Goal: Task Accomplishment & Management: Use online tool/utility

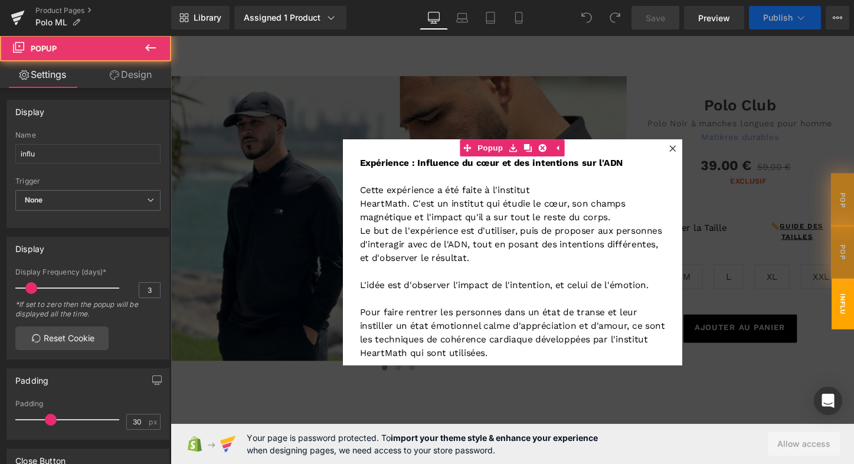
click at [692, 153] on icon at bounding box center [695, 153] width 7 height 7
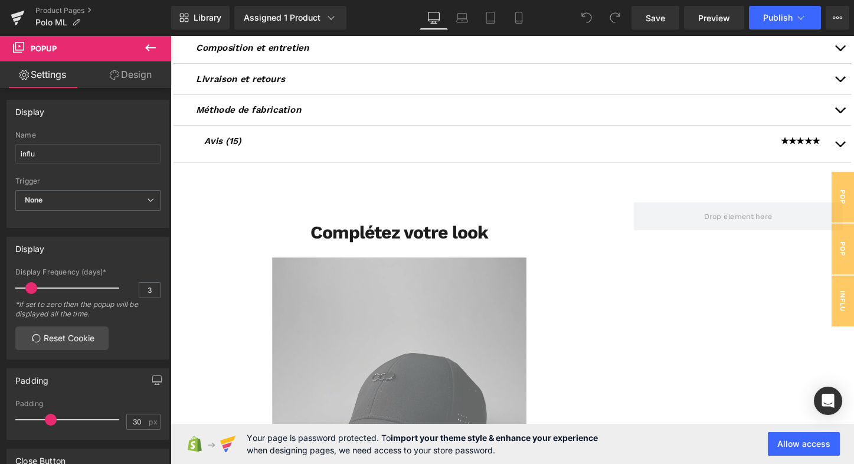
scroll to position [618, 0]
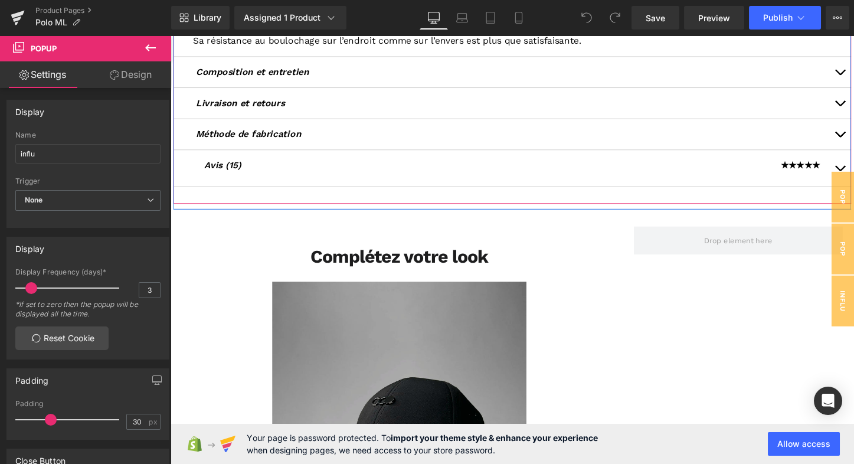
click at [853, 165] on button "button" at bounding box center [870, 174] width 24 height 38
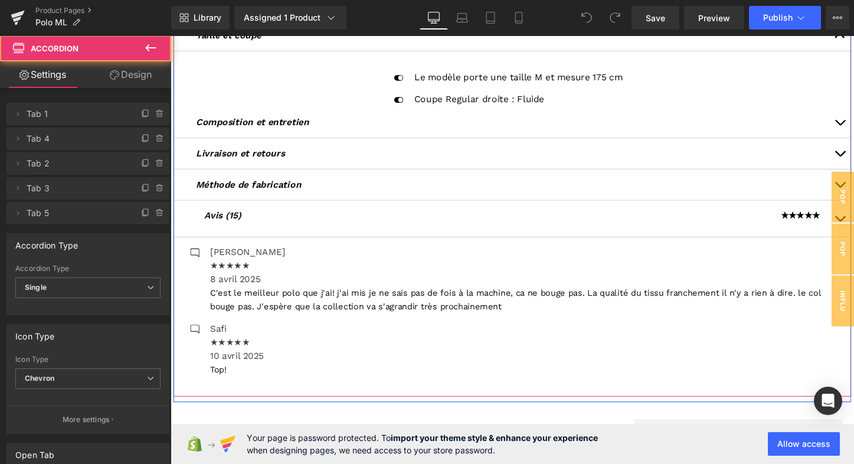
scroll to position [407, 0]
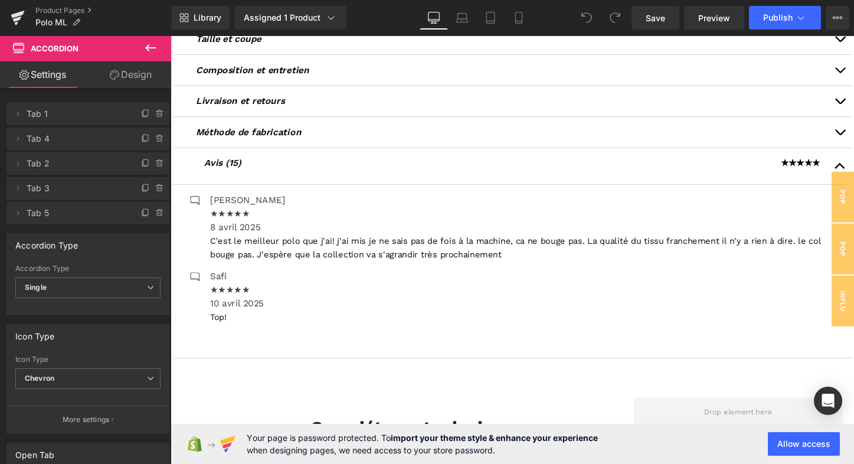
click at [151, 45] on icon at bounding box center [150, 48] width 14 height 14
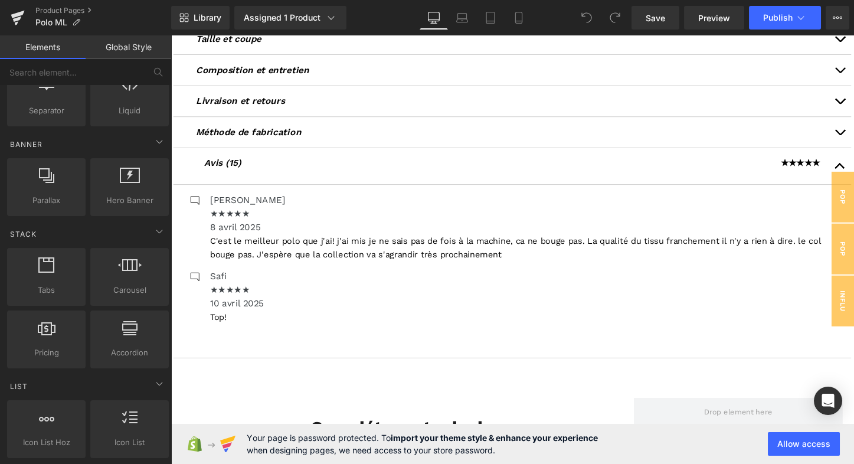
scroll to position [233, 0]
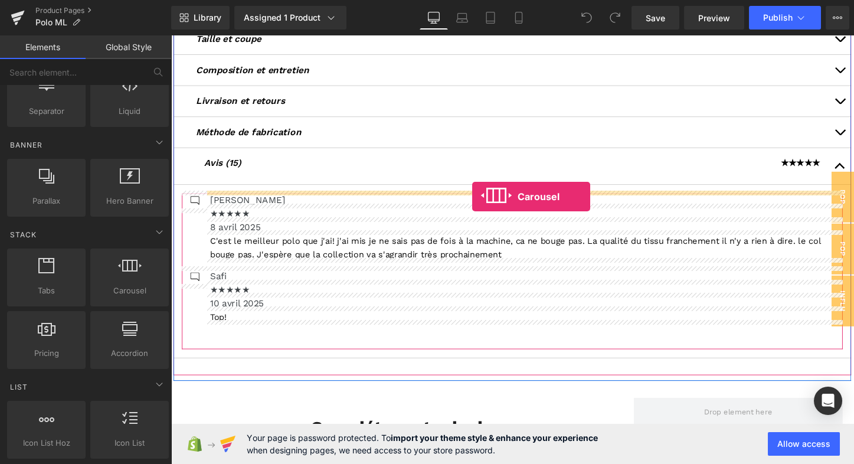
drag, startPoint x: 290, startPoint y: 307, endPoint x: 486, endPoint y: 204, distance: 221.5
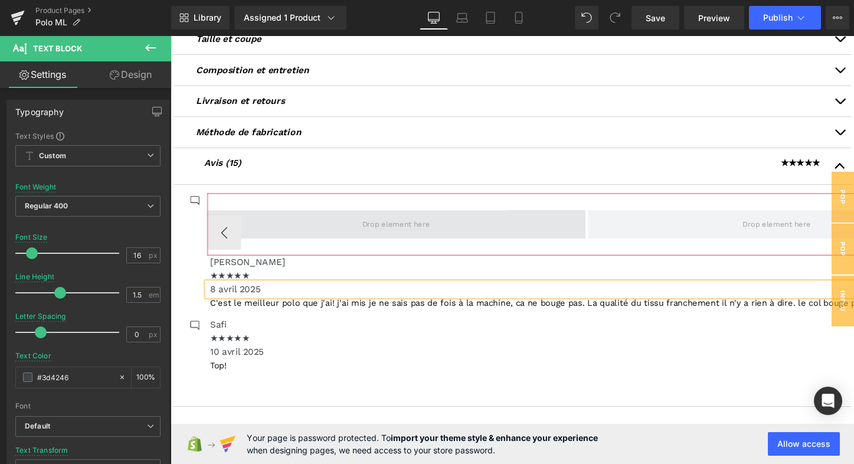
click at [463, 234] on span at bounding box center [406, 233] width 395 height 30
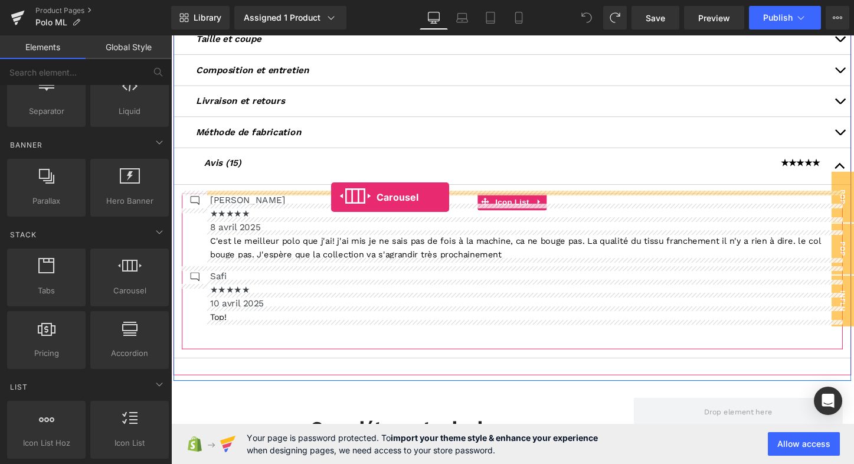
drag, startPoint x: 298, startPoint y: 306, endPoint x: 338, endPoint y: 204, distance: 109.2
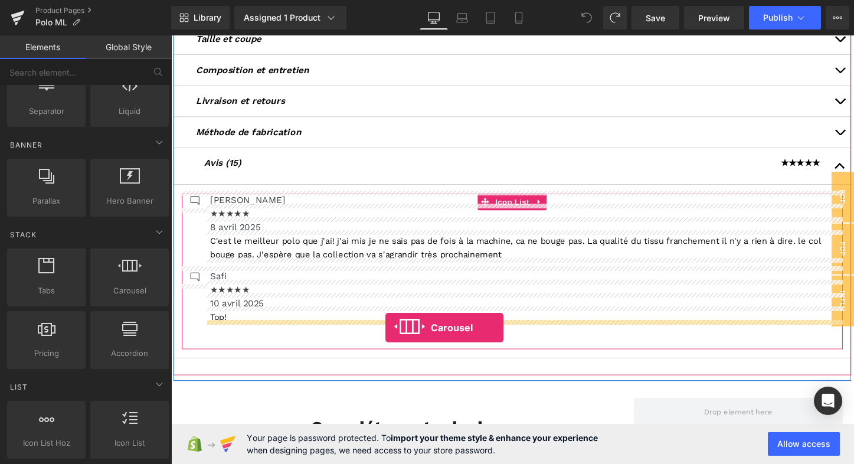
drag, startPoint x: 296, startPoint y: 304, endPoint x: 395, endPoint y: 341, distance: 105.7
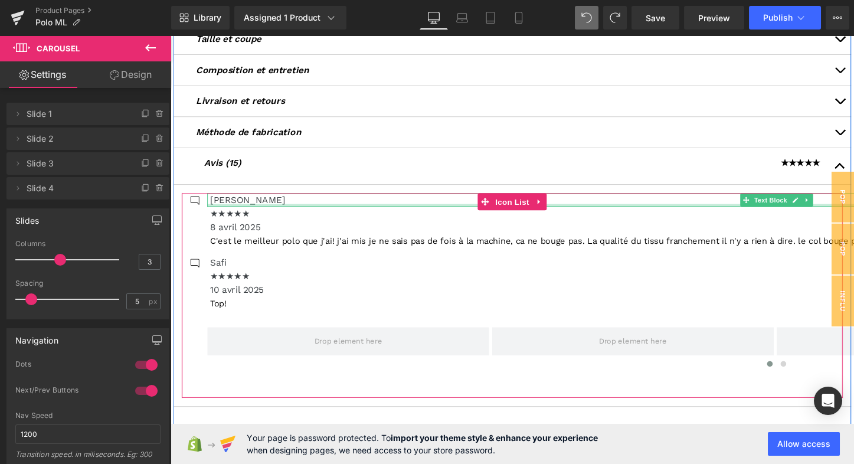
click at [264, 211] on div at bounding box center [804, 212] width 1190 height 3
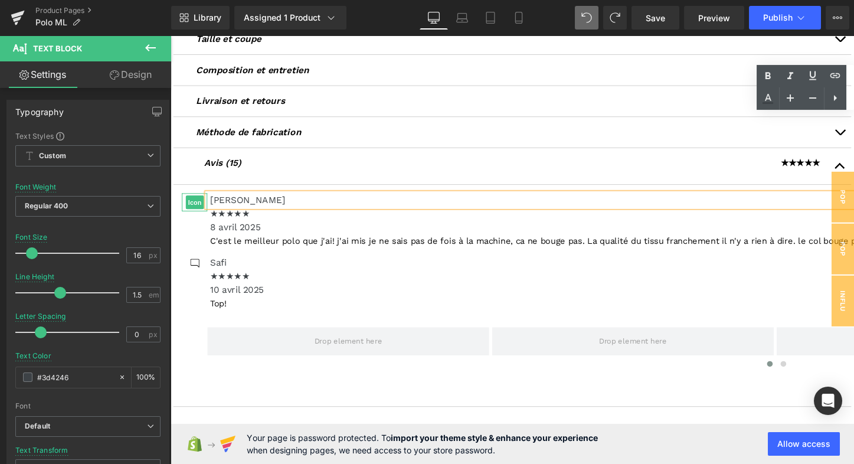
click at [183, 208] on div at bounding box center [195, 209] width 27 height 19
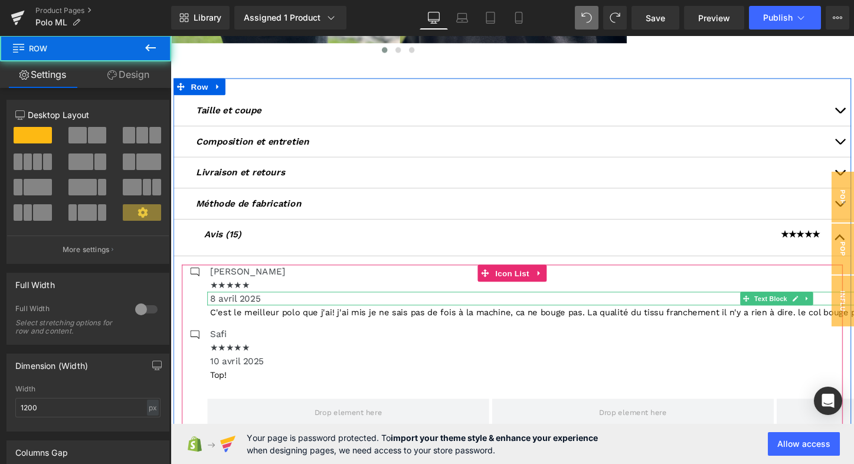
scroll to position [328, 0]
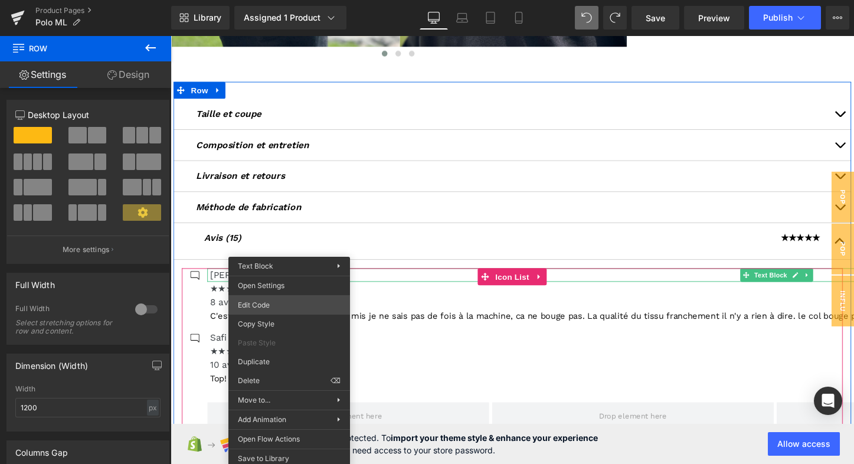
click at [278, 0] on div "Carousel You are previewing how the will restyle your page. You can not edit El…" at bounding box center [427, 0] width 854 height 0
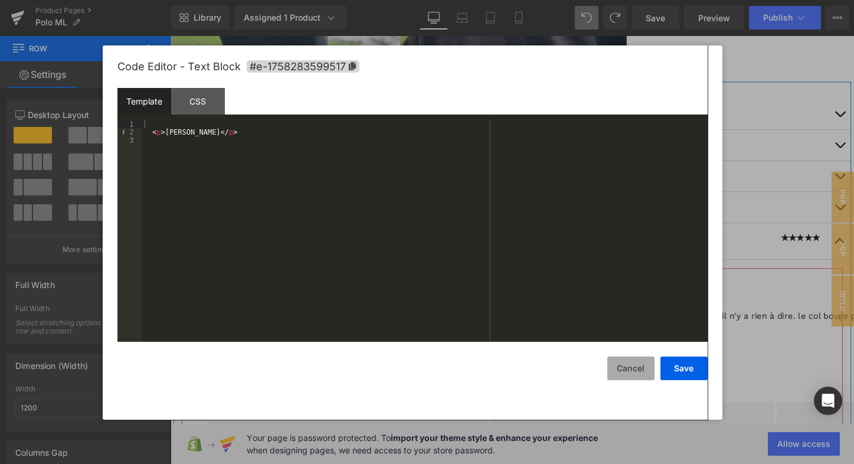
click at [632, 367] on button "Cancel" at bounding box center [630, 368] width 47 height 24
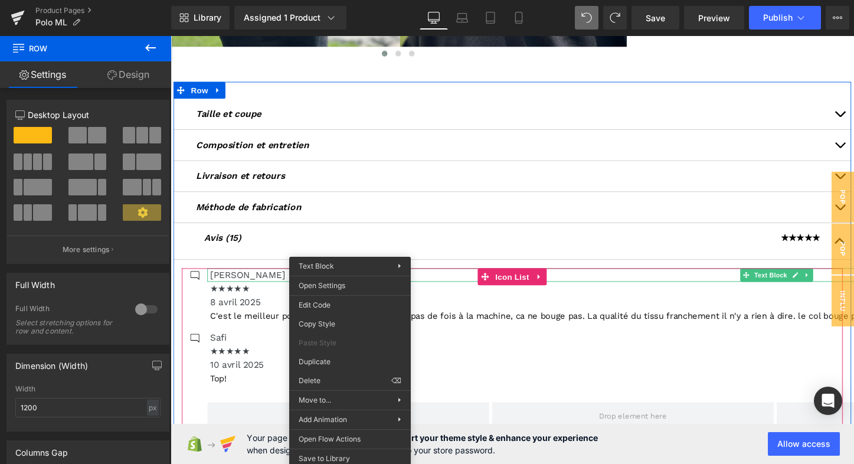
click at [360, 435] on div "Carousel You are previewing how the will restyle your page. You can not edit El…" at bounding box center [427, 242] width 854 height 484
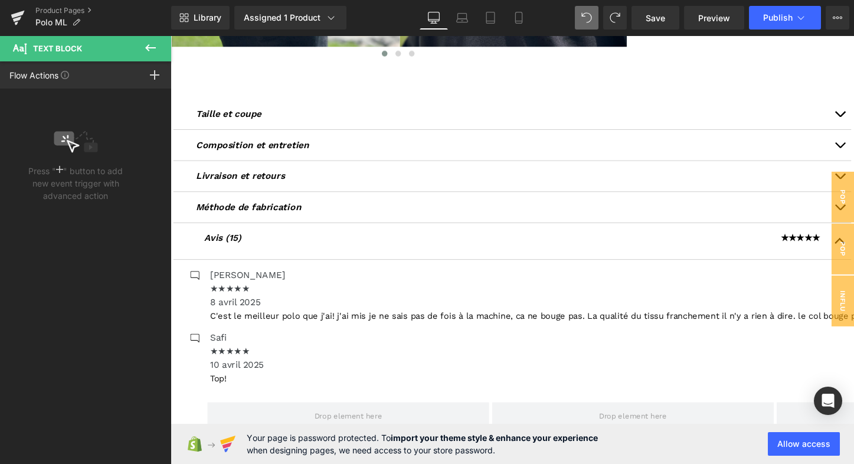
click at [148, 43] on icon at bounding box center [150, 48] width 14 height 14
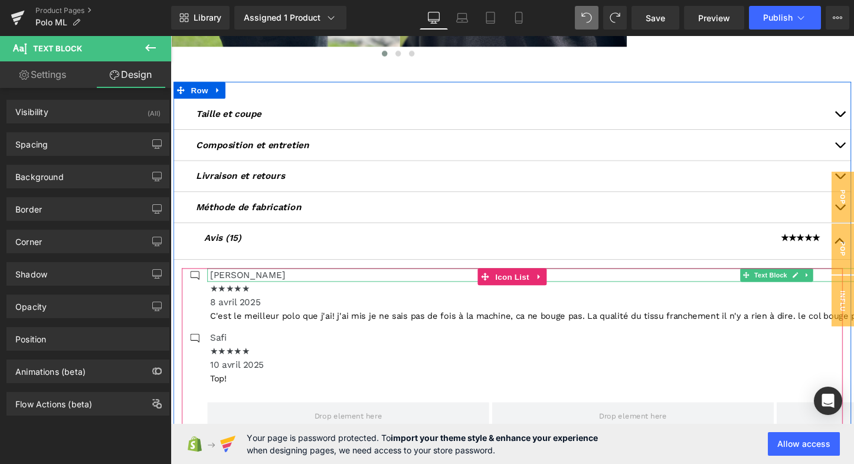
click at [319, 286] on p "[PERSON_NAME]" at bounding box center [805, 286] width 1187 height 14
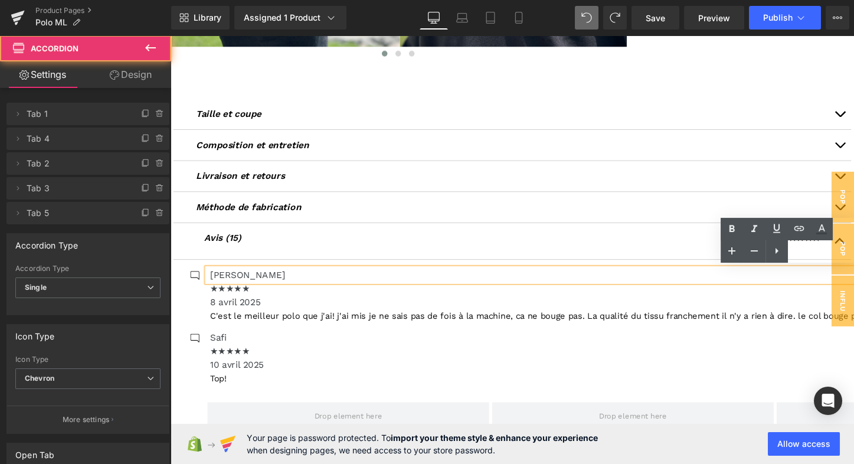
click at [467, 271] on article "Icon Aoued Text Block ★★★★★ Text Block 8 avril 2025 Text Block C'est le meilleu…" at bounding box center [528, 386] width 708 height 232
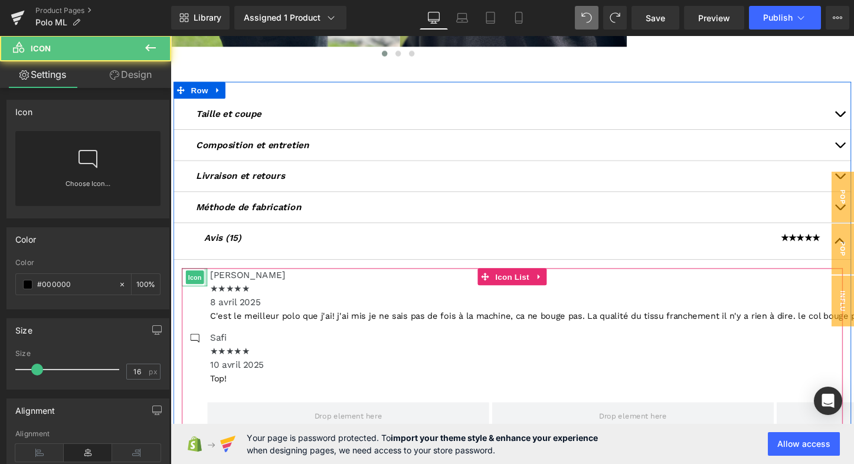
click at [206, 284] on div at bounding box center [207, 288] width 3 height 19
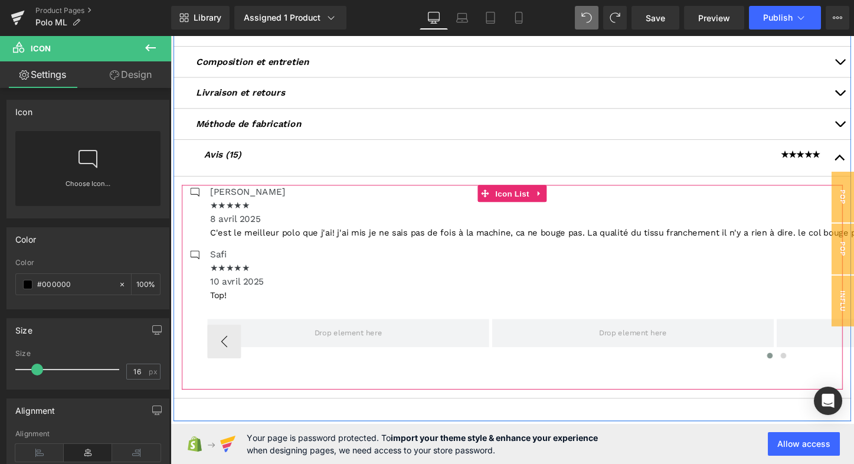
scroll to position [420, 0]
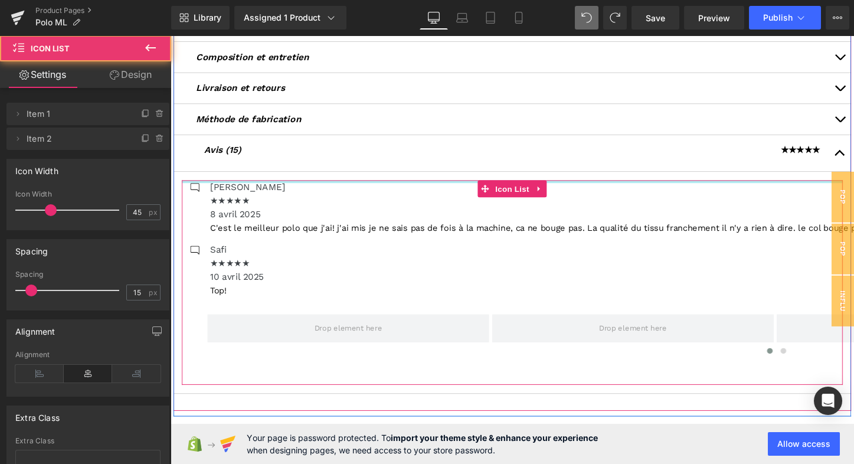
click at [205, 187] on div at bounding box center [527, 188] width 691 height 3
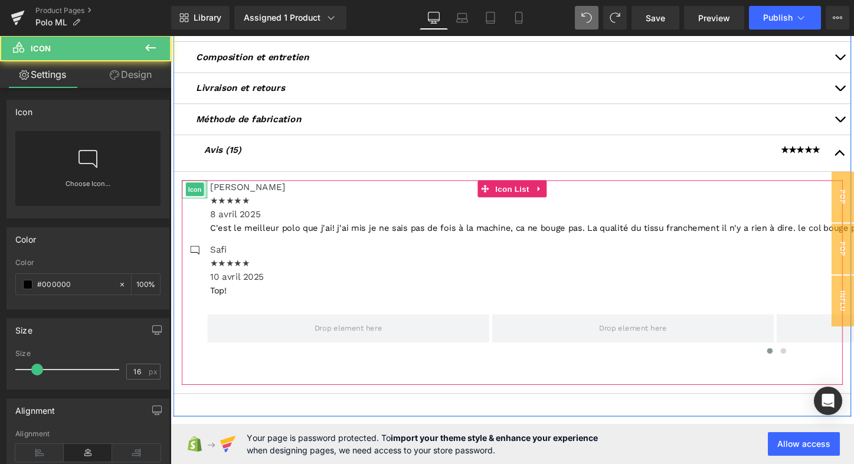
click at [206, 199] on div at bounding box center [207, 196] width 3 height 19
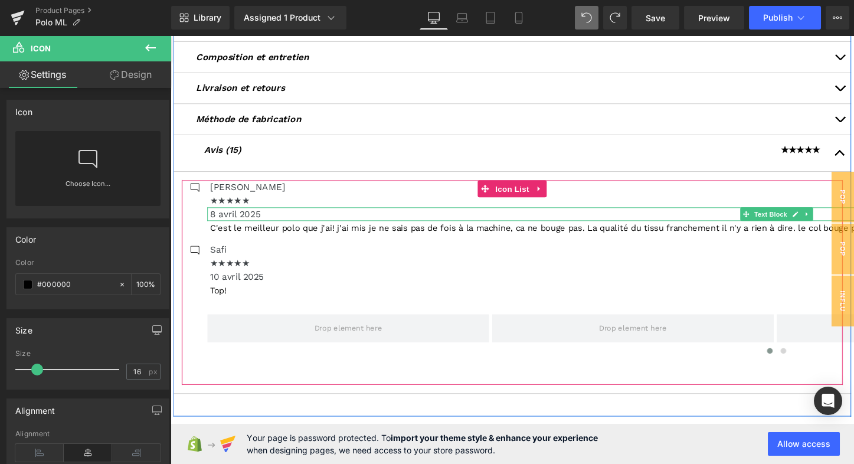
click at [228, 220] on p "8 avril 2025" at bounding box center [805, 222] width 1187 height 14
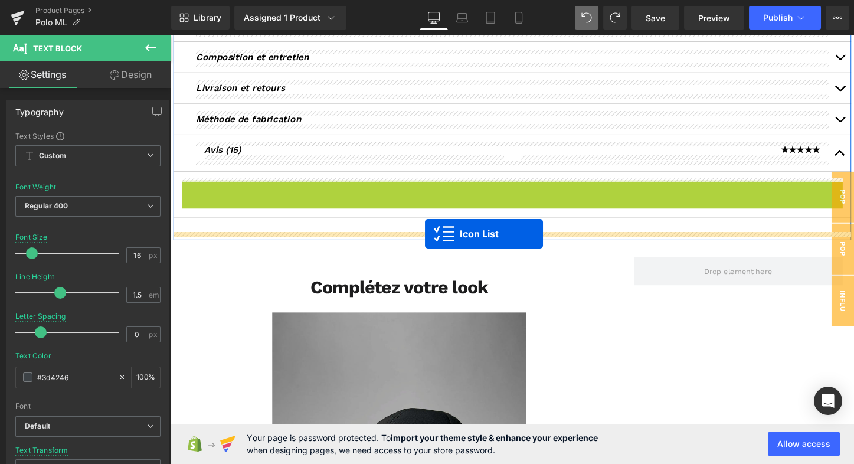
drag, startPoint x: 496, startPoint y: 191, endPoint x: 427, endPoint y: 256, distance: 94.8
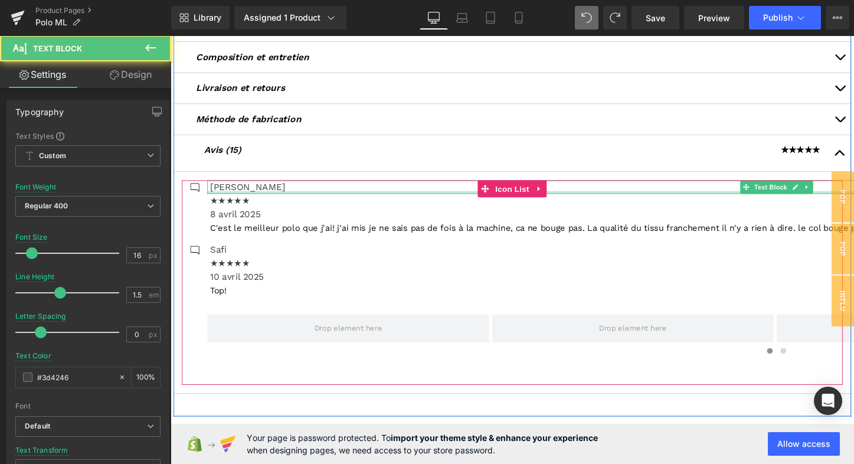
click at [244, 198] on div at bounding box center [804, 199] width 1190 height 3
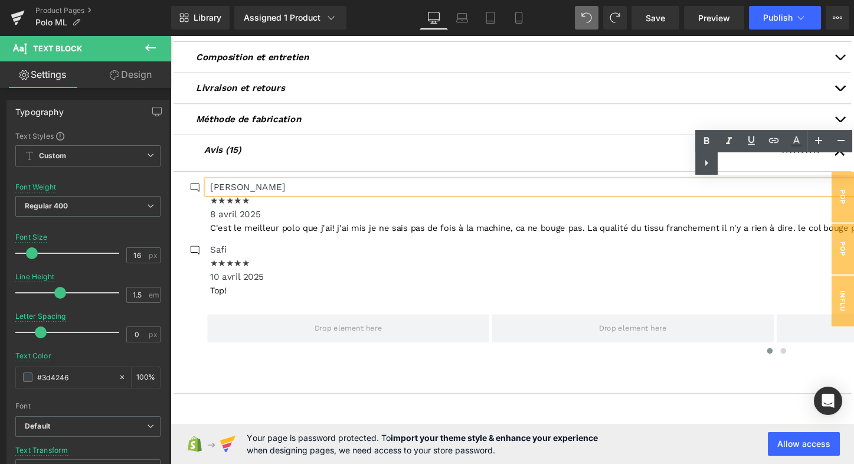
click at [420, 192] on p "[PERSON_NAME]" at bounding box center [805, 194] width 1187 height 14
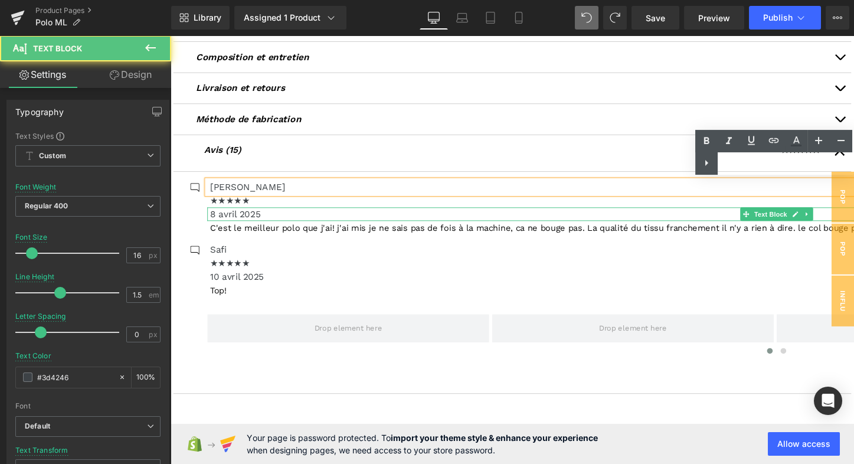
click at [279, 217] on p "8 avril 2025" at bounding box center [805, 222] width 1187 height 14
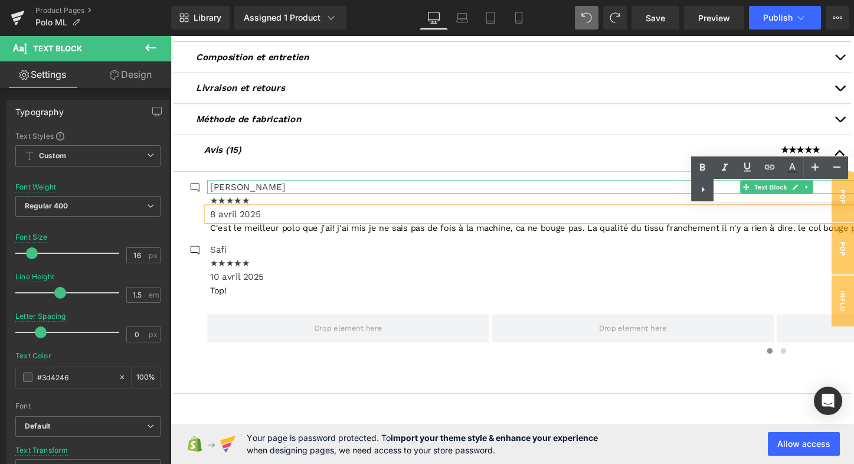
click at [741, 188] on div "Text Color Highlight Color #333333" at bounding box center [772, 178] width 163 height 45
drag, startPoint x: 913, startPoint y: 218, endPoint x: 756, endPoint y: 212, distance: 157.1
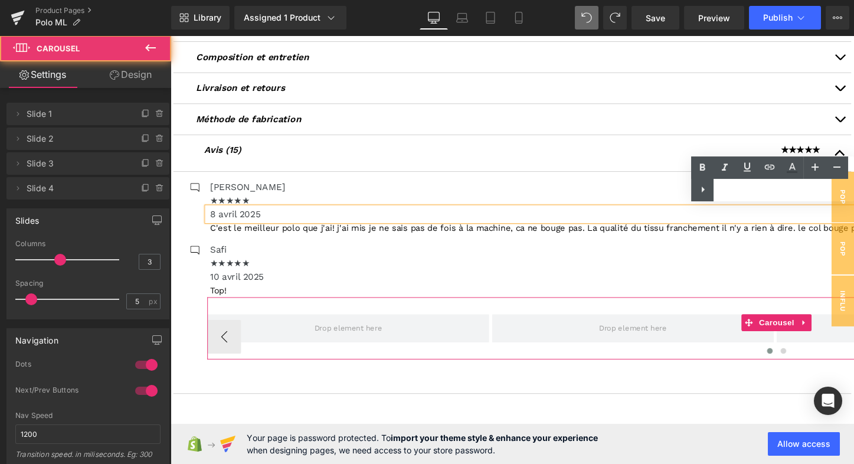
click at [410, 362] on div at bounding box center [804, 367] width 1190 height 16
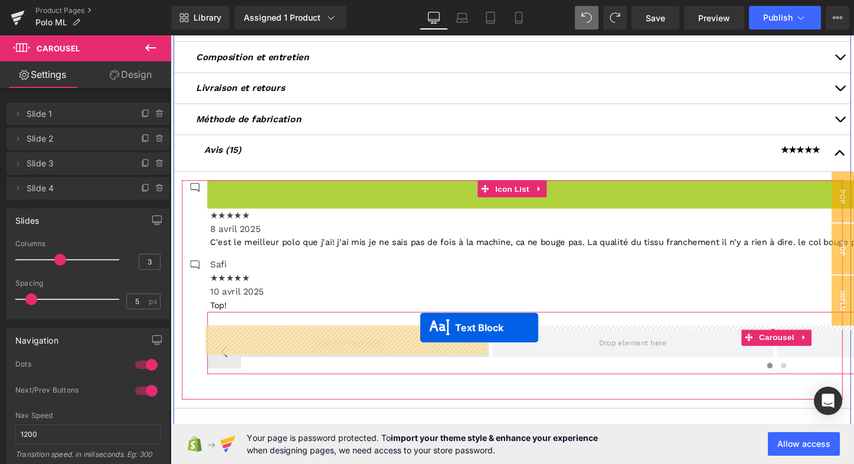
drag, startPoint x: 770, startPoint y: 192, endPoint x: 431, endPoint y: 346, distance: 372.4
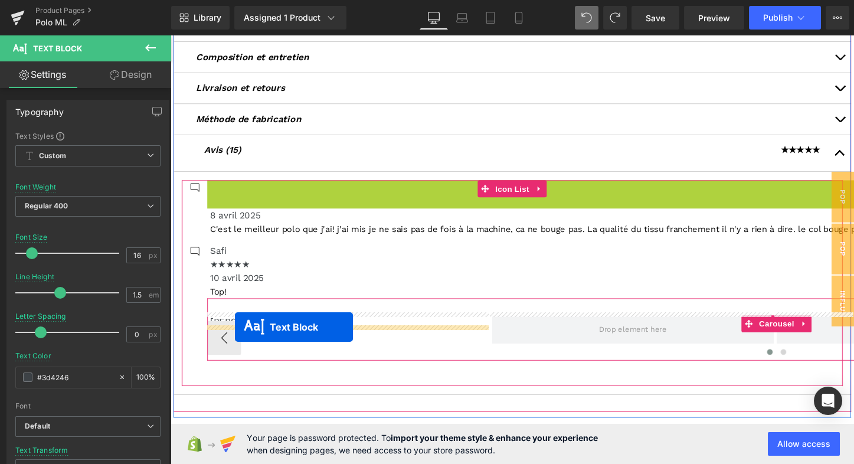
drag, startPoint x: 771, startPoint y: 191, endPoint x: 238, endPoint y: 340, distance: 553.5
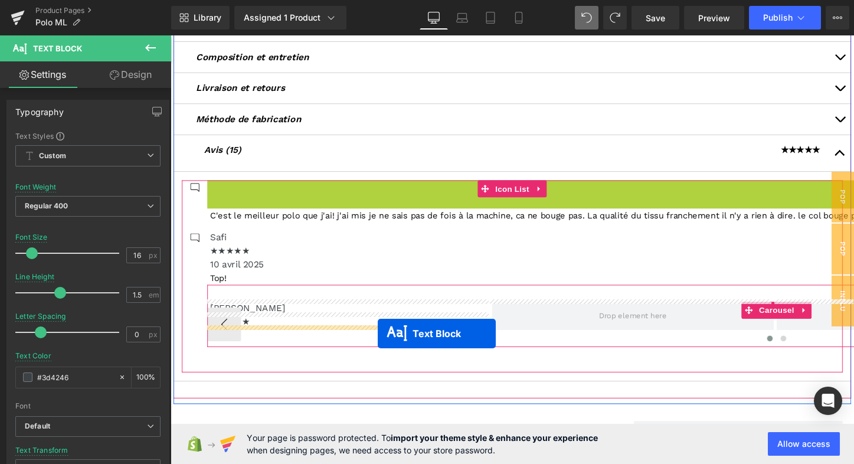
drag, startPoint x: 769, startPoint y: 191, endPoint x: 388, endPoint y: 347, distance: 412.1
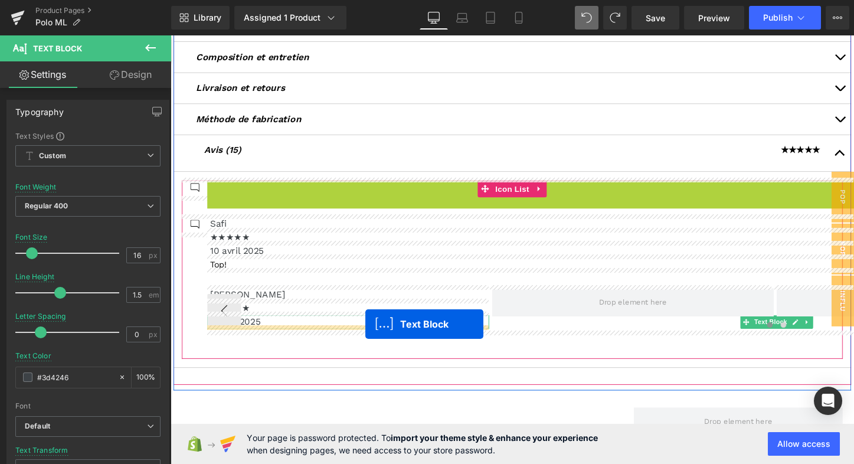
drag, startPoint x: 772, startPoint y: 191, endPoint x: 374, endPoint y: 337, distance: 423.9
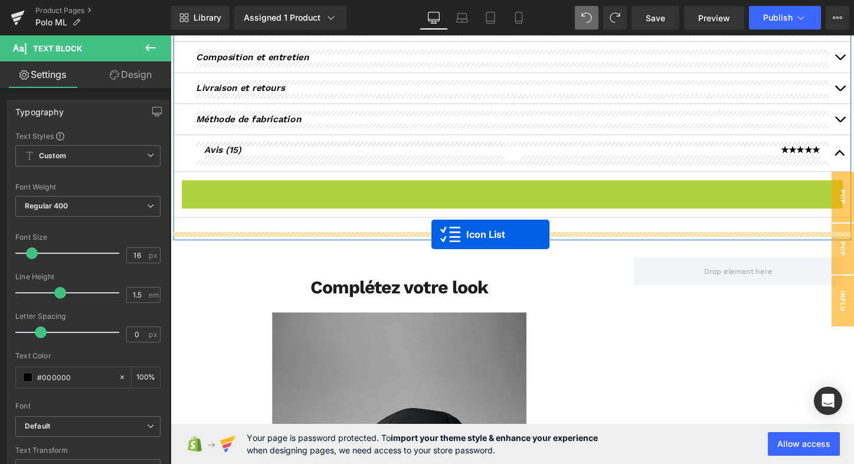
drag, startPoint x: 495, startPoint y: 192, endPoint x: 444, endPoint y: 241, distance: 71.4
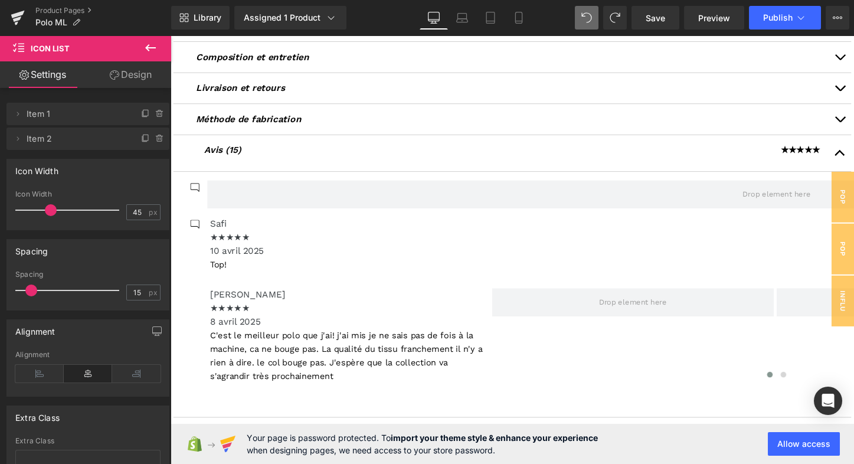
click at [151, 46] on icon at bounding box center [150, 48] width 14 height 14
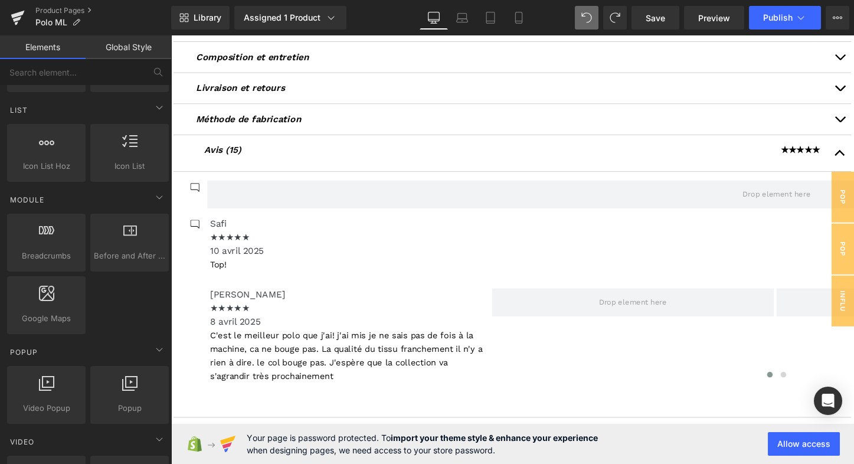
scroll to position [418, 0]
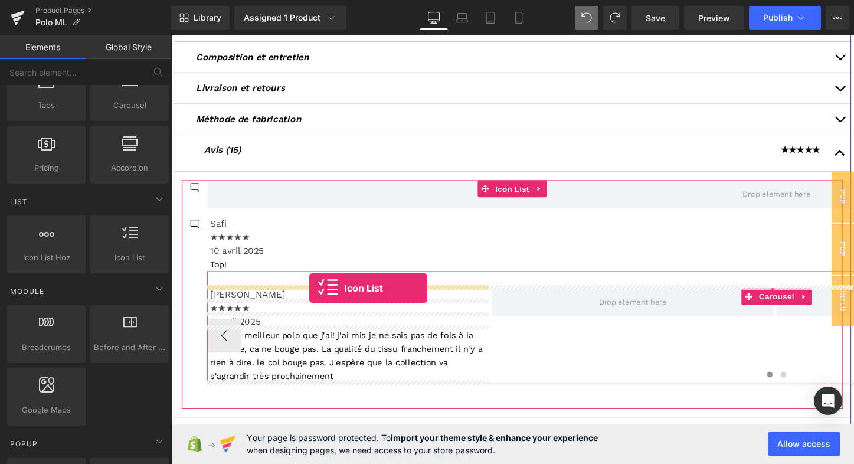
drag, startPoint x: 292, startPoint y: 263, endPoint x: 316, endPoint y: 300, distance: 43.5
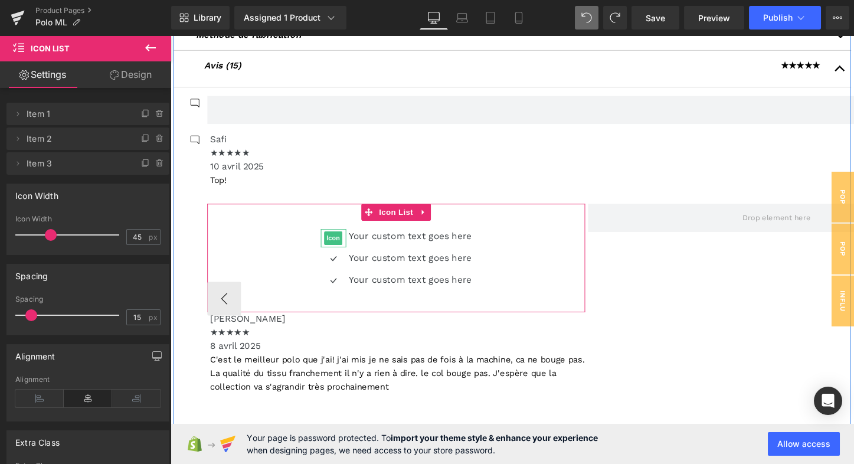
scroll to position [499, 0]
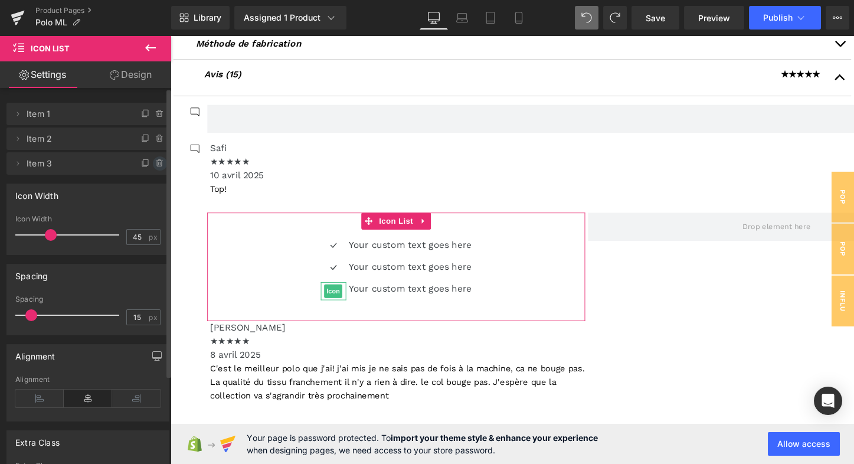
click at [157, 165] on icon at bounding box center [159, 163] width 5 height 5
click at [155, 136] on icon at bounding box center [159, 138] width 9 height 9
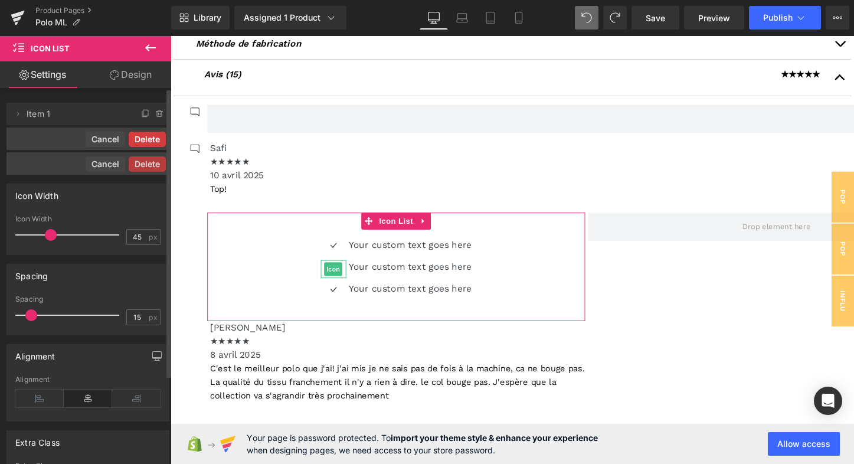
click at [150, 143] on button "Delete" at bounding box center [147, 139] width 37 height 15
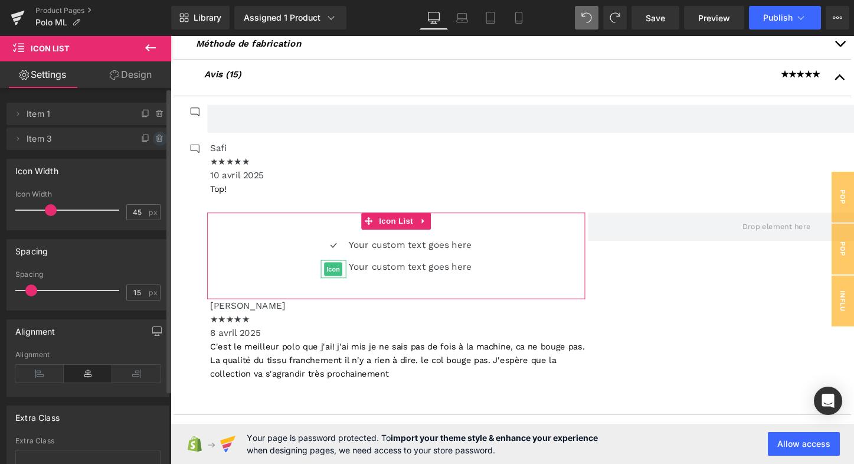
click at [157, 136] on icon at bounding box center [159, 136] width 6 height 0
click at [156, 139] on button "Delete" at bounding box center [147, 139] width 37 height 15
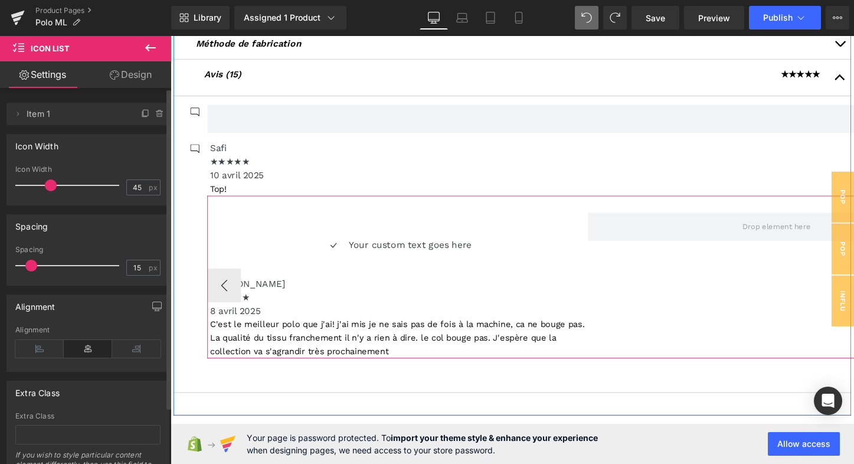
click at [324, 318] on p "8 avril 2025" at bounding box center [408, 323] width 392 height 14
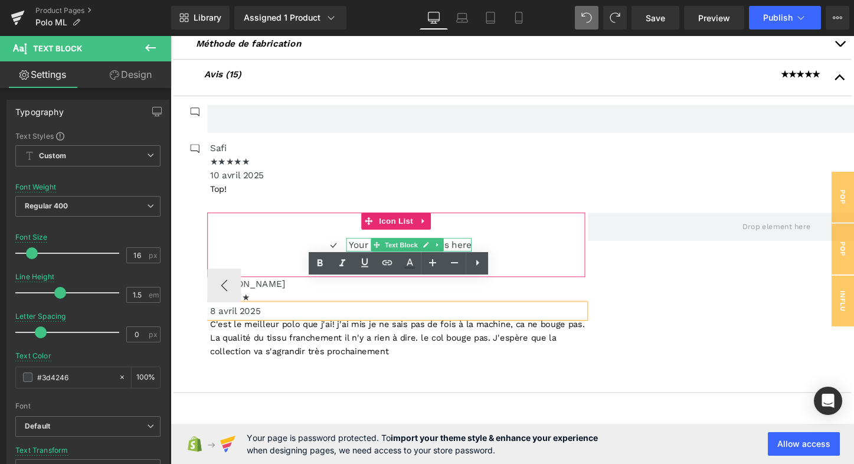
click at [372, 250] on p "Your custom text goes here" at bounding box center [421, 254] width 128 height 14
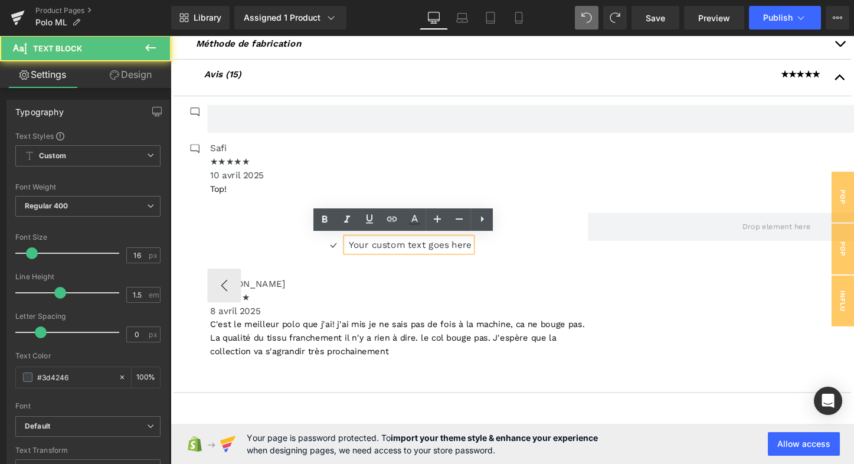
click at [372, 251] on p "Your custom text goes here" at bounding box center [421, 254] width 128 height 14
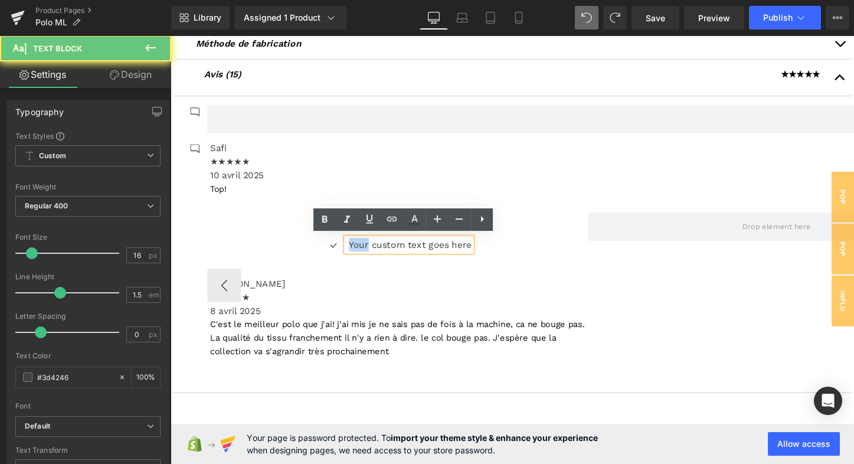
click at [372, 251] on p "Your custom text goes here" at bounding box center [421, 254] width 128 height 14
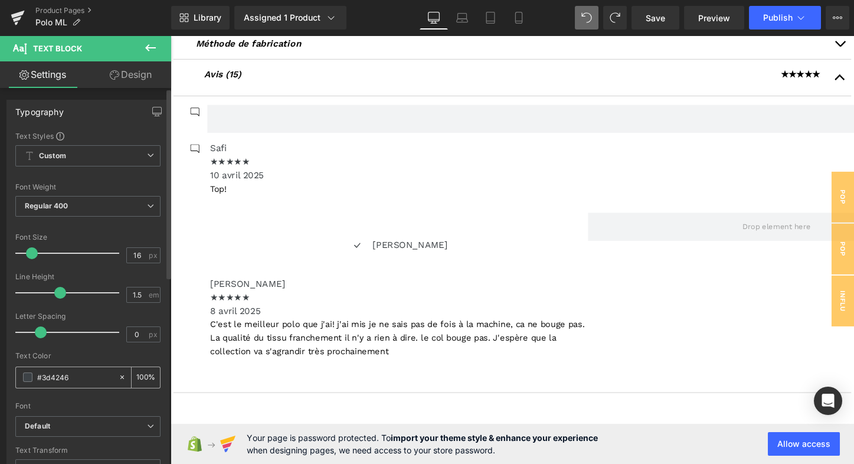
click at [29, 376] on span at bounding box center [27, 376] width 9 height 9
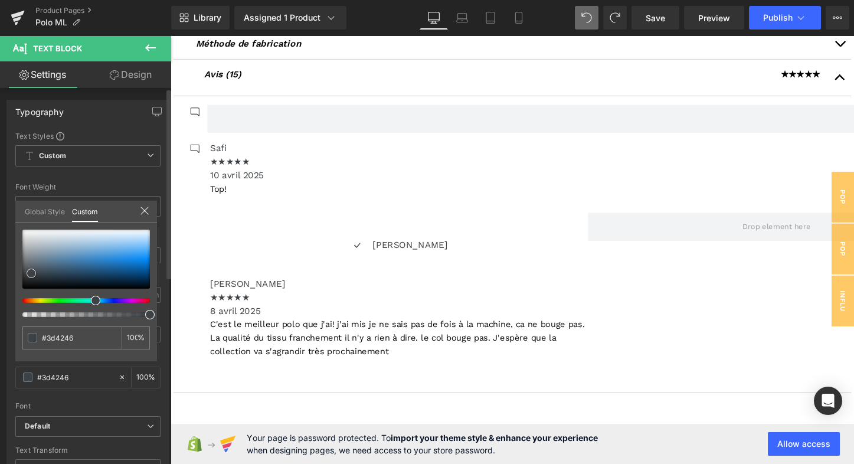
type input "#3b4044"
type input "#26282a"
type input "#18191a"
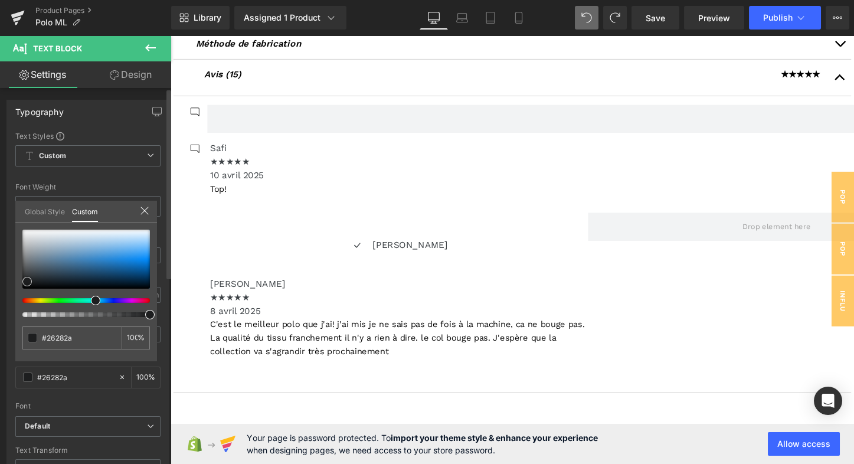
type input "#18191a"
type input "#000000"
drag, startPoint x: 31, startPoint y: 274, endPoint x: 16, endPoint y: 299, distance: 29.7
click at [16, 299] on div "#000000 100 %" at bounding box center [86, 296] width 142 height 132
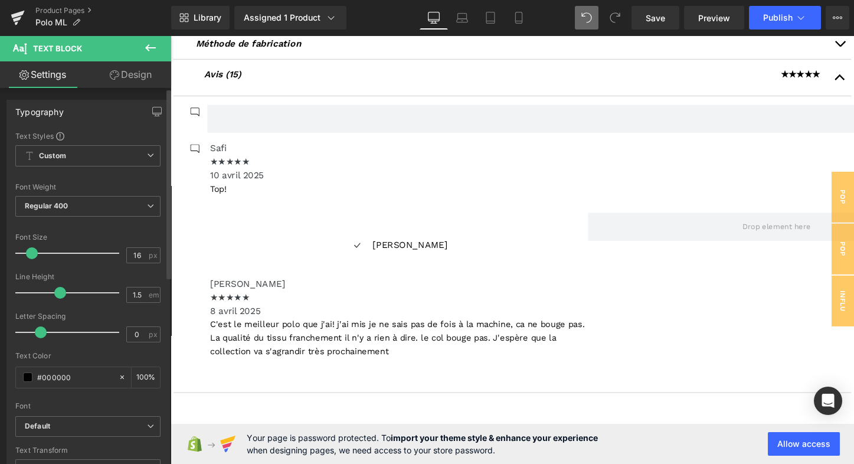
click at [389, 254] on body "Skip to content Submit Close search Home Catalog" at bounding box center [528, 367] width 714 height 1660
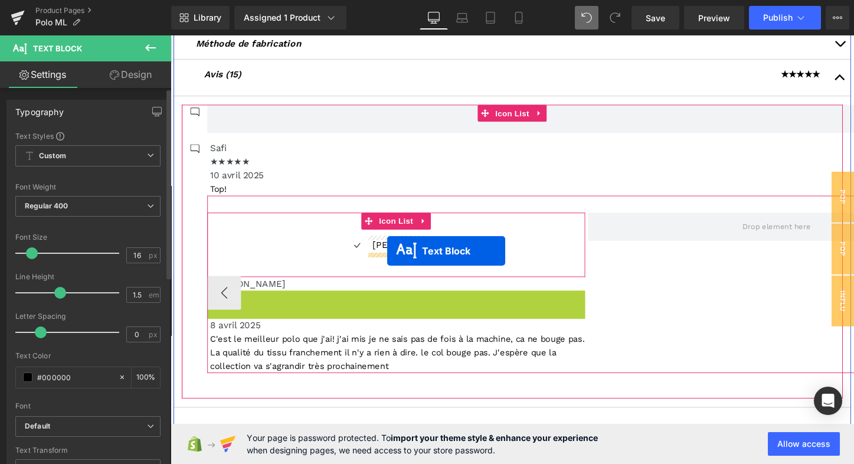
drag, startPoint x: 373, startPoint y: 304, endPoint x: 397, endPoint y: 260, distance: 50.4
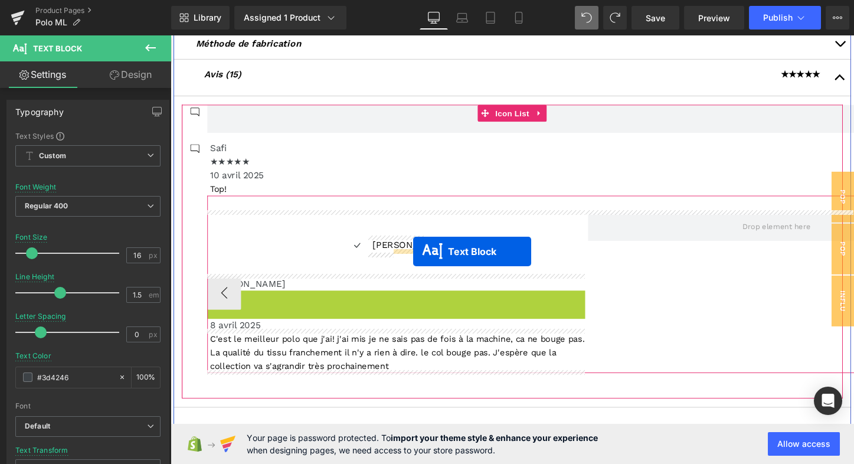
drag, startPoint x: 371, startPoint y: 305, endPoint x: 425, endPoint y: 261, distance: 70.1
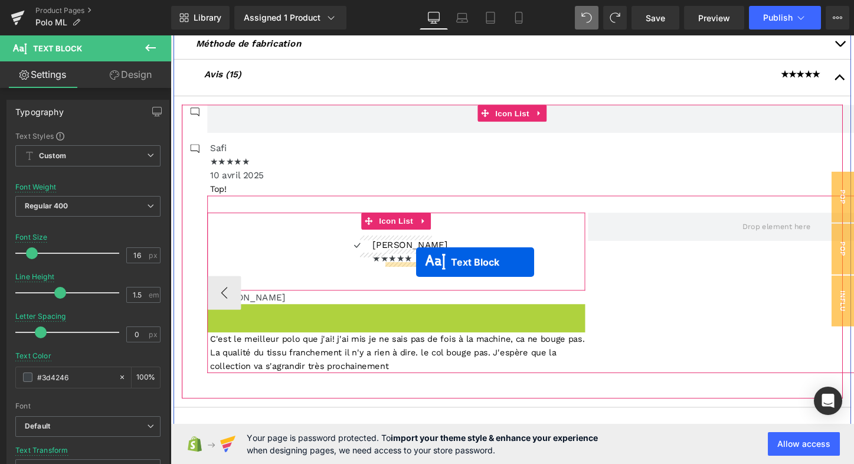
drag, startPoint x: 371, startPoint y: 319, endPoint x: 427, endPoint y: 273, distance: 73.0
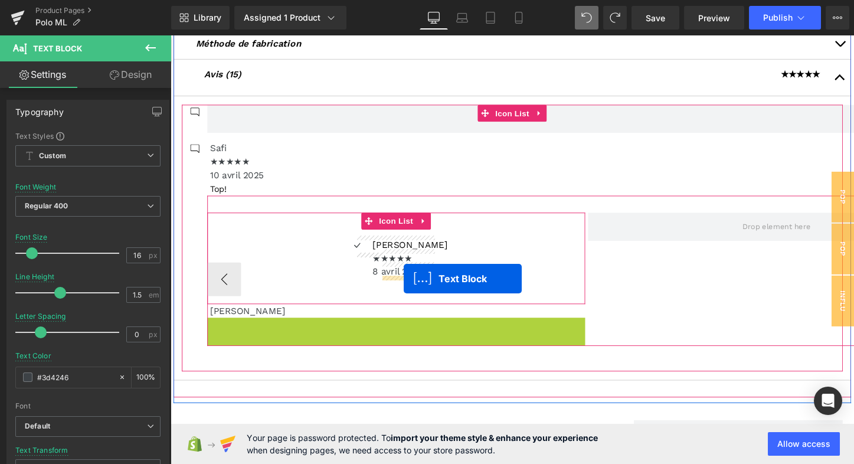
drag, startPoint x: 374, startPoint y: 346, endPoint x: 414, endPoint y: 290, distance: 68.8
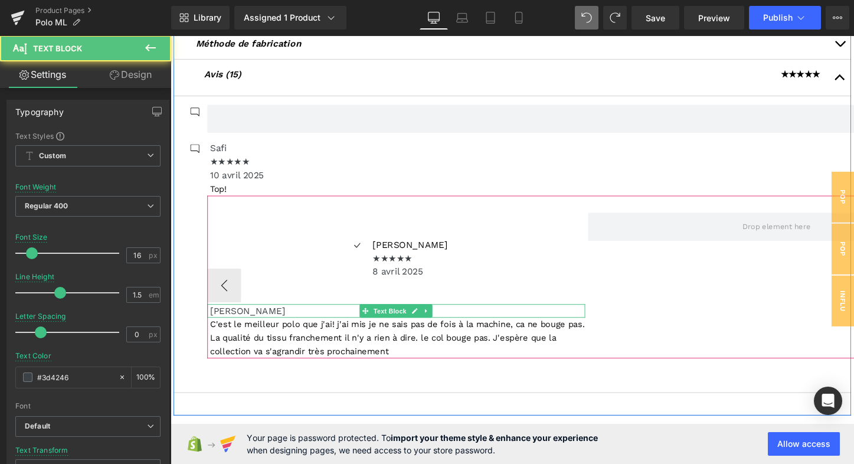
click at [273, 320] on p "[PERSON_NAME]" at bounding box center [408, 323] width 392 height 14
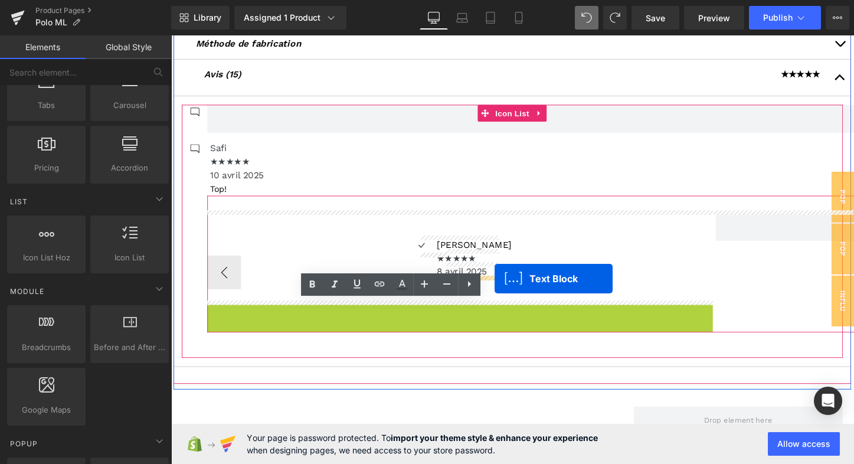
drag, startPoint x: 439, startPoint y: 325, endPoint x: 509, endPoint y: 289, distance: 78.7
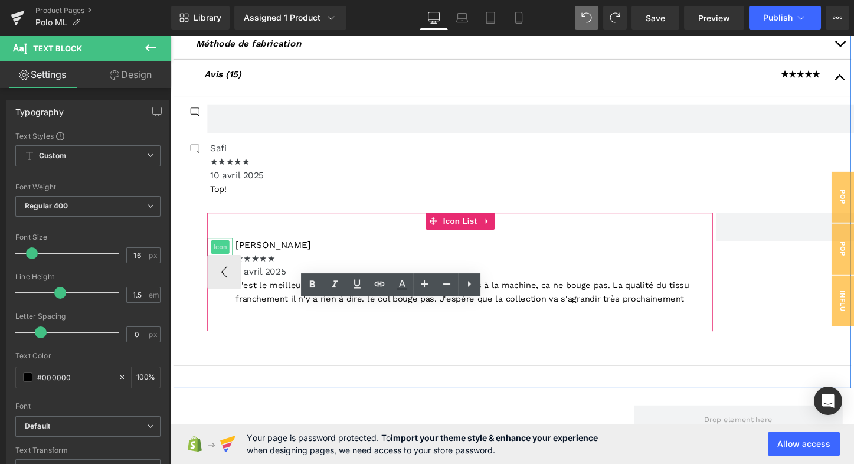
click at [222, 251] on span "Icon" at bounding box center [222, 257] width 19 height 14
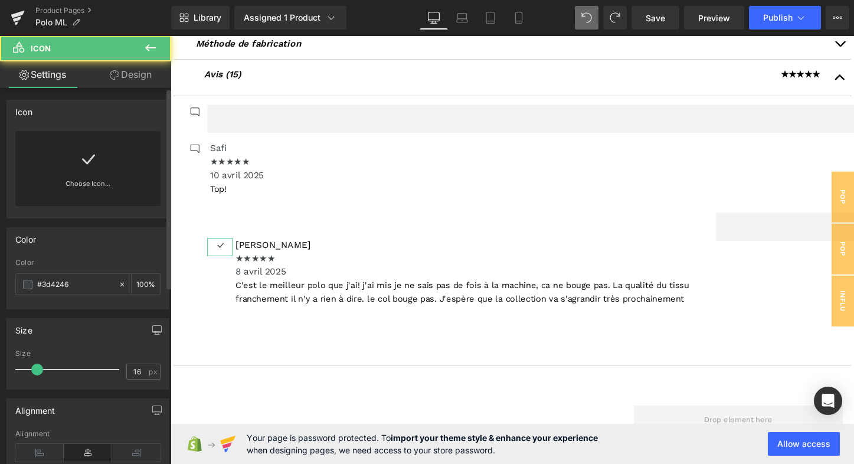
click at [90, 161] on icon at bounding box center [87, 159] width 19 height 19
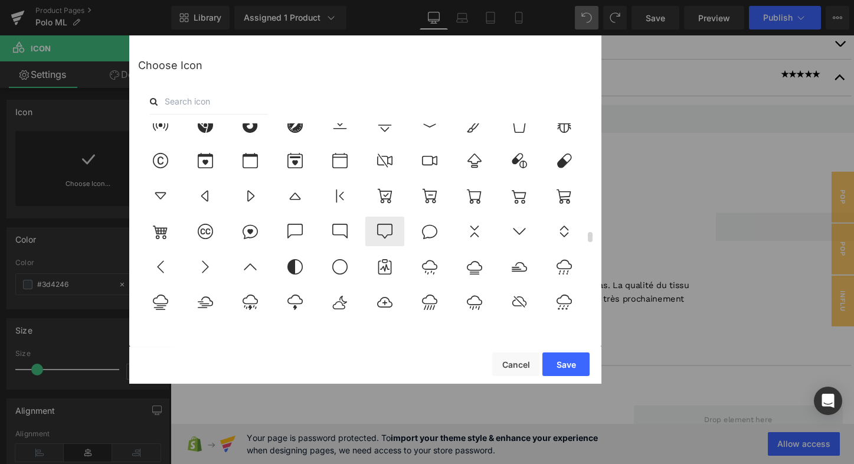
scroll to position [2283, 0]
click at [348, 225] on icon at bounding box center [340, 230] width 25 height 15
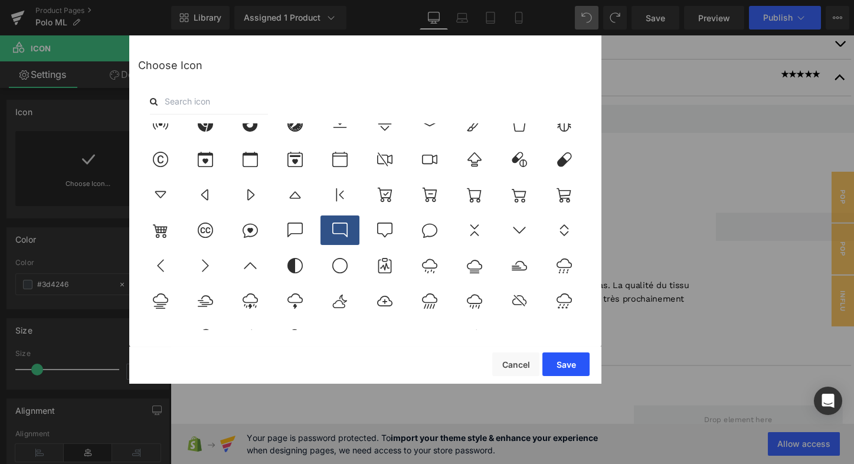
click at [574, 361] on button "Save" at bounding box center [565, 364] width 47 height 24
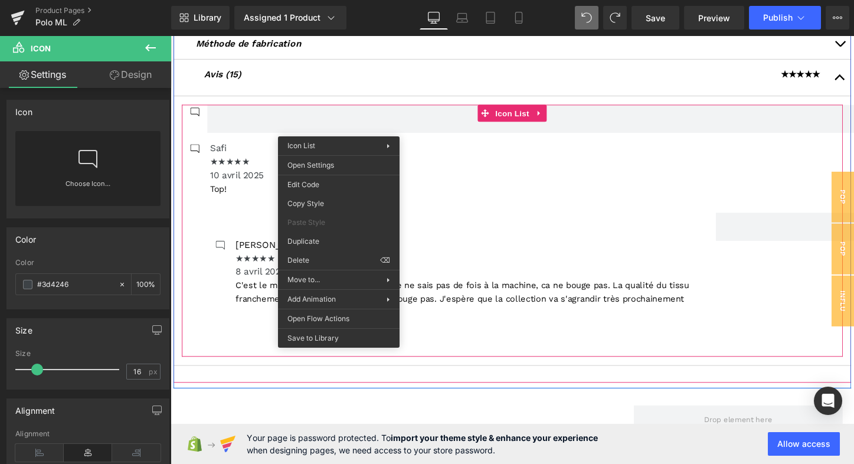
drag, startPoint x: 470, startPoint y: 289, endPoint x: 305, endPoint y: 264, distance: 166.6
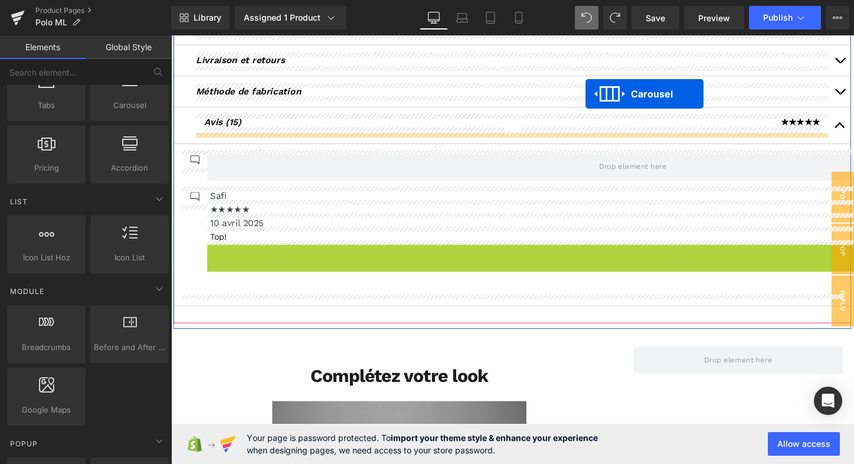
scroll to position [425, 0]
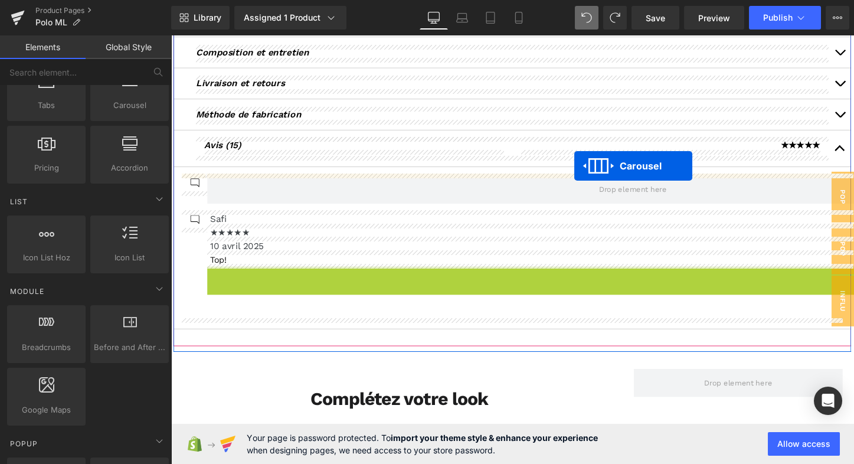
drag, startPoint x: 620, startPoint y: 227, endPoint x: 593, endPoint y: 172, distance: 61.5
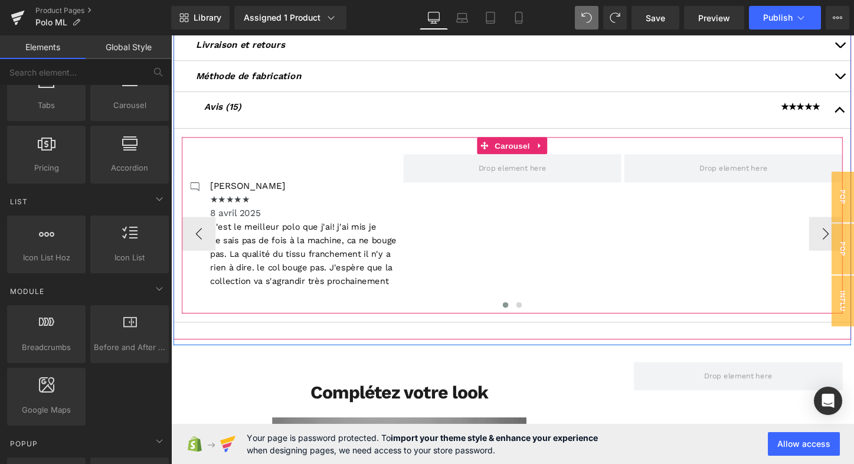
scroll to position [464, 0]
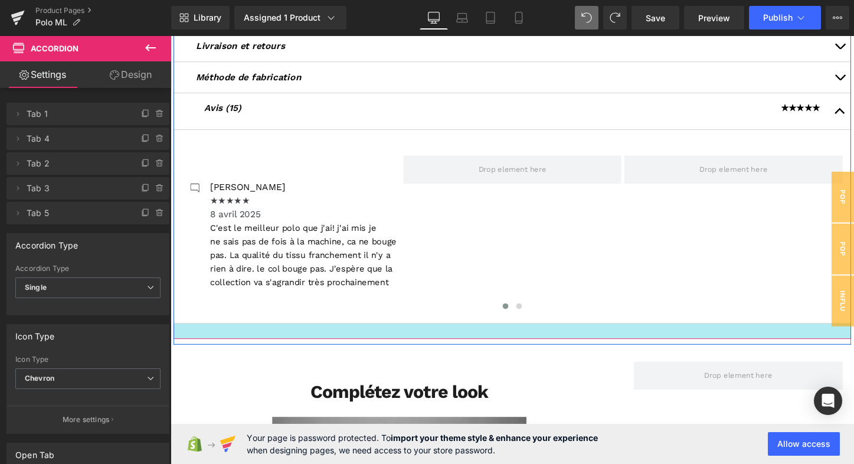
click at [480, 337] on div at bounding box center [528, 344] width 708 height 16
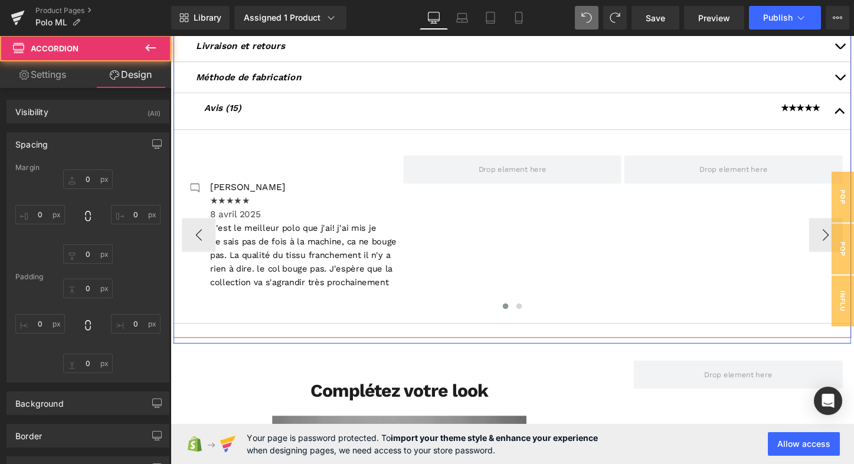
type input "0"
type input "30"
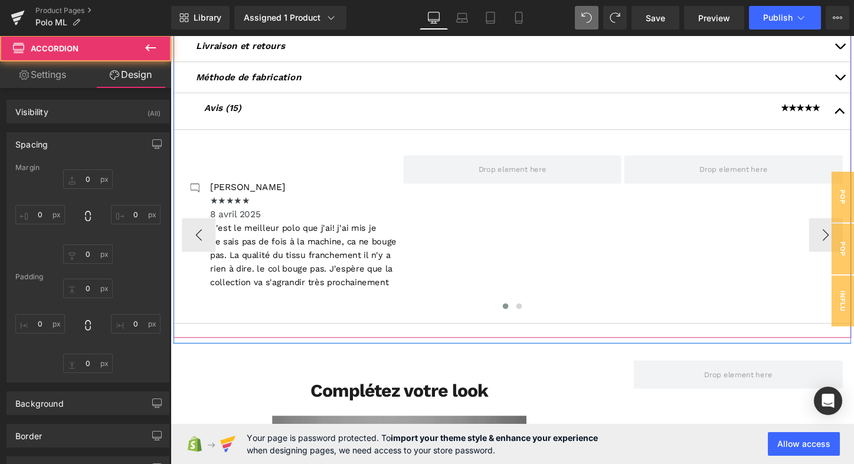
type input "0"
type input "25"
type input "0"
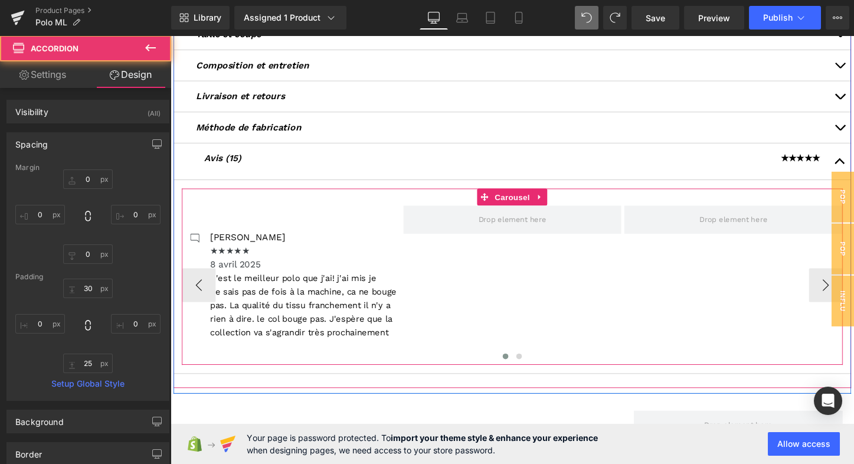
scroll to position [409, 0]
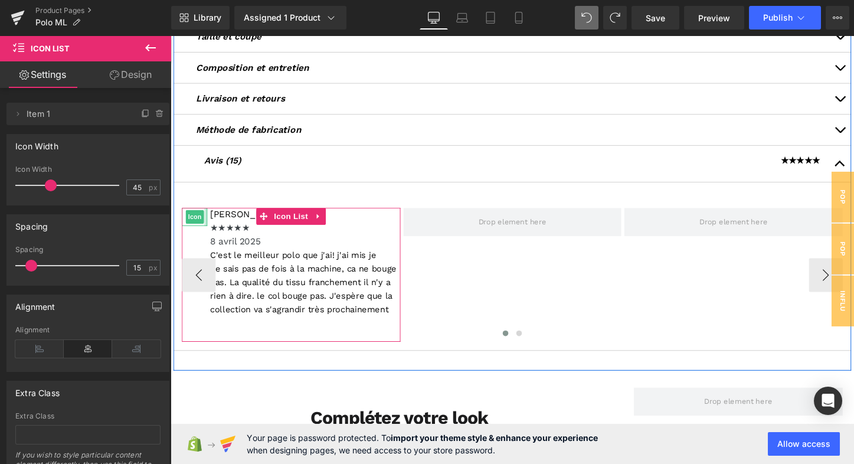
drag, startPoint x: 196, startPoint y: 225, endPoint x: 205, endPoint y: 215, distance: 13.8
click at [205, 215] on div "Icon Aoued Text Block ★★★★★ Text Block 8 avril 2025 Text Block C'est le meilleu…" at bounding box center [296, 285] width 228 height 140
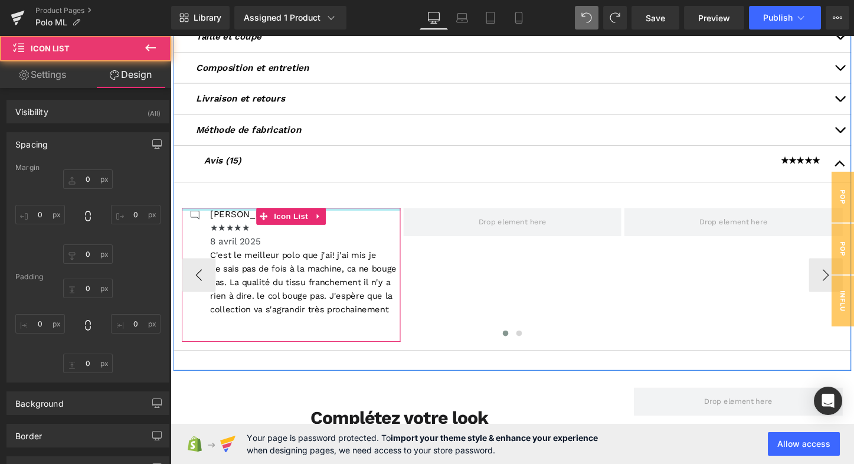
type input "0"
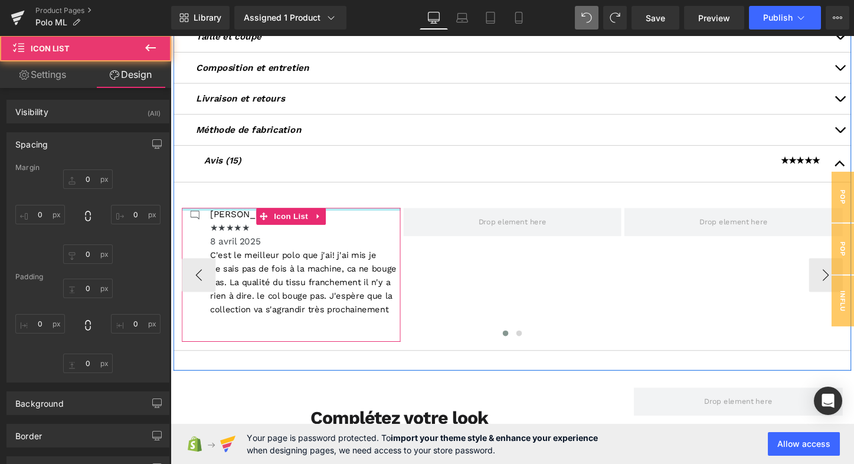
type input "0"
type input "30"
type input "0"
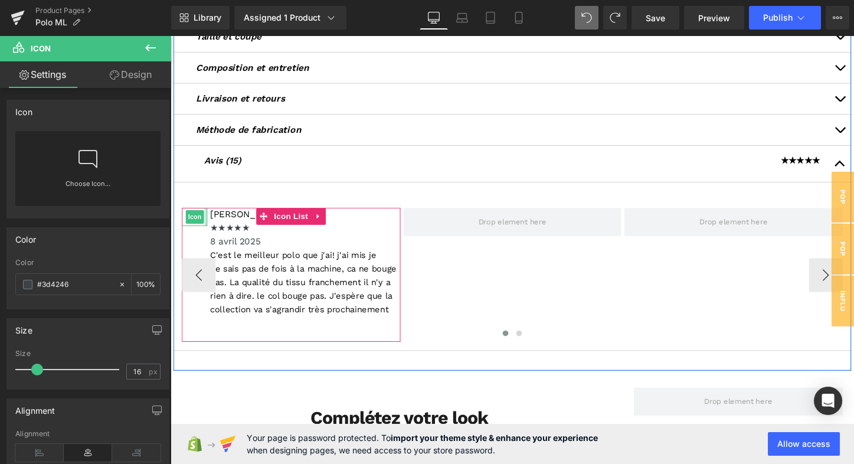
click at [209, 222] on li "Icon Aoued Text Block ★★★★★ Text Block 8 avril 2025 Text Block C'est le meilleu…" at bounding box center [296, 271] width 228 height 113
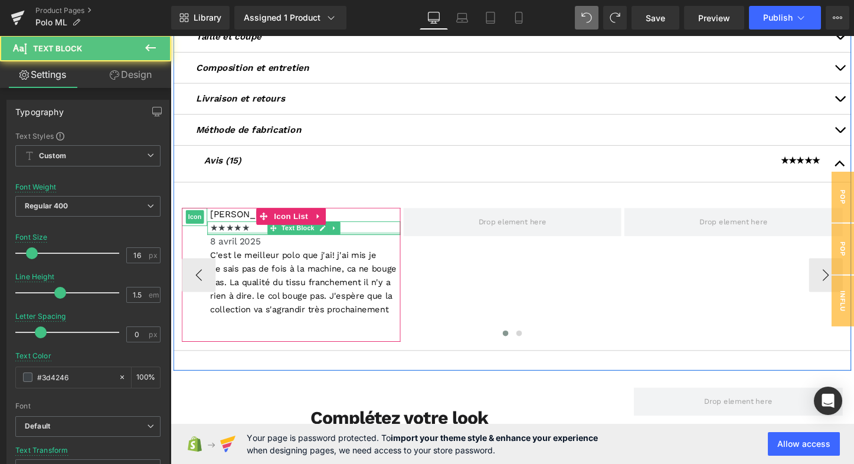
click at [259, 241] on div at bounding box center [310, 242] width 202 height 3
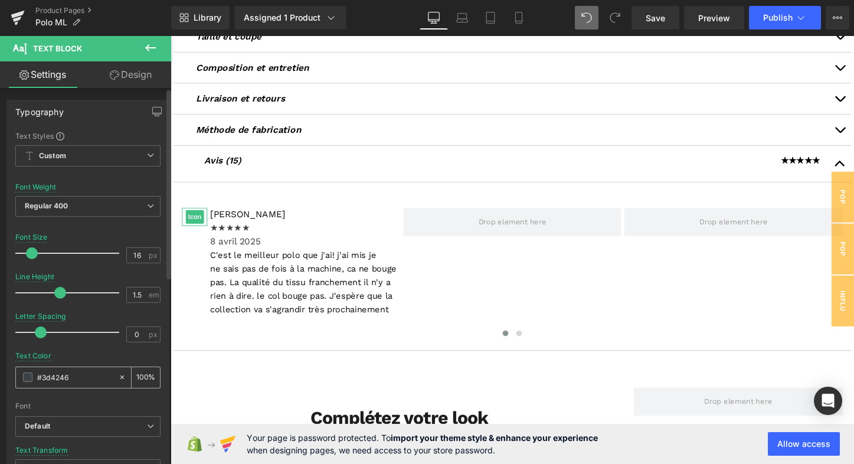
click at [27, 375] on span at bounding box center [27, 376] width 9 height 9
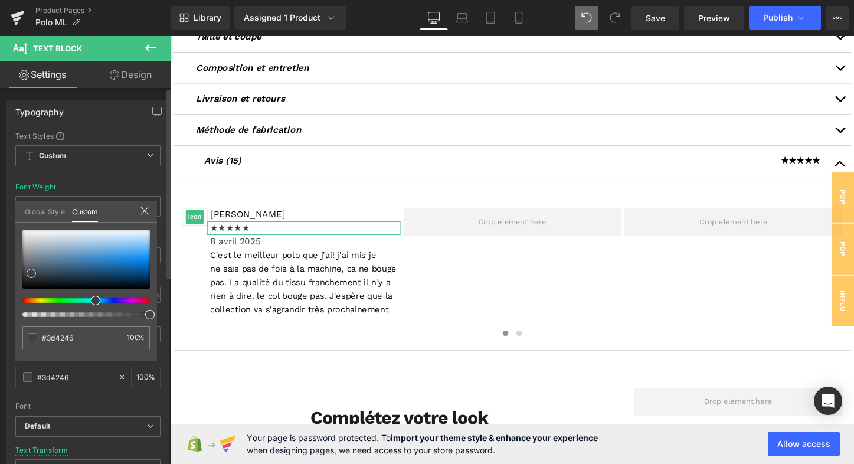
type input "#3b4044"
type input "#222324"
type input "#18191a"
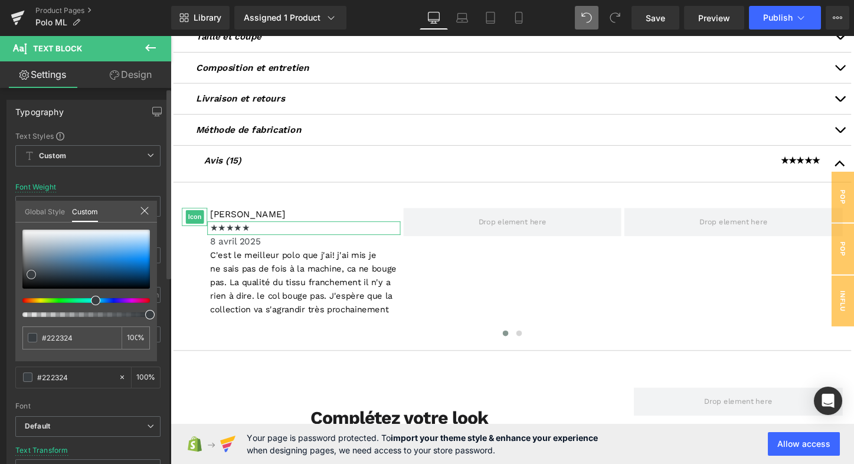
type input "#18191a"
type input "#000000"
drag, startPoint x: 31, startPoint y: 271, endPoint x: 16, endPoint y: 295, distance: 28.2
click at [16, 295] on div "#000000 100 %" at bounding box center [86, 296] width 142 height 132
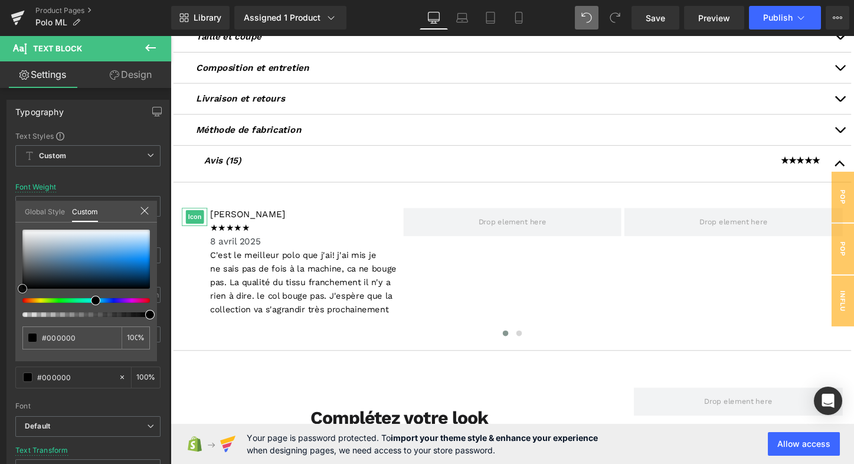
click at [239, 251] on body "Skip to content Submit Close search Home Catalog" at bounding box center [528, 387] width 714 height 1523
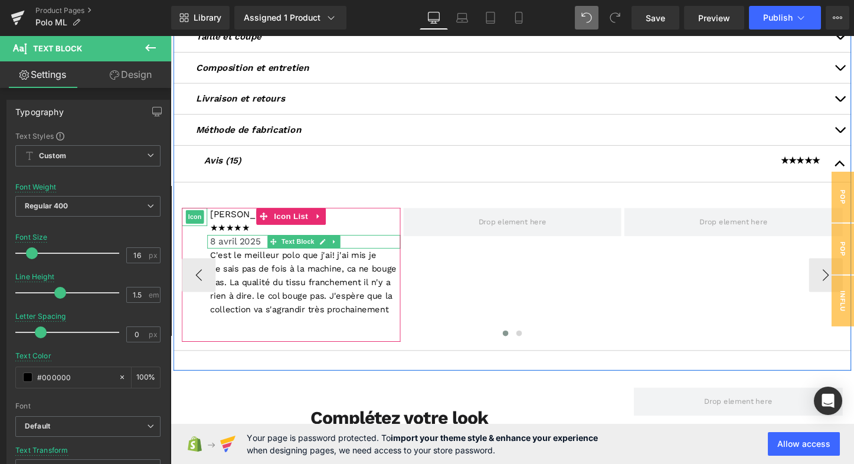
click at [242, 248] on p "8 avril 2025" at bounding box center [311, 251] width 199 height 14
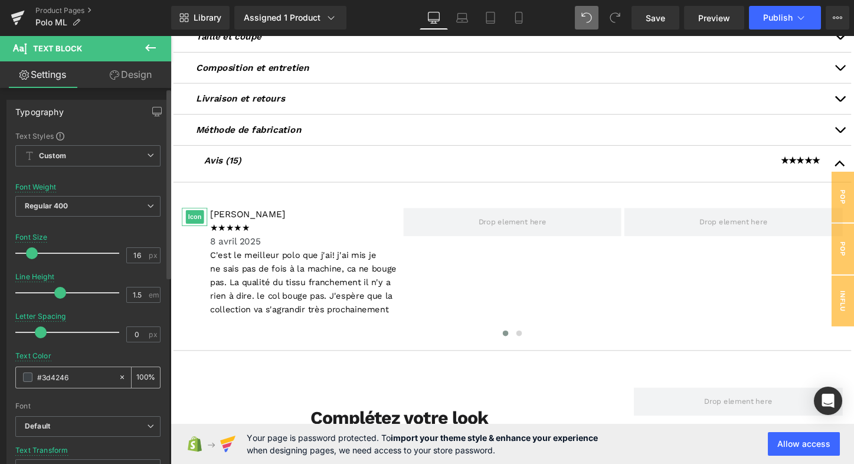
click at [26, 375] on span at bounding box center [27, 376] width 9 height 9
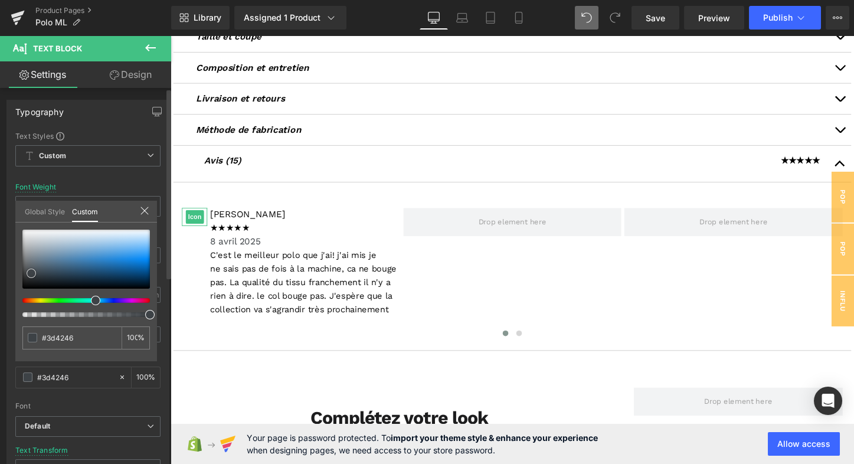
type input "#404549"
type input "#656b70"
type input "#757a7f"
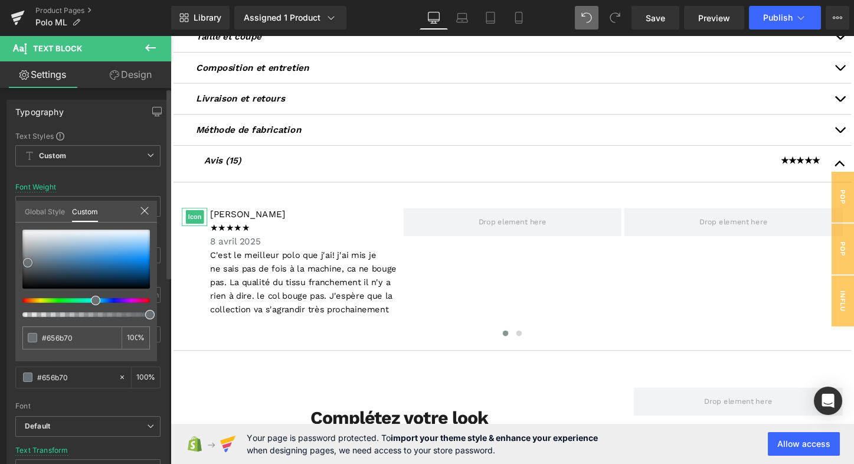
type input "#757a7f"
type input "#7b7e83"
type input "#7c7e82"
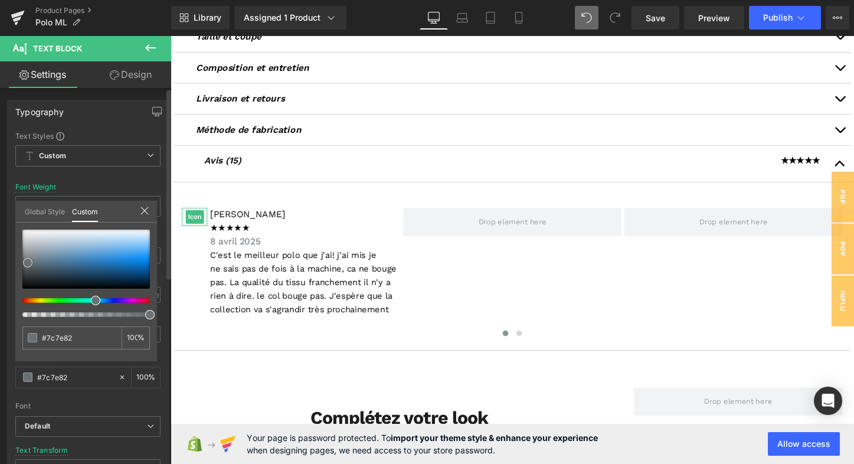
type input "#838485"
type input "#858788"
type input "#8c8c8c"
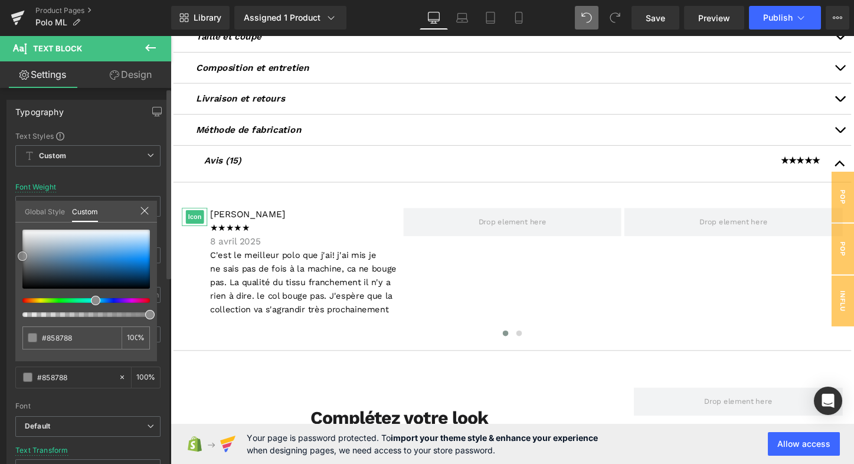
type input "#8c8c8c"
type input "#919191"
type input "#939393"
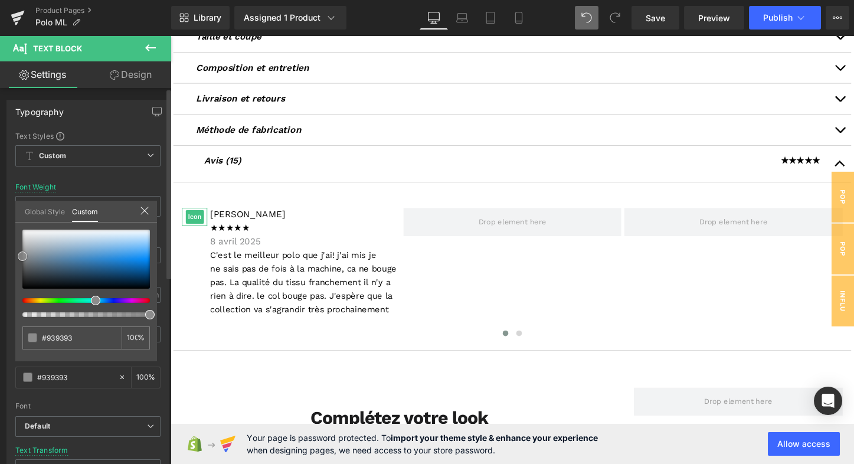
type input "#969696"
type input "#9b9b9b"
type input "#999999"
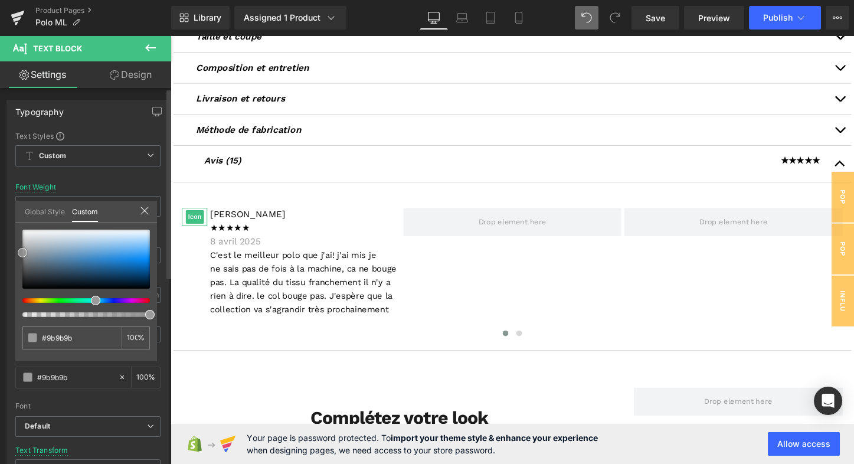
type input "#999999"
type input "#969696"
type input "#919191"
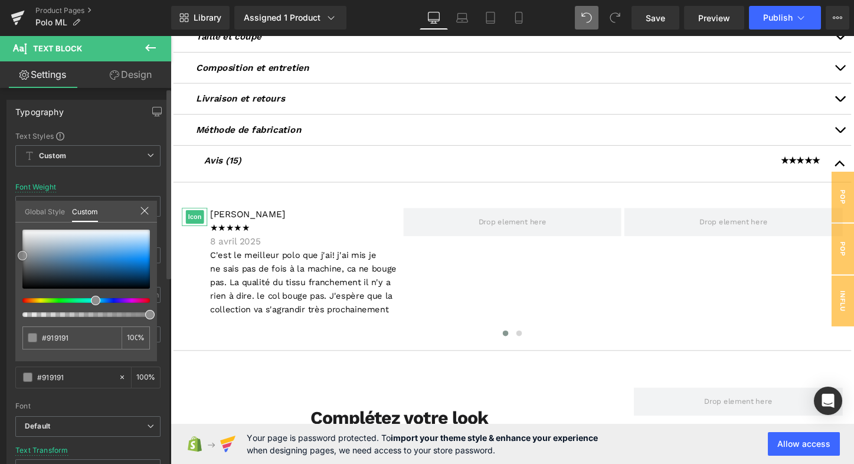
type input "#8c8c8c"
type input "#878787"
type input "#606060"
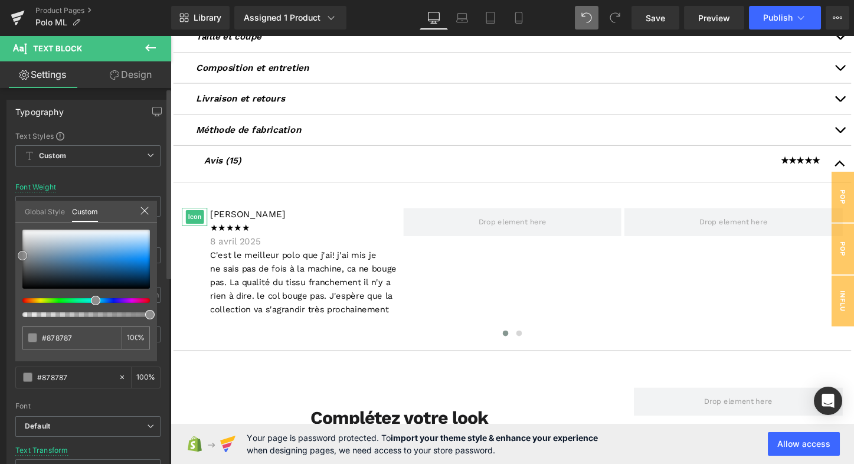
type input "#606060"
type input "#4c4c4c"
type input "#494949"
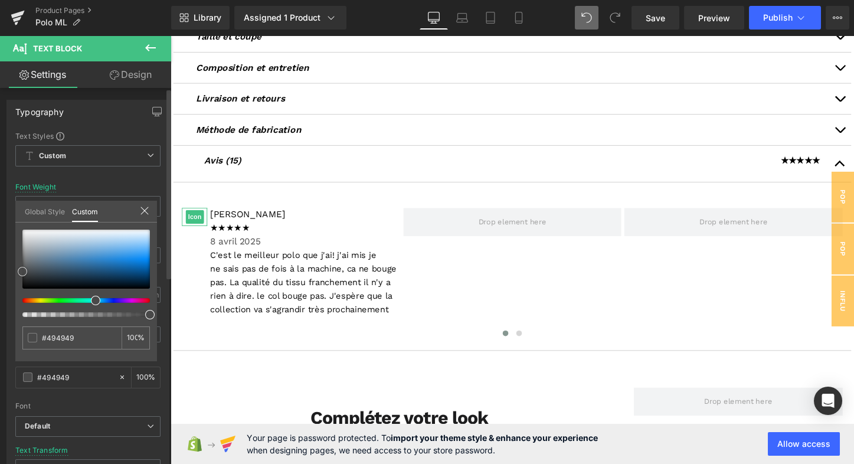
type input "#4c4c4c"
type input "#515151"
type input "#565656"
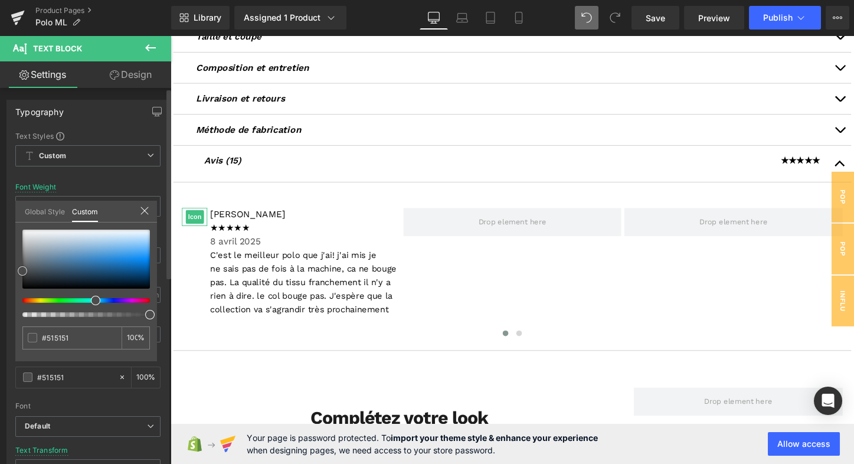
type input "#565656"
type input "#5e5e5e"
type input "#686868"
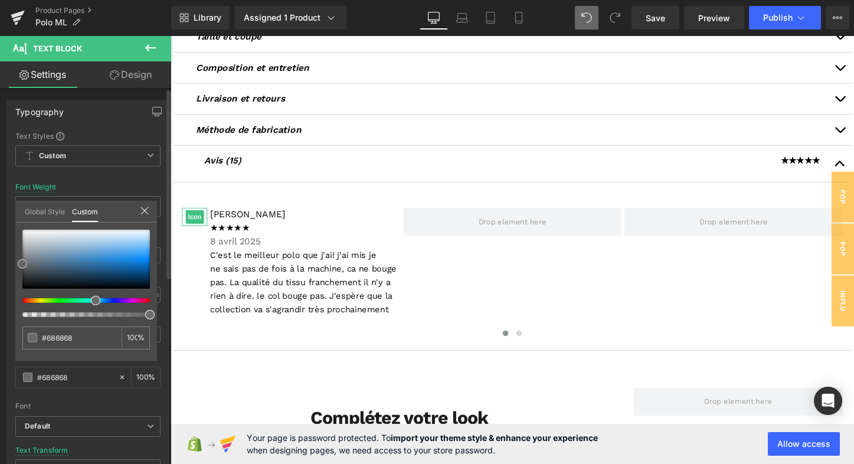
type input "#6b6b6b"
type input "#6d6d6d"
type input "#727272"
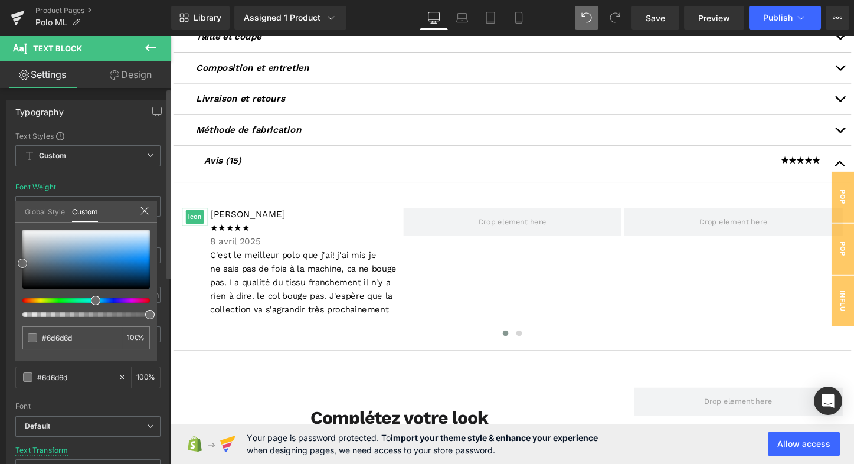
type input "#727272"
type input "#757575"
type input "#777777"
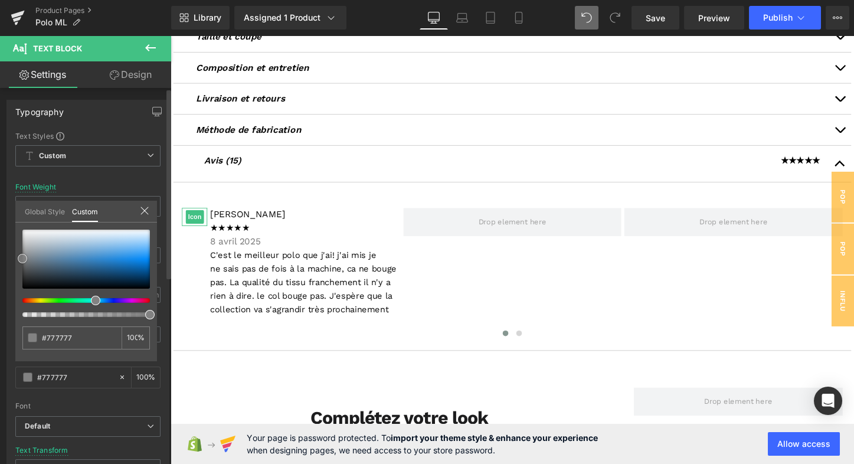
type input "#7f7f7f"
type input "#828282"
type input "#7f7f7f"
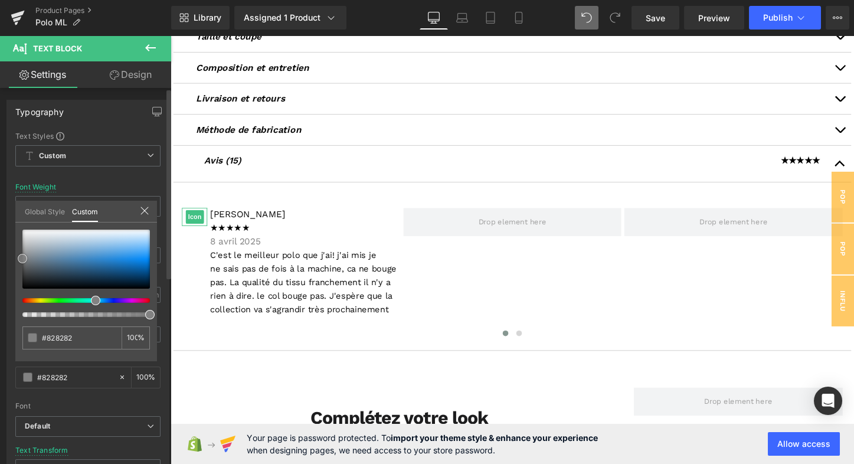
type input "#7f7f7f"
drag, startPoint x: 31, startPoint y: 269, endPoint x: 20, endPoint y: 256, distance: 16.8
click at [20, 256] on span at bounding box center [22, 260] width 9 height 9
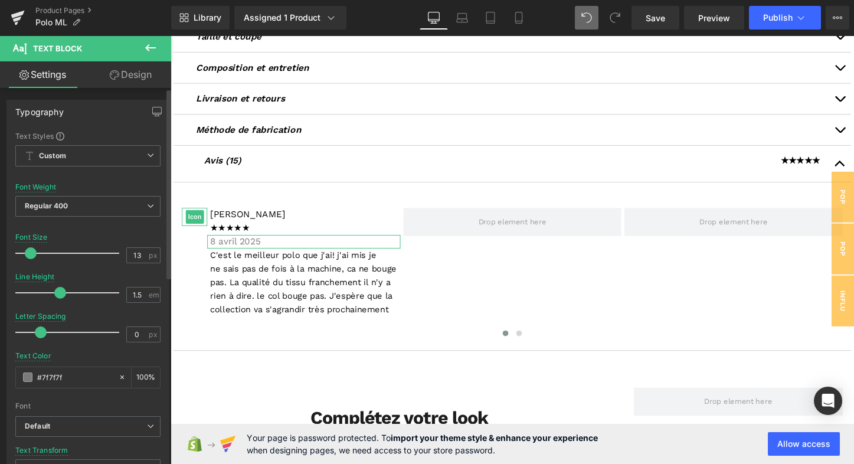
type input "12"
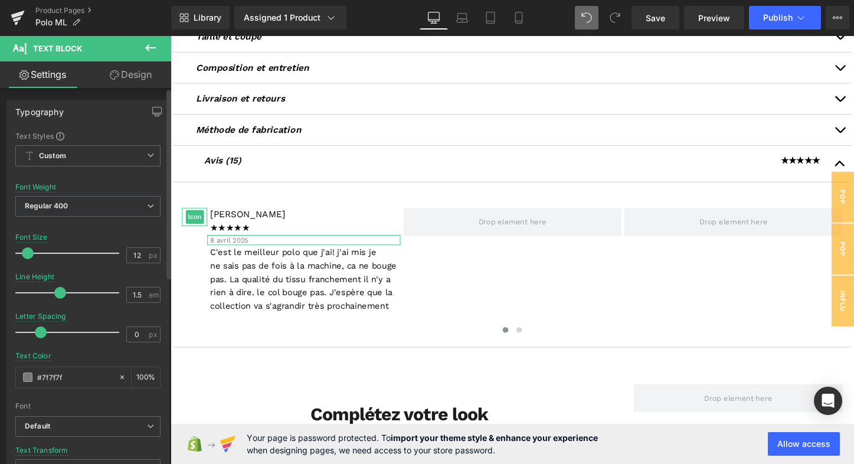
click at [27, 249] on span at bounding box center [28, 253] width 12 height 12
click at [74, 220] on div "Regular 400 Thin 100 Semi Thin 200 Light 300 Regular 400 Medium 500 Semi Bold 6…" at bounding box center [87, 209] width 145 height 27
click at [250, 260] on body "Skip to content Submit Close search Home Catalog" at bounding box center [528, 386] width 714 height 1520
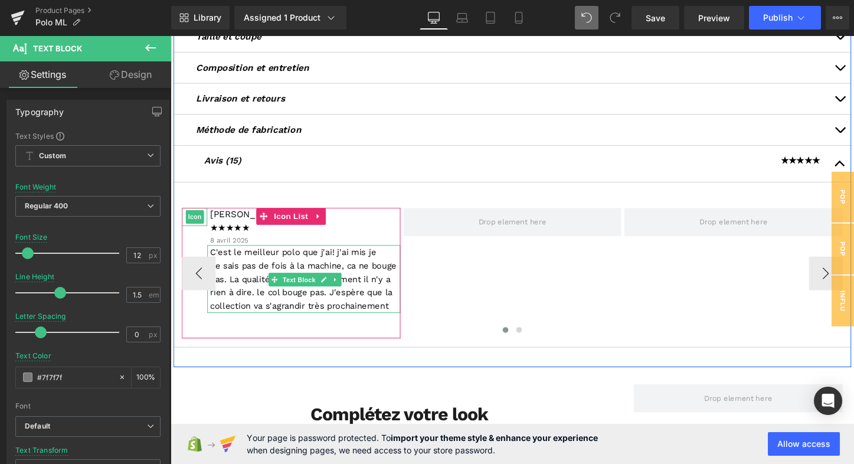
click at [242, 271] on span "C'est le meilleur polo que j'ai! j'ai mis je ne sais pas de fois à la machine, …" at bounding box center [309, 289] width 195 height 67
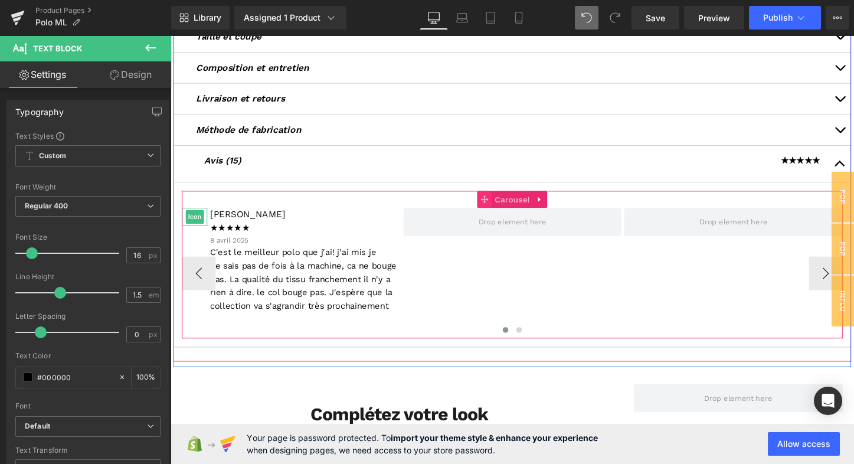
click at [495, 202] on icon at bounding box center [499, 206] width 8 height 9
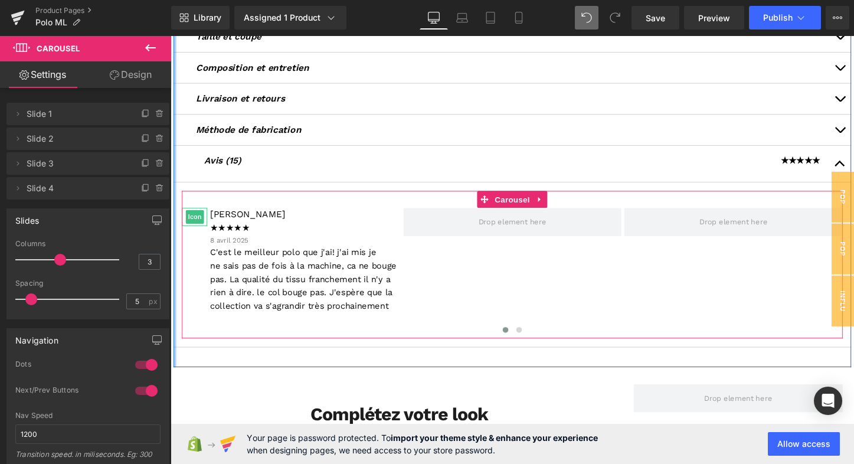
click at [134, 70] on link "Design" at bounding box center [131, 74] width 86 height 27
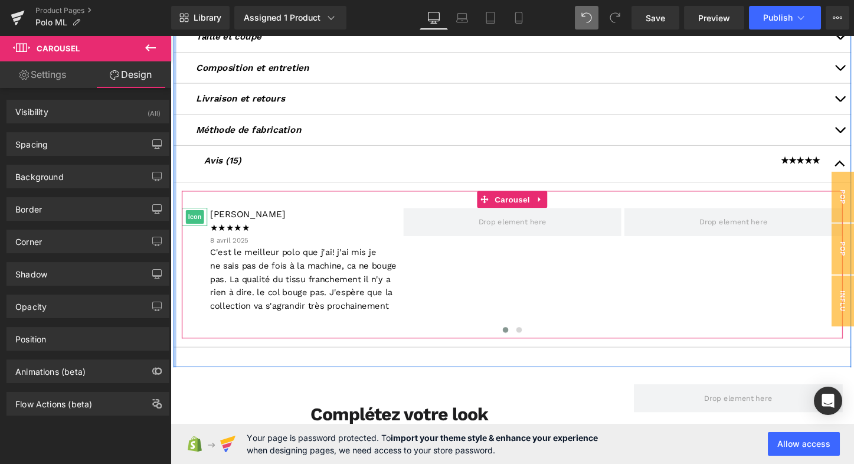
click at [51, 74] on link "Settings" at bounding box center [43, 74] width 86 height 27
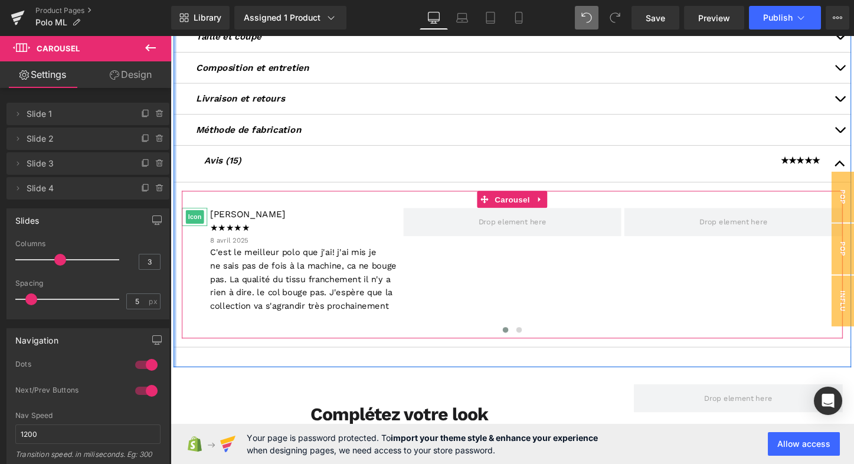
click at [138, 74] on link "Design" at bounding box center [131, 74] width 86 height 27
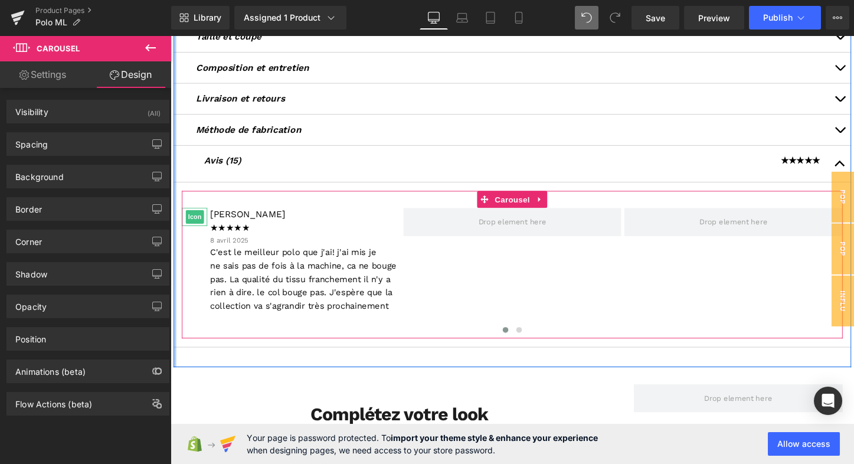
click at [66, 74] on link "Settings" at bounding box center [43, 74] width 86 height 27
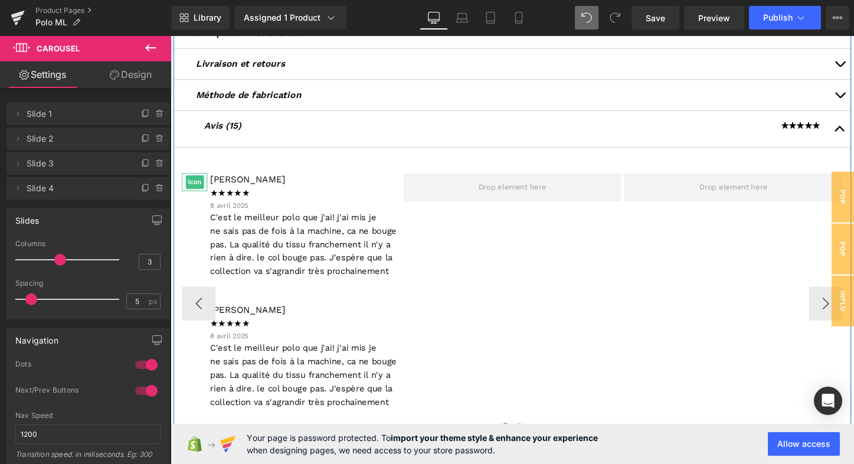
scroll to position [427, 0]
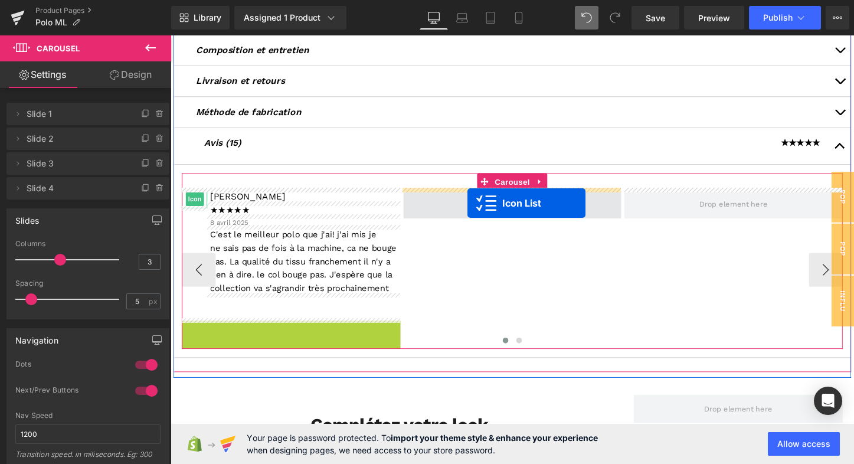
drag, startPoint x: 265, startPoint y: 338, endPoint x: 481, endPoint y: 210, distance: 251.4
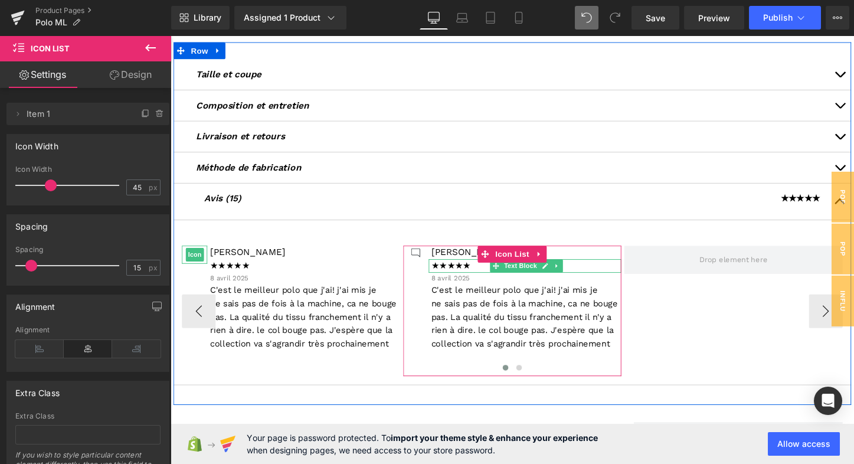
scroll to position [367, 0]
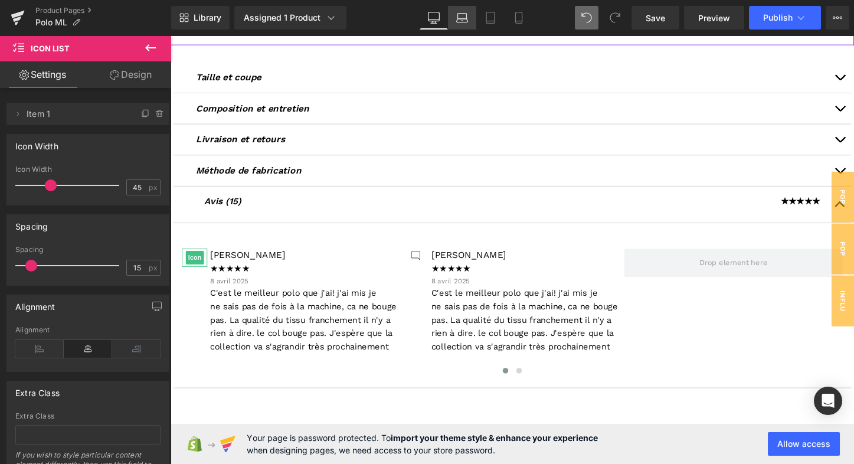
click at [464, 24] on link "Laptop" at bounding box center [462, 18] width 28 height 24
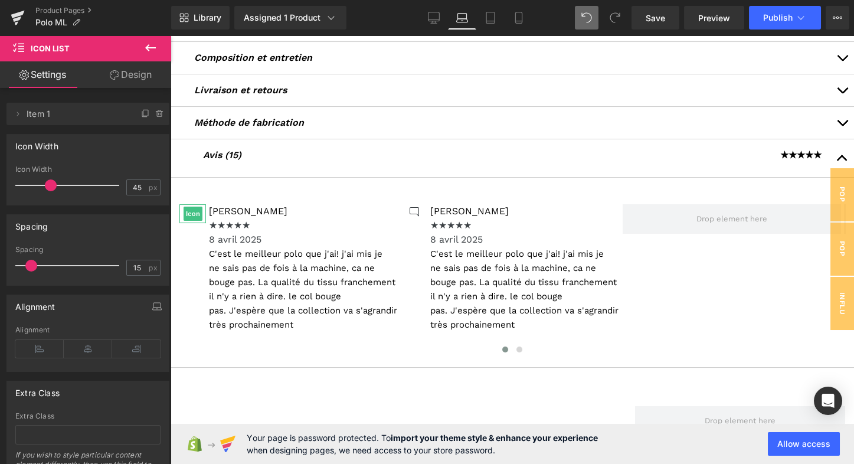
scroll to position [678, 0]
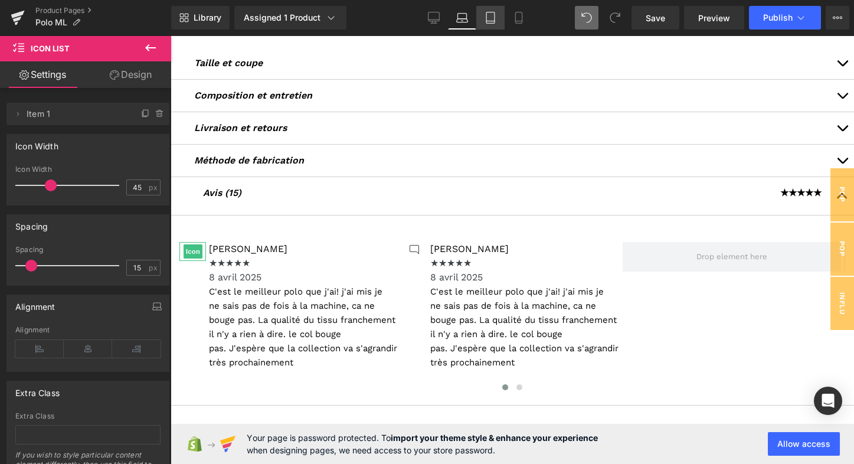
click at [491, 25] on link "Tablet" at bounding box center [490, 18] width 28 height 24
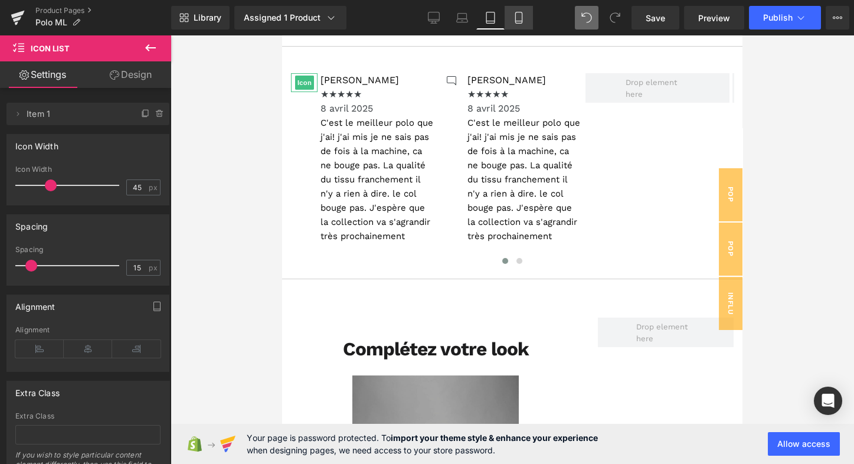
click at [521, 18] on icon at bounding box center [519, 18] width 12 height 12
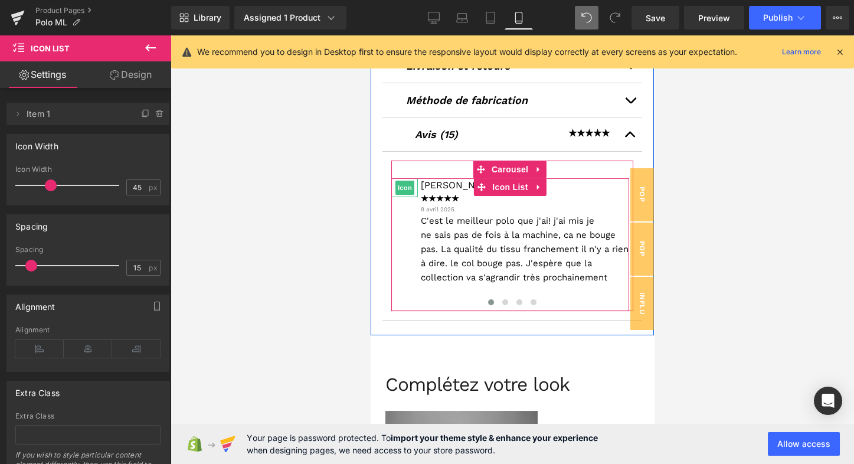
scroll to position [714, 0]
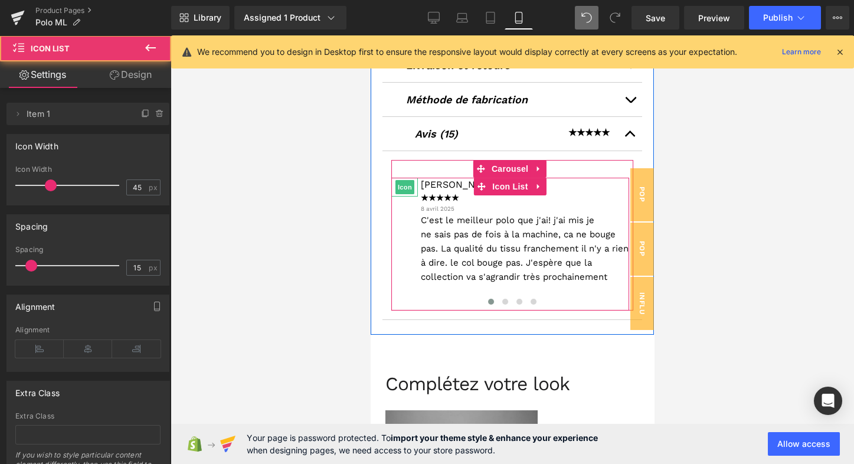
drag, startPoint x: 563, startPoint y: 283, endPoint x: 545, endPoint y: 283, distance: 17.7
click at [545, 283] on ul "Icon Aoued Text Block ★★★★★ Text Block 8 avril 2025 Text Block C'est le meilleu…" at bounding box center [510, 235] width 238 height 115
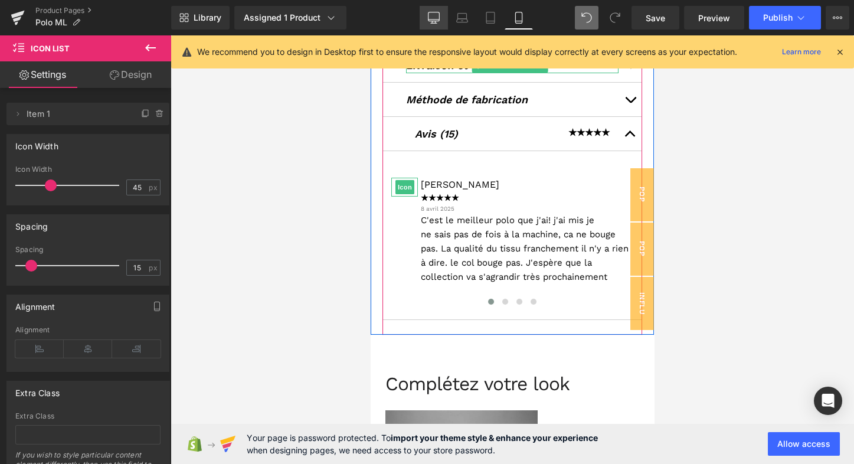
click at [437, 16] on icon at bounding box center [434, 18] width 12 height 12
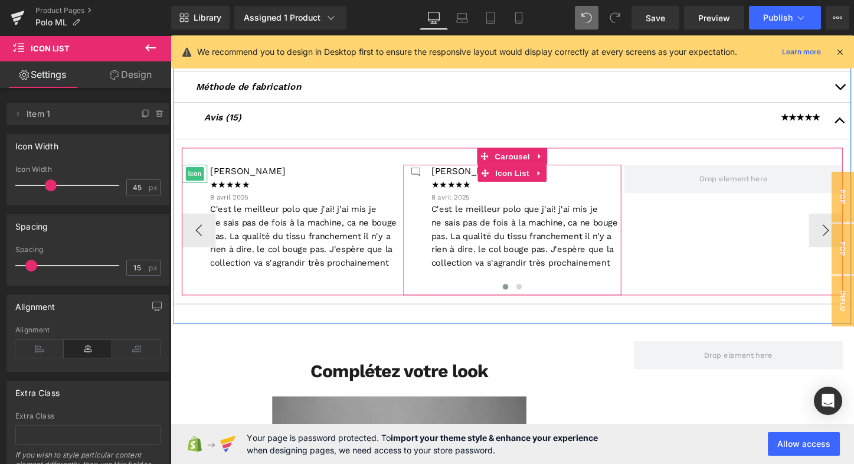
scroll to position [449, 0]
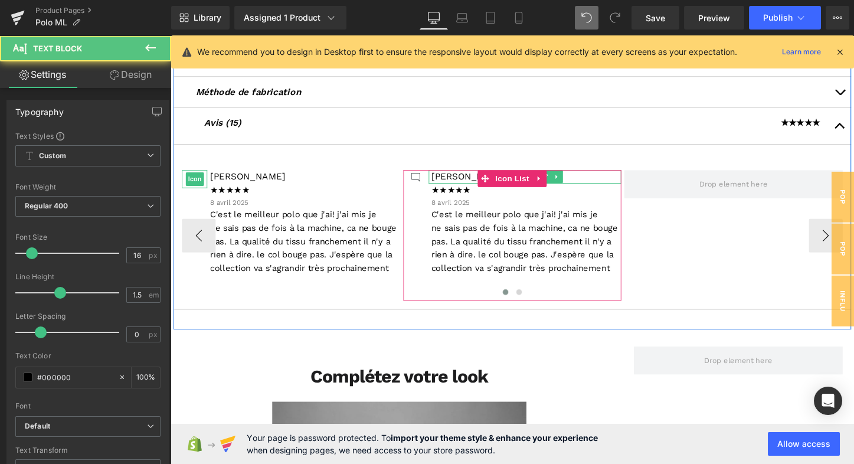
click at [466, 181] on p "[PERSON_NAME]" at bounding box center [542, 183] width 199 height 14
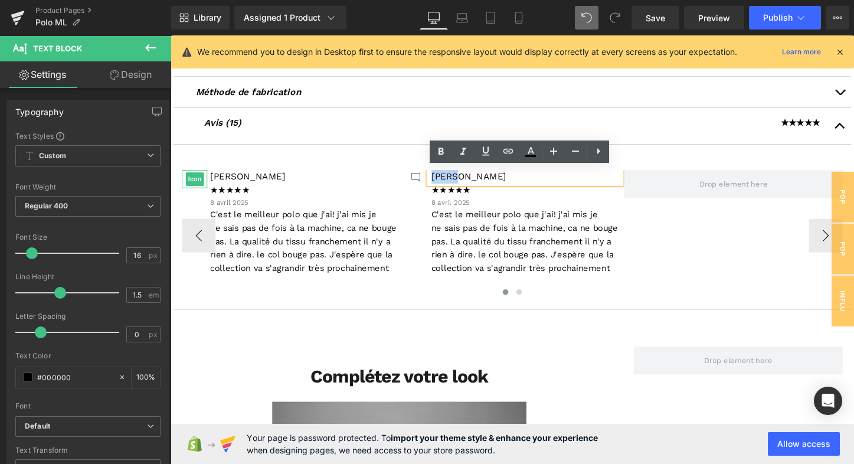
drag, startPoint x: 470, startPoint y: 181, endPoint x: 437, endPoint y: 179, distance: 33.1
click at [440, 179] on div "[PERSON_NAME]" at bounding box center [541, 183] width 202 height 14
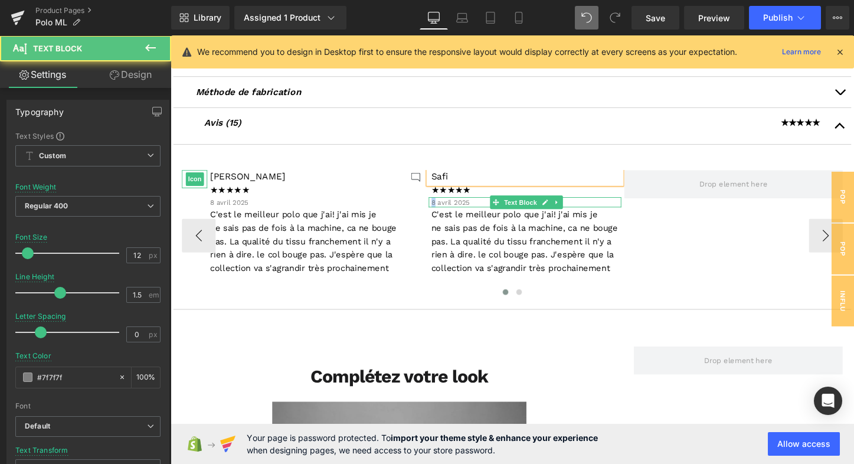
click at [443, 206] on p "8 avril 2025" at bounding box center [542, 209] width 199 height 11
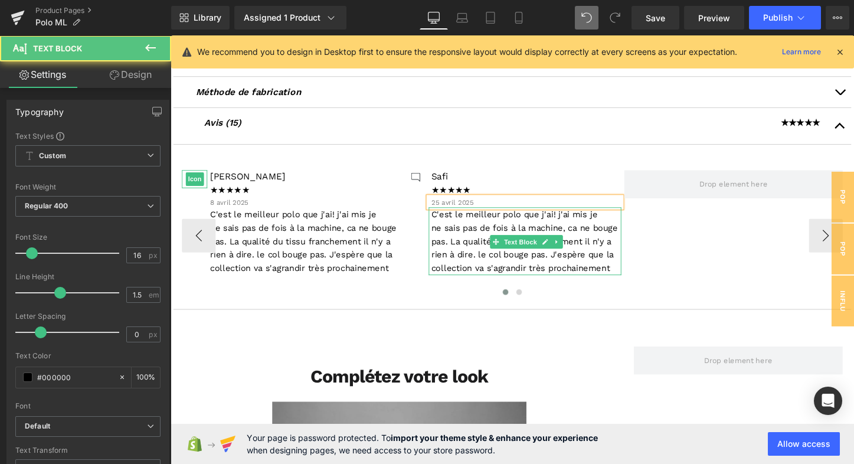
click at [445, 221] on span "C'est le meilleur polo que j'ai! j'ai mis je ne sais pas de fois à la machine, …" at bounding box center [540, 250] width 195 height 67
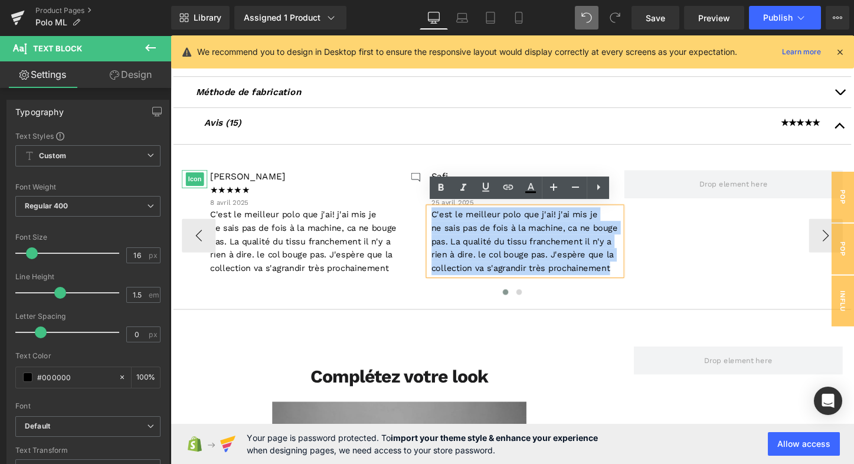
drag, startPoint x: 442, startPoint y: 220, endPoint x: 639, endPoint y: 278, distance: 205.0
click at [639, 278] on p "C'est le meilleur polo que j'ai! j'ai mis je ne sais pas de fois à la machine, …" at bounding box center [542, 250] width 199 height 71
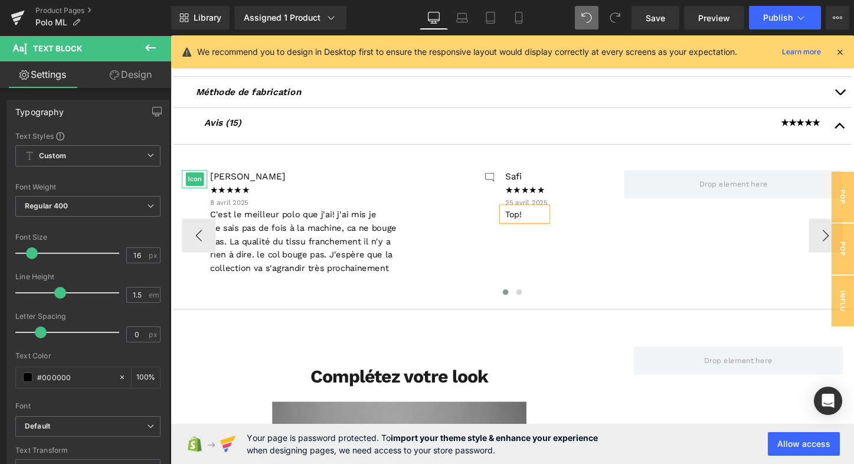
click at [577, 221] on div "Icon Safi Text Block ★★★★★ Text Block 25 avril 2025 Text Block Top! Text Block" at bounding box center [528, 207] width 228 height 62
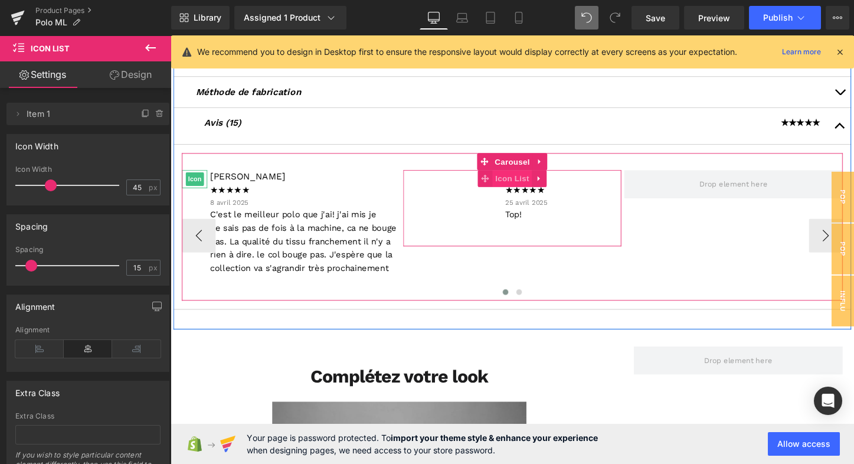
click at [534, 182] on span "Icon List" at bounding box center [527, 185] width 41 height 18
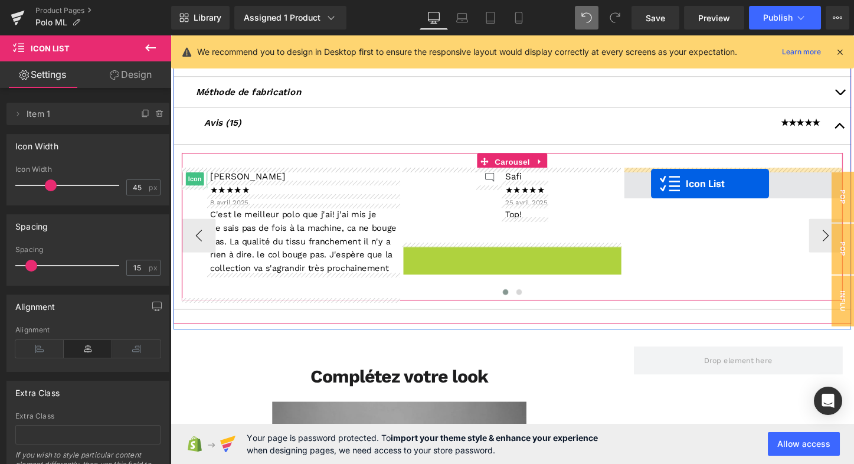
drag, startPoint x: 495, startPoint y: 260, endPoint x: 673, endPoint y: 189, distance: 191.8
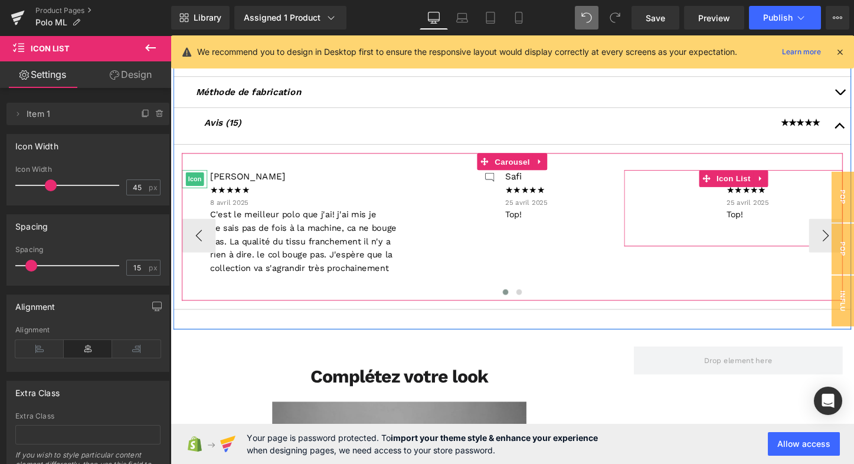
scroll to position [451, 0]
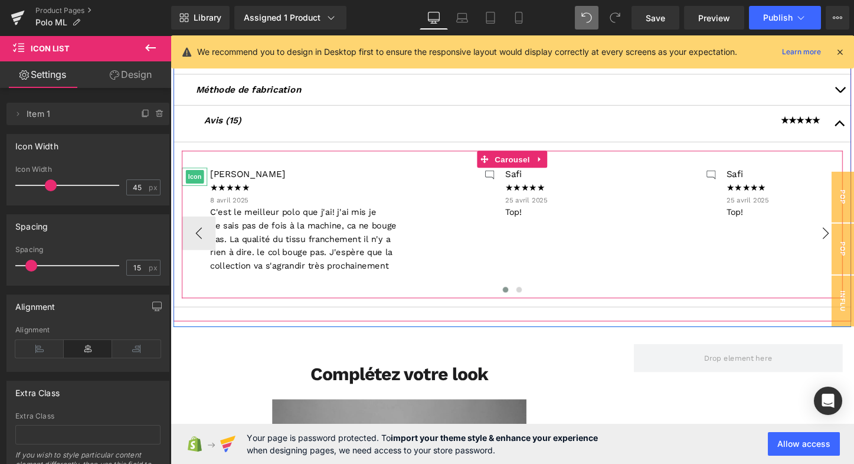
click at [848, 243] on button "›" at bounding box center [854, 241] width 35 height 35
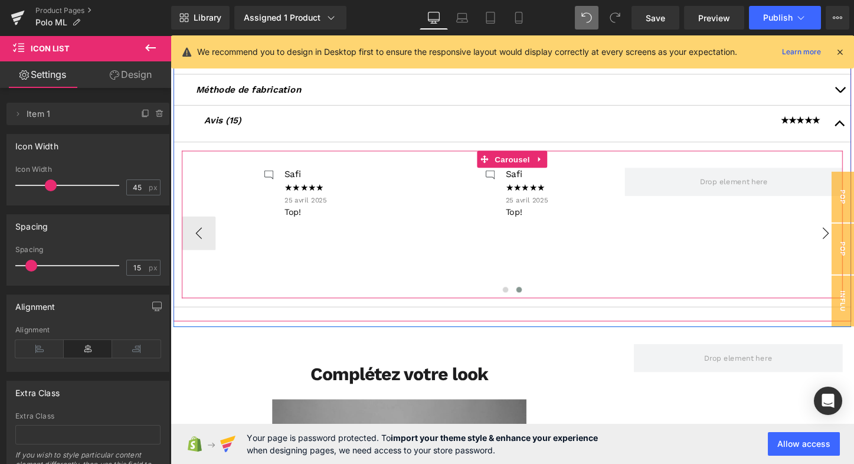
click at [850, 241] on button "›" at bounding box center [854, 241] width 35 height 35
click at [853, 239] on button "›" at bounding box center [854, 241] width 35 height 35
click at [523, 163] on span "Carousel" at bounding box center [527, 165] width 42 height 18
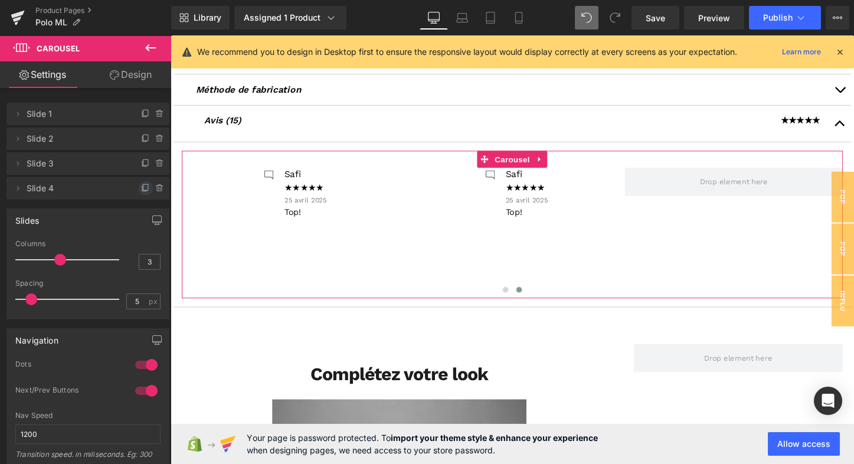
click at [142, 189] on icon at bounding box center [145, 188] width 9 height 9
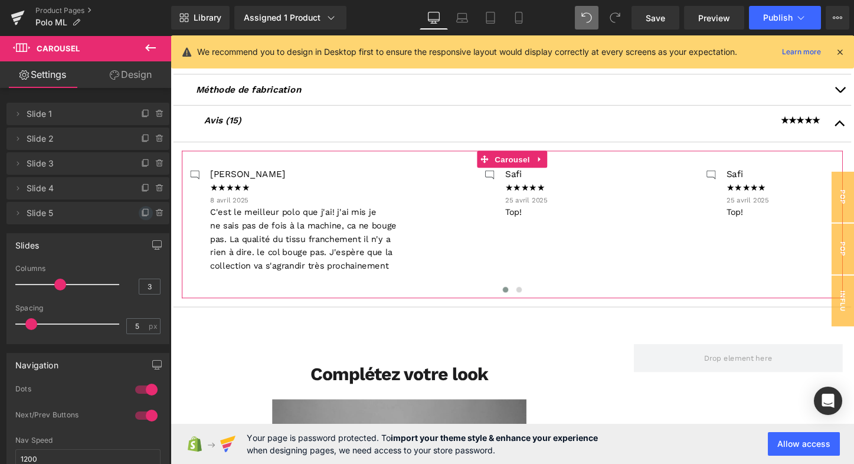
click at [141, 212] on icon at bounding box center [145, 212] width 9 height 9
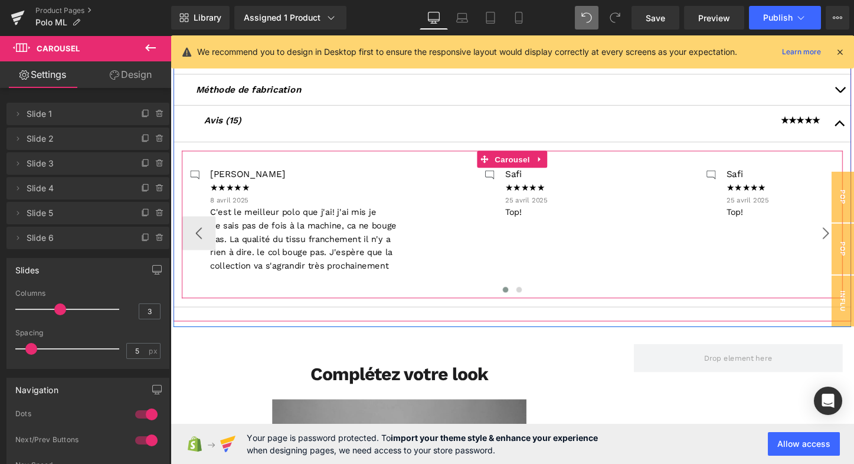
click at [851, 240] on button "›" at bounding box center [854, 241] width 35 height 35
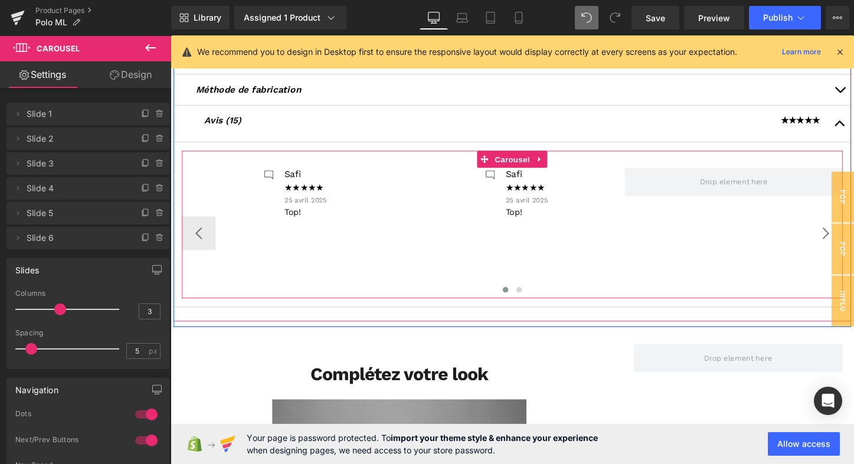
click at [851, 240] on button "›" at bounding box center [854, 241] width 35 height 35
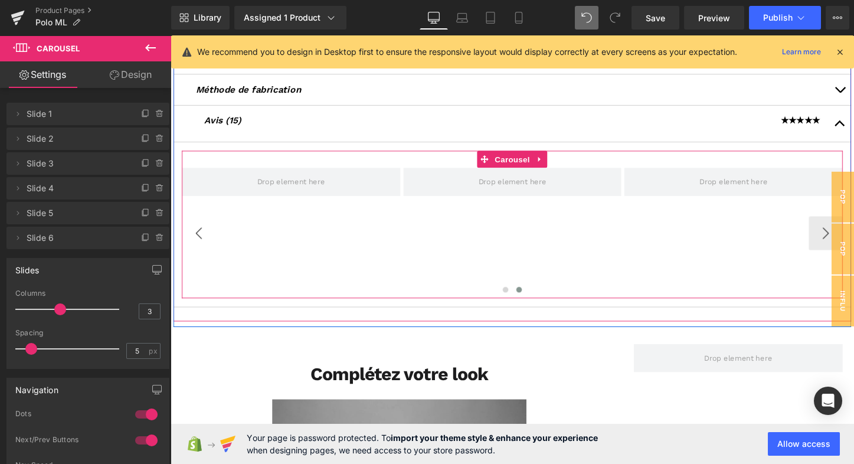
click at [205, 233] on button "‹" at bounding box center [199, 241] width 35 height 35
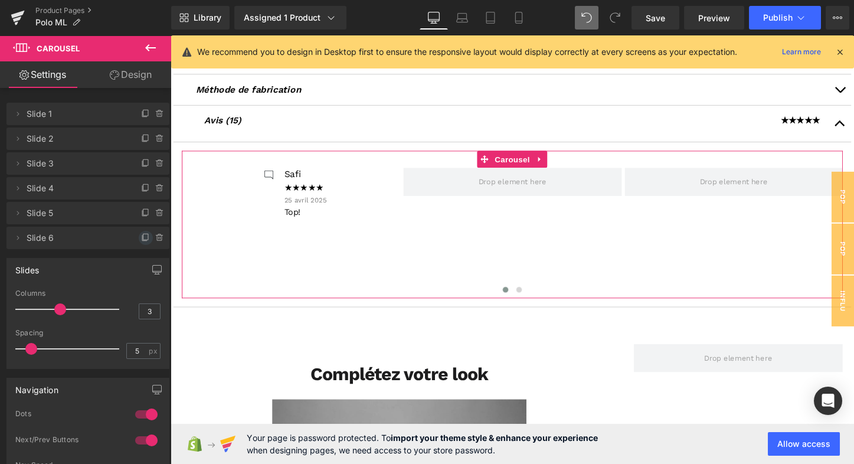
click at [141, 235] on icon at bounding box center [145, 237] width 9 height 9
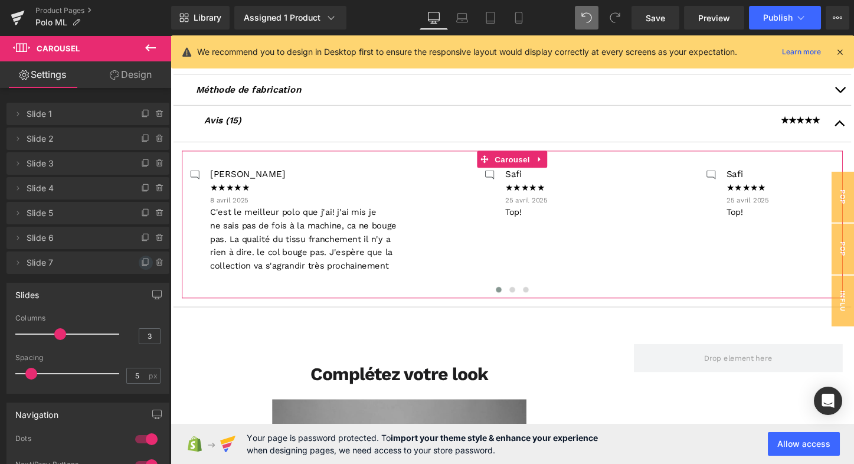
click at [143, 259] on icon at bounding box center [145, 262] width 5 height 6
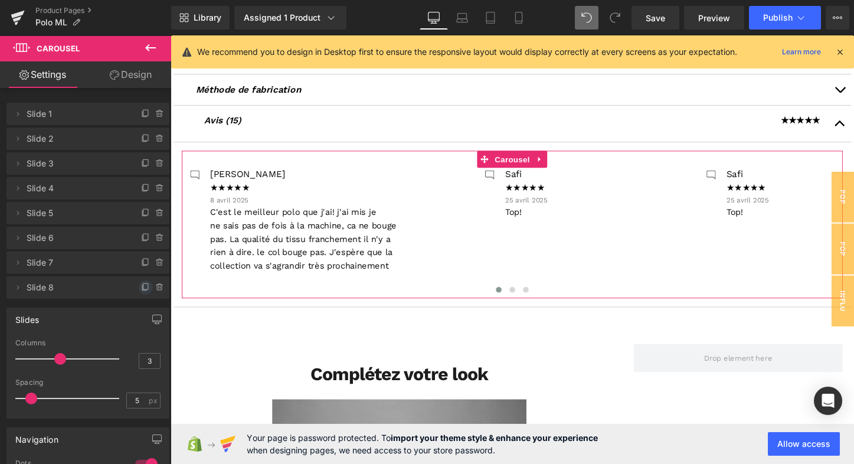
click at [141, 285] on icon at bounding box center [145, 287] width 9 height 9
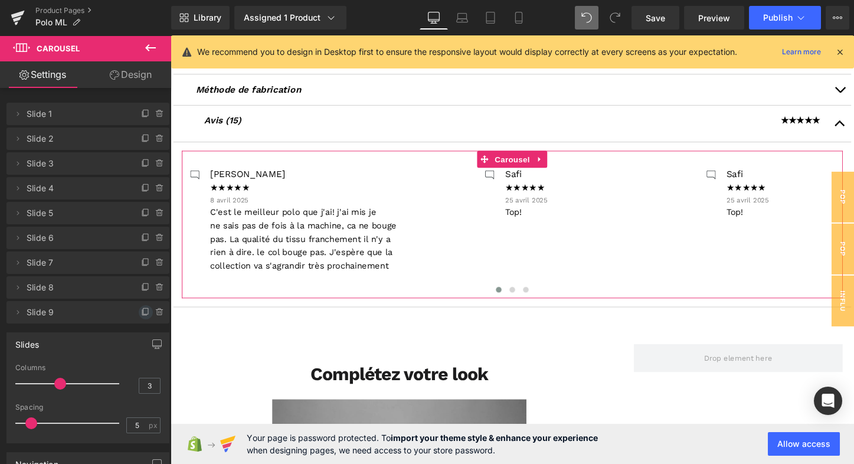
click at [141, 307] on icon at bounding box center [145, 311] width 9 height 9
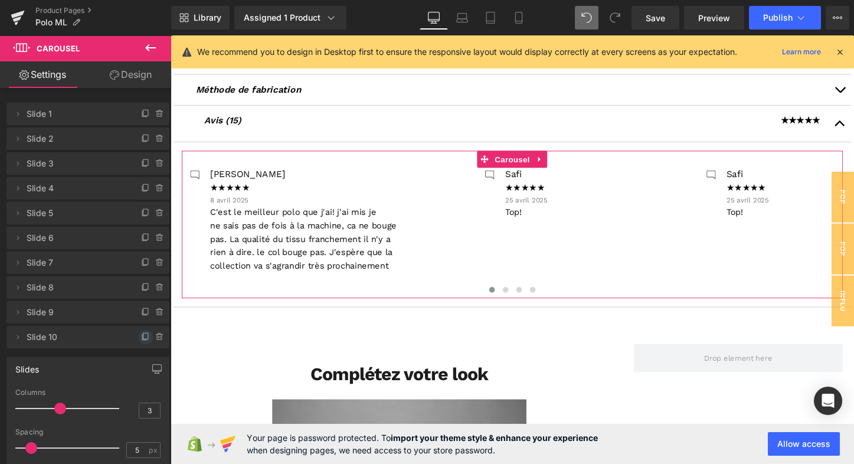
click at [141, 332] on icon at bounding box center [145, 336] width 9 height 9
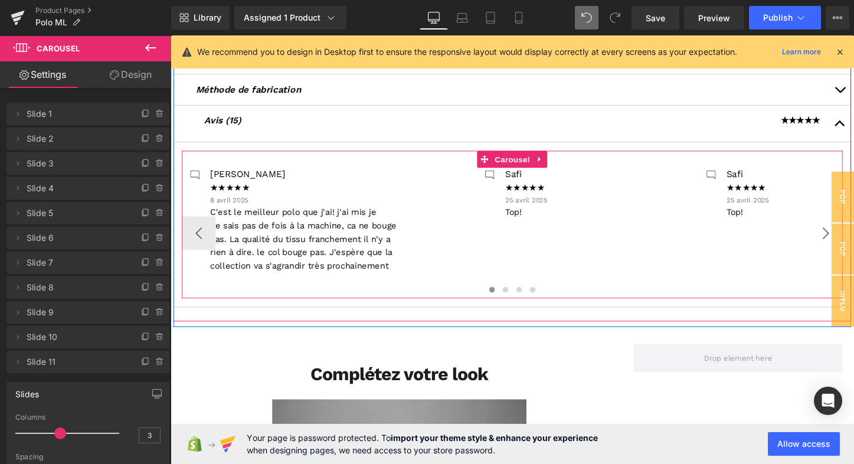
click at [848, 244] on button "›" at bounding box center [854, 241] width 35 height 35
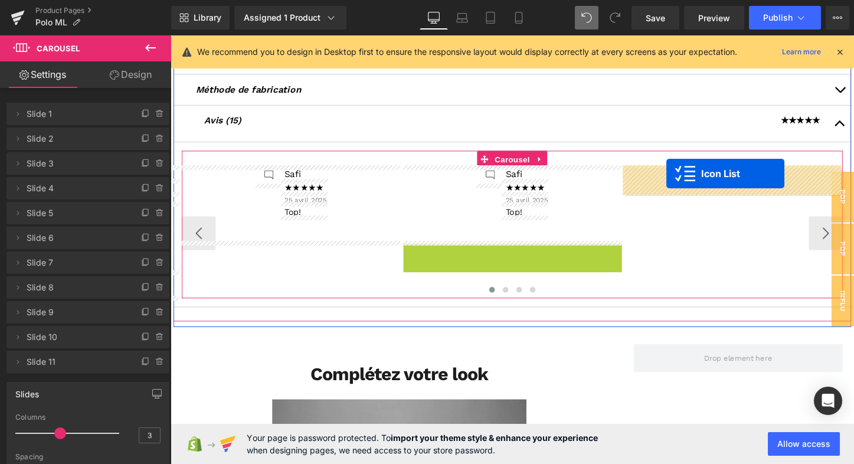
drag, startPoint x: 497, startPoint y: 258, endPoint x: 689, endPoint y: 180, distance: 207.0
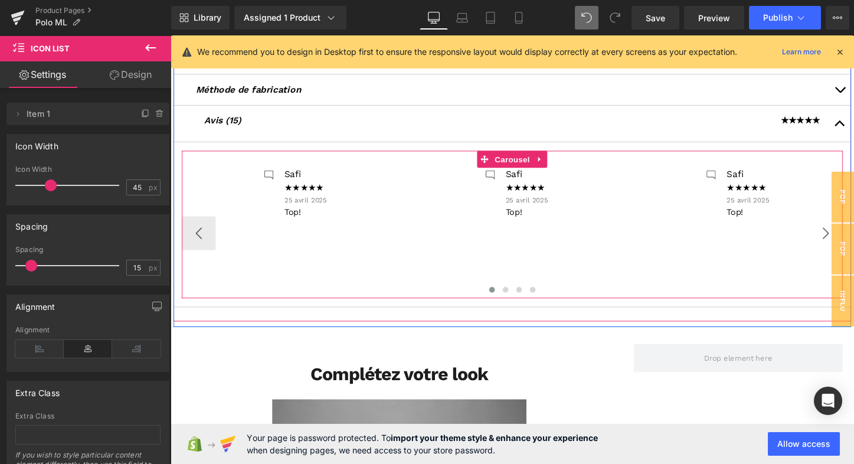
click at [850, 240] on button "›" at bounding box center [854, 241] width 35 height 35
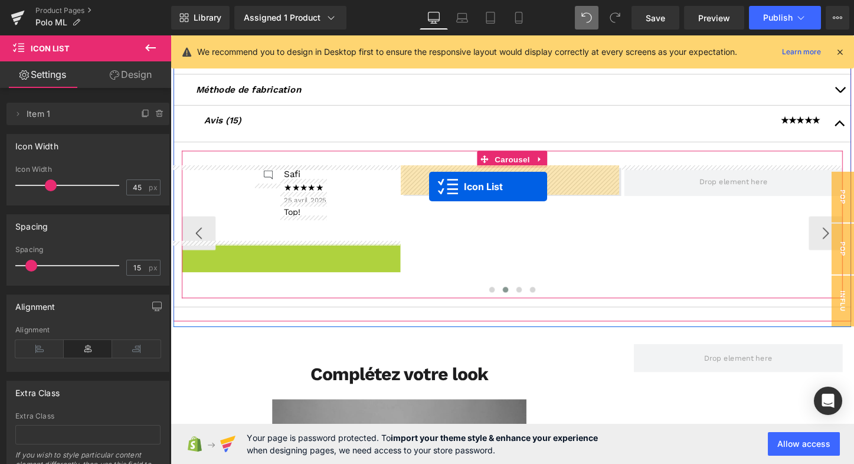
drag, startPoint x: 265, startPoint y: 262, endPoint x: 441, endPoint y: 193, distance: 189.0
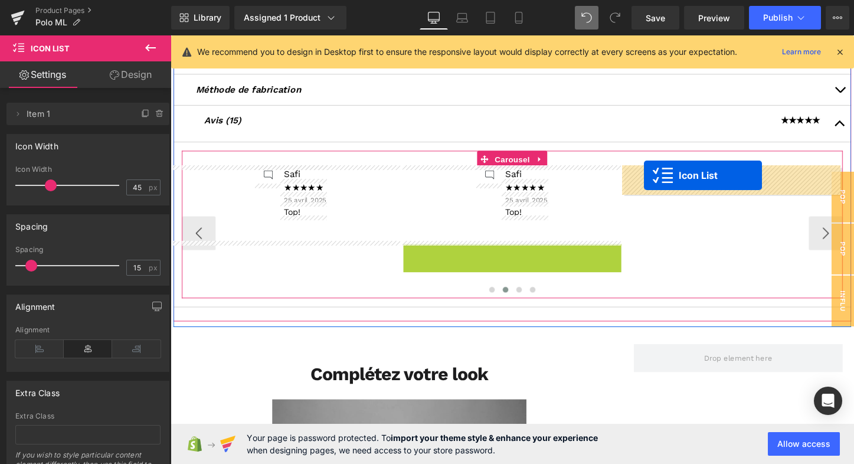
drag, startPoint x: 497, startPoint y: 259, endPoint x: 665, endPoint y: 181, distance: 185.4
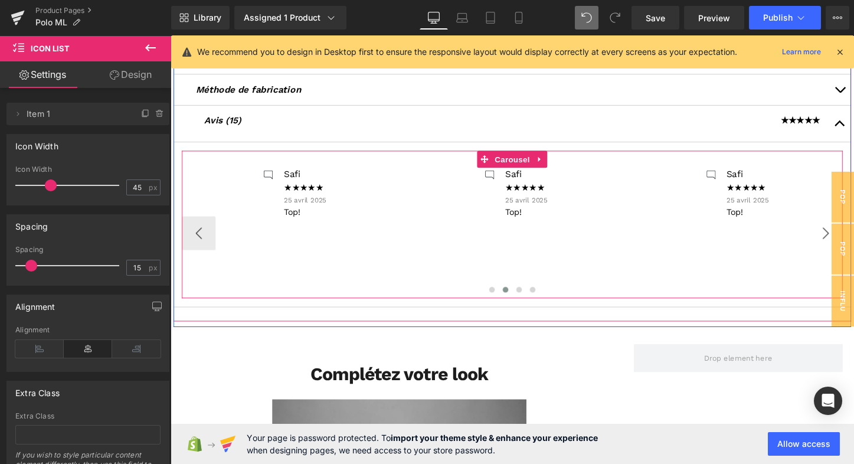
click at [843, 244] on button "›" at bounding box center [854, 241] width 35 height 35
click at [846, 243] on button "›" at bounding box center [854, 241] width 35 height 35
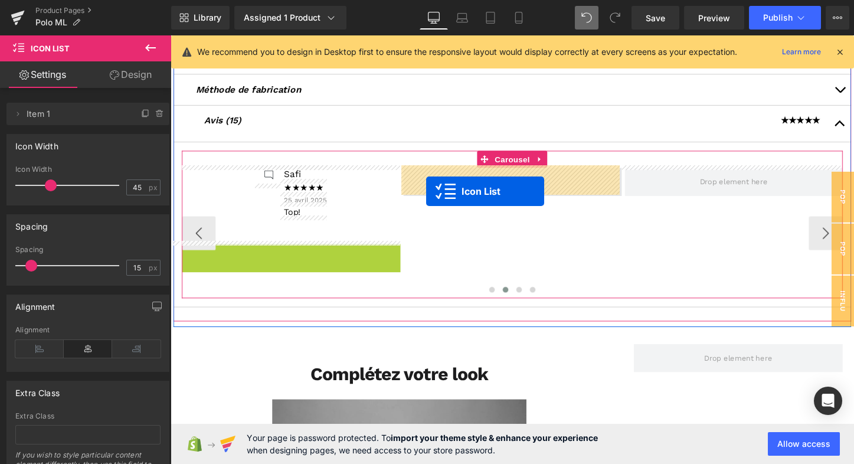
drag, startPoint x: 265, startPoint y: 256, endPoint x: 438, endPoint y: 198, distance: 182.3
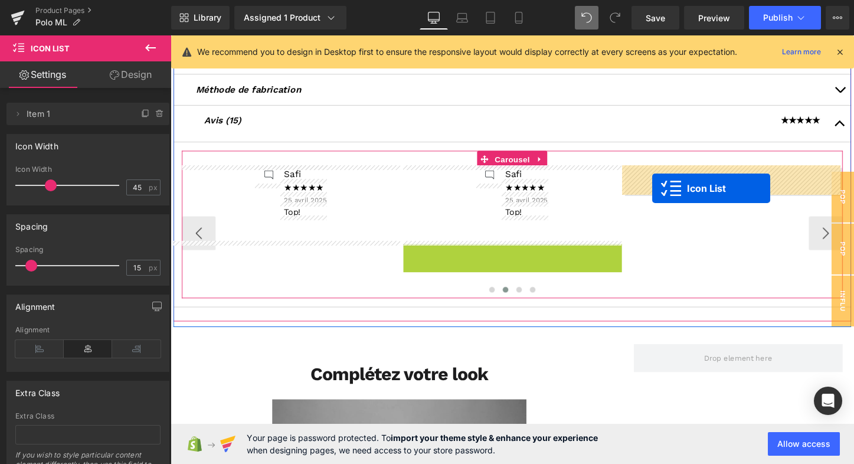
drag, startPoint x: 495, startPoint y: 258, endPoint x: 674, endPoint y: 195, distance: 190.0
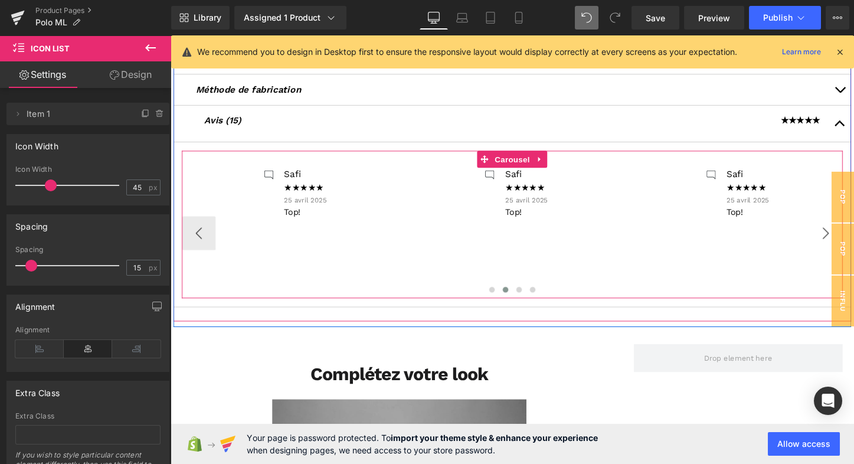
click at [846, 244] on button "›" at bounding box center [854, 241] width 35 height 35
click at [851, 243] on button "›" at bounding box center [854, 241] width 35 height 35
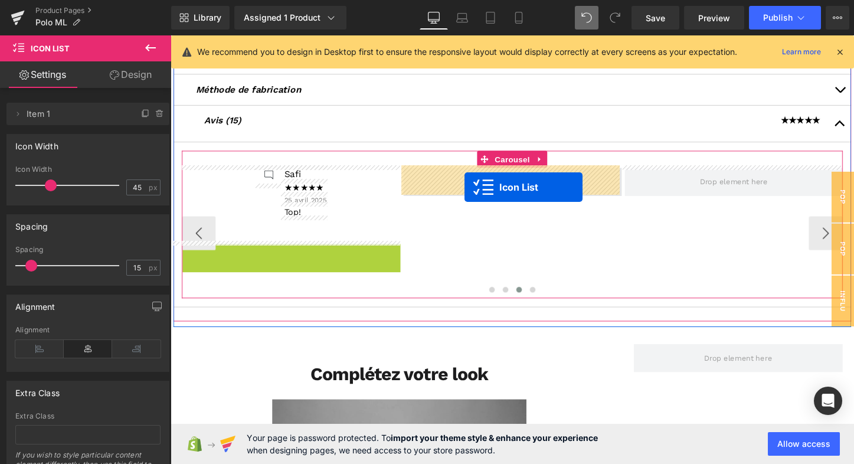
drag, startPoint x: 266, startPoint y: 261, endPoint x: 477, endPoint y: 194, distance: 222.3
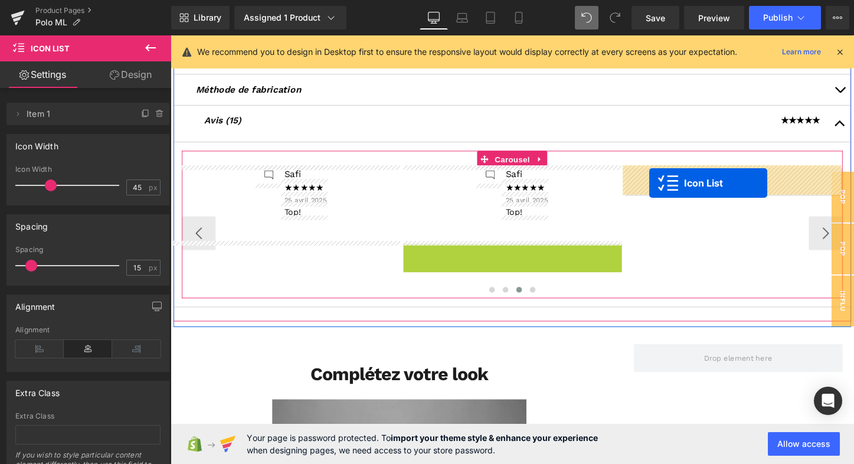
drag, startPoint x: 497, startPoint y: 259, endPoint x: 670, endPoint y: 189, distance: 187.0
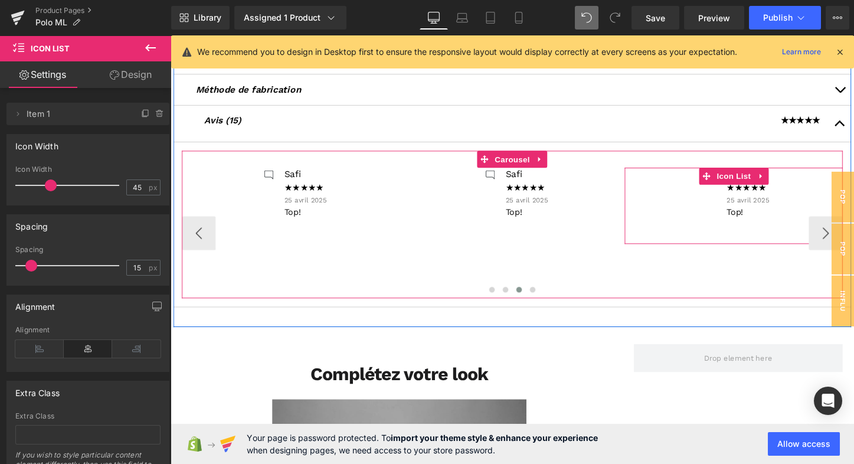
click at [848, 240] on button "›" at bounding box center [854, 241] width 35 height 35
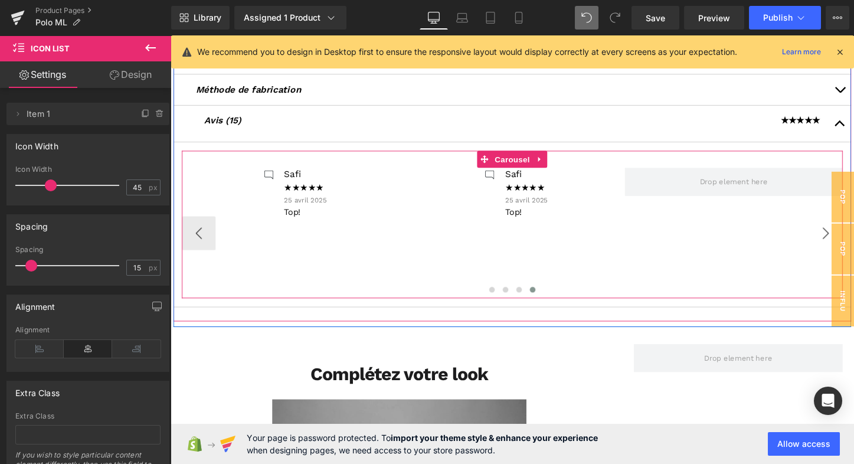
click at [852, 240] on button "›" at bounding box center [854, 241] width 35 height 35
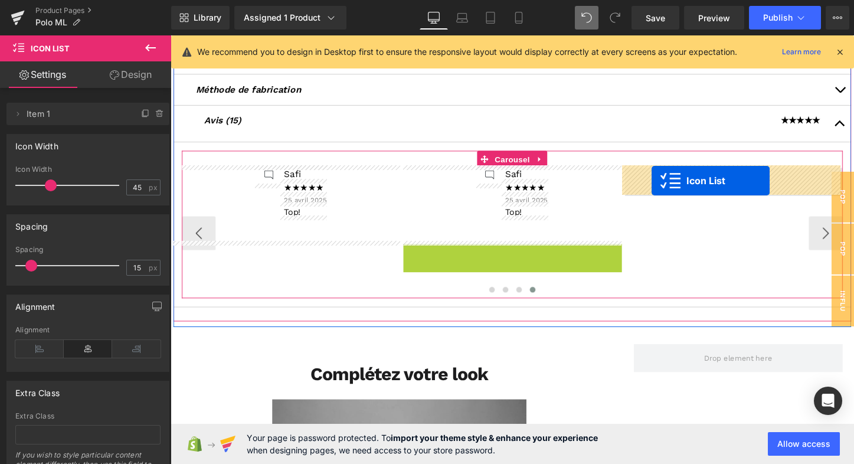
drag, startPoint x: 497, startPoint y: 259, endPoint x: 673, endPoint y: 187, distance: 190.6
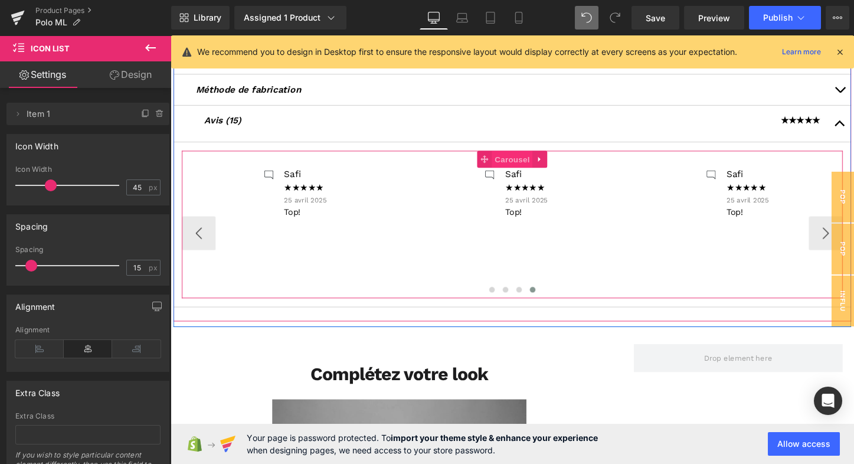
click at [528, 163] on span "Carousel" at bounding box center [527, 165] width 42 height 18
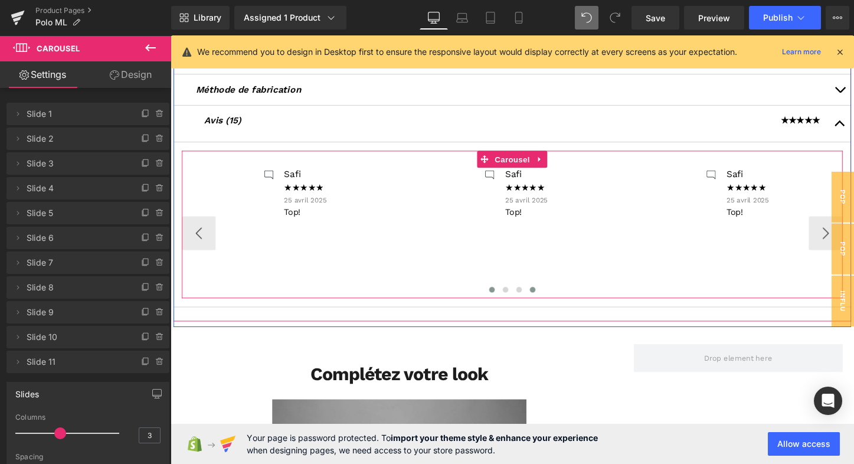
click at [503, 299] on span at bounding box center [506, 301] width 6 height 6
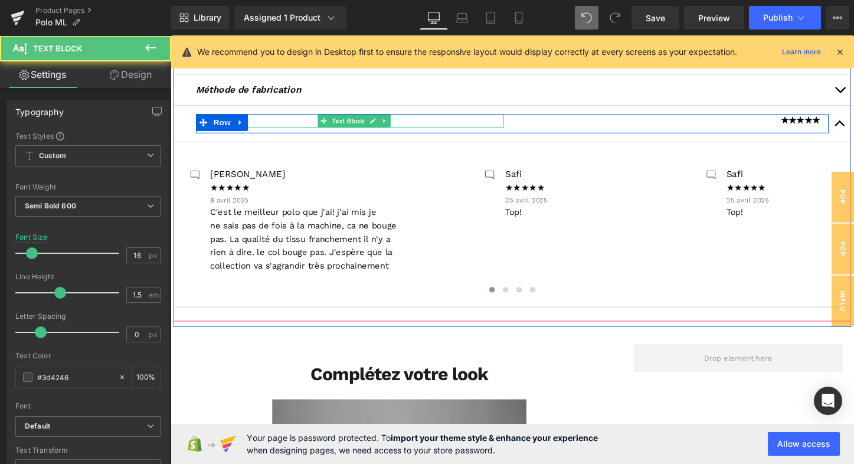
click at [259, 124] on p "Avis (15)" at bounding box center [362, 124] width 313 height 14
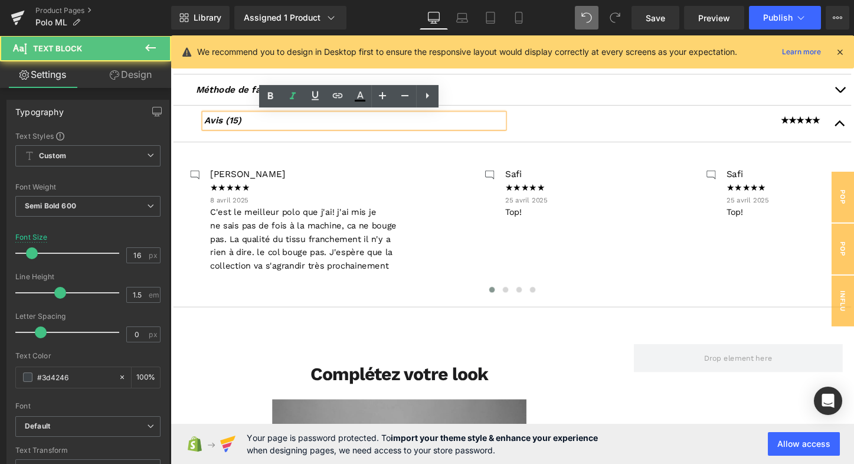
click at [236, 123] on span "Avis (15)" at bounding box center [225, 124] width 38 height 11
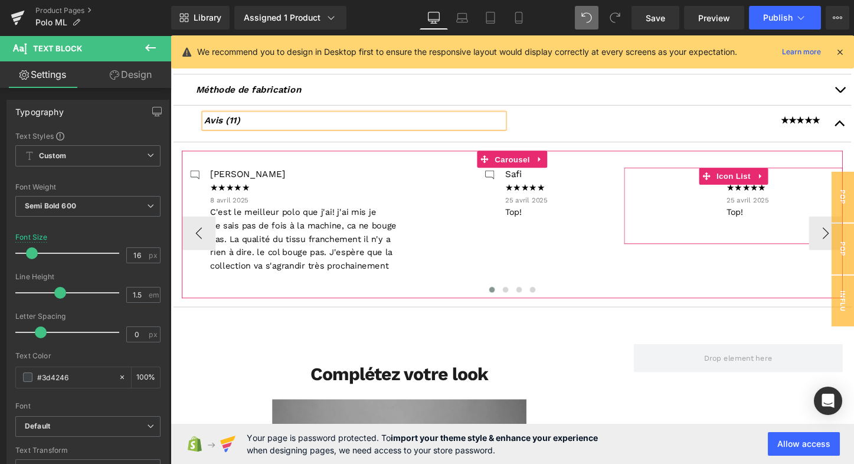
click at [799, 179] on div "Icon Safi Text Block ★★★★★ Text Block 25 avril 2025 Text Block Top! Text Block" at bounding box center [759, 205] width 228 height 62
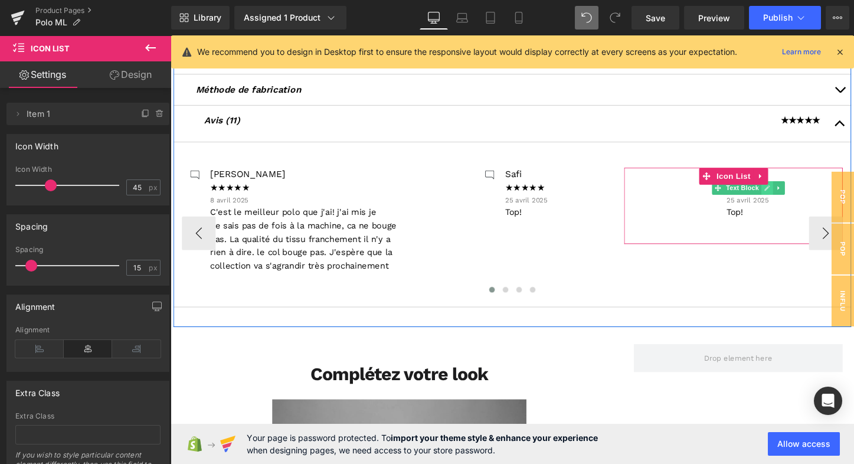
click at [788, 197] on link at bounding box center [794, 195] width 12 height 14
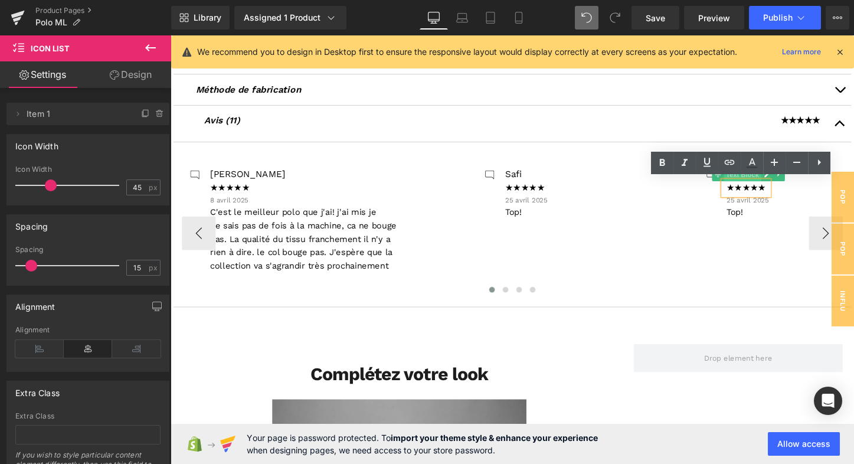
click at [776, 181] on span "Text Block" at bounding box center [768, 181] width 39 height 14
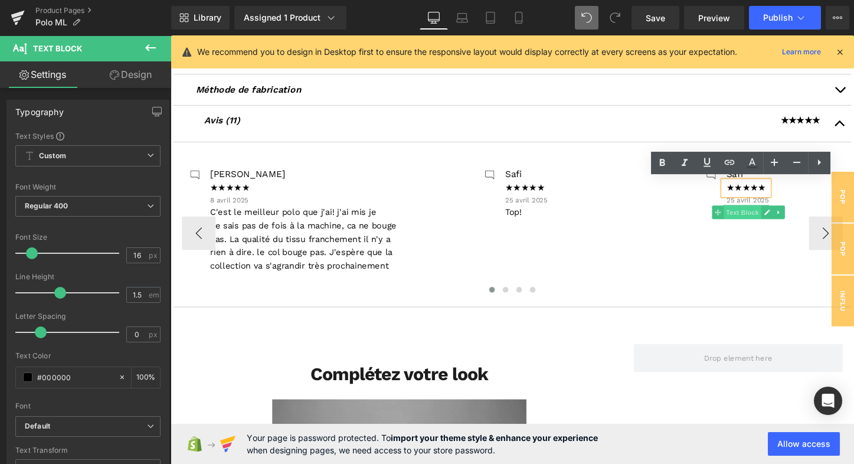
click at [774, 216] on span "Text Block" at bounding box center [768, 220] width 39 height 14
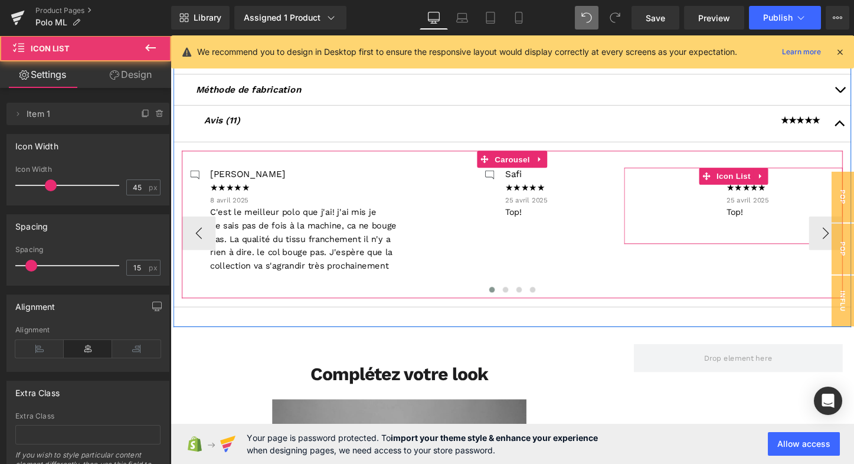
click at [823, 176] on div "Icon Safi Text Block ★★★★★ Text Block 25 avril 2025 Text Block Top! Text Block" at bounding box center [759, 205] width 228 height 62
click at [799, 177] on div "Icon Safi Text Block ★★★★★ Text Block 25 avril 2025 Text Block Top! Text Block" at bounding box center [759, 205] width 228 height 62
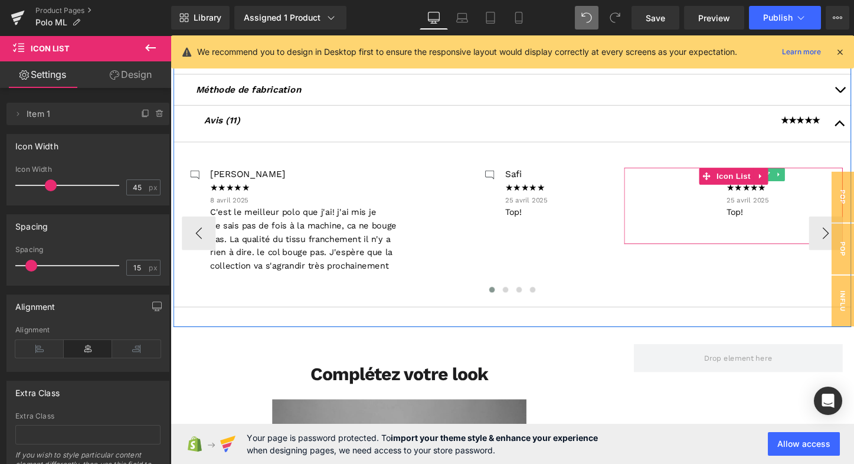
click at [794, 177] on link at bounding box center [794, 181] width 12 height 14
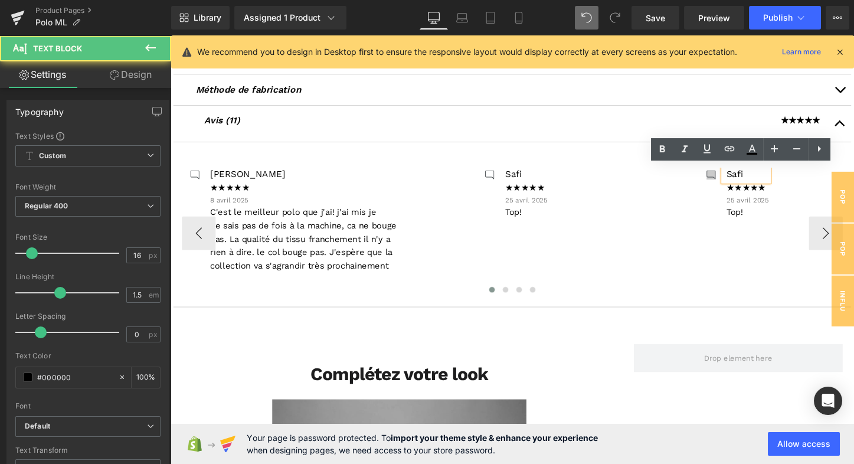
drag, startPoint x: 769, startPoint y: 182, endPoint x: 732, endPoint y: 181, distance: 37.2
click at [732, 181] on li "Icon Safi Text Block ★★★★★ Text Block 25 avril 2025 Text Block Top! Text Block" at bounding box center [759, 200] width 74 height 53
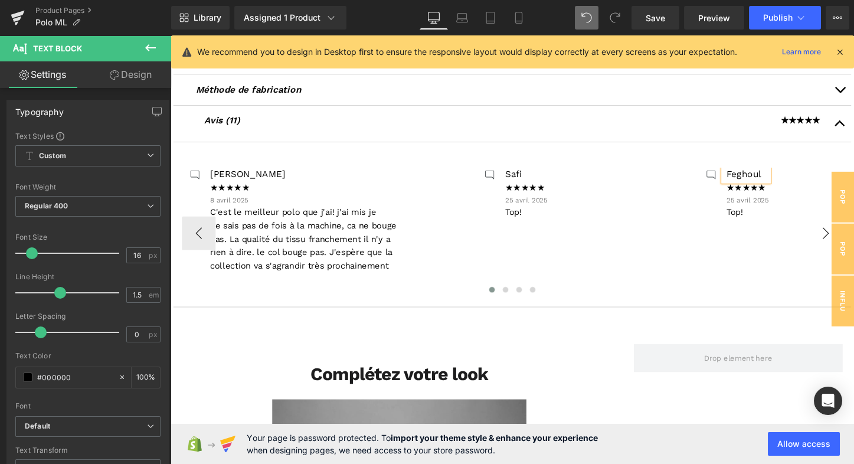
click at [848, 239] on button "›" at bounding box center [854, 241] width 35 height 35
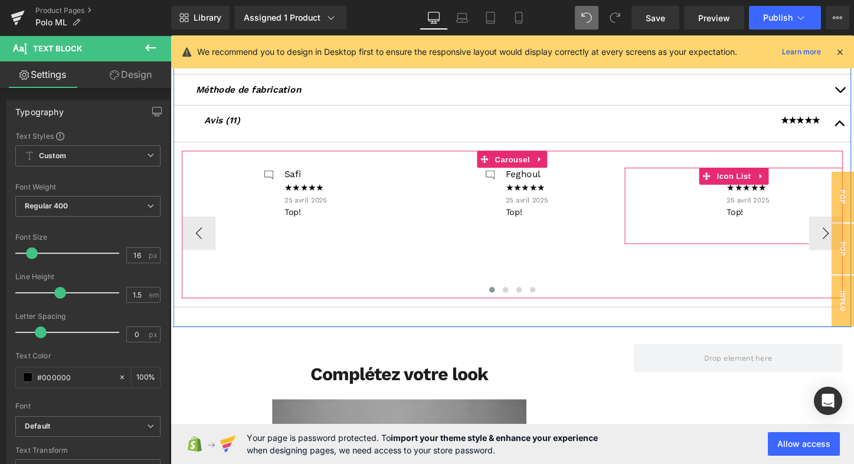
click at [797, 181] on div "Icon Safi Text Block ★★★★★ Text Block 25 avril 2025 Text Block Top! Text Block" at bounding box center [759, 205] width 228 height 62
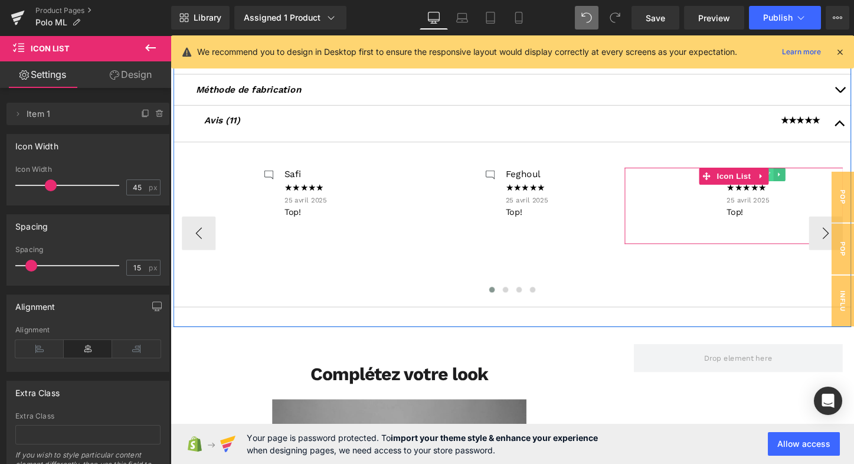
click at [793, 177] on icon at bounding box center [794, 180] width 6 height 7
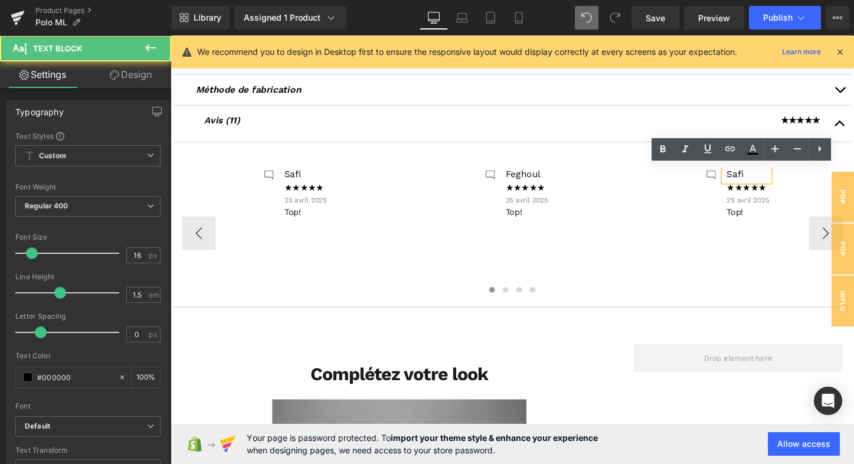
click at [780, 179] on p "Safi" at bounding box center [774, 181] width 44 height 14
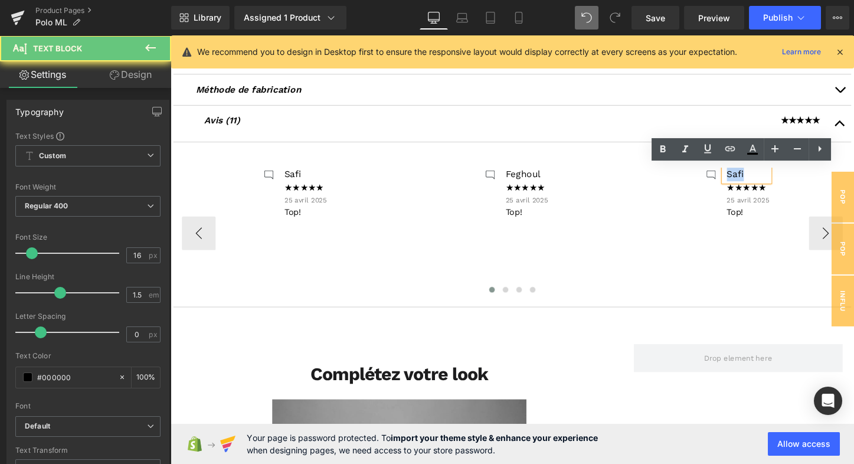
click at [780, 179] on p "Safi" at bounding box center [774, 181] width 44 height 14
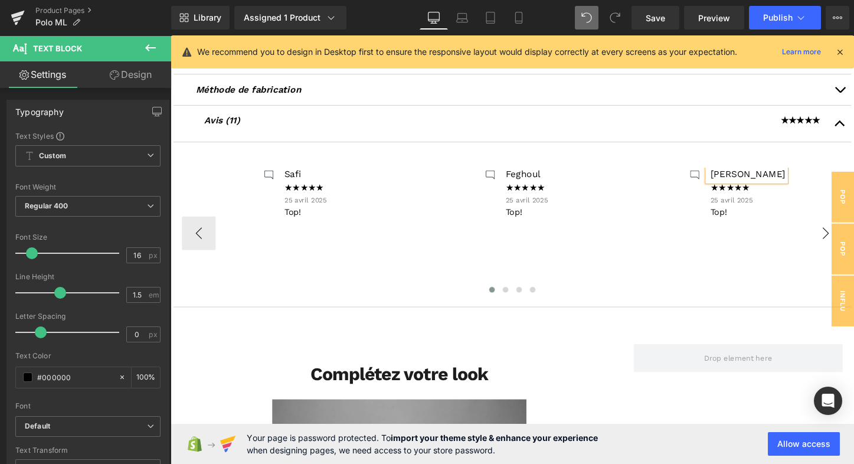
click at [845, 239] on button "›" at bounding box center [854, 241] width 35 height 35
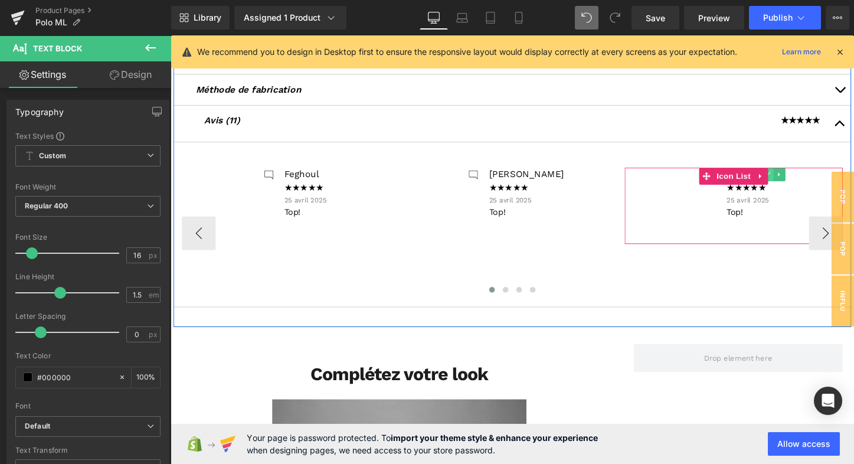
click at [793, 178] on icon at bounding box center [794, 180] width 6 height 7
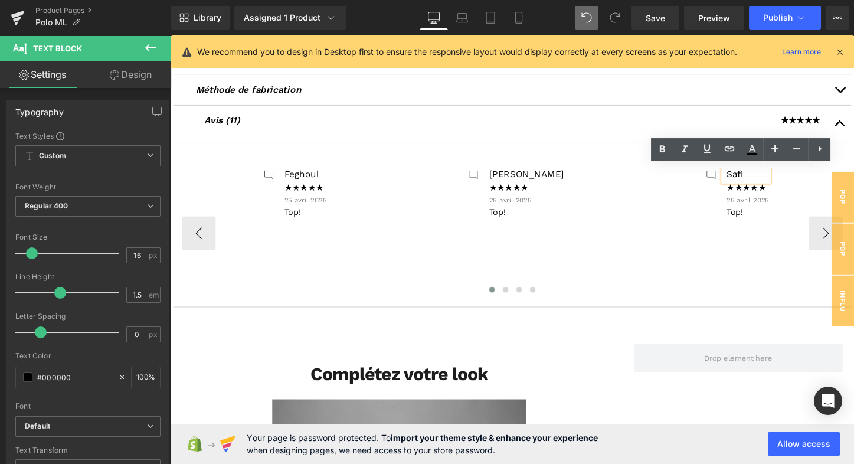
click at [783, 178] on p "Safi" at bounding box center [773, 181] width 44 height 14
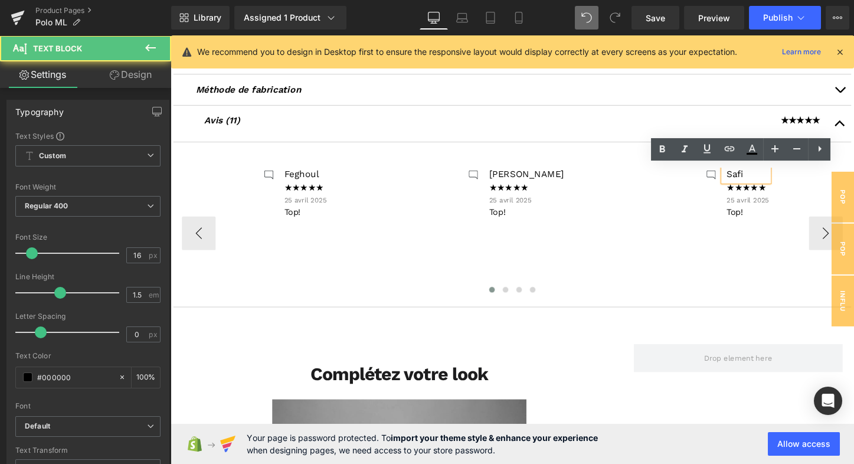
click at [783, 178] on p "Safi" at bounding box center [773, 181] width 44 height 14
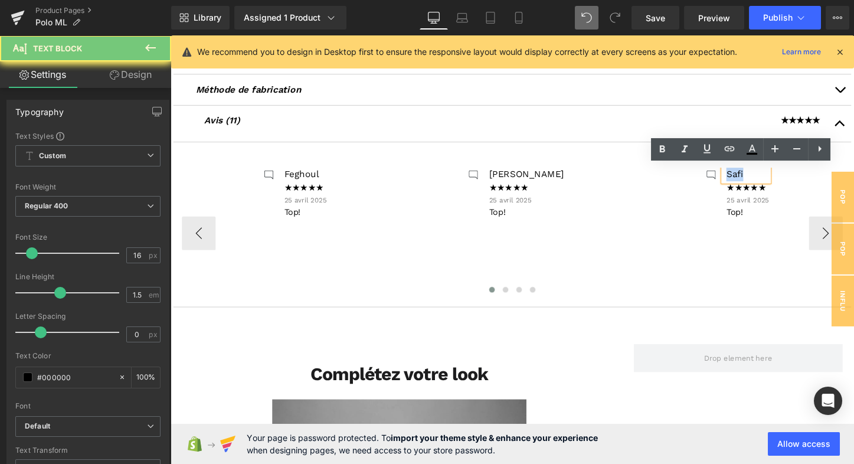
click at [783, 178] on p "Safi" at bounding box center [773, 181] width 44 height 14
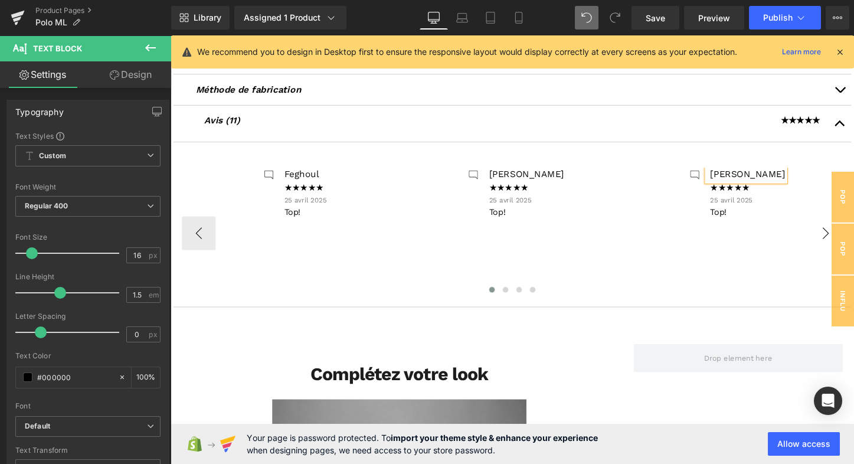
click at [849, 244] on button "›" at bounding box center [854, 241] width 35 height 35
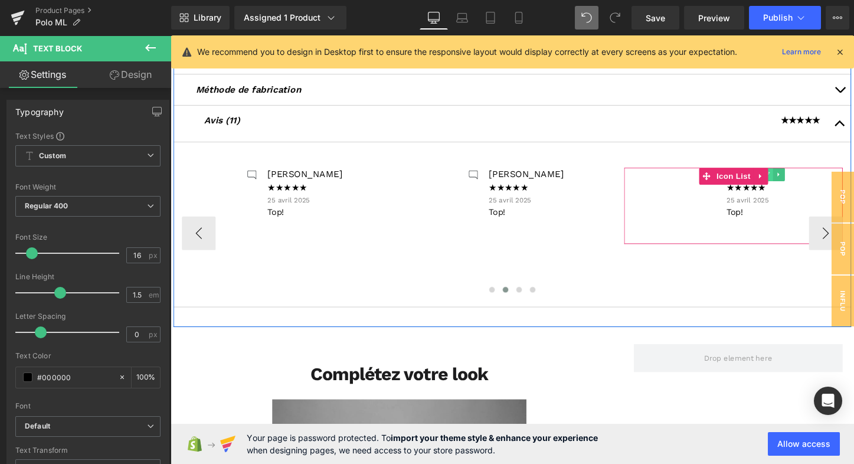
click at [793, 178] on icon at bounding box center [794, 180] width 6 height 7
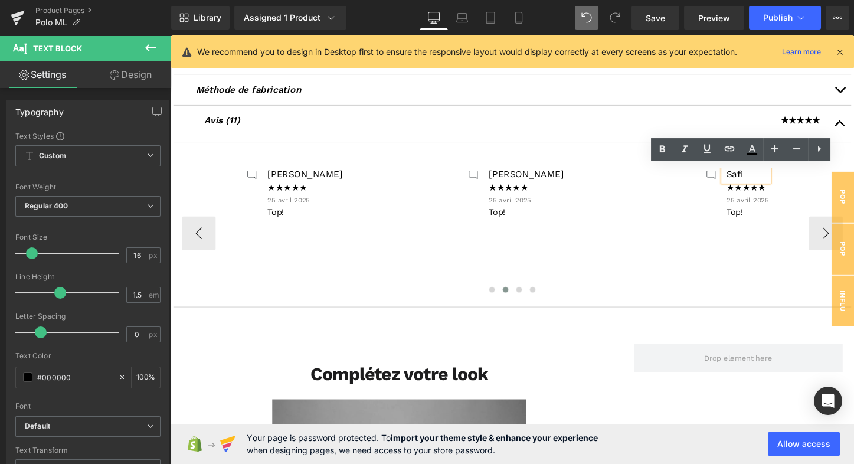
click at [784, 178] on p "Safi" at bounding box center [773, 181] width 44 height 14
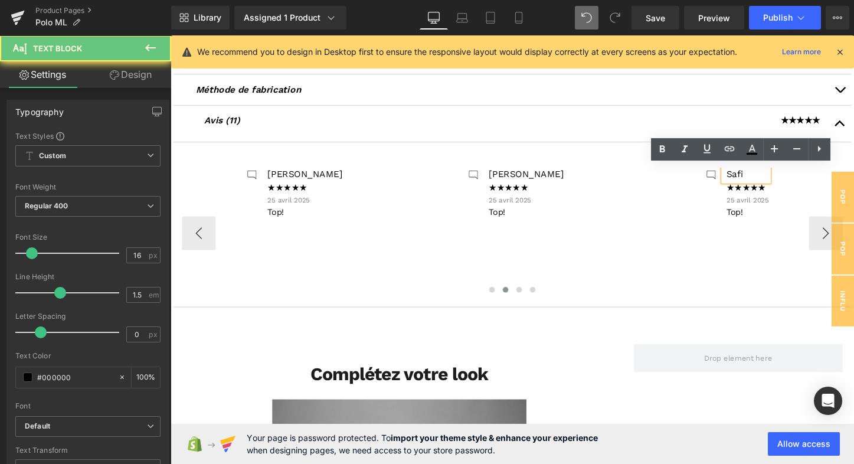
click at [784, 178] on p "Safi" at bounding box center [773, 181] width 44 height 14
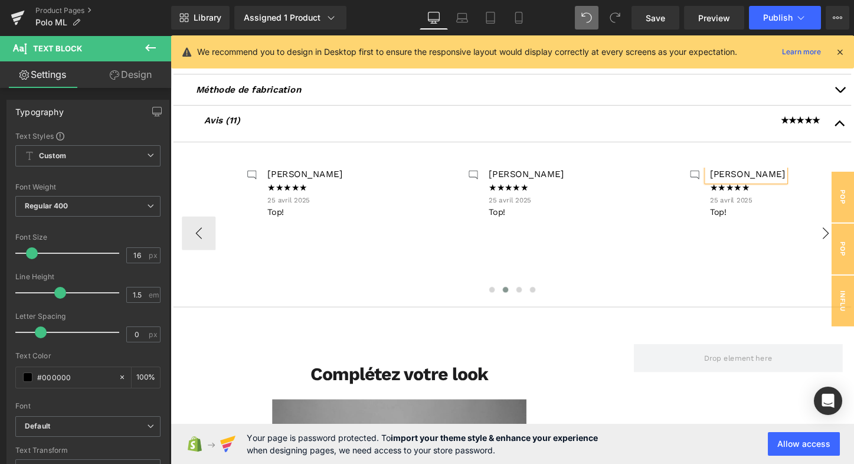
click at [846, 235] on button "›" at bounding box center [854, 241] width 35 height 35
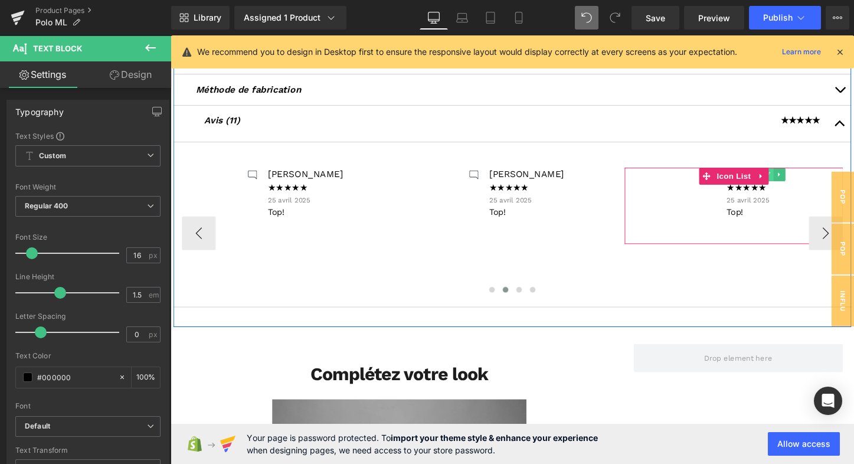
click at [793, 179] on icon at bounding box center [794, 180] width 6 height 7
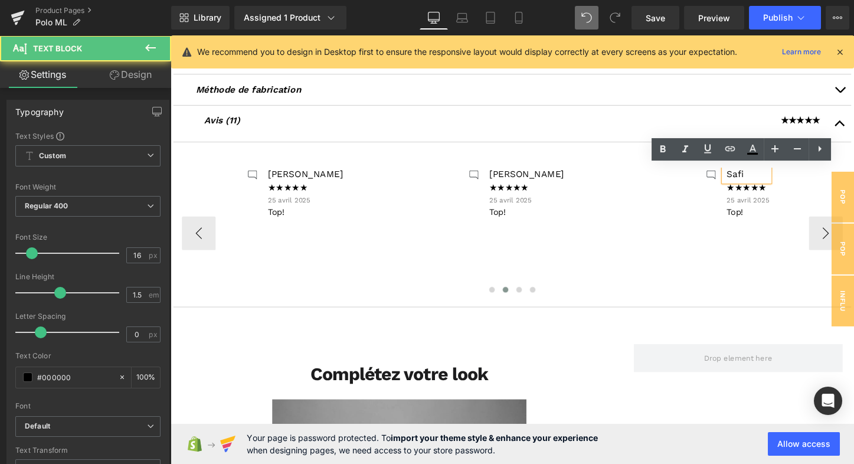
click at [778, 181] on p "Safi" at bounding box center [774, 181] width 44 height 14
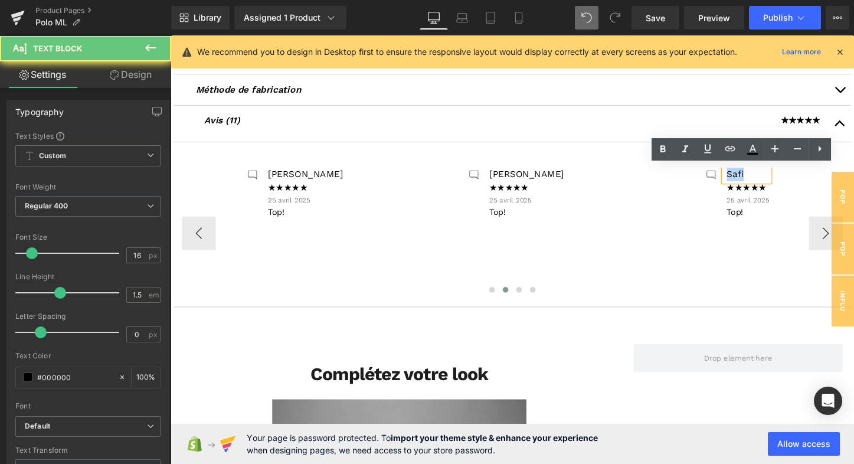
click at [778, 181] on p "Safi" at bounding box center [774, 181] width 44 height 14
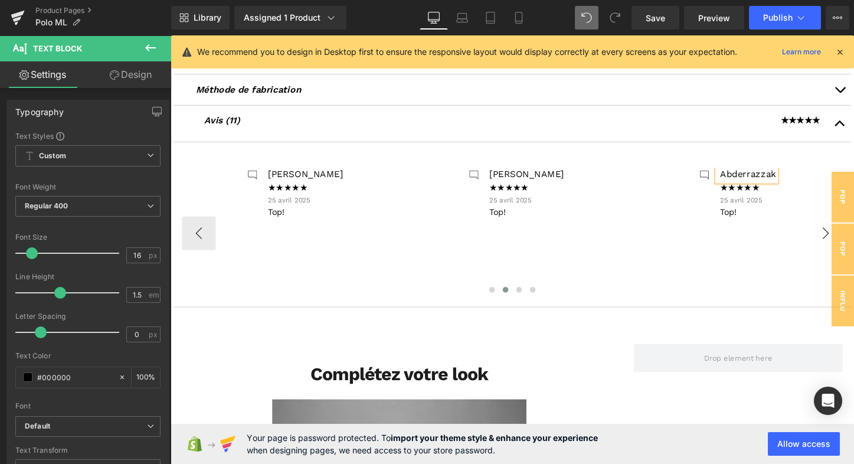
click at [848, 233] on button "›" at bounding box center [854, 241] width 35 height 35
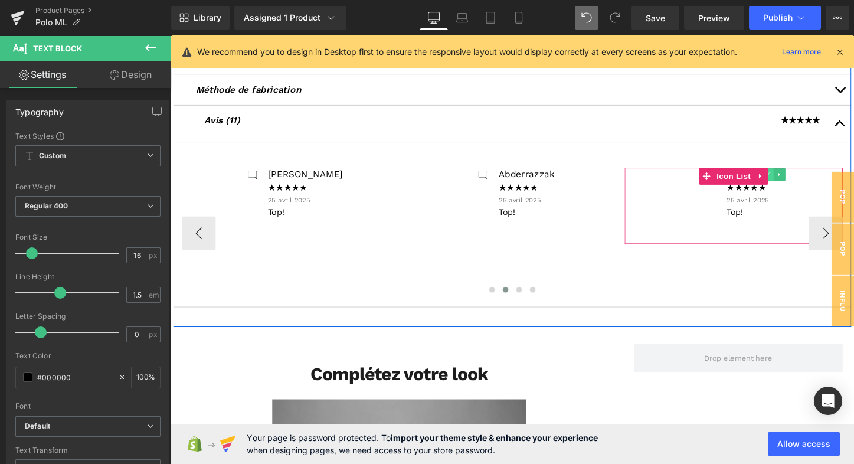
click at [793, 181] on icon at bounding box center [794, 180] width 6 height 7
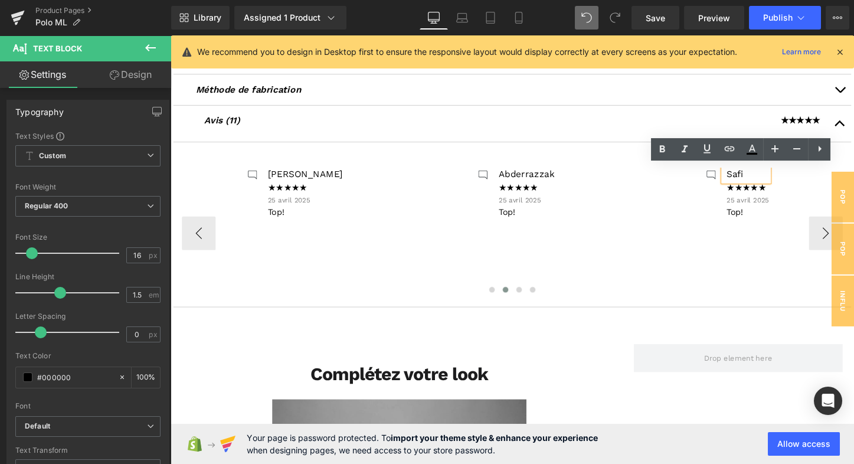
click at [774, 180] on p "Safi" at bounding box center [773, 181] width 44 height 14
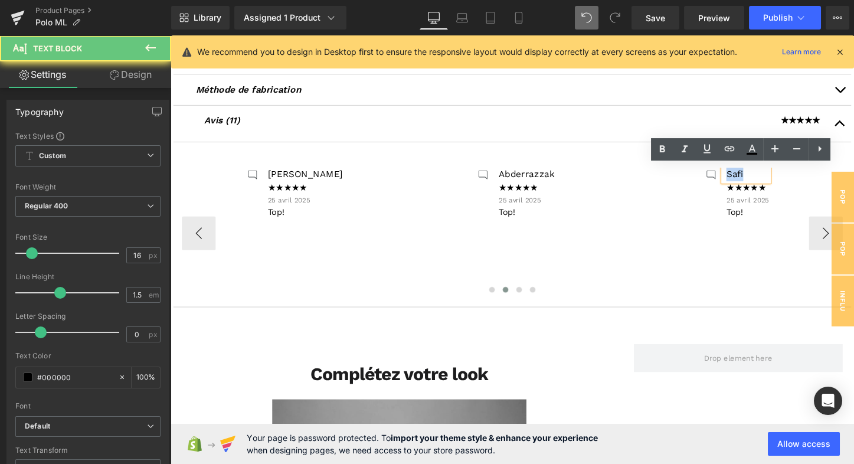
click at [774, 180] on p "Safi" at bounding box center [773, 181] width 44 height 14
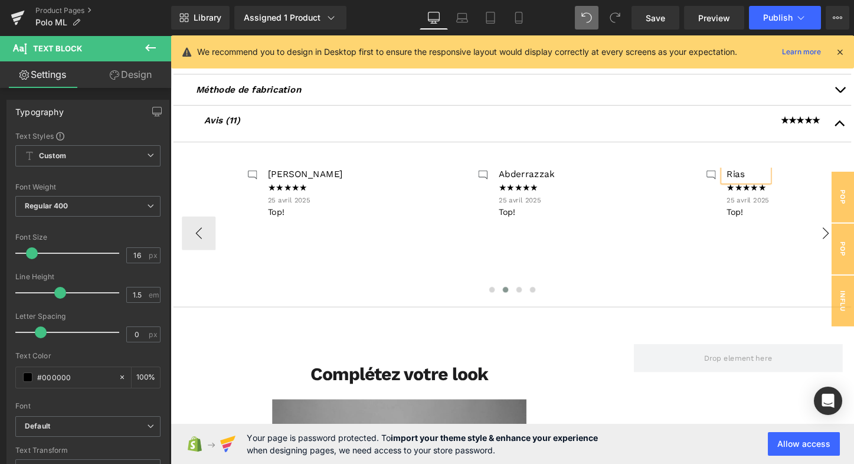
click at [853, 238] on button "›" at bounding box center [854, 241] width 35 height 35
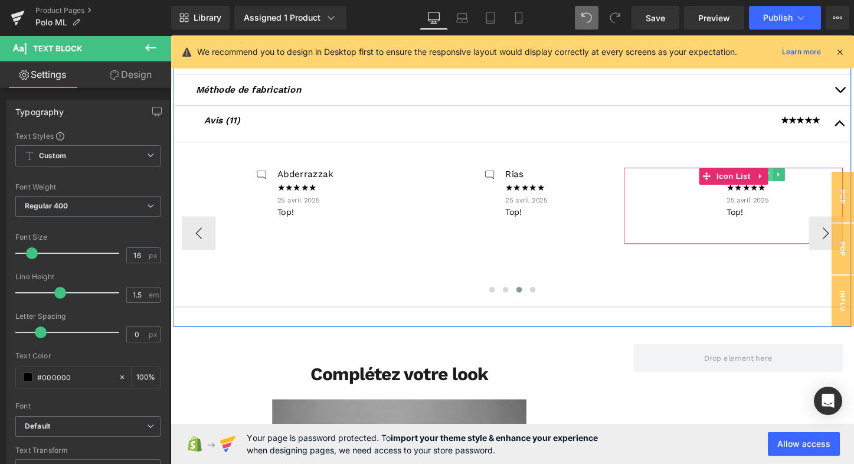
click at [793, 179] on icon at bounding box center [794, 180] width 6 height 7
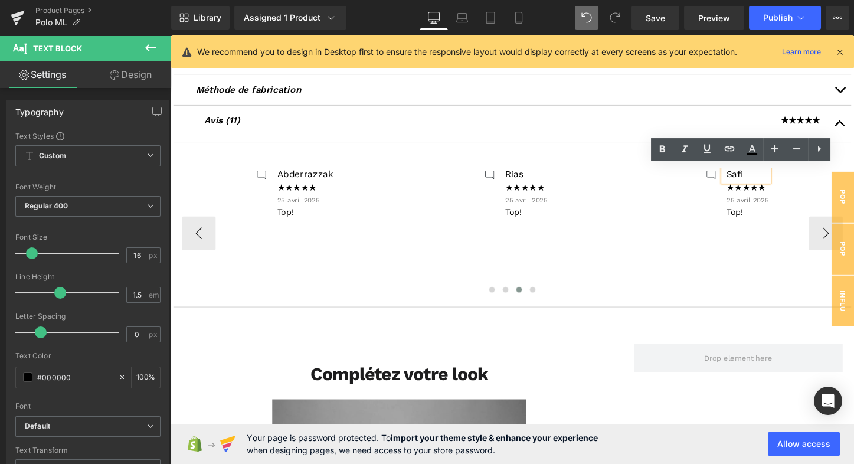
click at [780, 181] on p "Safi" at bounding box center [773, 181] width 44 height 14
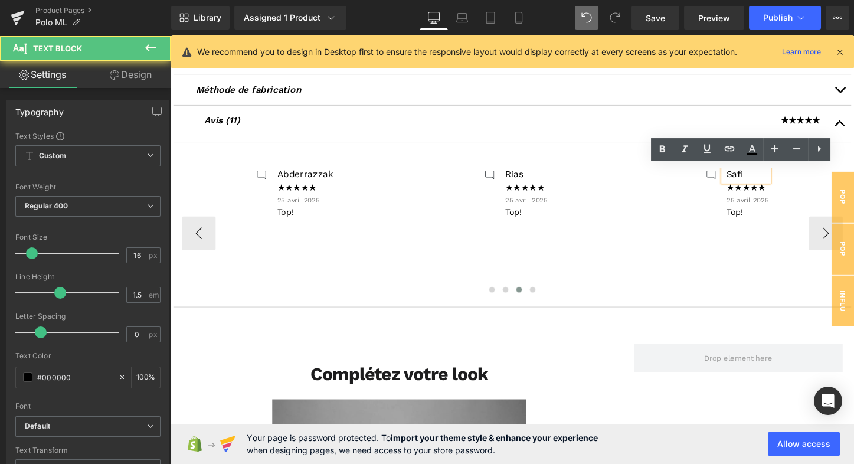
click at [780, 181] on p "Safi" at bounding box center [773, 181] width 44 height 14
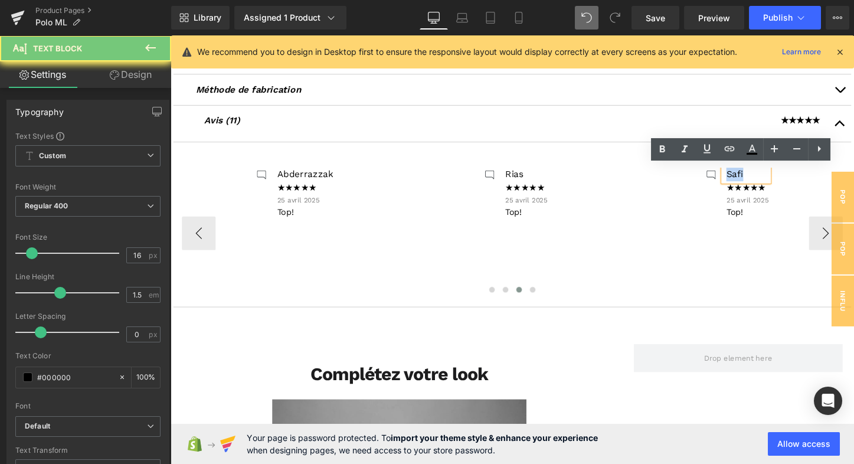
click at [780, 181] on p "Safi" at bounding box center [773, 181] width 44 height 14
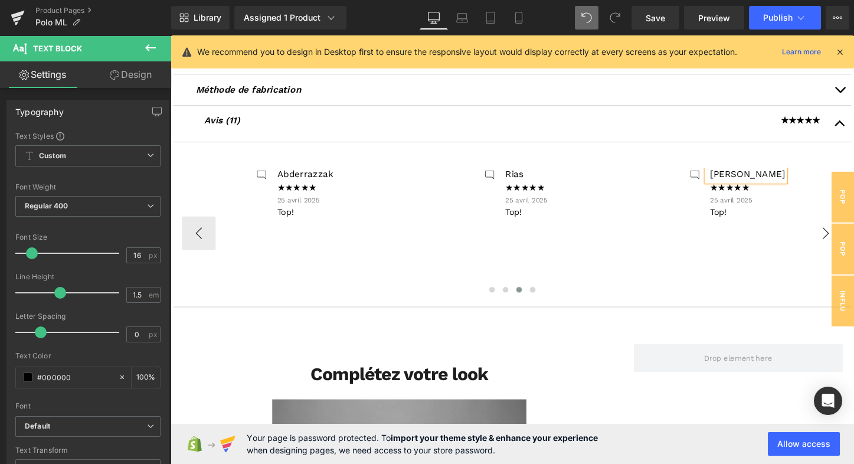
click at [851, 235] on button "›" at bounding box center [854, 241] width 35 height 35
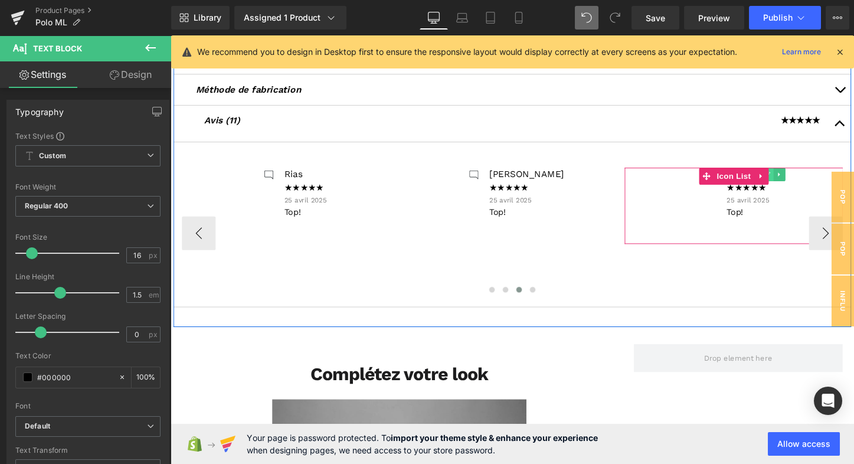
click at [794, 181] on link at bounding box center [795, 181] width 12 height 14
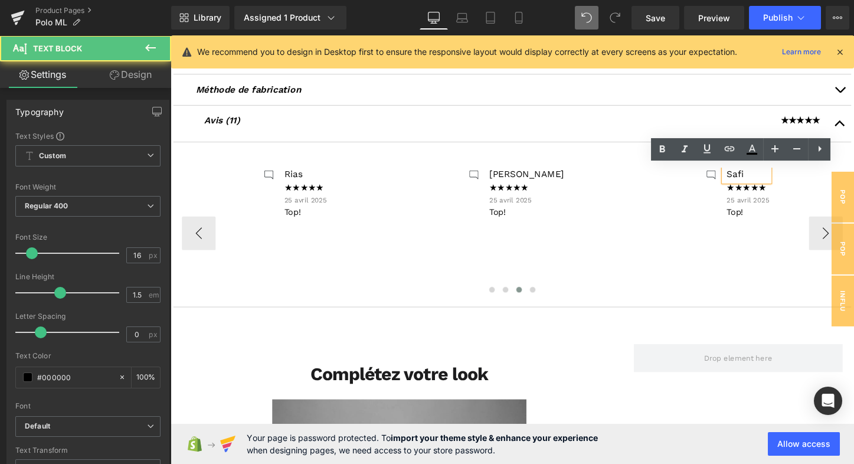
click at [776, 182] on p "Safi" at bounding box center [774, 181] width 44 height 14
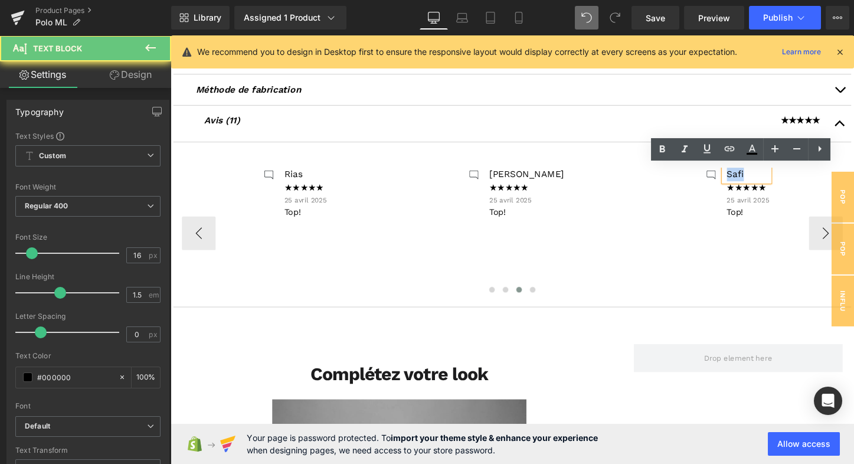
click at [776, 182] on p "Safi" at bounding box center [774, 181] width 44 height 14
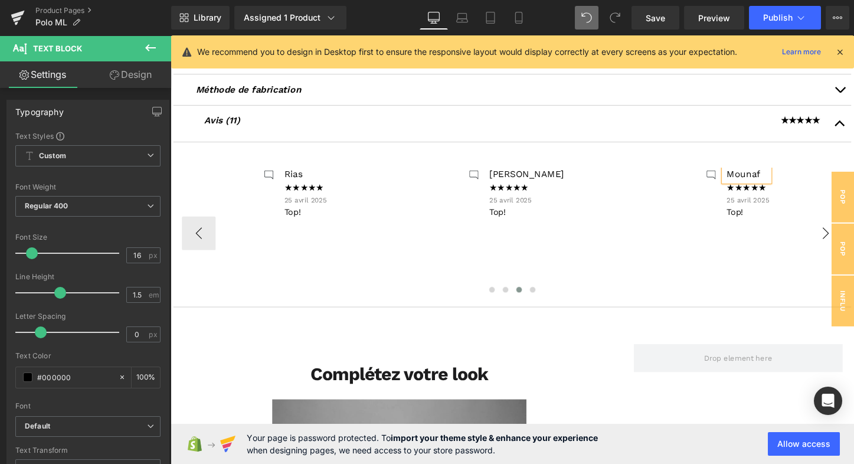
click at [843, 236] on button "›" at bounding box center [854, 241] width 35 height 35
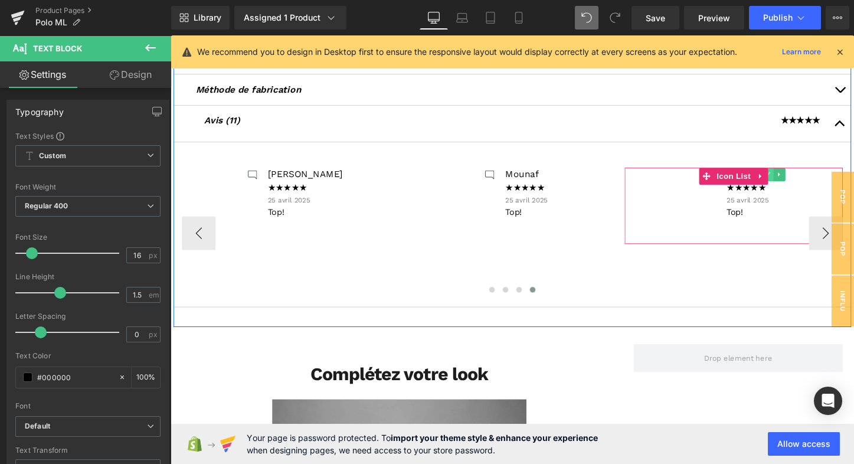
click at [793, 179] on icon at bounding box center [794, 180] width 6 height 7
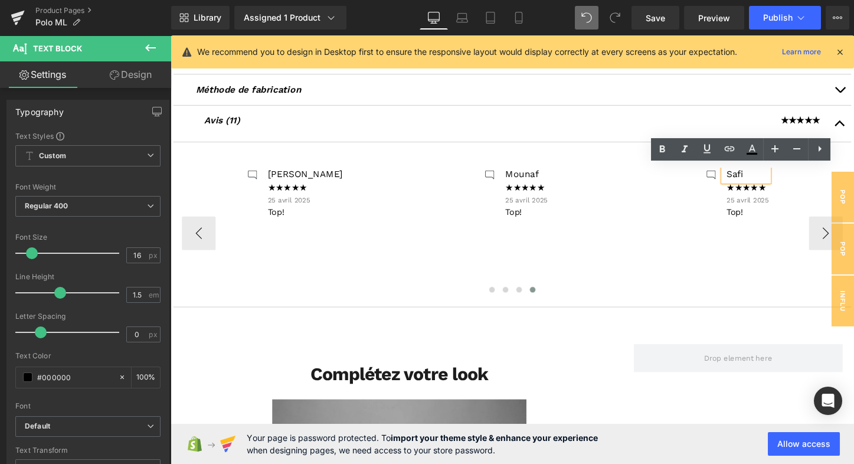
click at [782, 179] on p "Safi" at bounding box center [773, 181] width 44 height 14
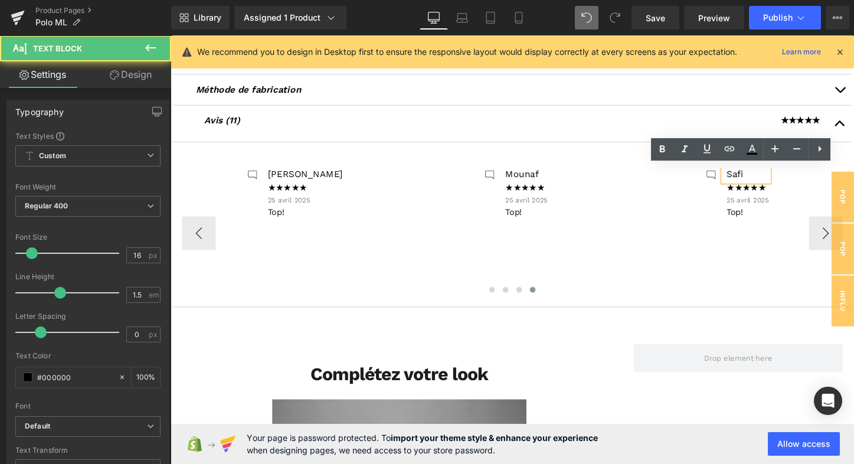
click at [782, 179] on p "Safi" at bounding box center [773, 181] width 44 height 14
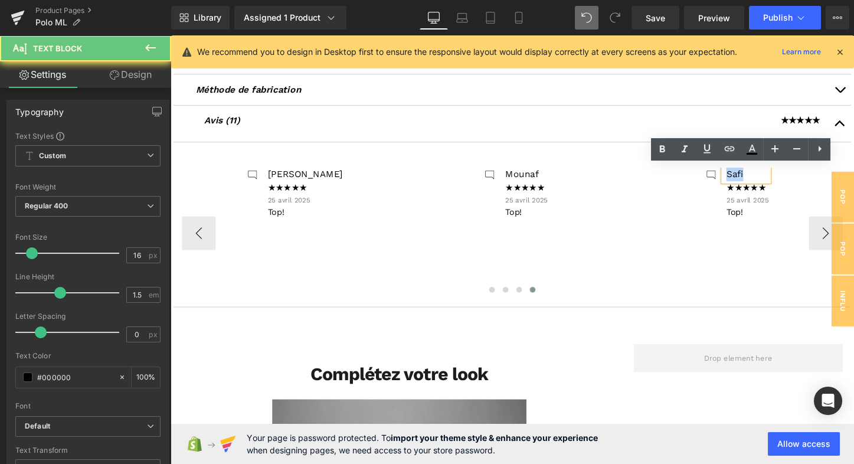
click at [782, 179] on p "Safi" at bounding box center [773, 181] width 44 height 14
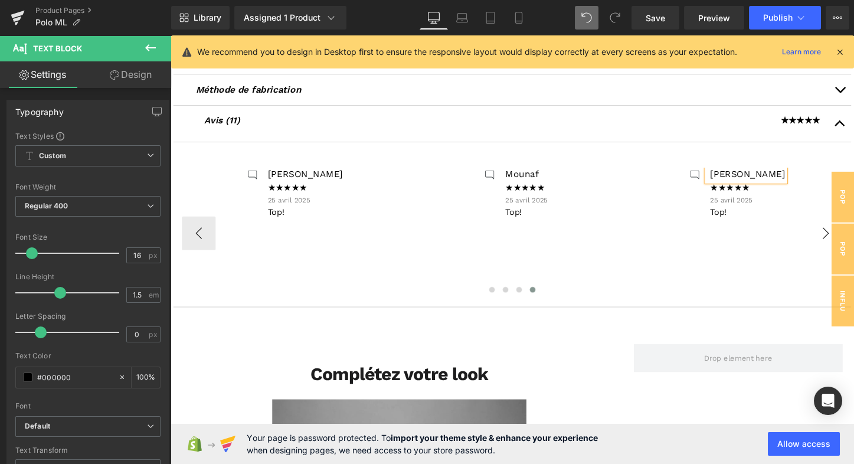
click at [846, 243] on button "›" at bounding box center [854, 241] width 35 height 35
click at [850, 240] on button "›" at bounding box center [854, 241] width 35 height 35
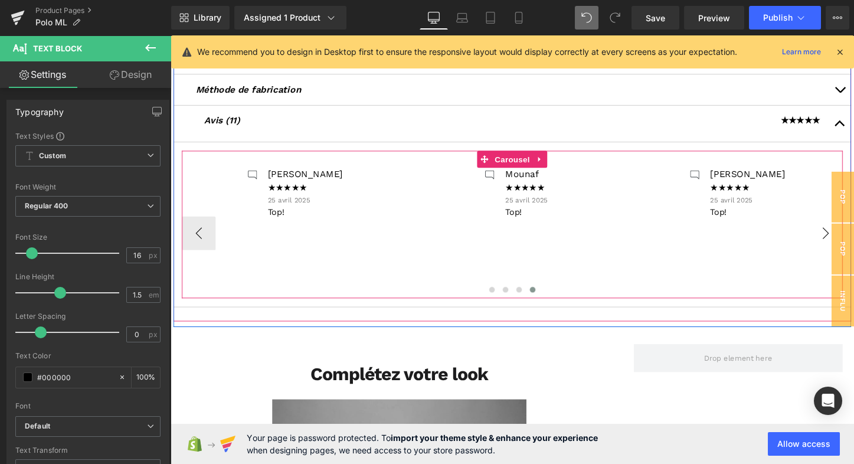
click at [850, 240] on button "›" at bounding box center [854, 241] width 35 height 35
click at [202, 239] on button "‹" at bounding box center [199, 241] width 35 height 35
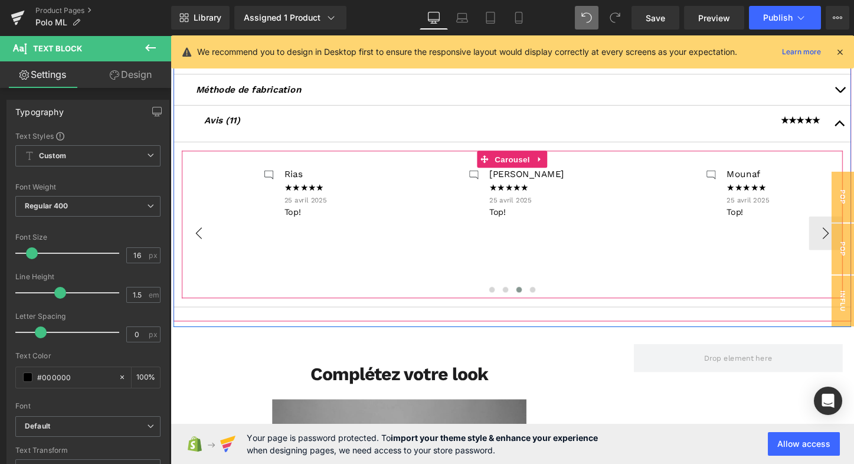
click at [202, 240] on button "‹" at bounding box center [199, 241] width 35 height 35
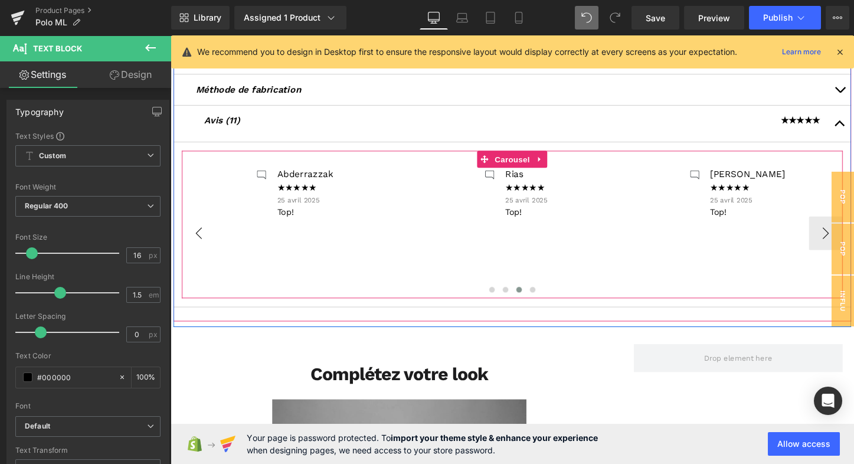
click at [202, 240] on button "‹" at bounding box center [199, 241] width 35 height 35
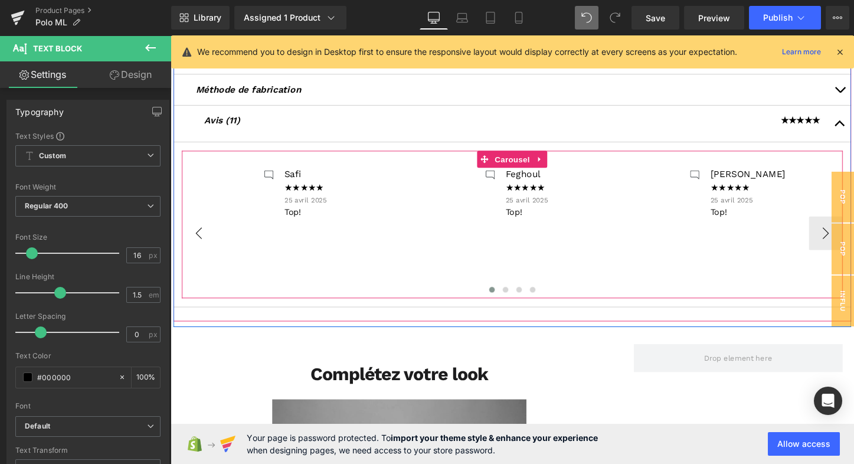
click at [202, 240] on button "‹" at bounding box center [199, 241] width 35 height 35
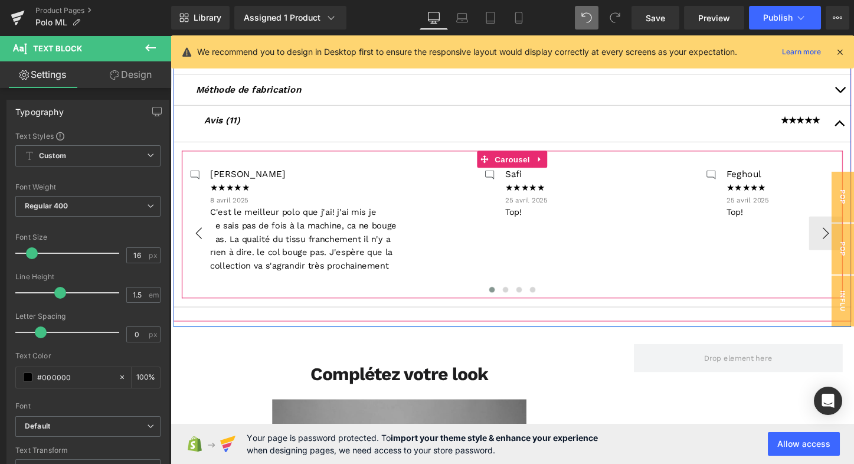
click at [202, 240] on button "‹" at bounding box center [199, 241] width 35 height 35
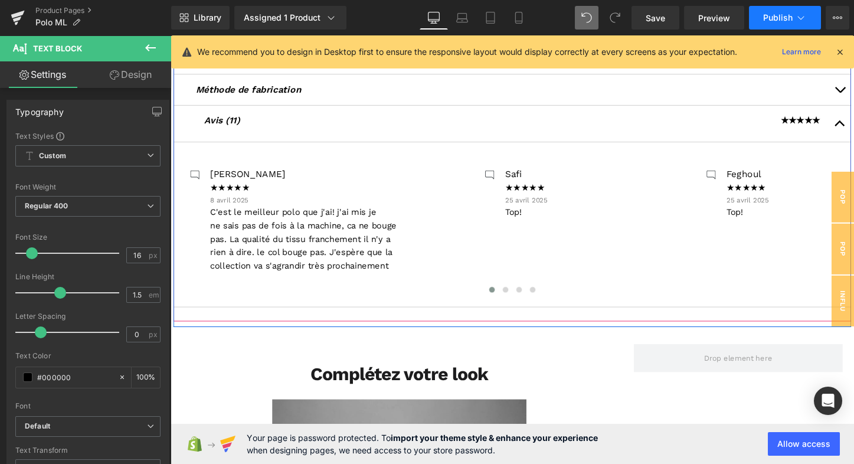
click at [798, 22] on icon at bounding box center [801, 18] width 12 height 12
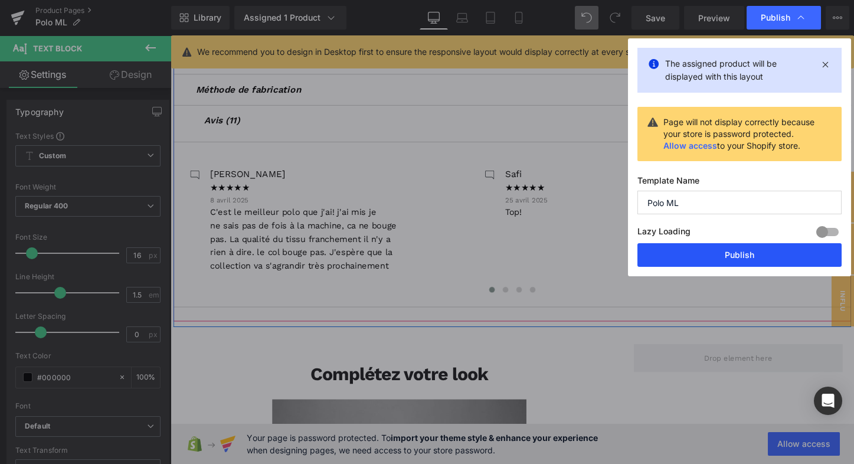
click at [728, 255] on button "Publish" at bounding box center [739, 255] width 204 height 24
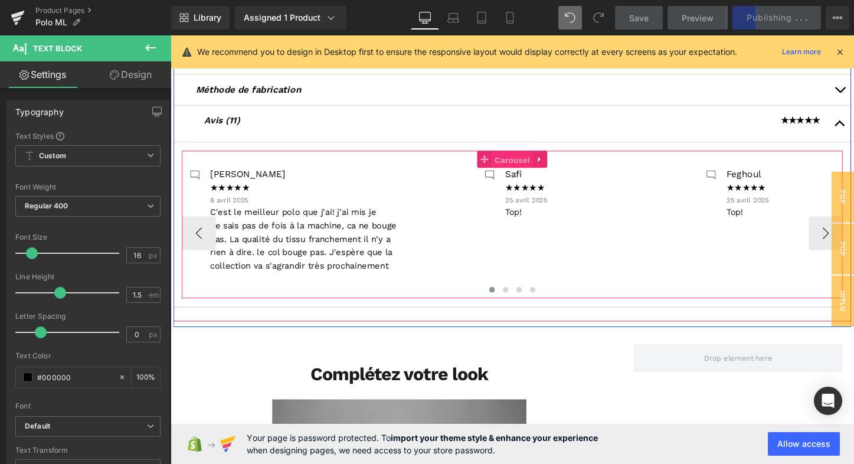
click at [529, 163] on span "Carousel" at bounding box center [527, 165] width 42 height 18
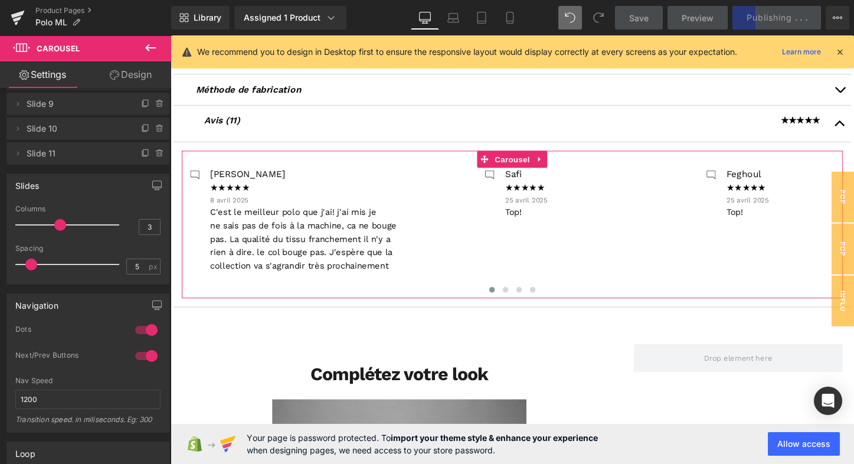
scroll to position [211, 0]
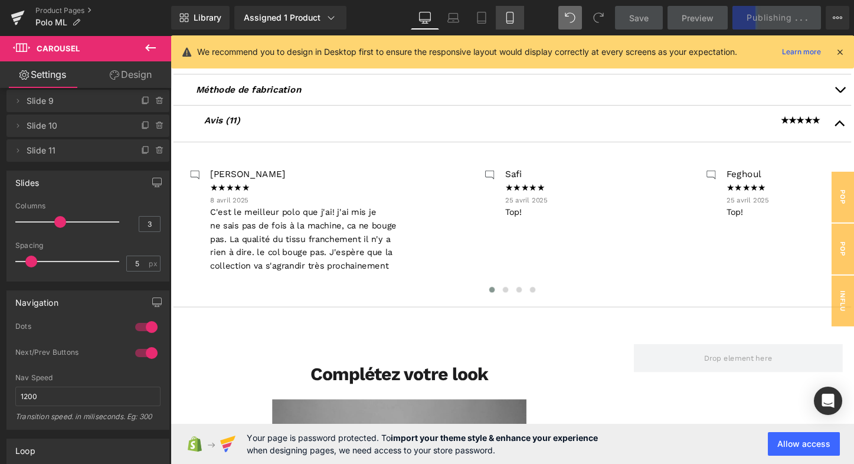
click at [508, 19] on icon at bounding box center [510, 18] width 12 height 12
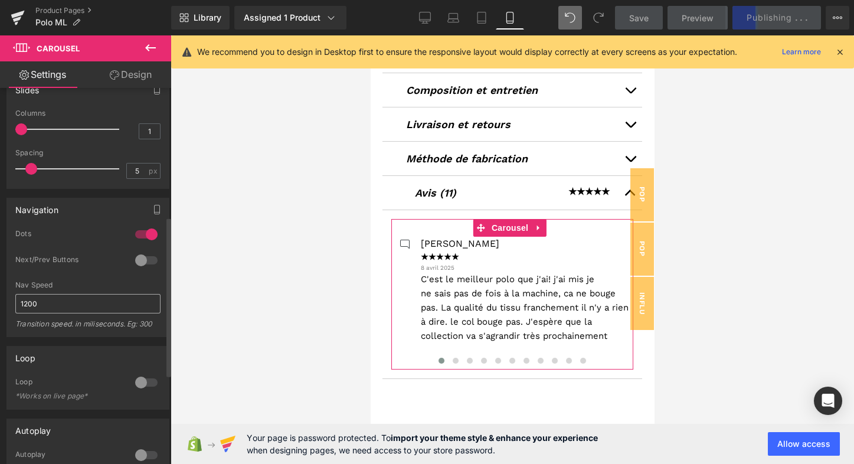
scroll to position [303, 0]
click at [142, 256] on div at bounding box center [146, 261] width 28 height 19
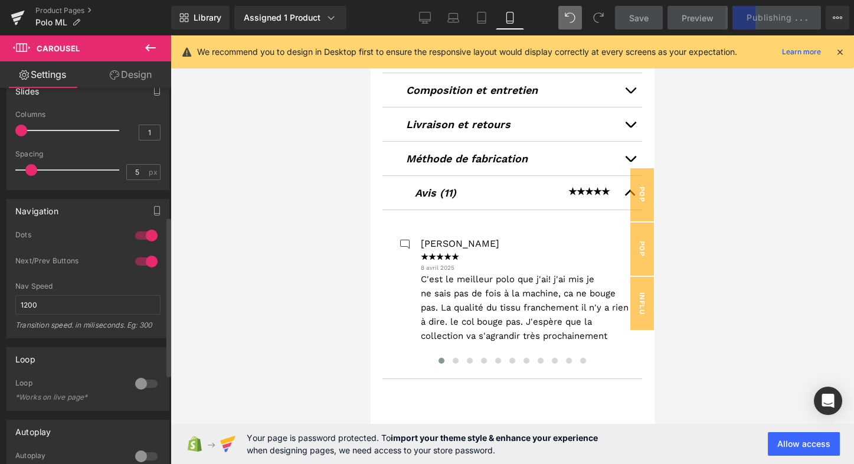
click at [142, 260] on div at bounding box center [146, 261] width 28 height 19
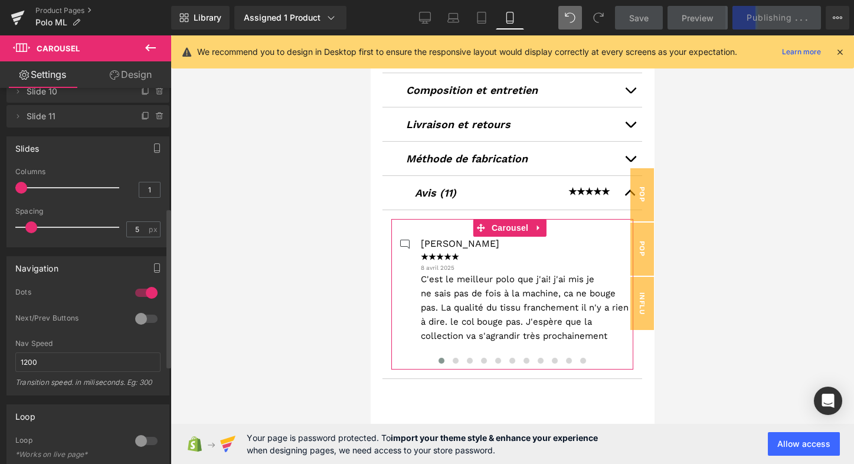
scroll to position [227, 0]
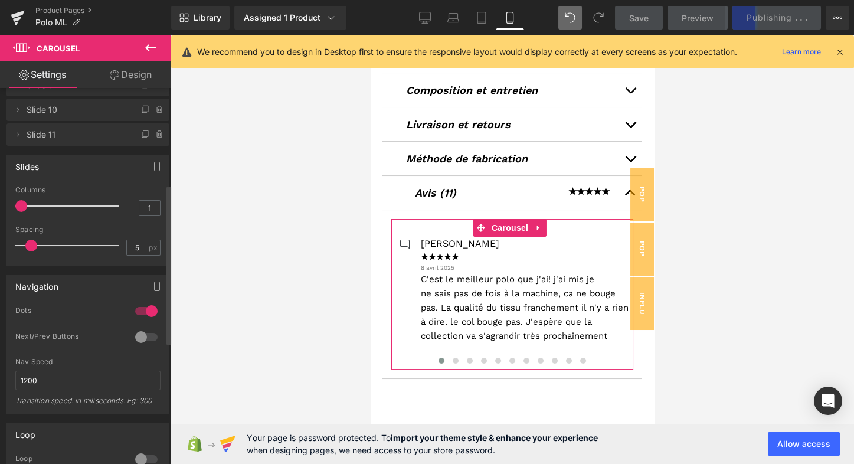
click at [145, 310] on div at bounding box center [146, 311] width 28 height 19
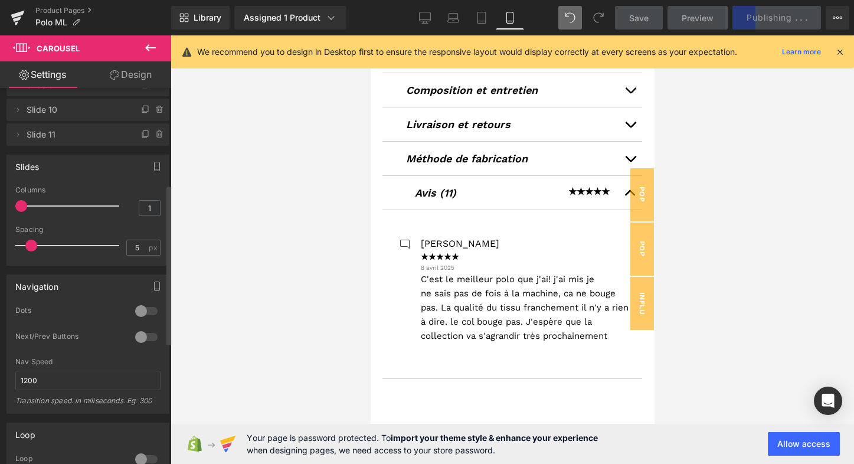
click at [142, 309] on div at bounding box center [146, 311] width 28 height 19
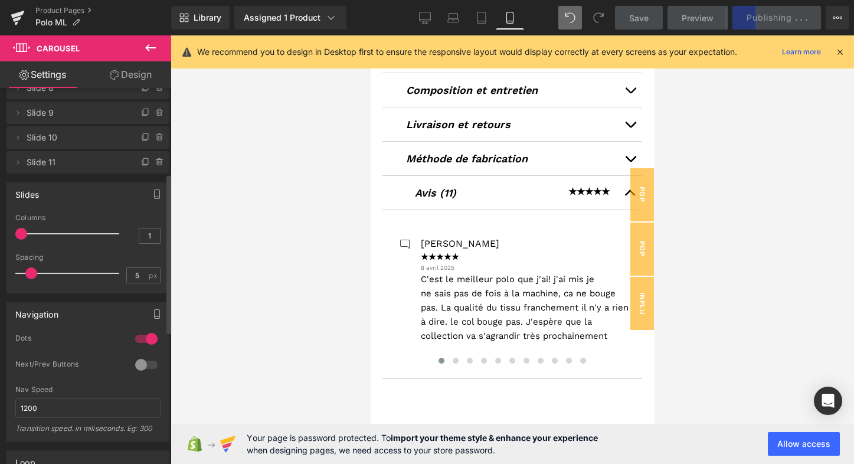
scroll to position [199, 0]
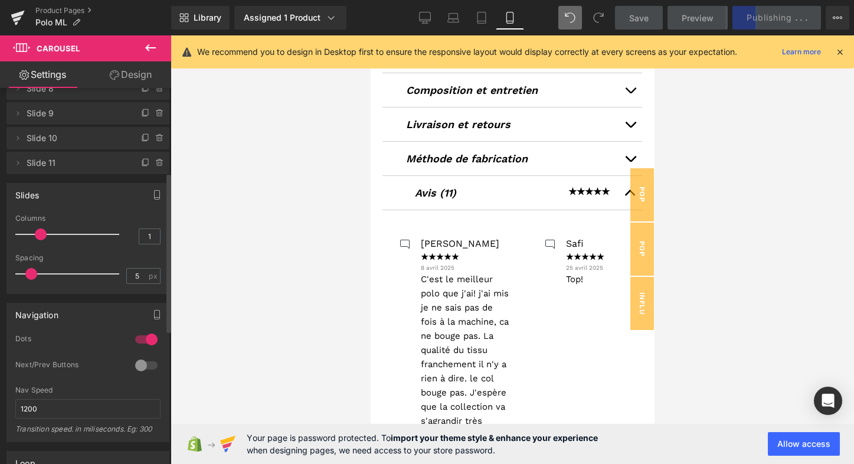
drag, startPoint x: 21, startPoint y: 233, endPoint x: 32, endPoint y: 233, distance: 11.8
click at [32, 233] on div at bounding box center [70, 235] width 98 height 24
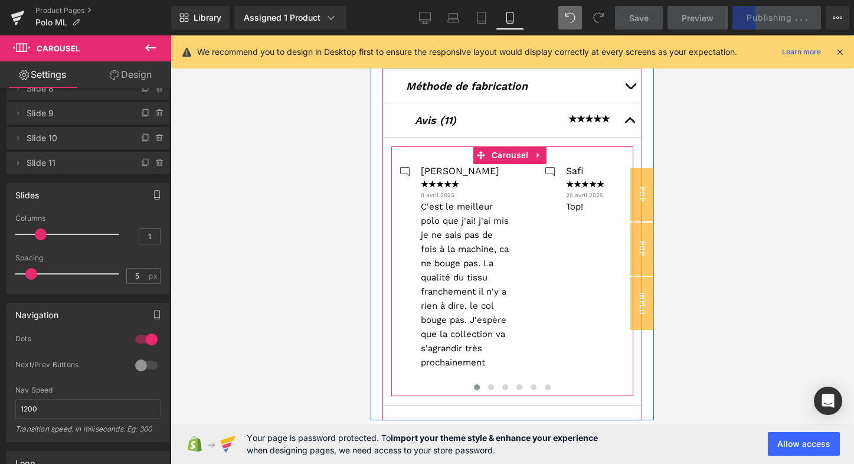
scroll to position [776, 0]
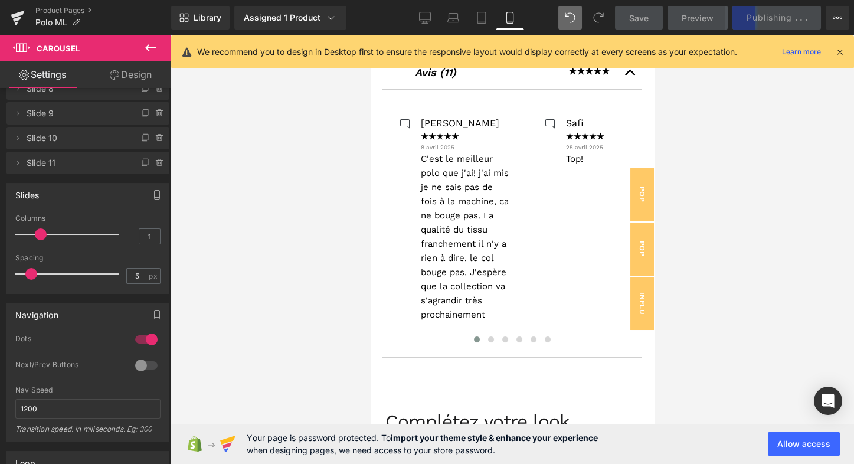
click at [803, 19] on div "Save Preview Publishing . . . Scheduled View Live Page View with current Templa…" at bounding box center [732, 18] width 244 height 24
click at [430, 19] on icon at bounding box center [425, 18] width 12 height 12
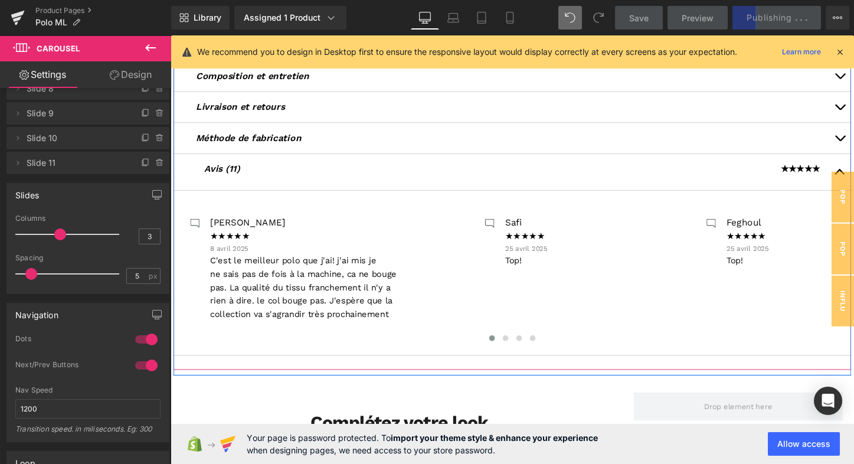
scroll to position [394, 0]
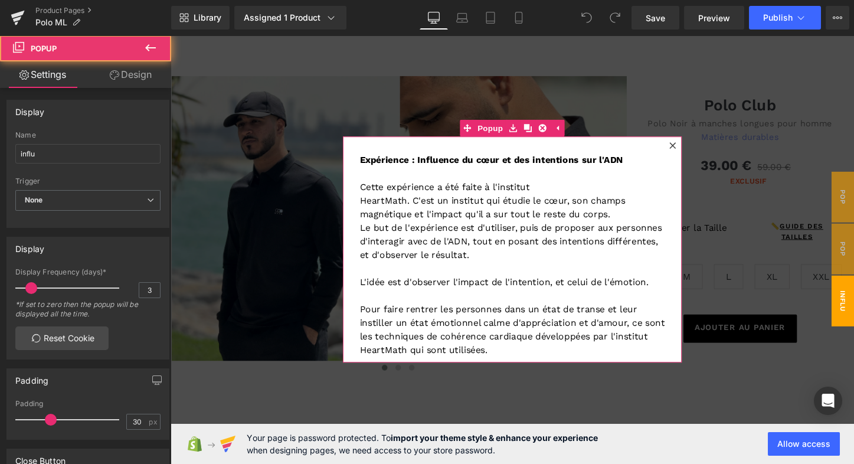
drag, startPoint x: 693, startPoint y: 150, endPoint x: 648, endPoint y: 182, distance: 55.0
click at [693, 150] on icon at bounding box center [695, 150] width 6 height 6
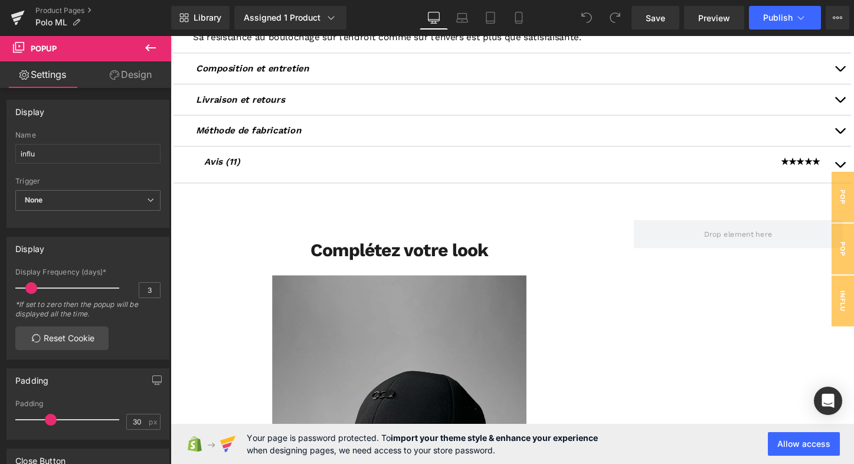
scroll to position [626, 0]
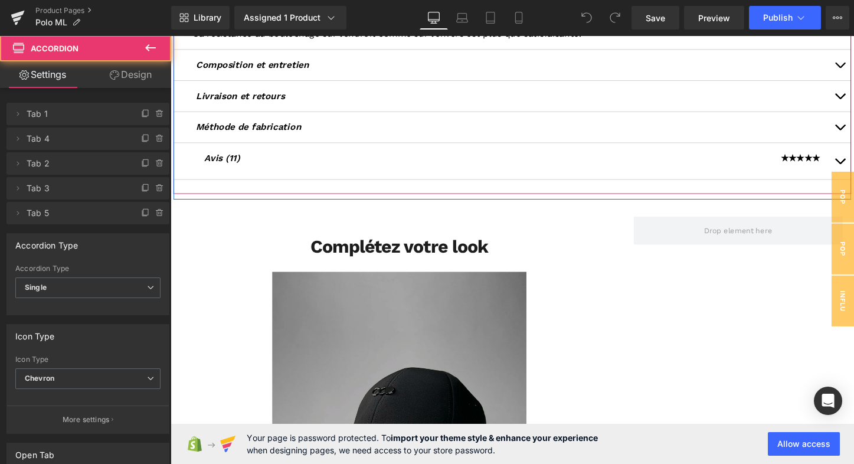
click at [853, 169] on span "button" at bounding box center [870, 169] width 0 height 0
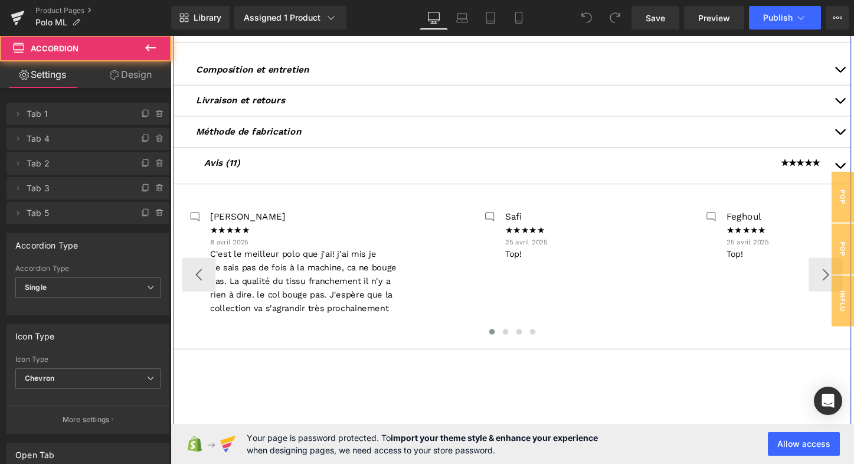
scroll to position [414, 0]
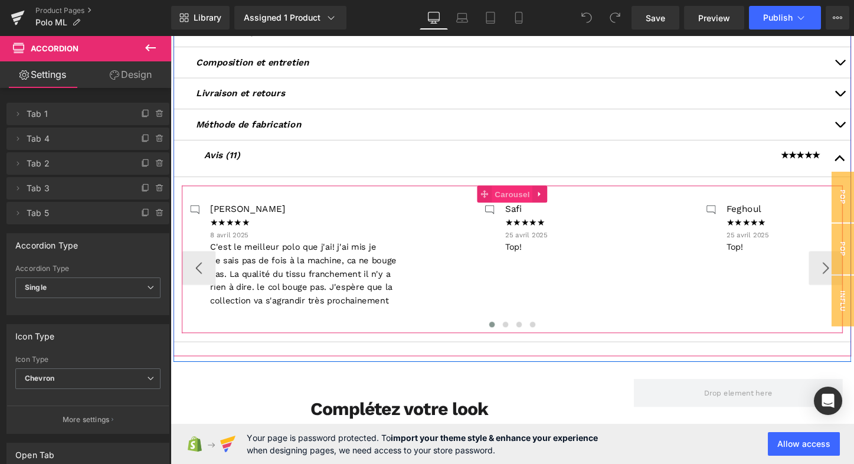
click at [513, 199] on span "Carousel" at bounding box center [527, 201] width 42 height 18
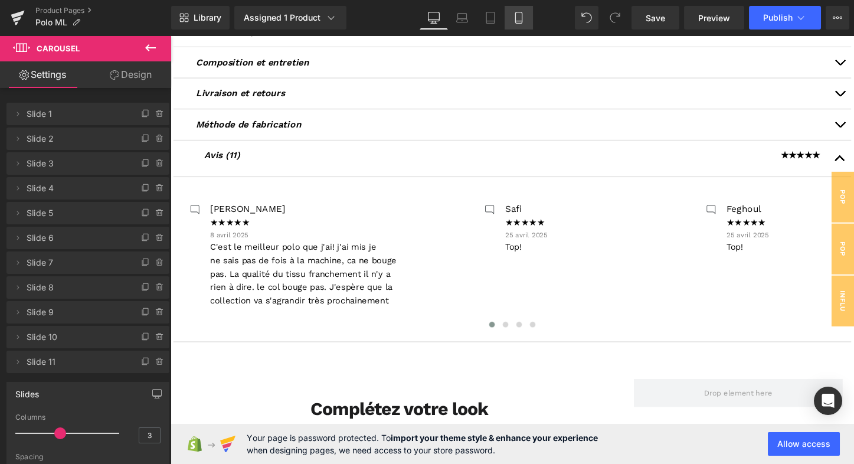
click at [519, 17] on icon at bounding box center [519, 18] width 12 height 12
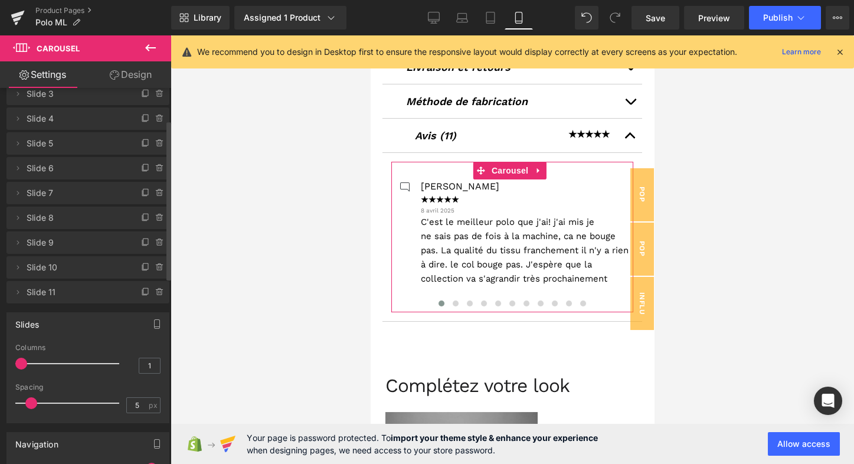
scroll to position [76, 0]
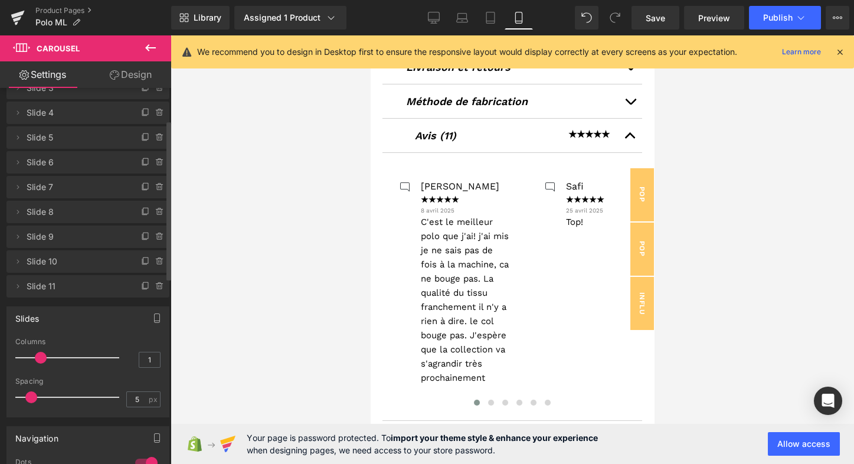
drag, startPoint x: 24, startPoint y: 358, endPoint x: 41, endPoint y: 357, distance: 17.7
click at [41, 357] on span at bounding box center [41, 358] width 12 height 12
click at [784, 18] on span "Publish" at bounding box center [778, 17] width 30 height 9
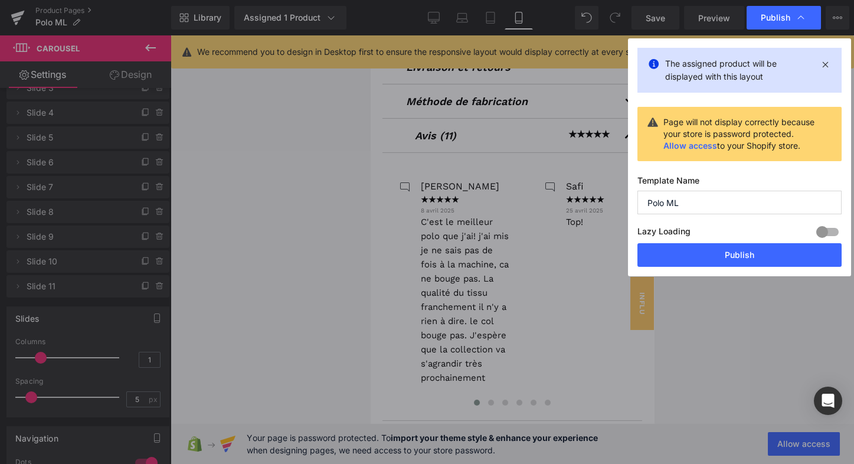
click at [710, 253] on button "Publish" at bounding box center [739, 255] width 204 height 24
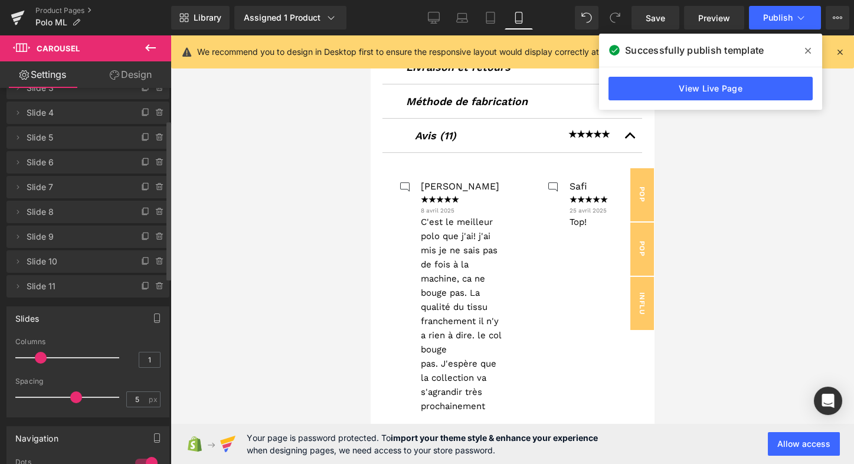
drag, startPoint x: 31, startPoint y: 396, endPoint x: 74, endPoint y: 393, distance: 43.2
click at [74, 393] on span at bounding box center [76, 397] width 12 height 12
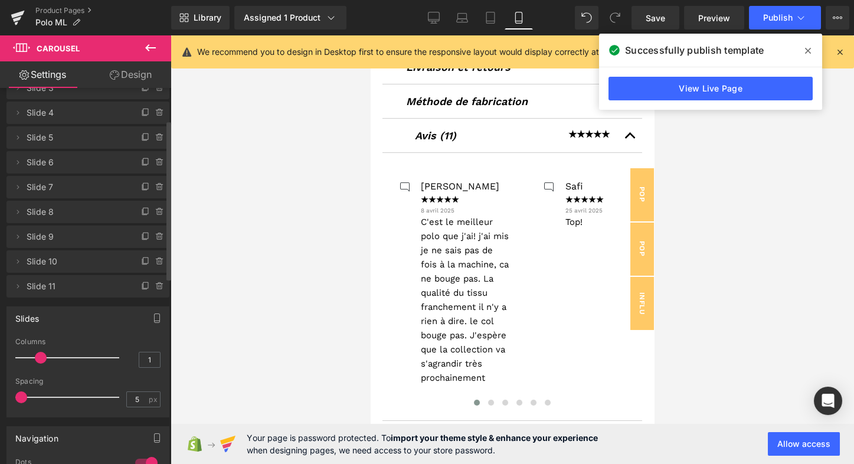
drag, startPoint x: 74, startPoint y: 393, endPoint x: 8, endPoint y: 393, distance: 66.7
click at [8, 393] on div "3 Columns 3 3 Columns 3 3 Columns 3 1 Columns 1 5px Spacing 5 px 5px Spacing 5 …" at bounding box center [88, 377] width 162 height 79
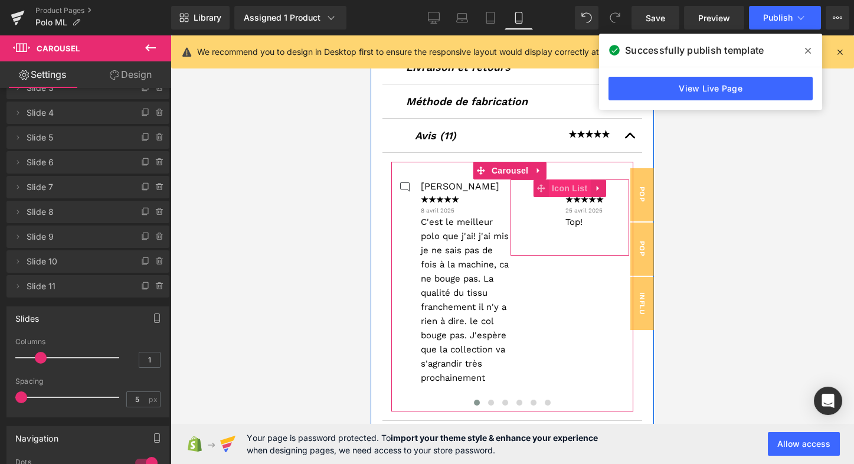
click at [551, 189] on span "Icon List" at bounding box center [569, 188] width 41 height 18
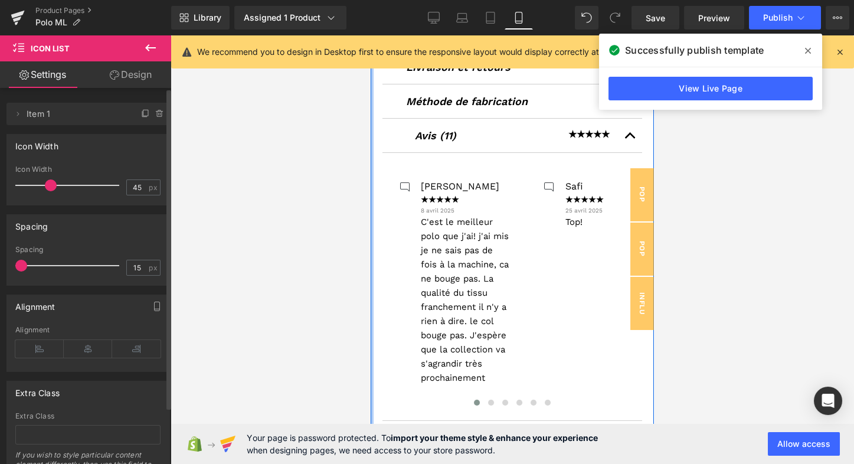
drag, startPoint x: 31, startPoint y: 262, endPoint x: 9, endPoint y: 260, distance: 22.6
click at [9, 260] on div "15px Spacing 15 px" at bounding box center [88, 266] width 162 height 40
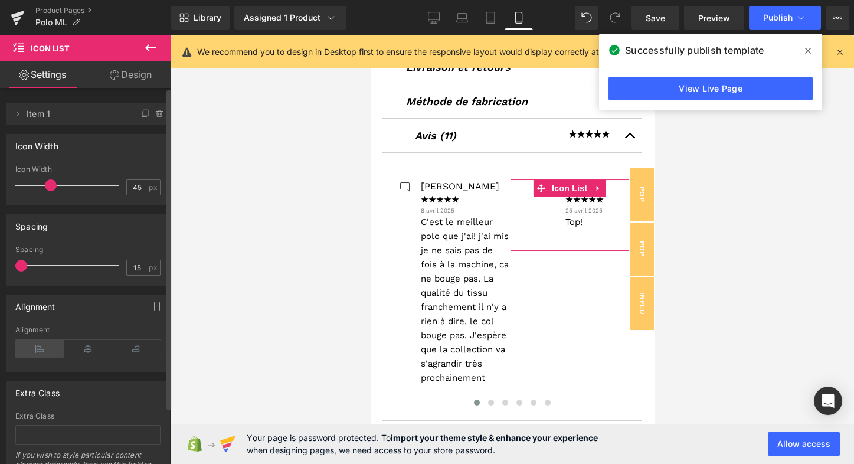
click at [31, 350] on icon at bounding box center [39, 349] width 48 height 18
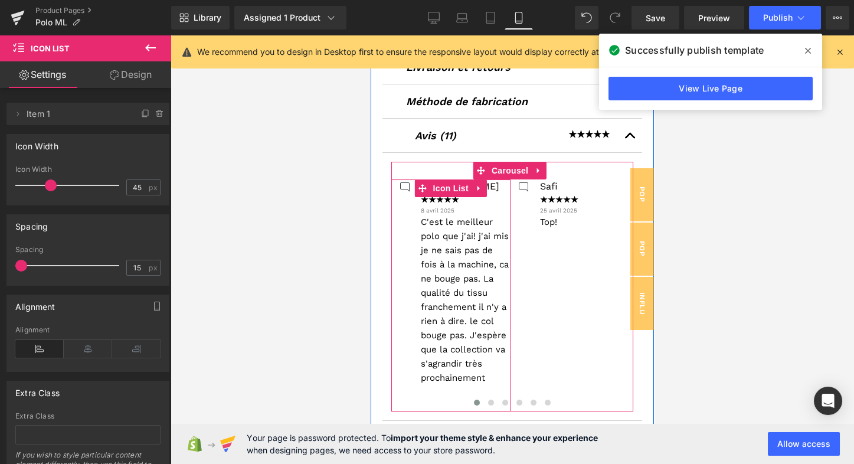
click at [414, 206] on div "[PERSON_NAME] Text Block ★★★★★ Text Block 8 avril 2025 Text Block C'est le meil…" at bounding box center [450, 281] width 119 height 205
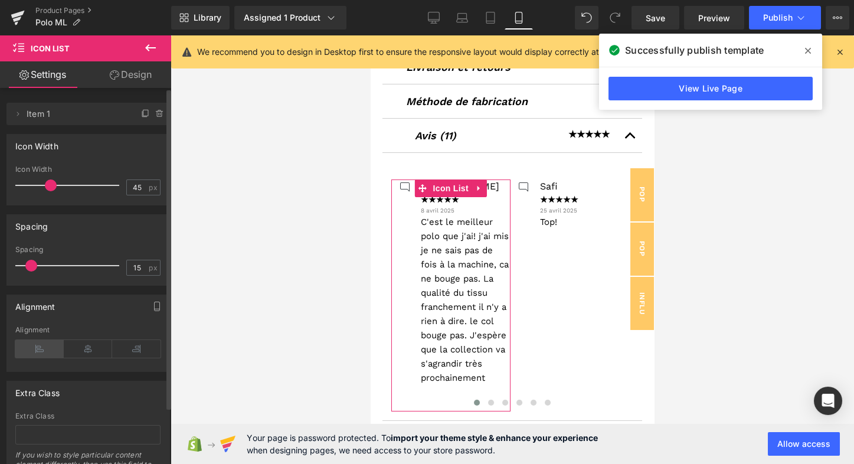
click at [44, 346] on icon at bounding box center [39, 349] width 48 height 18
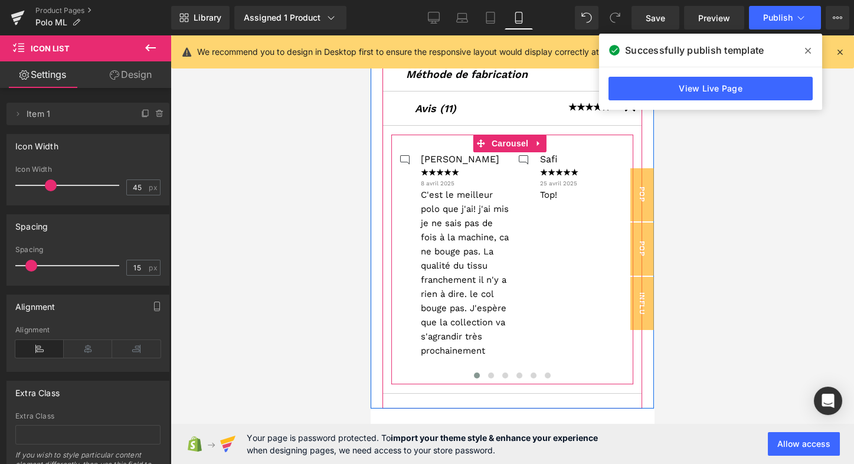
scroll to position [751, 0]
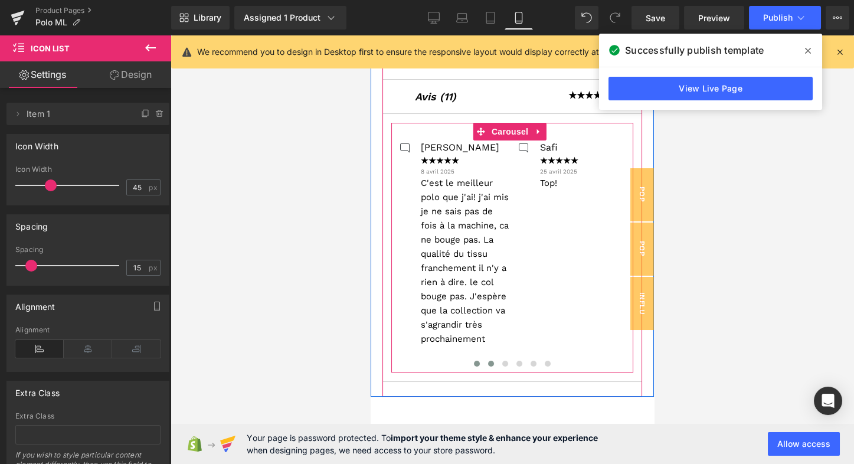
click at [490, 362] on span at bounding box center [491, 364] width 6 height 6
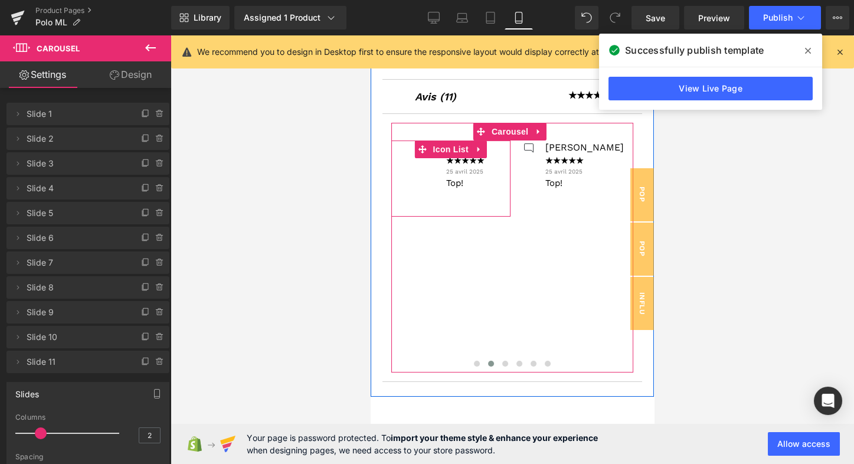
click at [428, 175] on div "Feghoul Text Block ★★★★★ Text Block 25 avril 2025 Text Block Top! Text Block" at bounding box center [451, 165] width 68 height 50
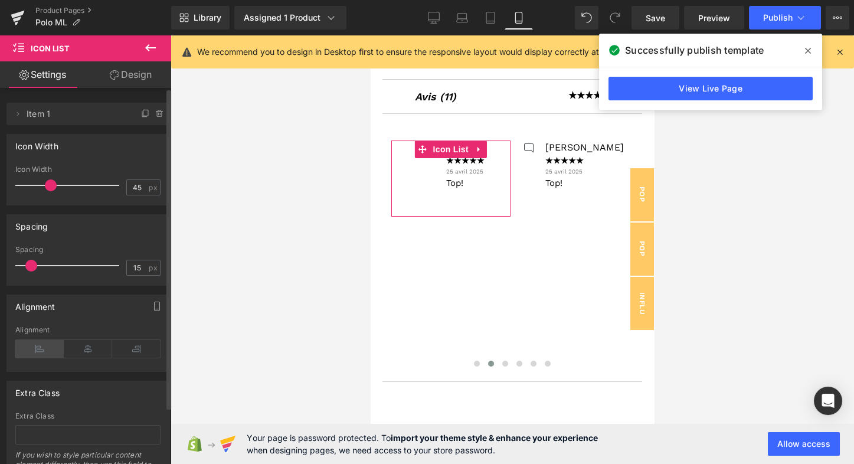
click at [43, 346] on icon at bounding box center [39, 349] width 48 height 18
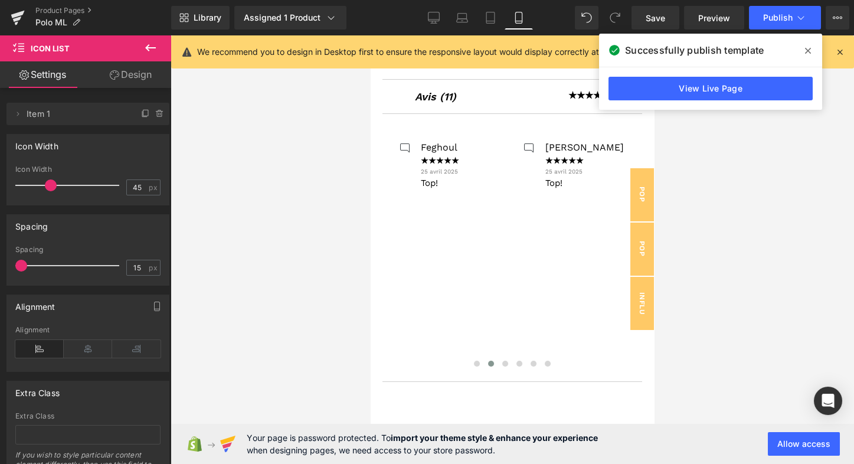
drag, startPoint x: 28, startPoint y: 264, endPoint x: -4, endPoint y: 266, distance: 31.9
click at [0, 266] on html "Icon List You are previewing how the will restyle your page. You can not edit E…" at bounding box center [427, 232] width 854 height 464
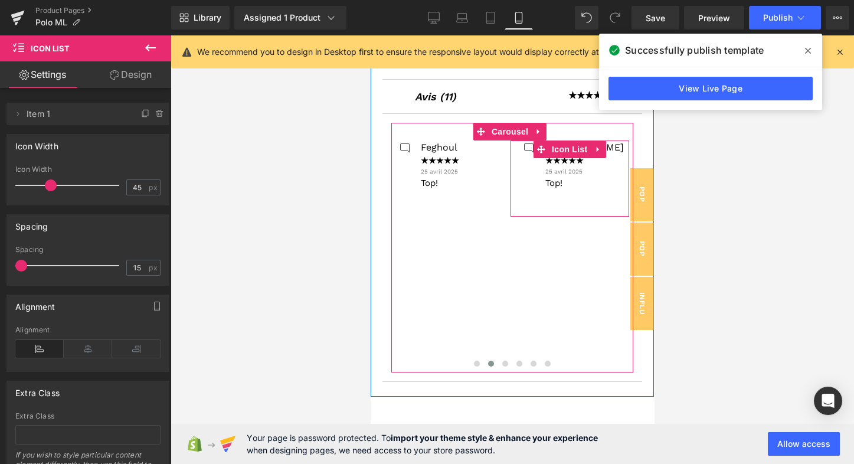
click at [543, 176] on div "[PERSON_NAME] Text Block ★★★★★ Text Block 25 avril 2025 Text Block Top! Text Bl…" at bounding box center [570, 165] width 108 height 50
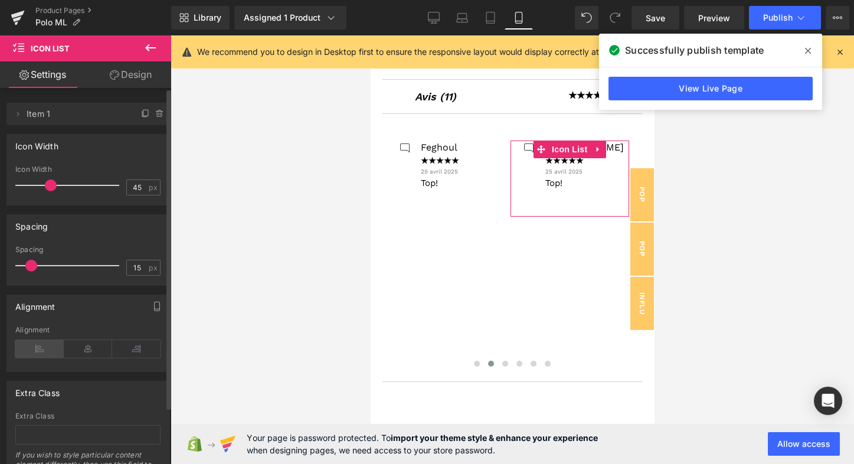
click at [34, 345] on icon at bounding box center [39, 349] width 48 height 18
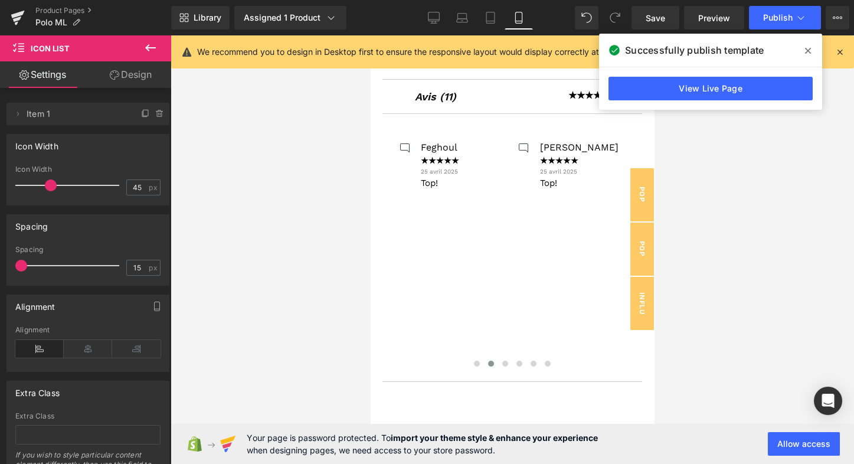
drag, startPoint x: 30, startPoint y: 267, endPoint x: -10, endPoint y: 267, distance: 40.1
click at [0, 267] on html "Icon List You are previewing how the will restyle your page. You can not edit E…" at bounding box center [427, 232] width 854 height 464
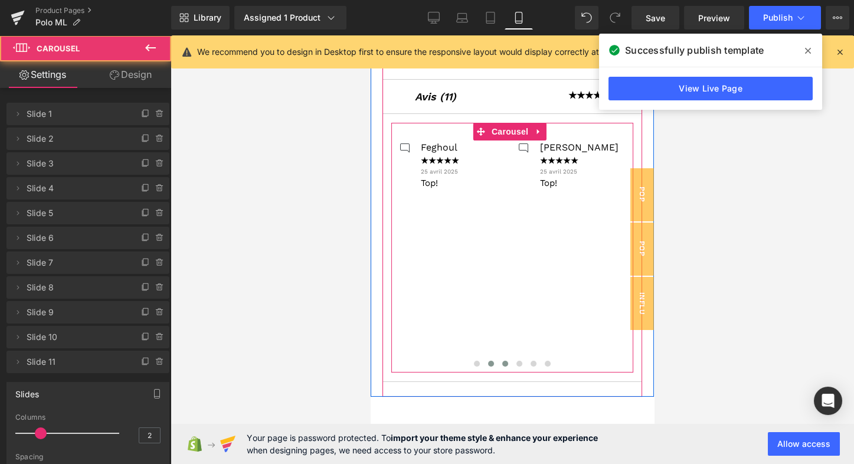
click at [503, 363] on span at bounding box center [505, 364] width 6 height 6
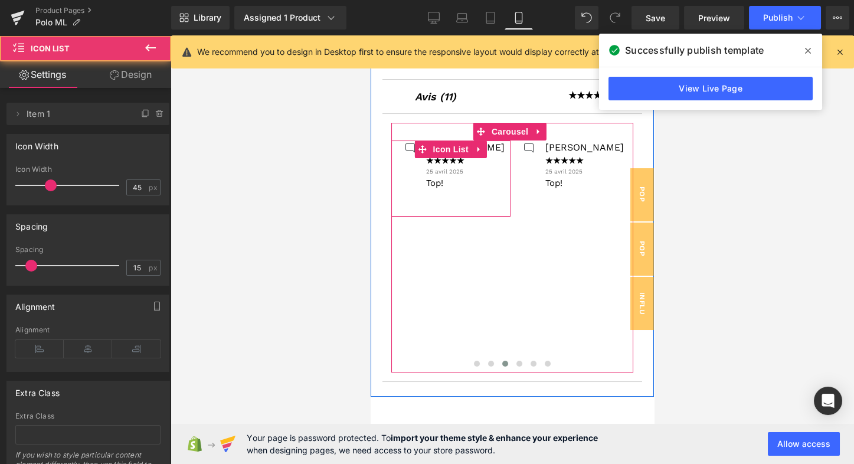
click at [416, 182] on div "[PERSON_NAME] Text Block ★★★★★ Text Block 25 avril 2025 Text Block Top! Text Bl…" at bounding box center [451, 165] width 108 height 50
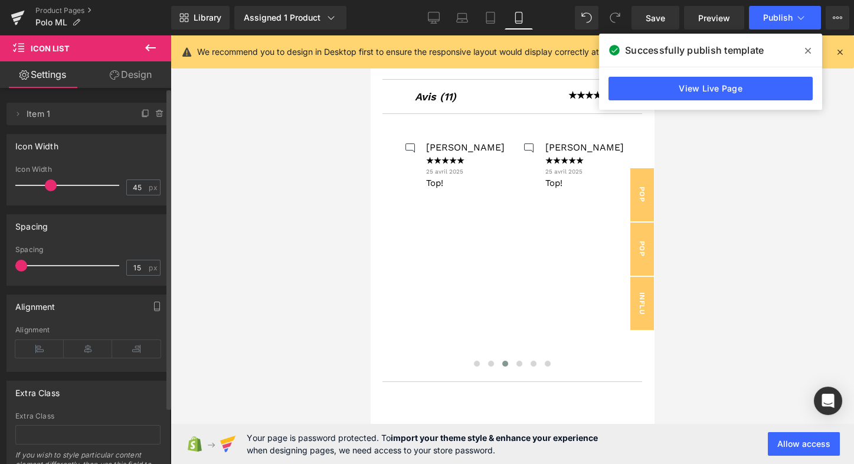
drag, startPoint x: 30, startPoint y: 263, endPoint x: 7, endPoint y: 264, distance: 22.5
click at [7, 264] on div "15px Spacing 15 px" at bounding box center [88, 266] width 162 height 40
click at [43, 353] on icon at bounding box center [39, 349] width 48 height 18
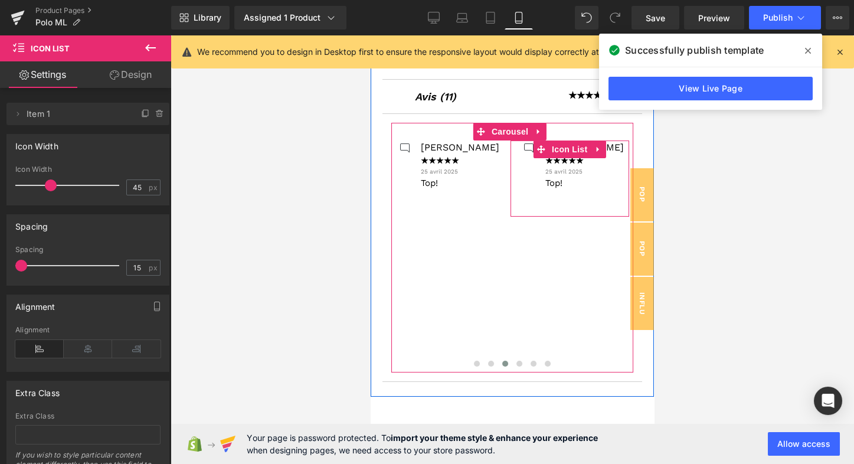
click at [547, 171] on div "[PERSON_NAME] Text Block ★★★★★ Text Block 25 avril 2025 Text Block Top! Text Bl…" at bounding box center [570, 165] width 108 height 50
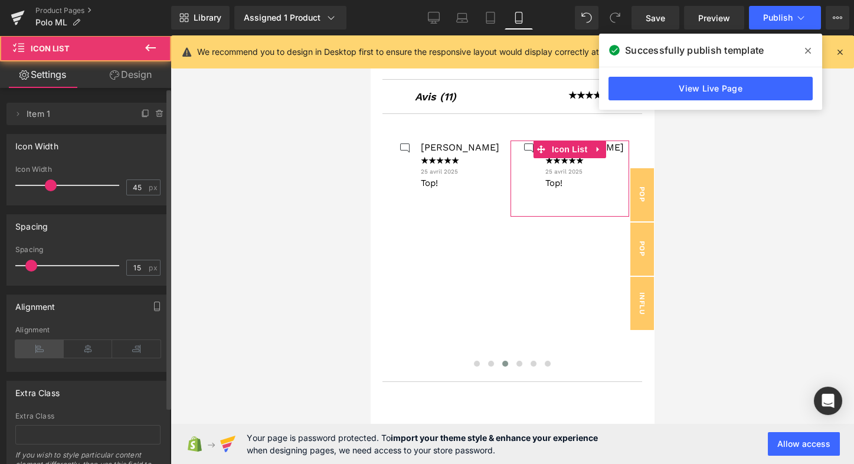
click at [48, 346] on icon at bounding box center [39, 349] width 48 height 18
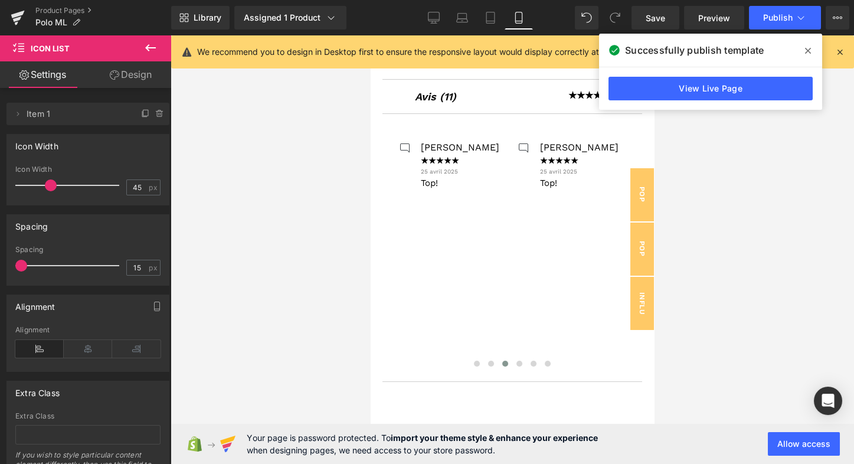
drag, startPoint x: 29, startPoint y: 263, endPoint x: -12, endPoint y: 264, distance: 41.3
click at [0, 264] on html "Icon List You are previewing how the will restyle your page. You can not edit E…" at bounding box center [427, 232] width 854 height 464
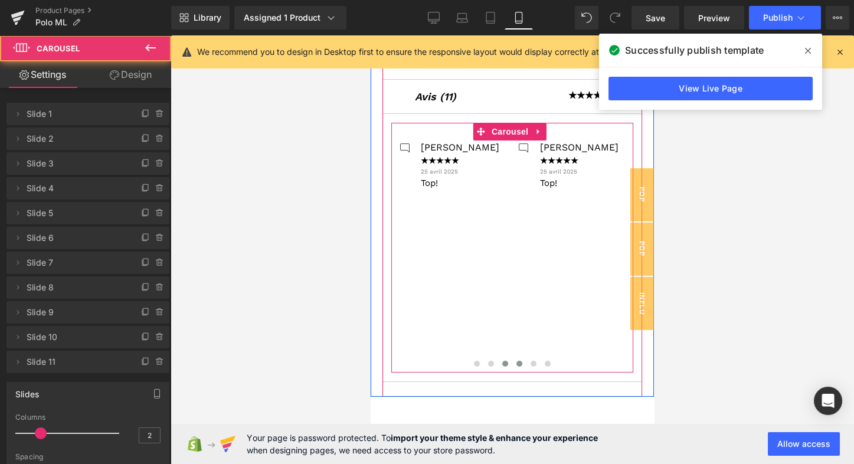
click at [516, 364] on span at bounding box center [519, 364] width 6 height 6
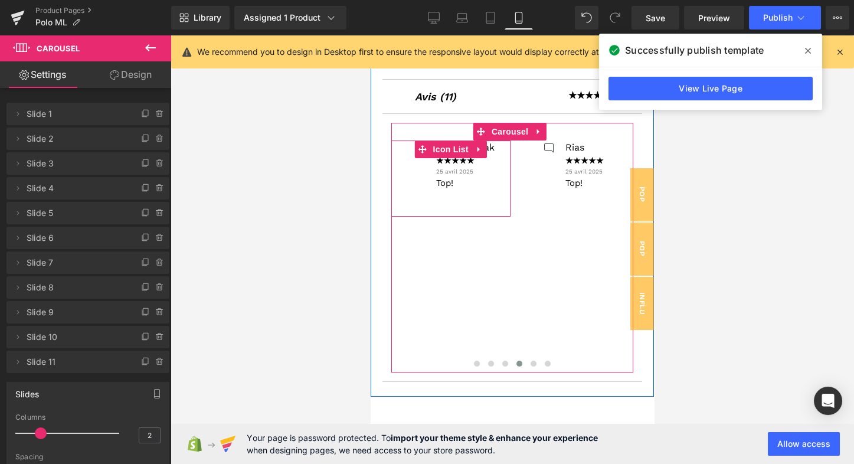
click at [424, 179] on div "Abderrazzak Text Block ★★★★★ Text Block 25 avril 2025 Text Block Top! Text Block" at bounding box center [451, 165] width 88 height 50
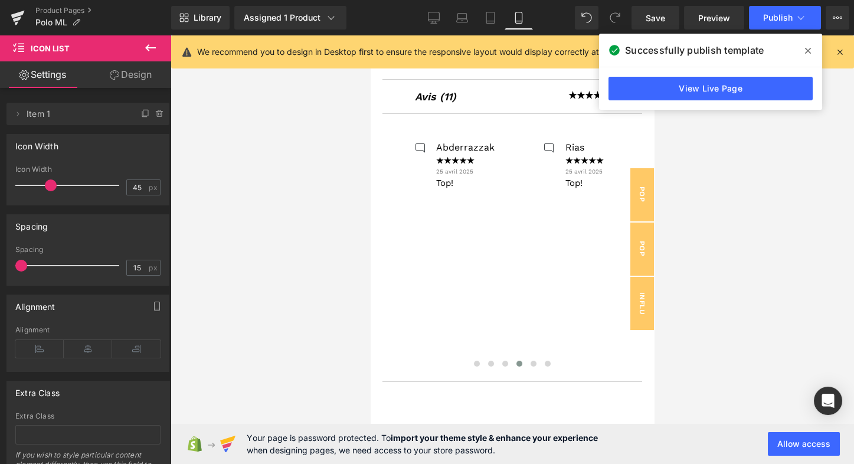
drag, startPoint x: 30, startPoint y: 268, endPoint x: -5, endPoint y: 268, distance: 34.8
click at [0, 268] on html "Icon List You are previewing how the will restyle your page. You can not edit E…" at bounding box center [427, 232] width 854 height 464
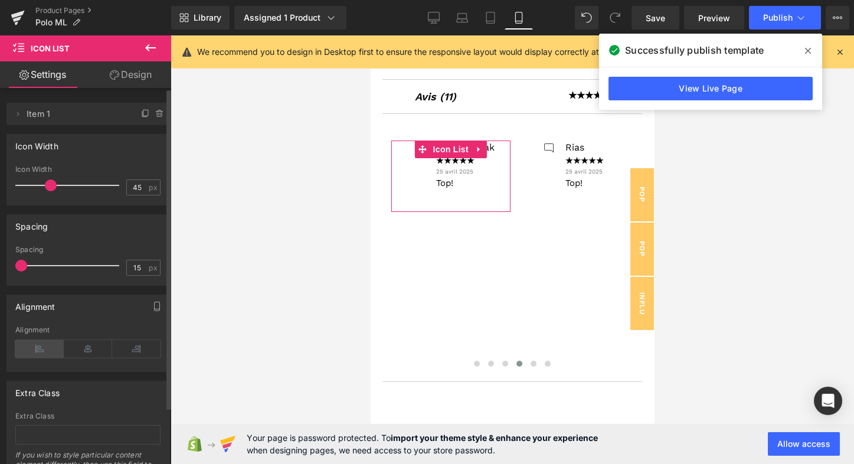
click at [30, 351] on icon at bounding box center [39, 349] width 48 height 18
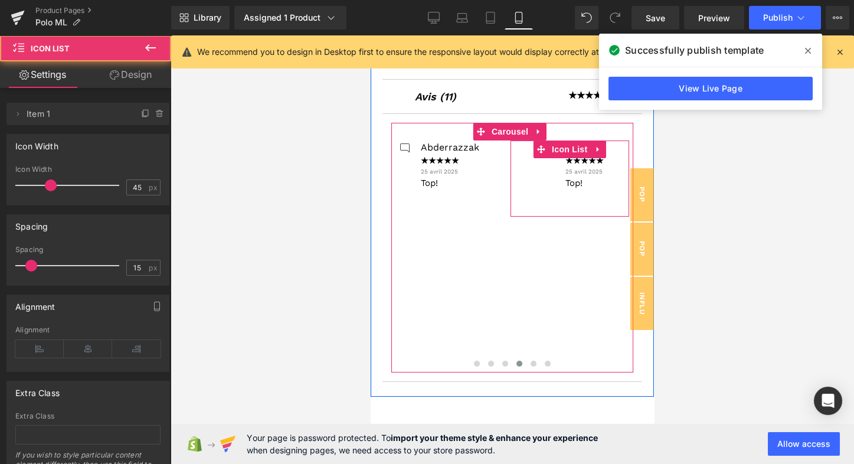
click at [541, 176] on div "Rias Text Block ★★★★★ Text Block 25 avril 2025 Text Block Top! Text Block" at bounding box center [570, 165] width 68 height 50
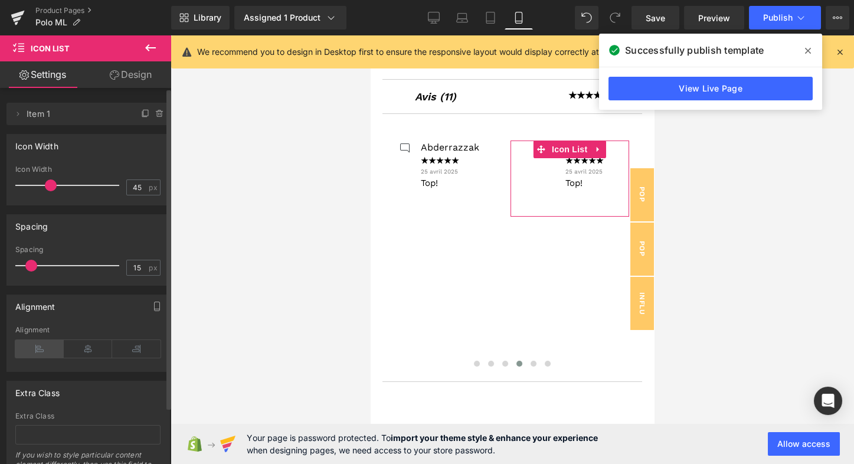
click at [40, 348] on icon at bounding box center [39, 349] width 48 height 18
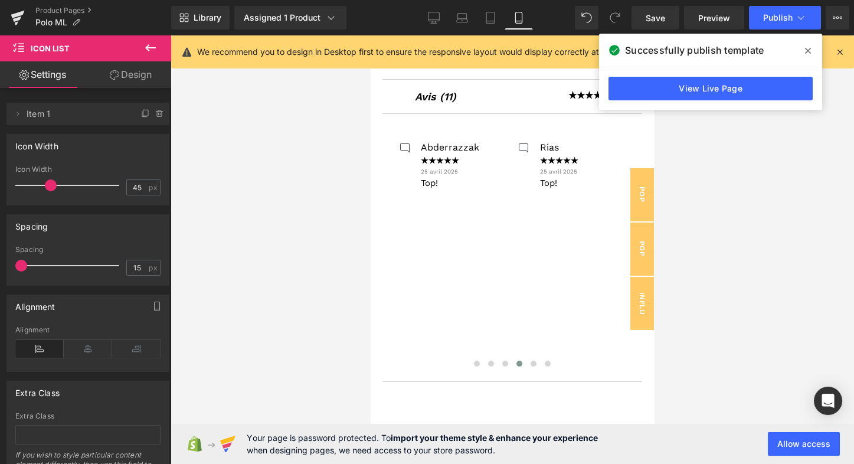
drag, startPoint x: 31, startPoint y: 264, endPoint x: -8, endPoint y: 266, distance: 39.0
click at [0, 266] on html "Icon List You are previewing how the will restyle your page. You can not edit E…" at bounding box center [427, 232] width 854 height 464
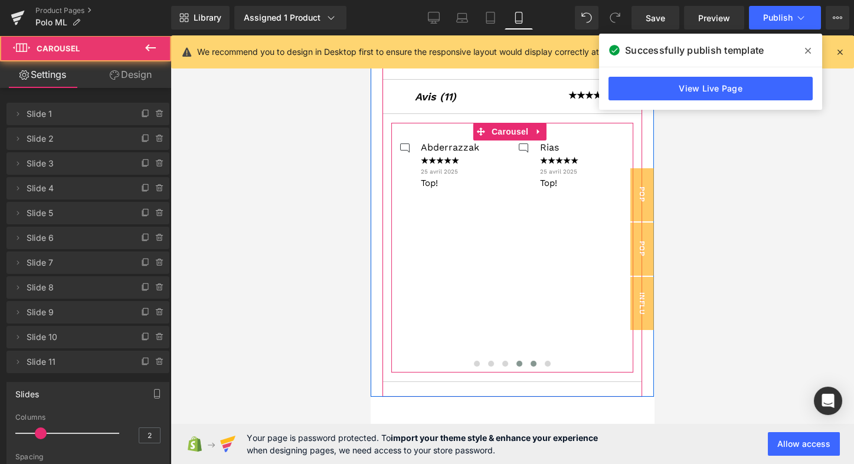
click at [531, 361] on span at bounding box center [534, 364] width 6 height 6
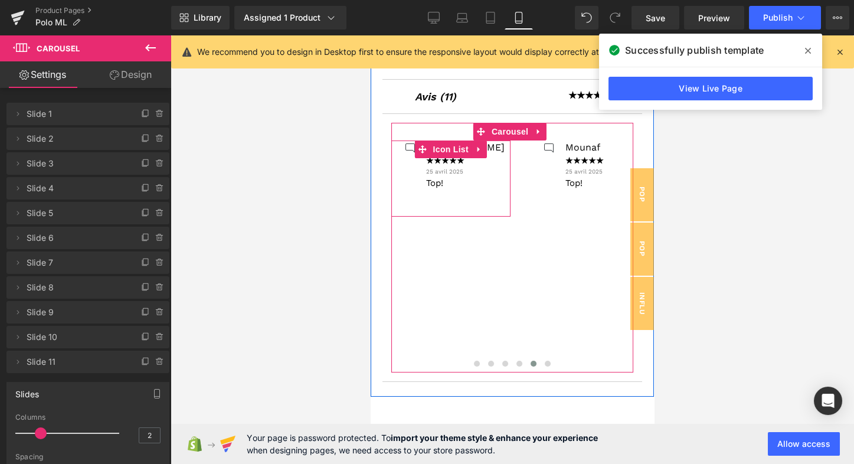
click at [424, 173] on div "[PERSON_NAME] Text Block ★★★★★ Text Block 25 avril 2025 Text Block Top! Text Bl…" at bounding box center [451, 165] width 108 height 50
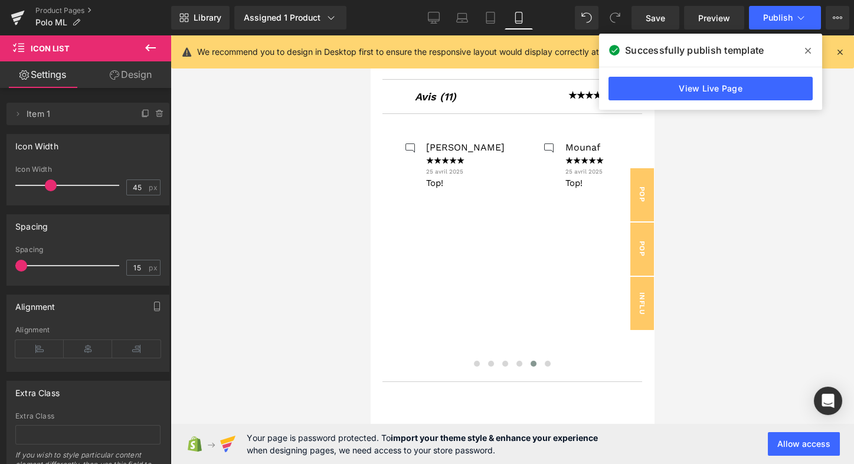
drag, startPoint x: 33, startPoint y: 261, endPoint x: -8, endPoint y: 261, distance: 41.3
click at [0, 261] on html "Icon List You are previewing how the will restyle your page. You can not edit E…" at bounding box center [427, 232] width 854 height 464
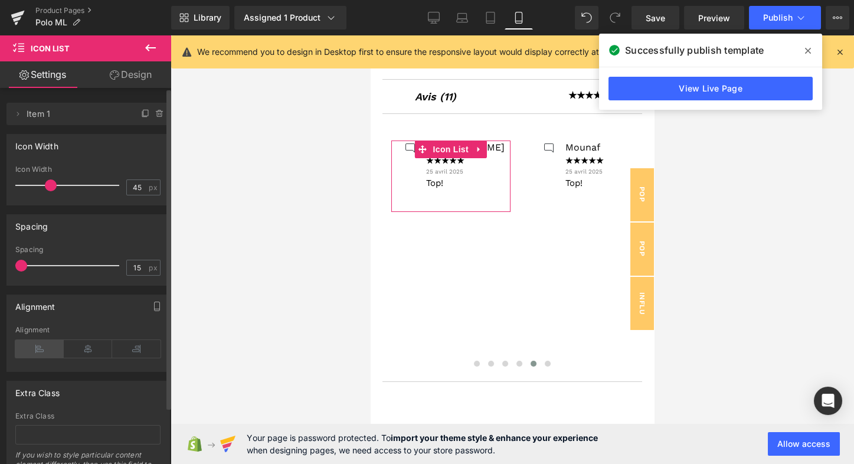
click at [42, 349] on icon at bounding box center [39, 349] width 48 height 18
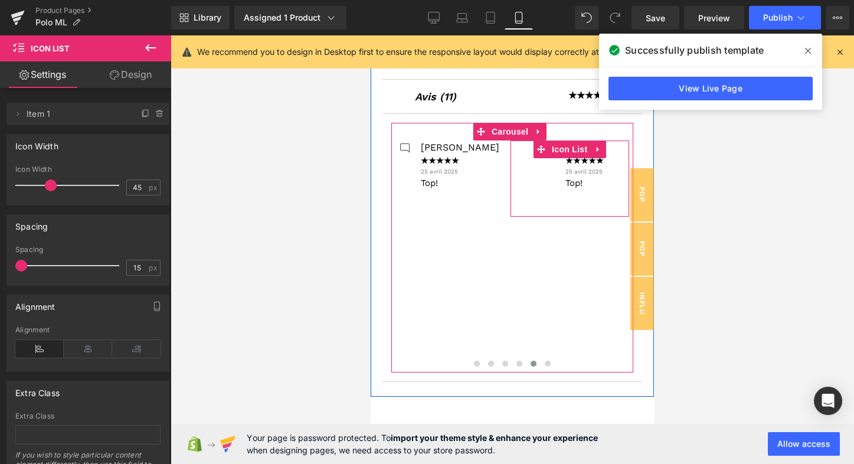
click at [536, 181] on div "Mounaf Text Block ★★★★★ Text Block 25 avril 2025 Text Block Top! Text Block" at bounding box center [570, 165] width 68 height 50
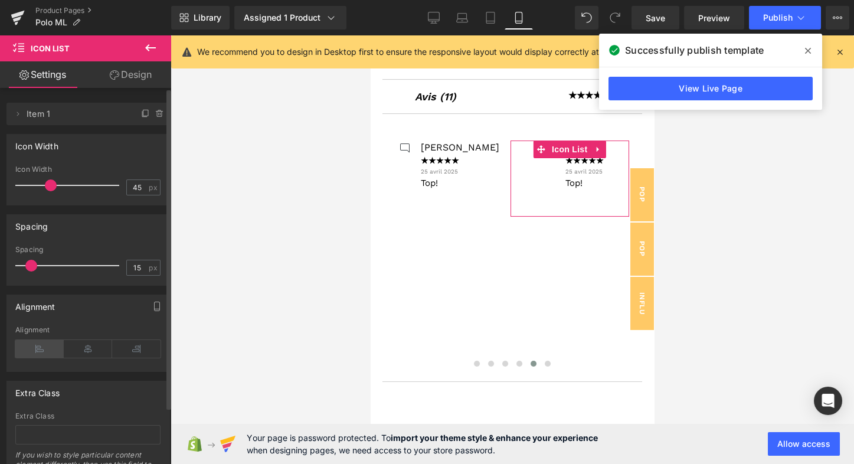
click at [40, 354] on icon at bounding box center [39, 349] width 48 height 18
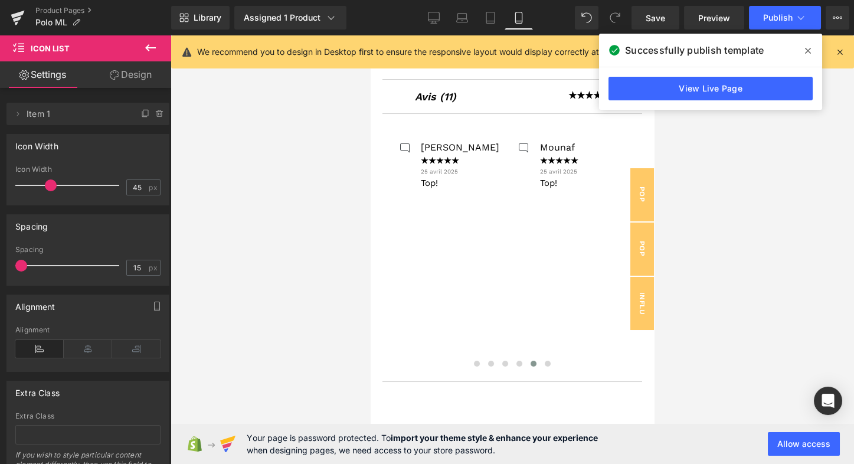
drag, startPoint x: 31, startPoint y: 260, endPoint x: -8, endPoint y: 263, distance: 38.5
click at [0, 263] on html "Icon List You are previewing how the will restyle your page. You can not edit E…" at bounding box center [427, 232] width 854 height 464
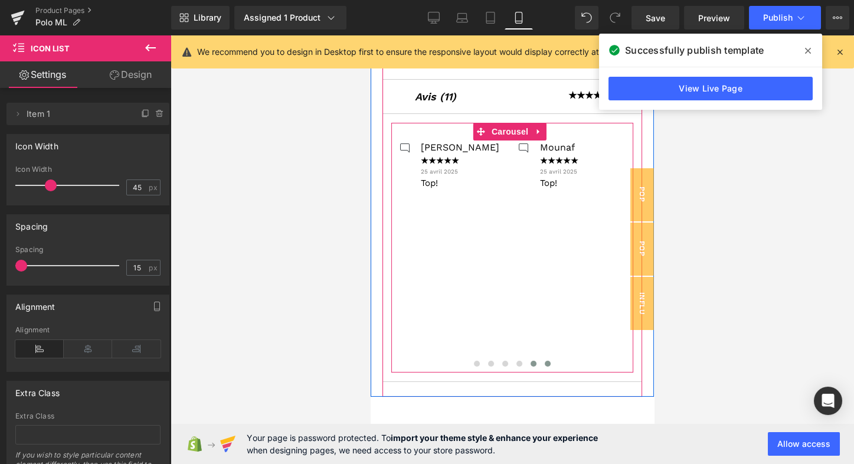
click at [545, 363] on span at bounding box center [548, 364] width 6 height 6
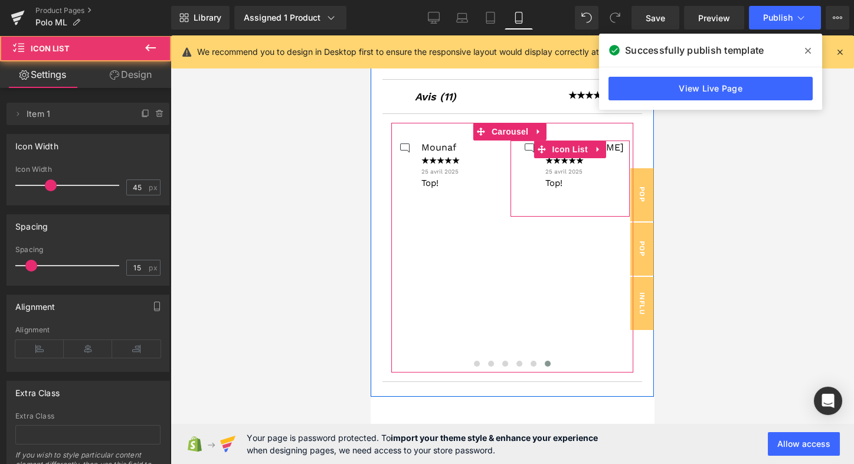
click at [545, 183] on div "[PERSON_NAME] Text Block ★★★★★ Text Block 25 avril 2025 Text Block Top! Text Bl…" at bounding box center [570, 165] width 108 height 50
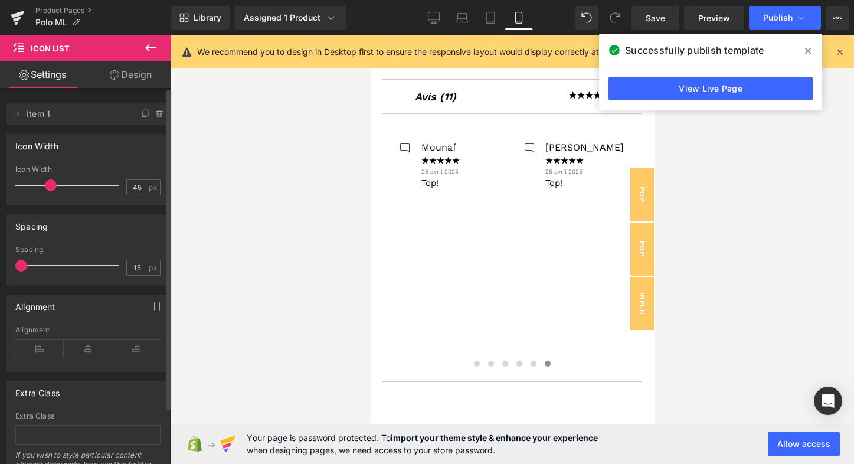
drag, startPoint x: 31, startPoint y: 261, endPoint x: 3, endPoint y: 261, distance: 28.3
click at [3, 261] on div "Spacing 15px Spacing 15 px" at bounding box center [88, 245] width 176 height 80
click at [40, 350] on icon at bounding box center [39, 349] width 48 height 18
click at [795, 22] on icon at bounding box center [801, 18] width 12 height 12
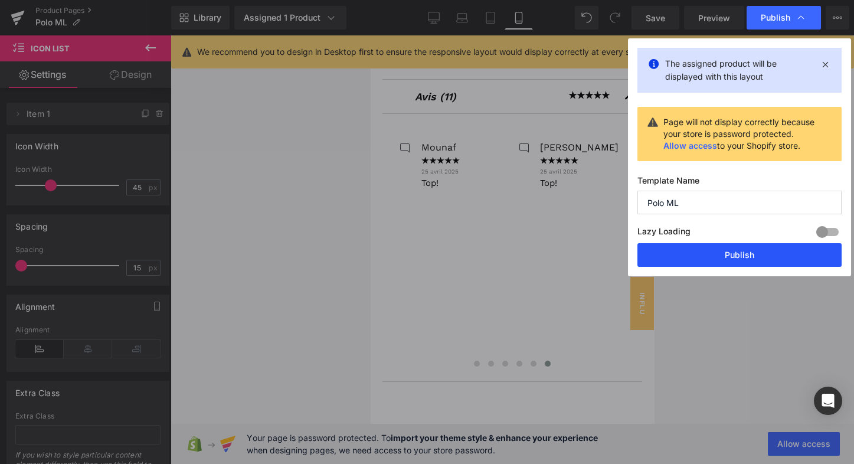
click at [727, 251] on button "Publish" at bounding box center [739, 255] width 204 height 24
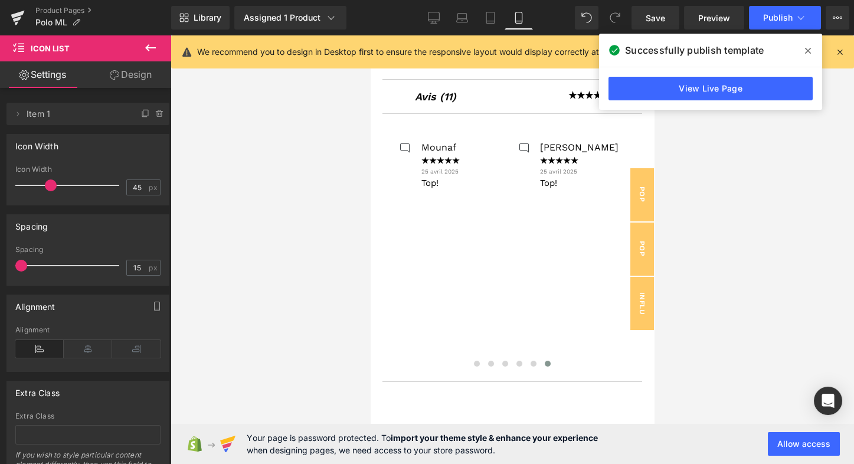
scroll to position [0, 0]
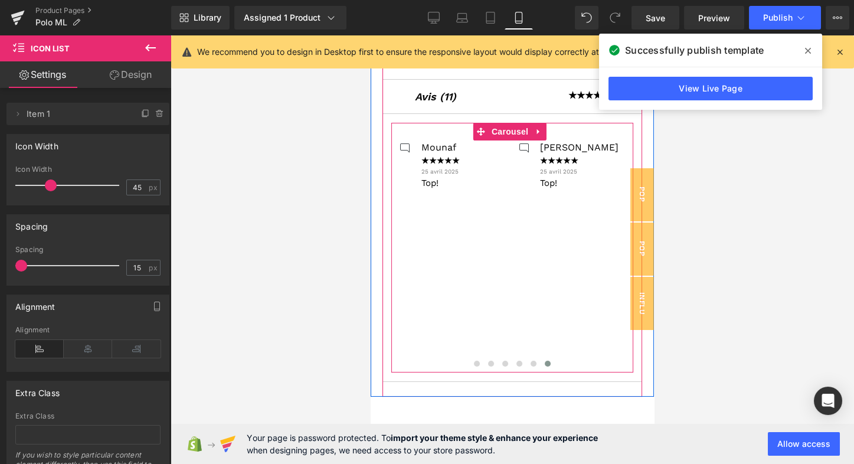
click at [508, 129] on span "Carousel" at bounding box center [510, 132] width 42 height 18
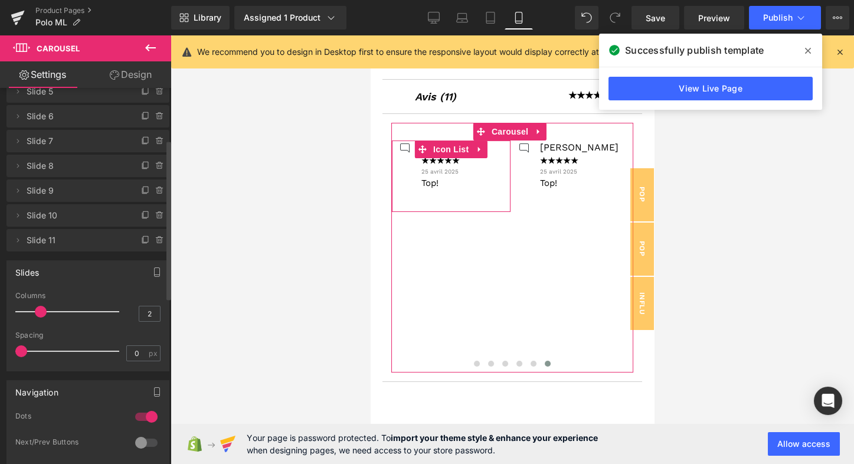
scroll to position [129, 0]
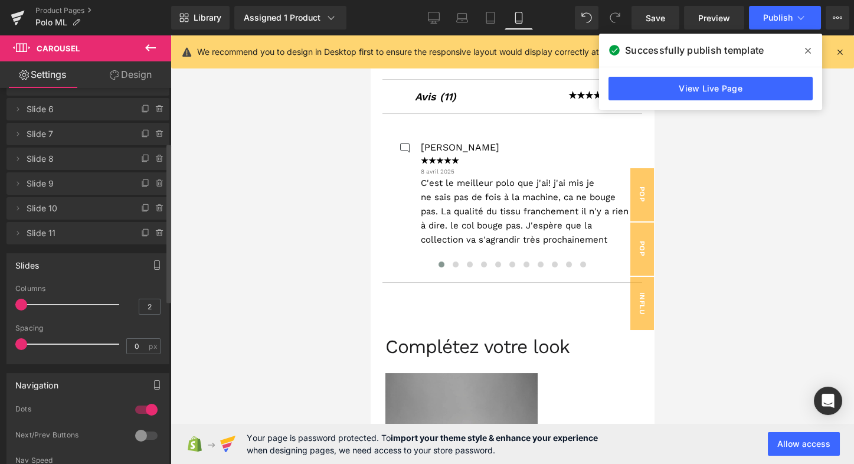
drag, startPoint x: 42, startPoint y: 303, endPoint x: 32, endPoint y: 305, distance: 10.7
click at [32, 305] on div at bounding box center [70, 305] width 98 height 24
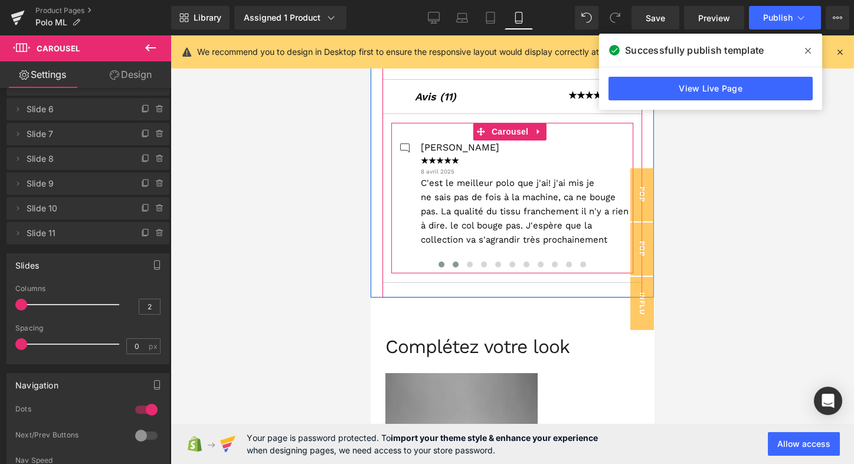
click at [453, 262] on span at bounding box center [456, 264] width 6 height 6
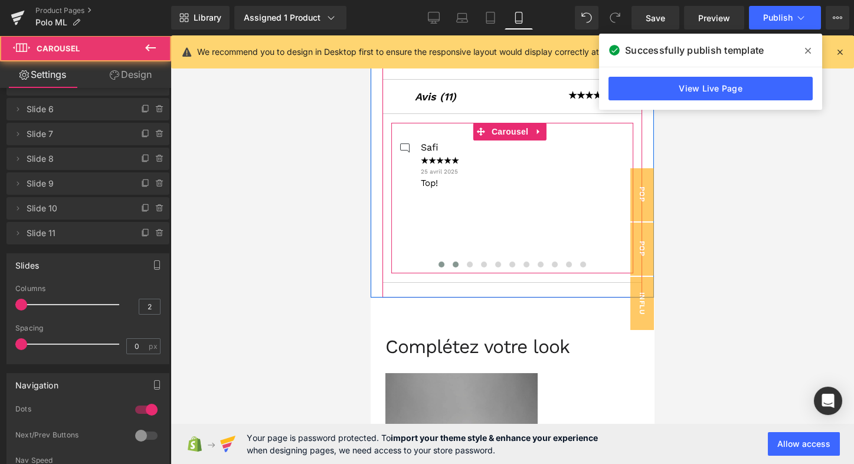
click at [441, 263] on span at bounding box center [442, 264] width 6 height 6
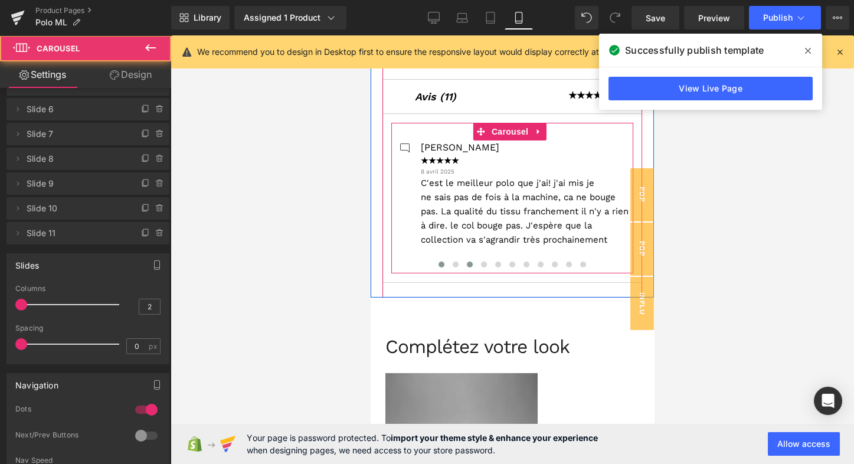
click at [467, 262] on span at bounding box center [470, 264] width 6 height 6
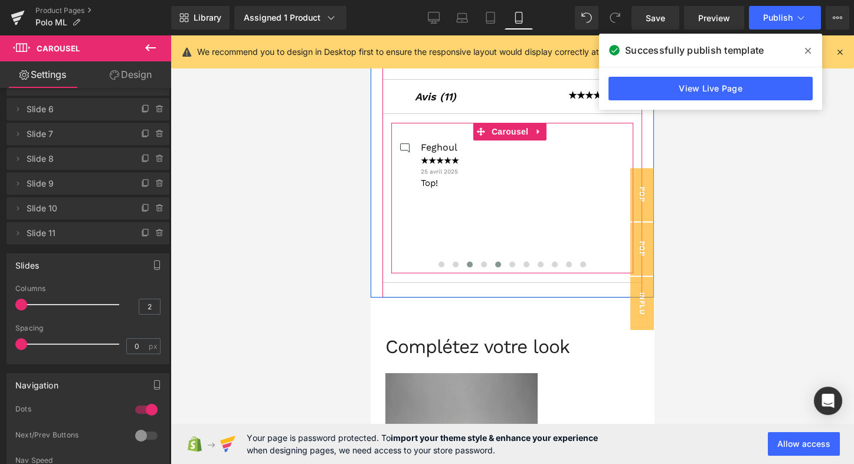
click at [498, 261] on span at bounding box center [498, 264] width 6 height 6
click at [440, 263] on span at bounding box center [442, 264] width 6 height 6
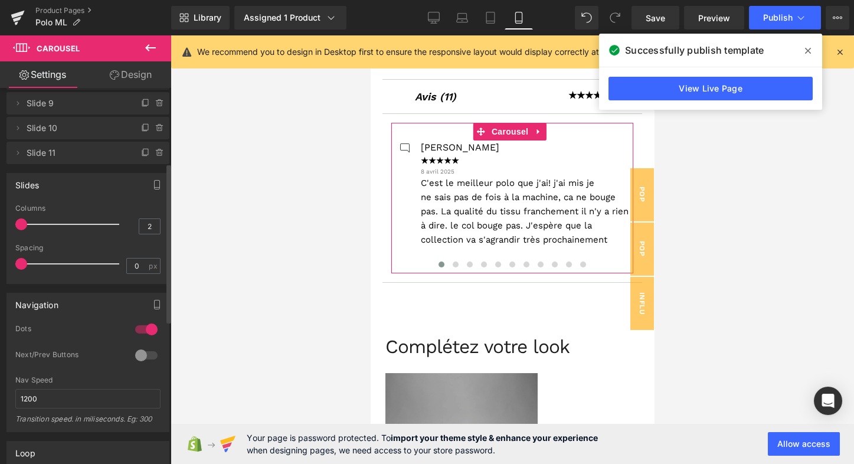
scroll to position [176, 0]
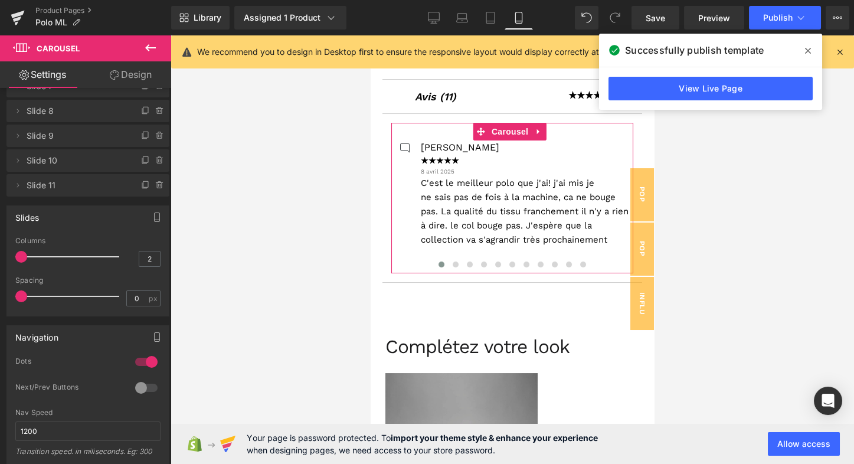
click at [145, 76] on link "Design" at bounding box center [131, 74] width 86 height 27
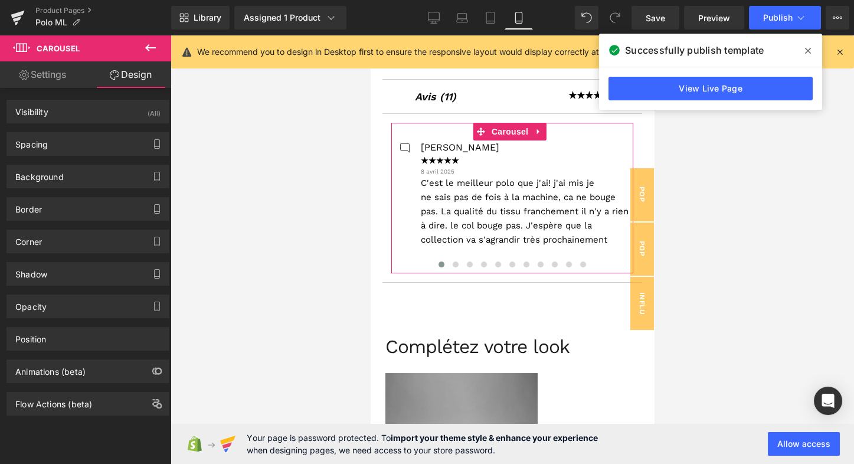
click at [60, 76] on link "Settings" at bounding box center [43, 74] width 86 height 27
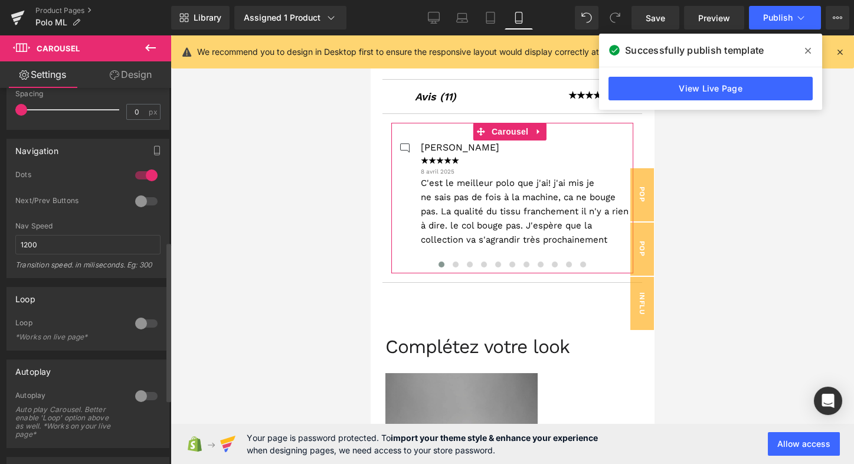
scroll to position [369, 0]
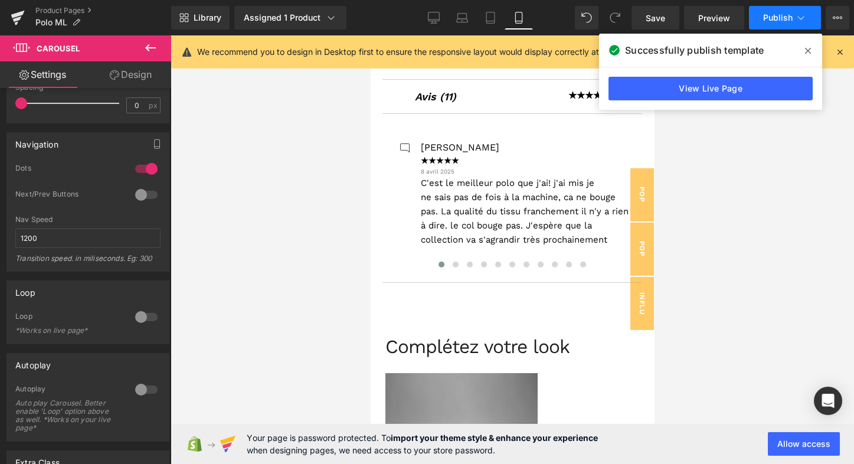
click at [801, 12] on icon at bounding box center [801, 18] width 12 height 12
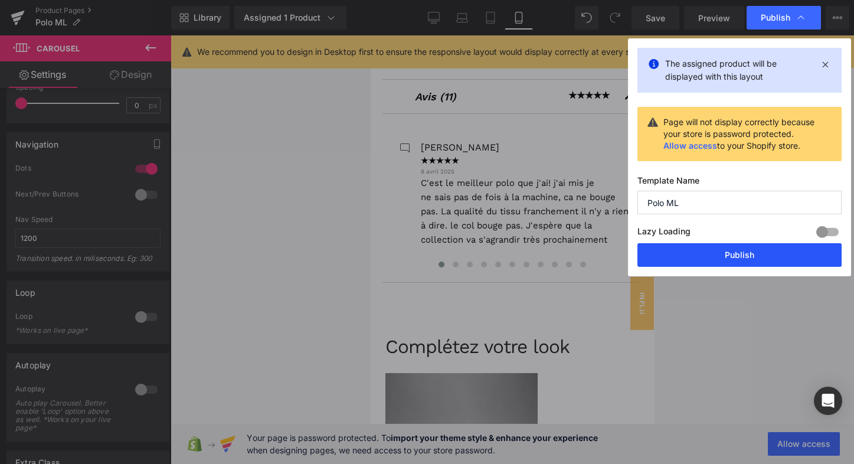
click at [735, 249] on button "Publish" at bounding box center [739, 255] width 204 height 24
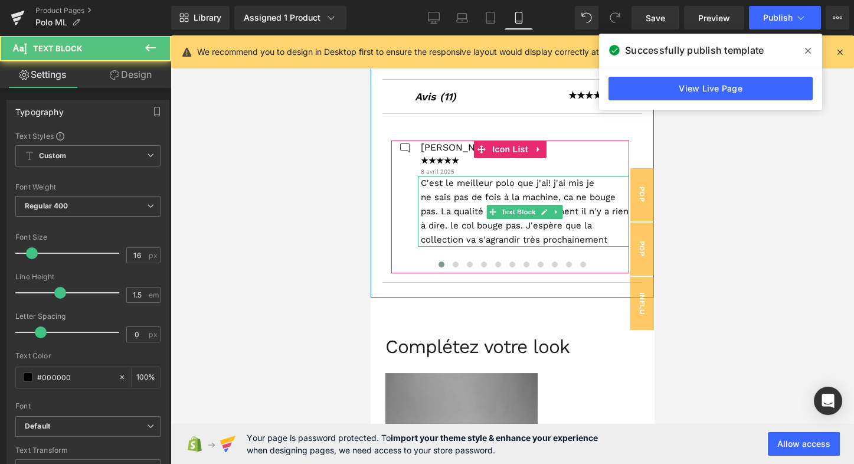
click at [469, 197] on span "C'est le meilleur polo que j'ai! j'ai mis je ne sais pas de fois à la machine, …" at bounding box center [525, 211] width 208 height 67
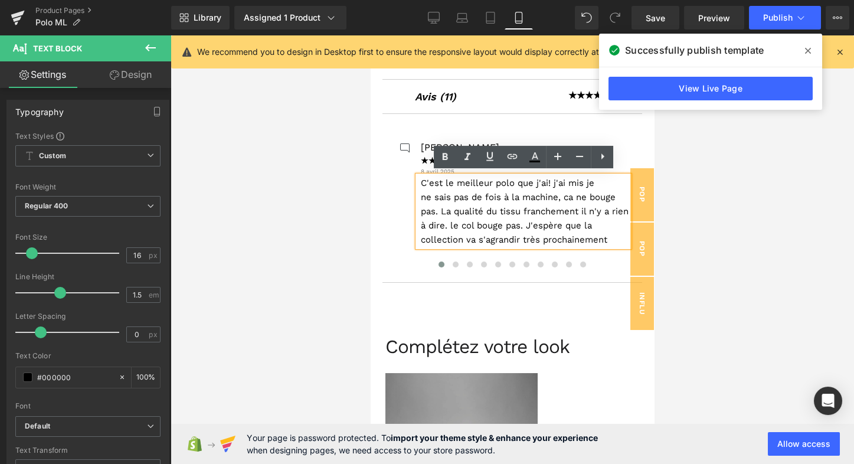
click at [447, 195] on span "C'est le meilleur polo que j'ai! j'ai mis je ne sais pas de fois à la machine, …" at bounding box center [525, 211] width 208 height 67
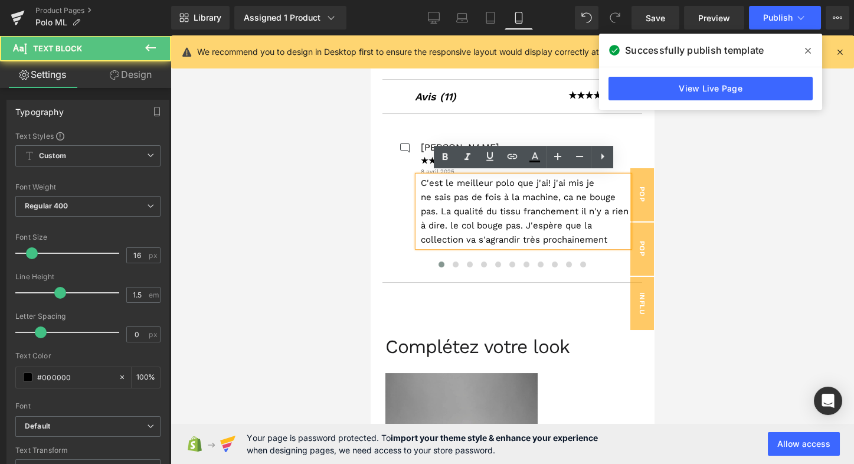
drag, startPoint x: 437, startPoint y: 197, endPoint x: 451, endPoint y: 197, distance: 13.6
click at [437, 197] on span "C'est le meilleur polo que j'ai! j'ai mis je ne sais pas de fois à la machine, …" at bounding box center [525, 211] width 208 height 67
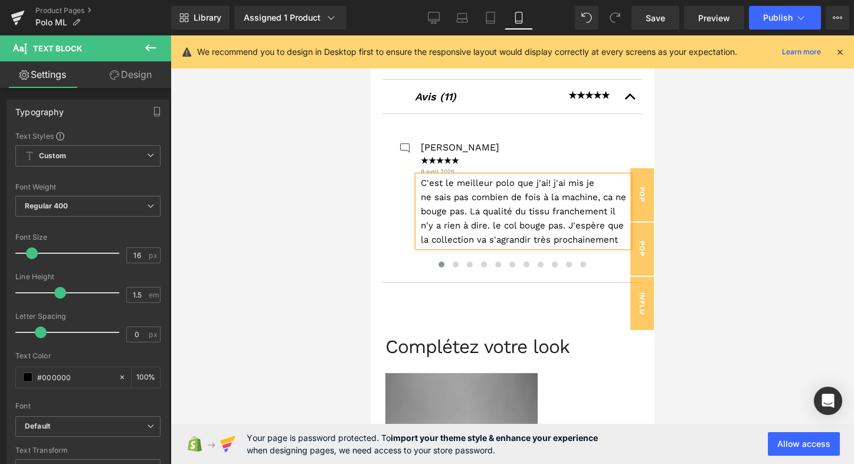
click at [437, 210] on span "C'est le meilleur polo que j'ai! j'ai mis je ne sais pas combien de fois à la m…" at bounding box center [523, 211] width 205 height 67
click at [792, 22] on span "Publish" at bounding box center [778, 17] width 30 height 9
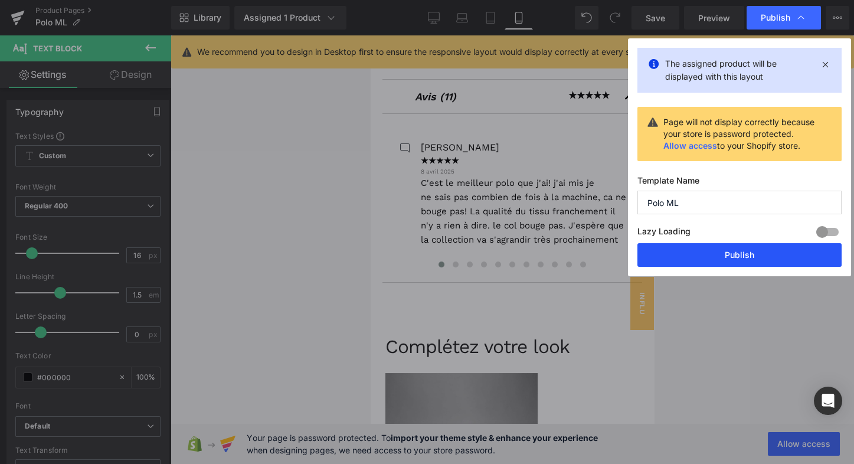
click at [725, 255] on button "Publish" at bounding box center [739, 255] width 204 height 24
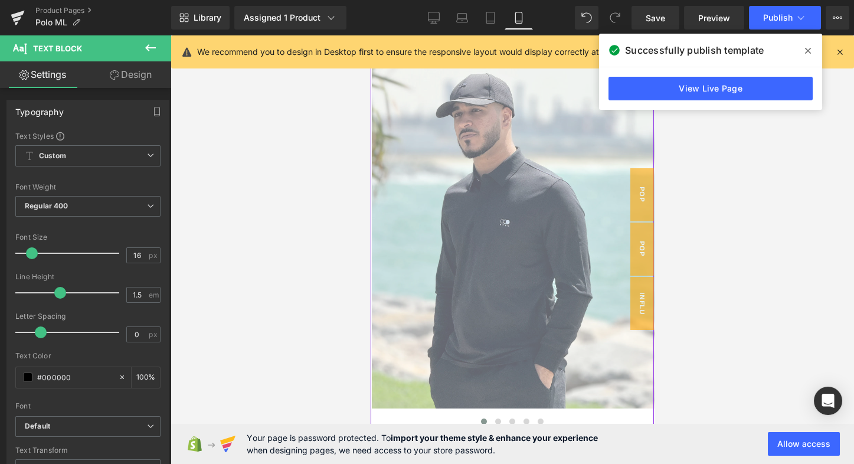
scroll to position [0, 0]
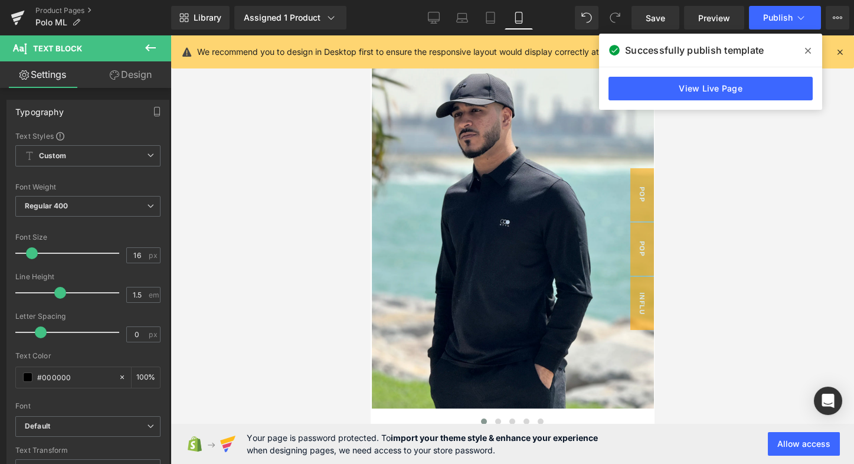
click at [806, 52] on icon at bounding box center [808, 51] width 6 height 6
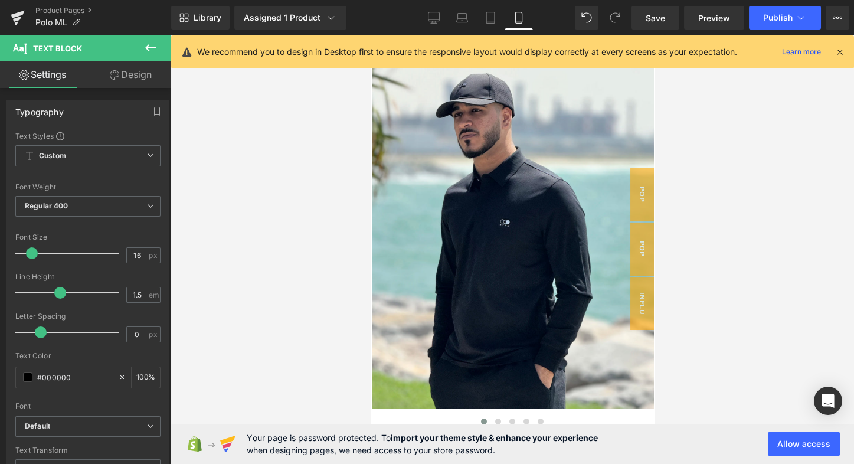
click at [840, 54] on icon at bounding box center [840, 52] width 11 height 11
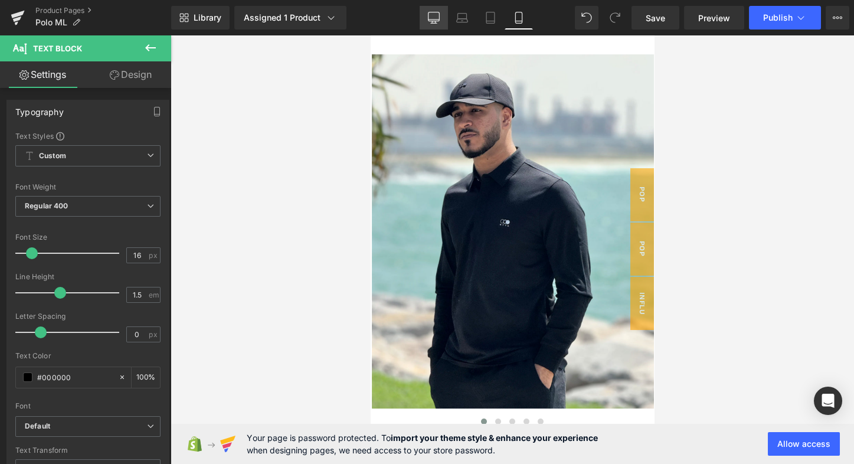
click at [433, 22] on icon at bounding box center [433, 22] width 4 height 2
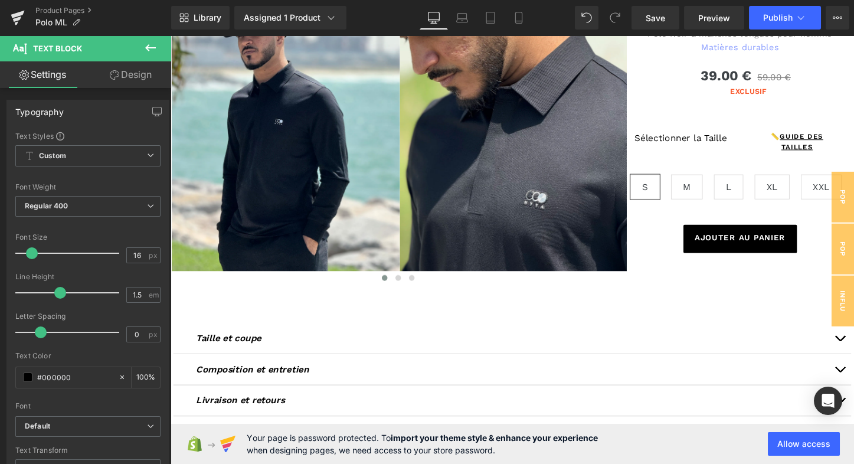
scroll to position [94, 0]
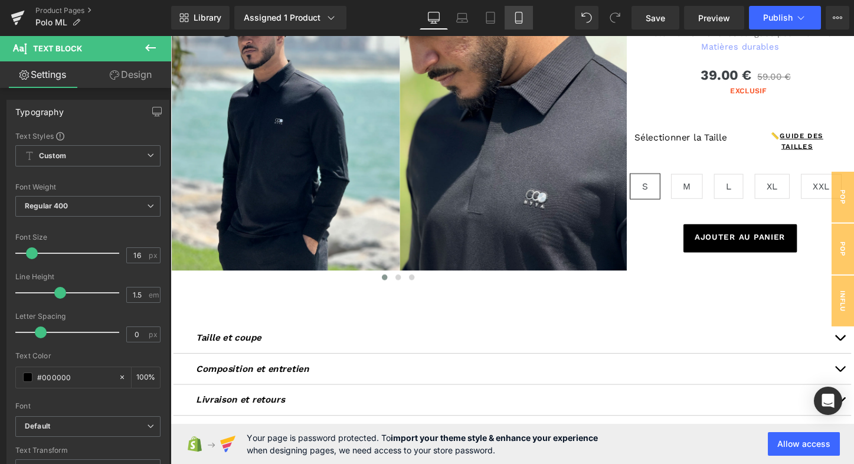
click at [519, 18] on icon at bounding box center [519, 18] width 12 height 12
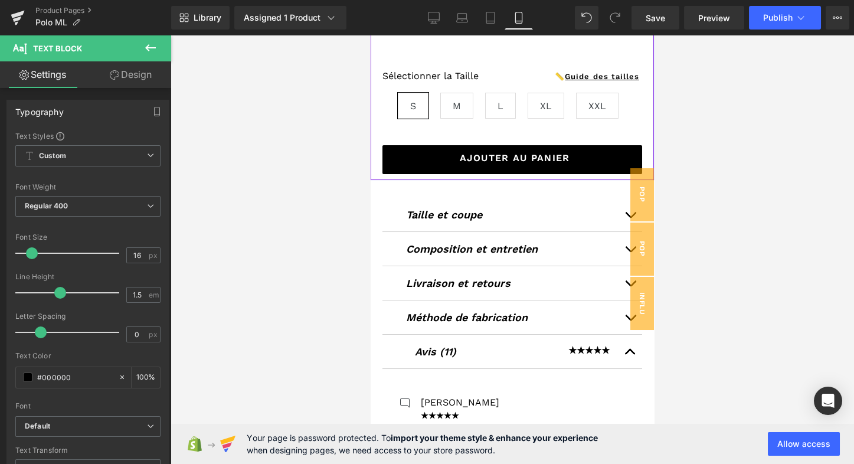
scroll to position [497, 0]
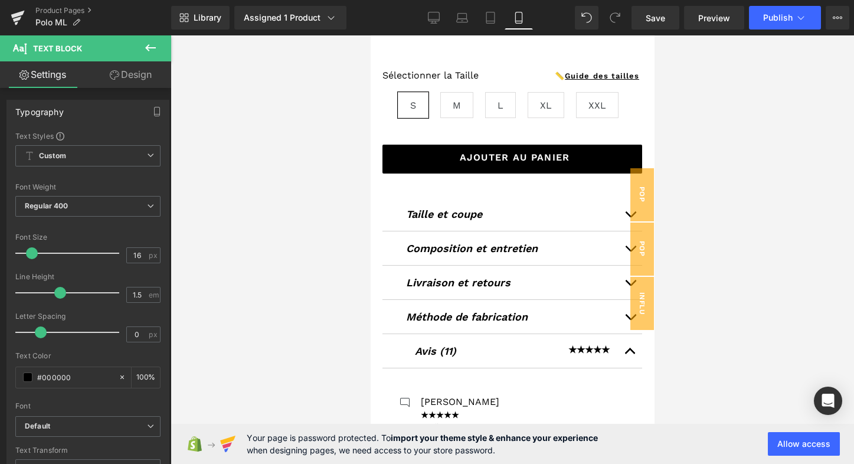
click at [153, 47] on icon at bounding box center [150, 47] width 11 height 7
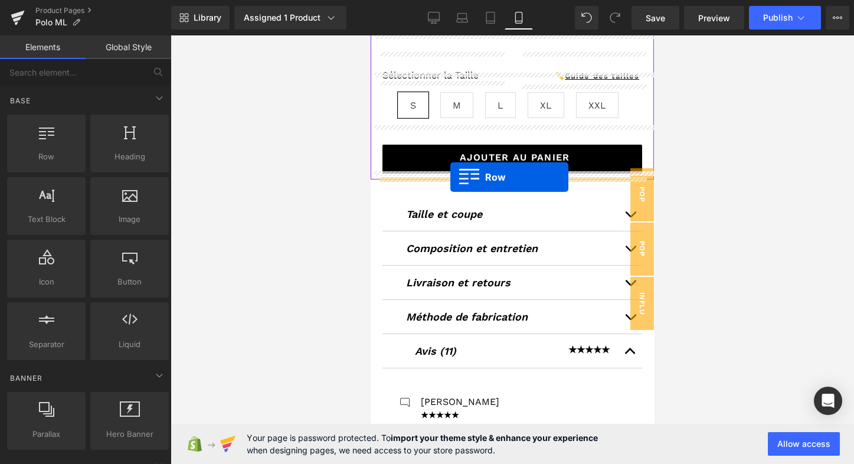
drag, startPoint x: 417, startPoint y: 173, endPoint x: 450, endPoint y: 176, distance: 33.8
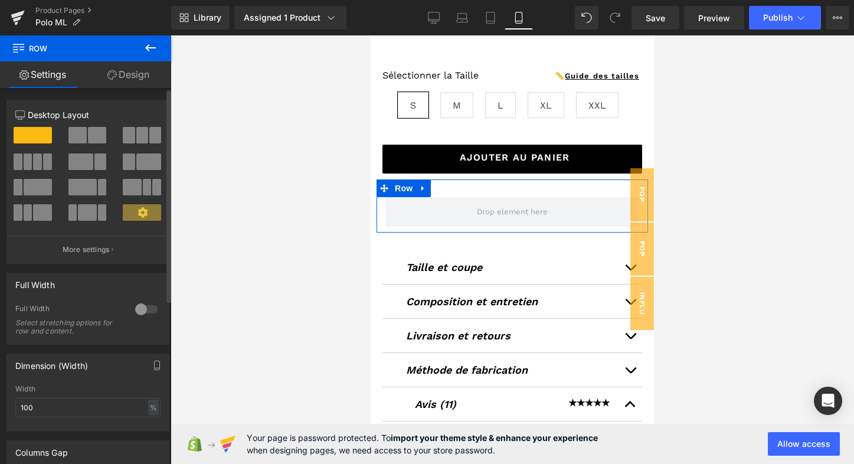
click at [142, 309] on div at bounding box center [146, 309] width 28 height 19
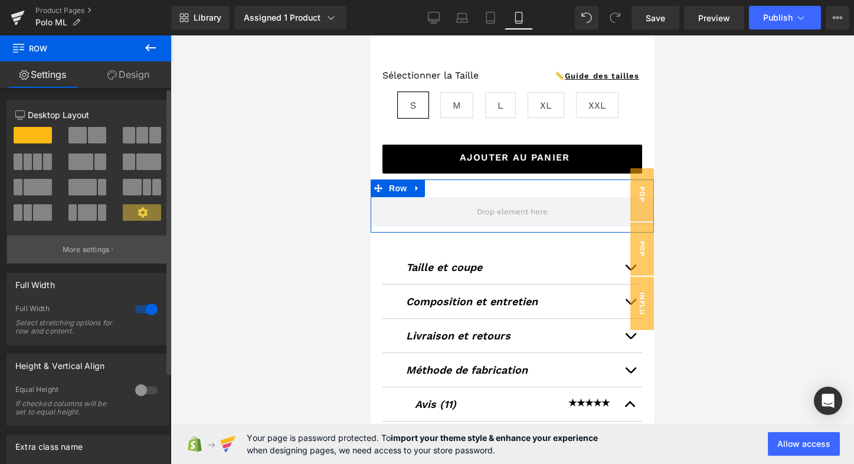
click at [102, 251] on p "More settings" at bounding box center [86, 249] width 47 height 11
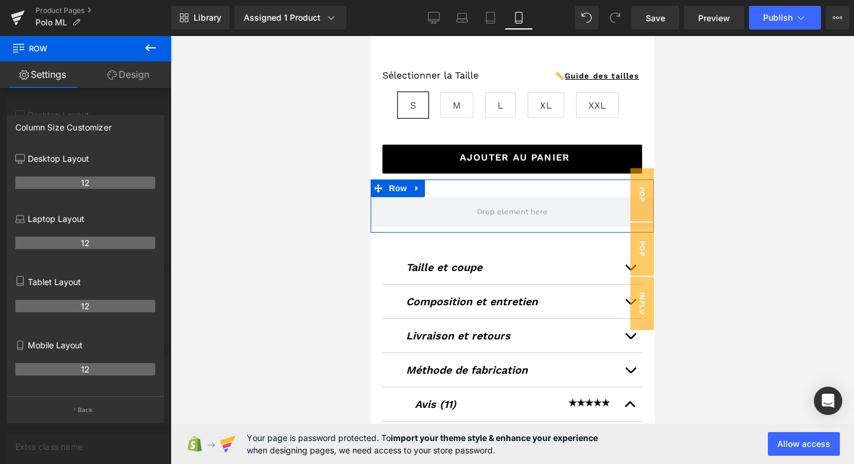
click at [63, 73] on link "Settings" at bounding box center [43, 74] width 86 height 27
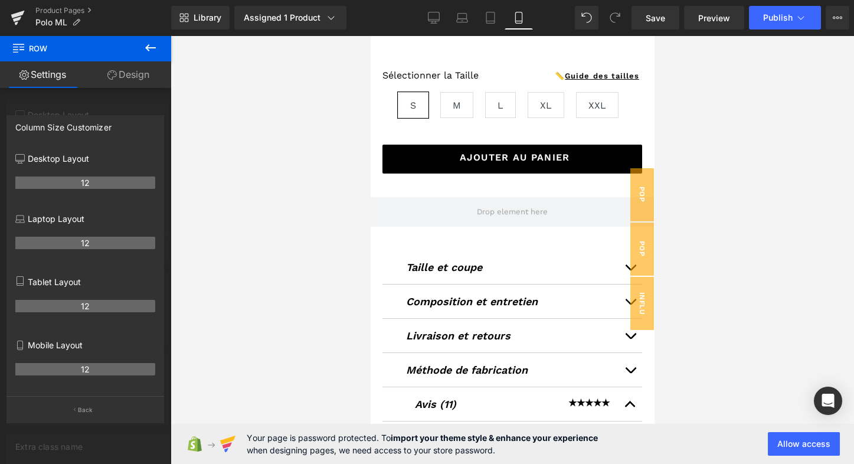
click at [153, 47] on icon at bounding box center [150, 47] width 11 height 7
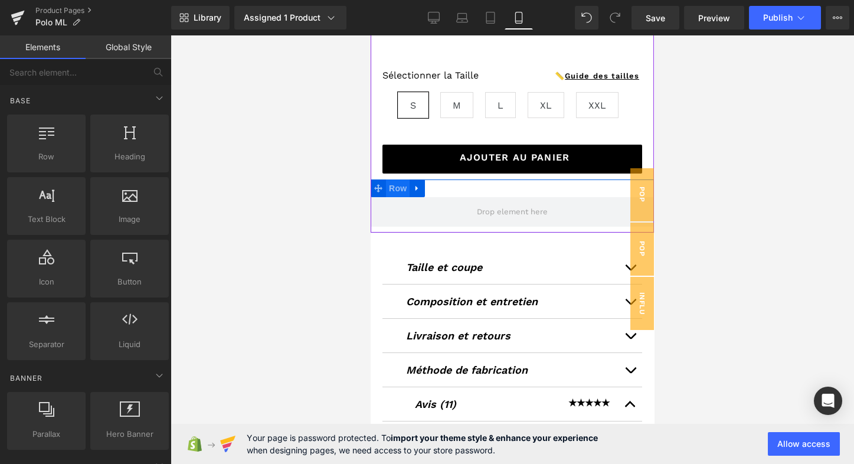
click at [402, 185] on span "Row" at bounding box center [398, 188] width 24 height 18
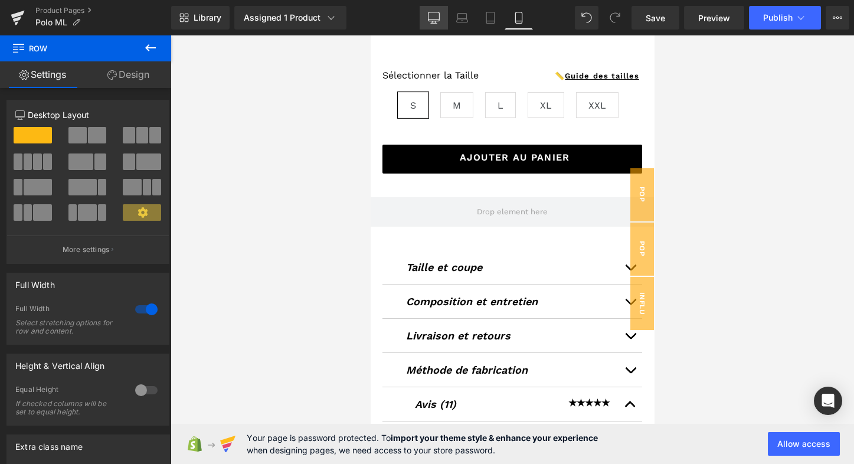
click at [436, 14] on icon at bounding box center [434, 18] width 12 height 12
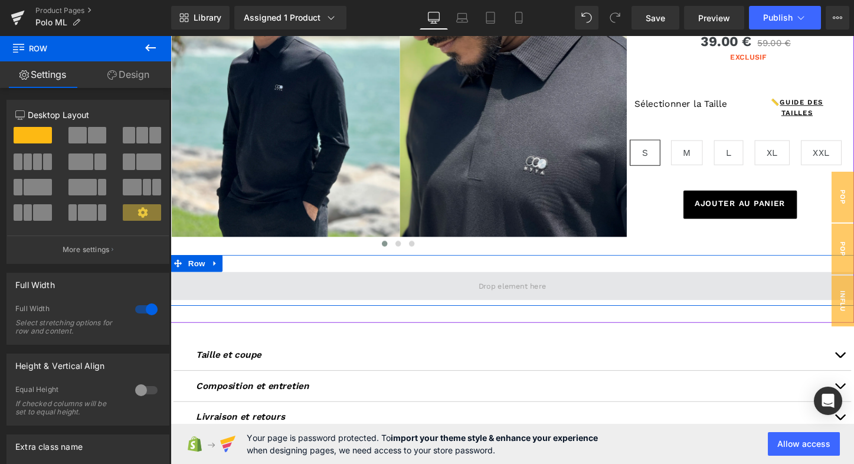
scroll to position [130, 0]
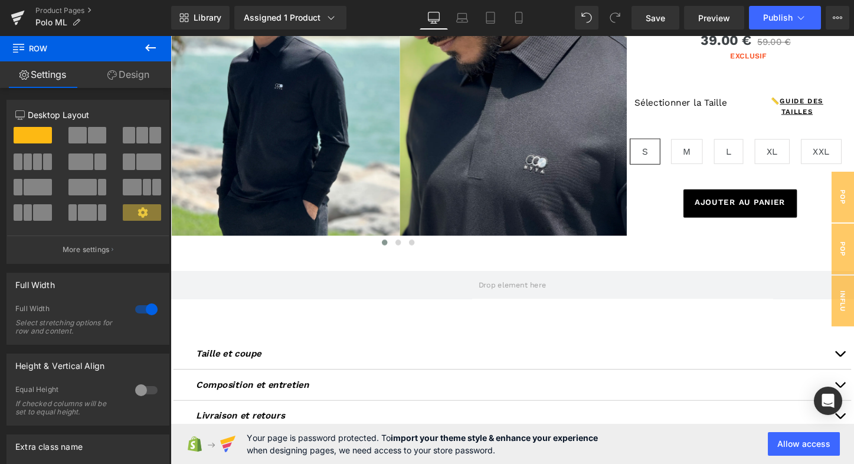
click at [151, 45] on icon at bounding box center [150, 48] width 14 height 14
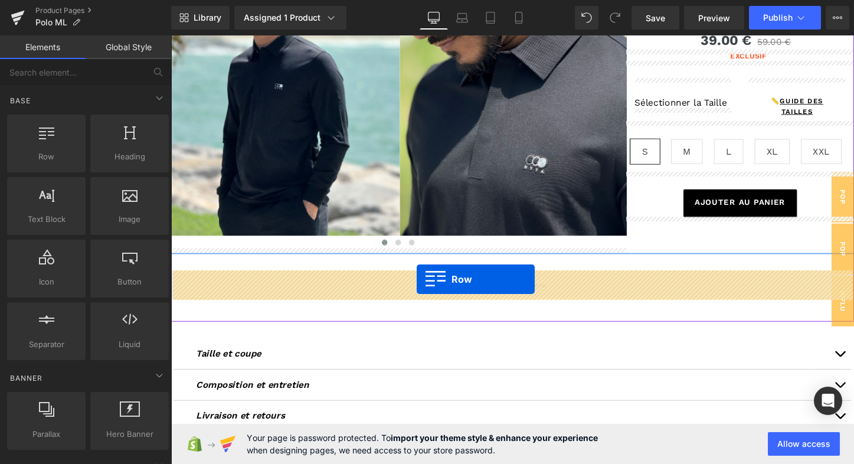
drag, startPoint x: 212, startPoint y: 175, endPoint x: 428, endPoint y: 290, distance: 245.0
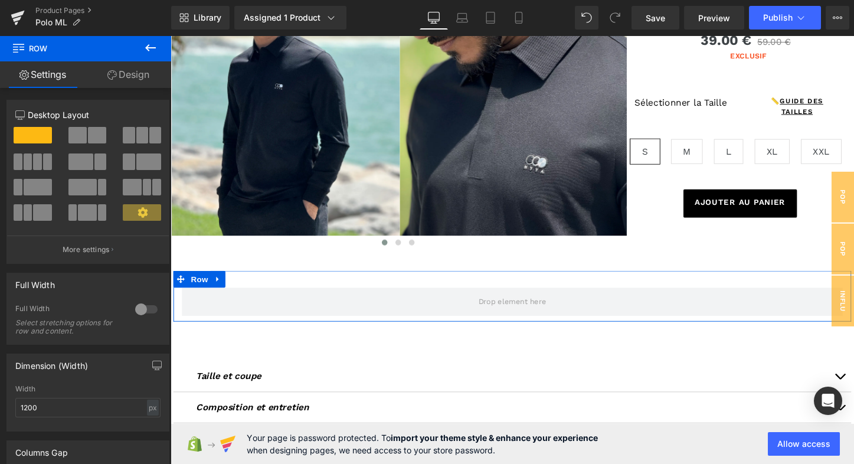
click at [136, 135] on span at bounding box center [142, 135] width 12 height 17
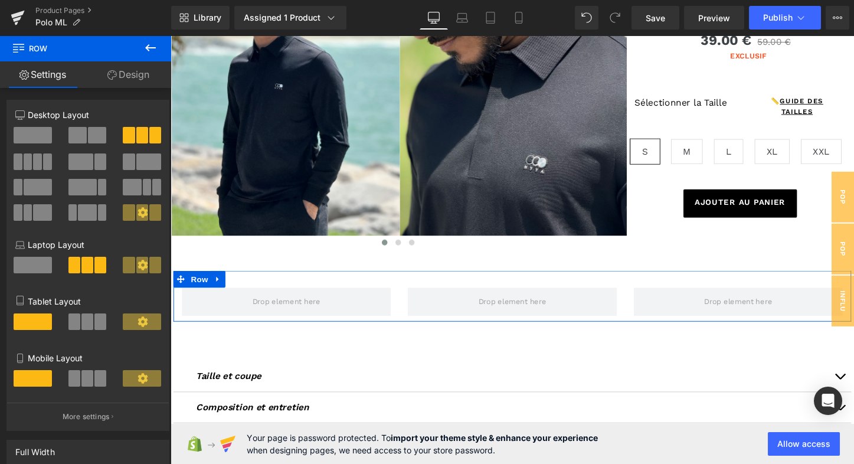
click at [87, 313] on span at bounding box center [87, 321] width 12 height 17
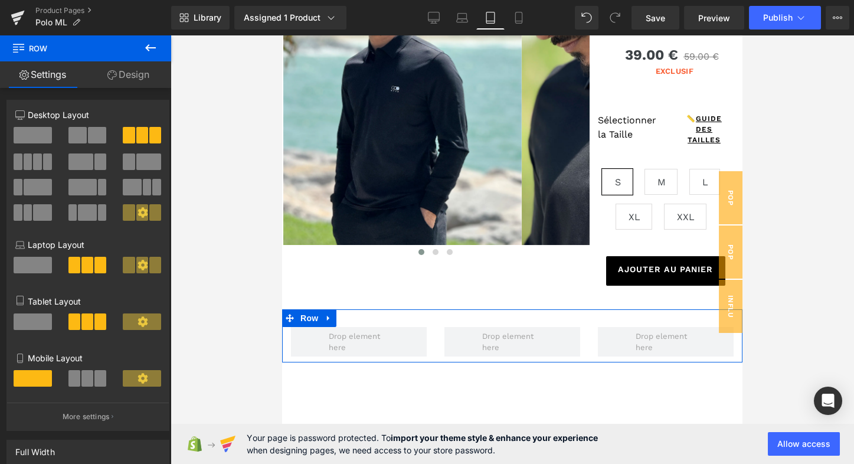
scroll to position [168, 0]
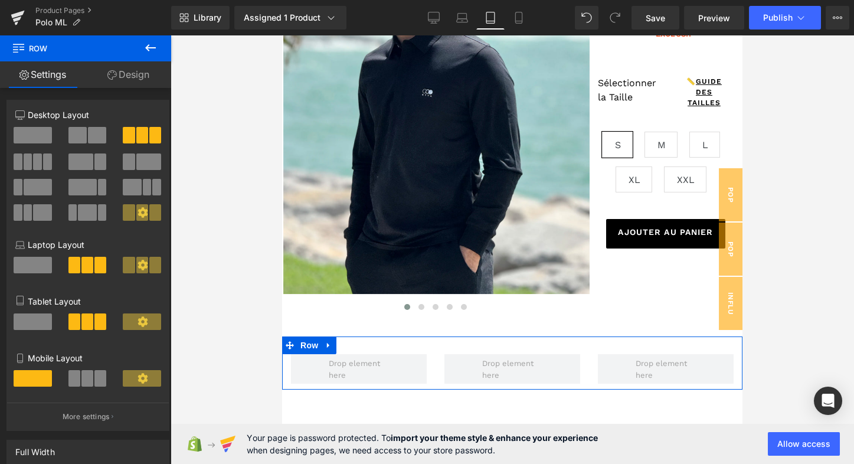
click at [86, 370] on span at bounding box center [87, 378] width 12 height 17
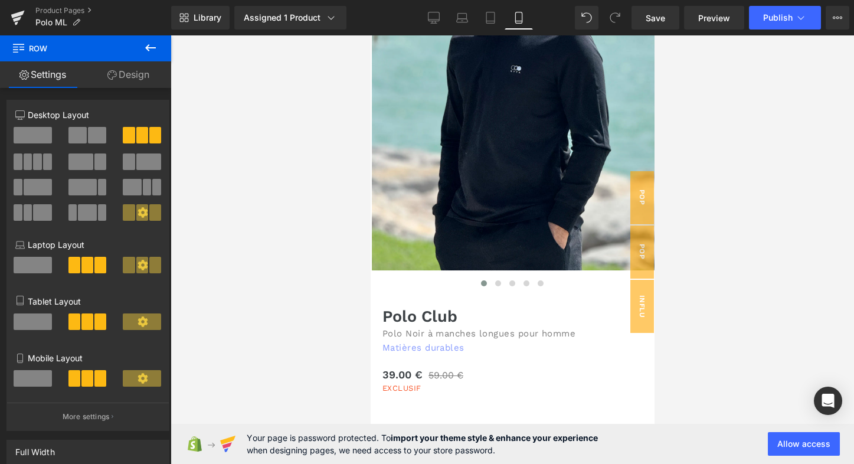
scroll to position [385, 0]
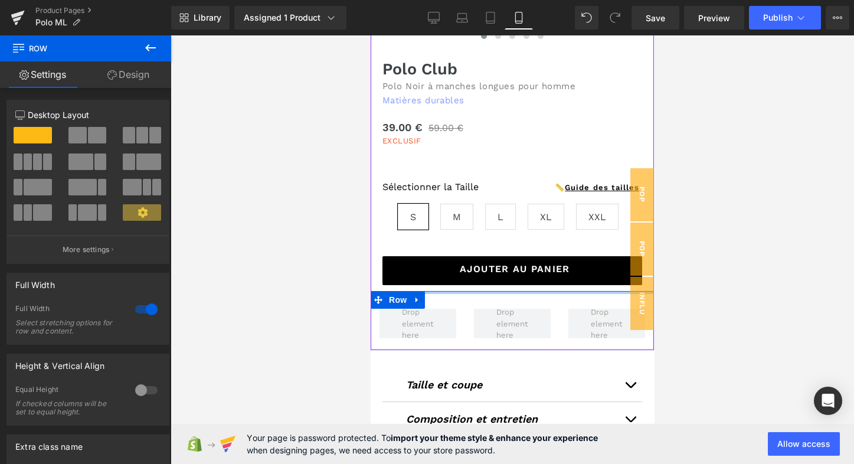
drag, startPoint x: 469, startPoint y: 303, endPoint x: 473, endPoint y: 288, distance: 15.2
click at [473, 291] on div at bounding box center [512, 292] width 283 height 3
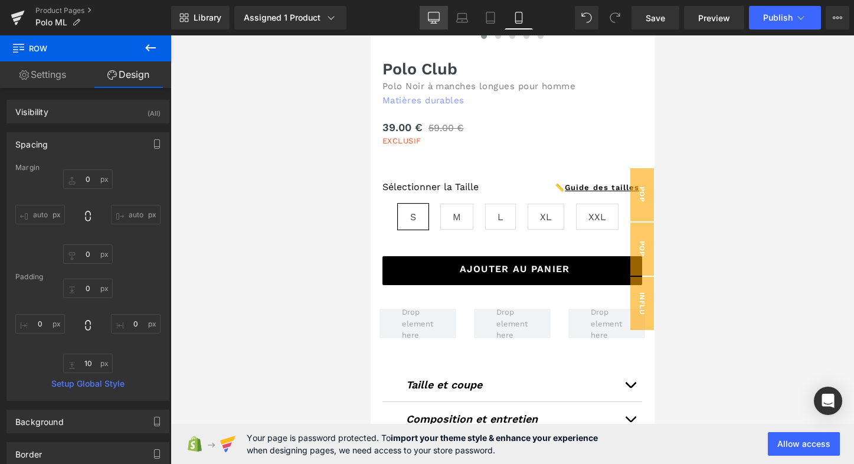
click at [437, 19] on icon at bounding box center [434, 18] width 12 height 12
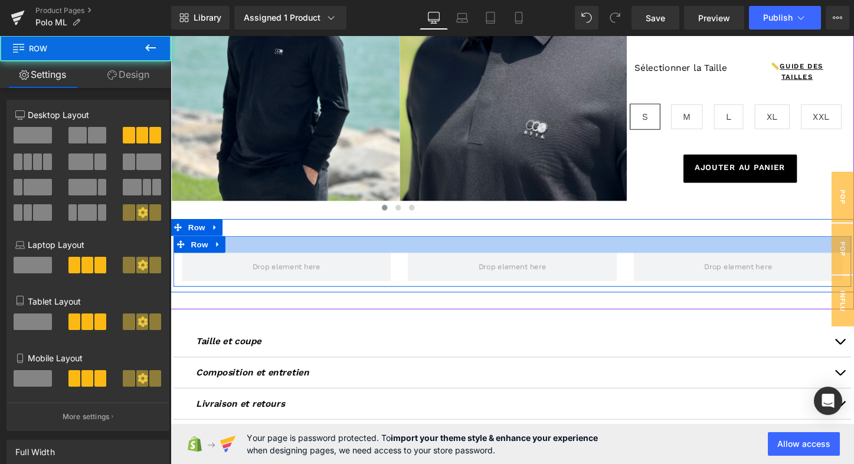
click at [398, 253] on div at bounding box center [528, 254] width 708 height 18
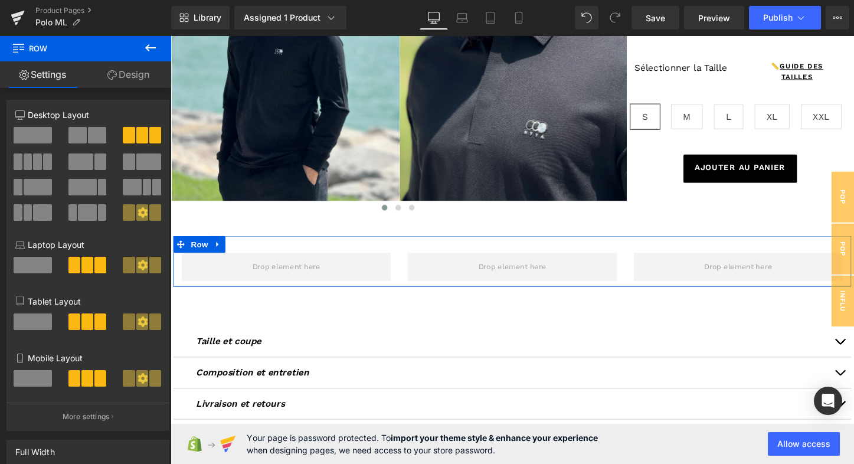
click at [140, 78] on link "Design" at bounding box center [129, 74] width 86 height 27
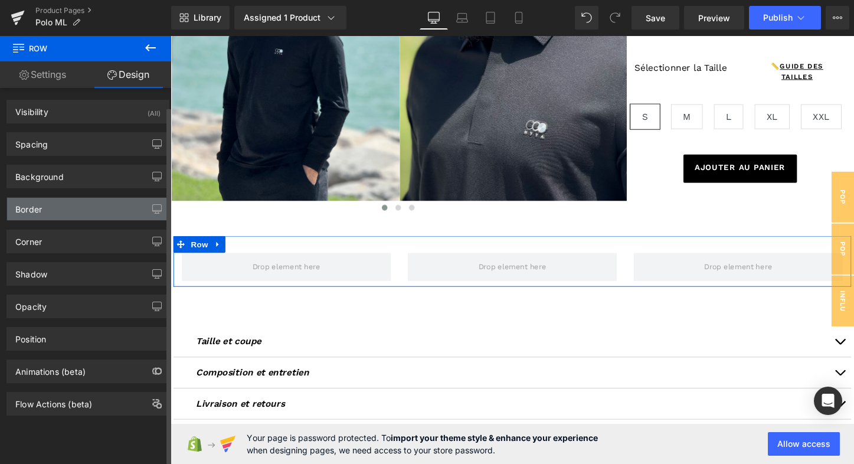
click at [71, 203] on div "Border" at bounding box center [88, 209] width 162 height 22
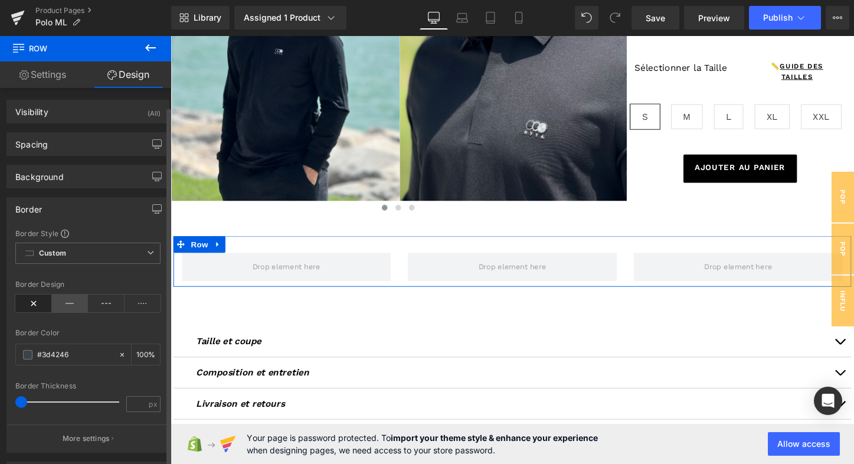
click at [68, 297] on icon at bounding box center [70, 304] width 37 height 18
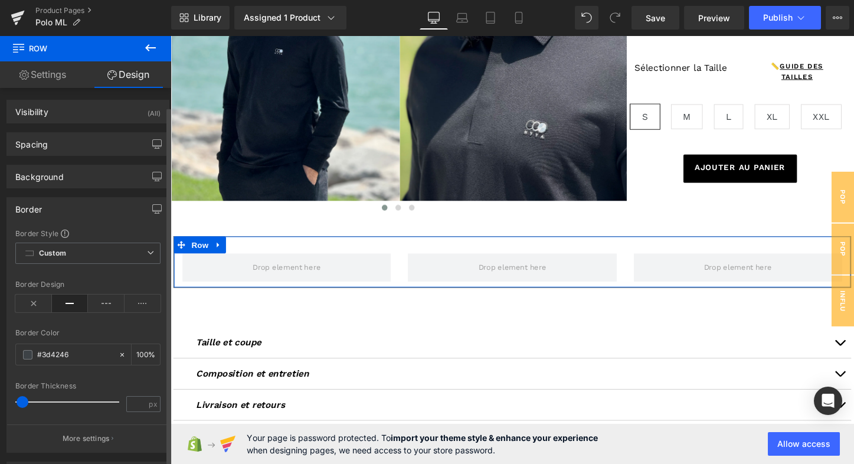
drag, startPoint x: 25, startPoint y: 401, endPoint x: 26, endPoint y: 390, distance: 10.7
click at [26, 390] on div at bounding box center [70, 402] width 98 height 24
click at [28, 350] on span at bounding box center [27, 354] width 9 height 9
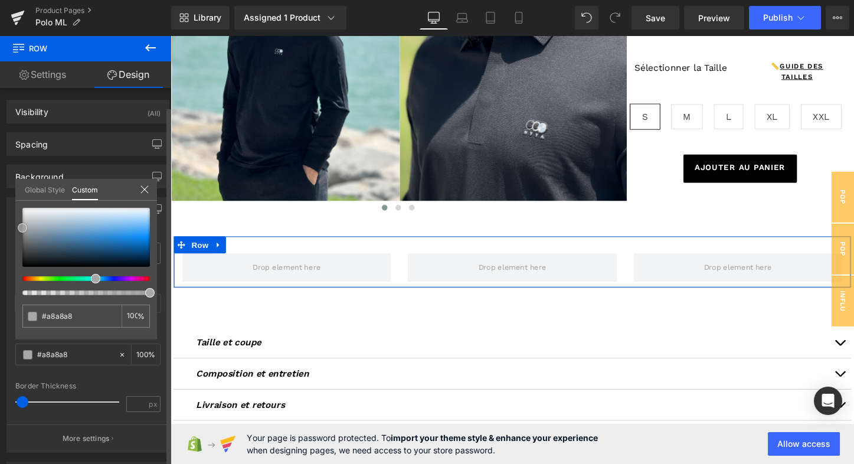
drag, startPoint x: 25, startPoint y: 230, endPoint x: 17, endPoint y: 228, distance: 8.6
click at [17, 228] on div "#3d4246 100 %" at bounding box center [86, 274] width 142 height 132
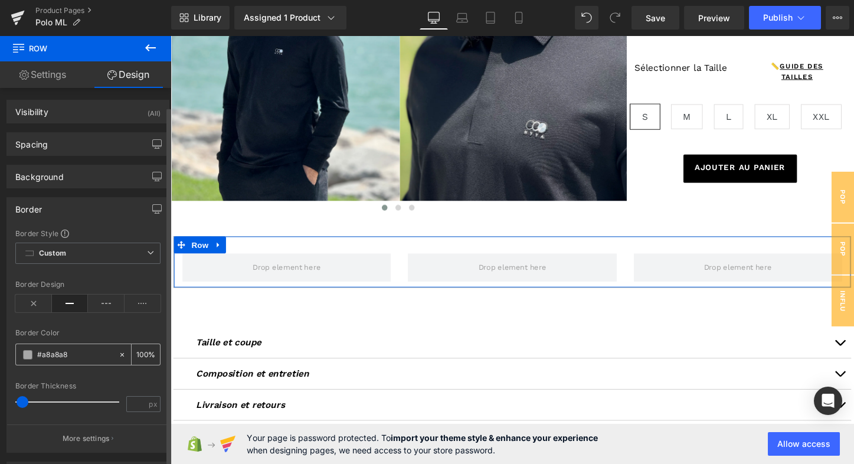
click at [27, 352] on span at bounding box center [27, 354] width 9 height 9
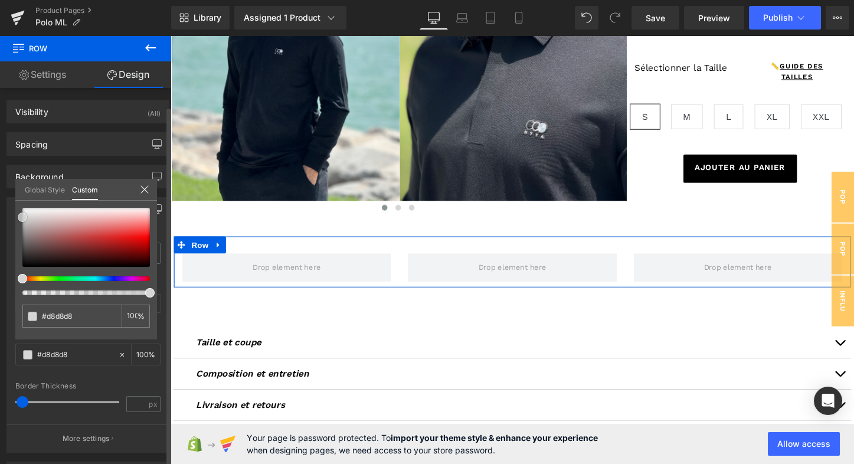
click at [22, 217] on div at bounding box center [85, 237] width 127 height 59
click at [21, 220] on span at bounding box center [22, 219] width 9 height 9
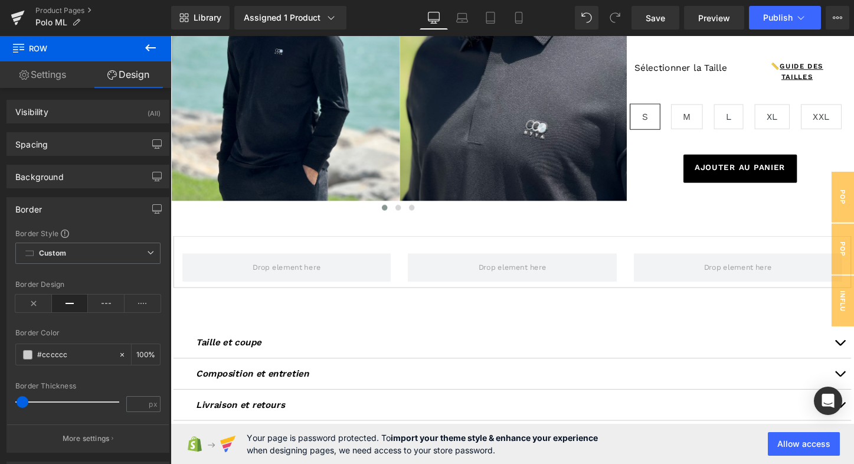
click at [146, 44] on icon at bounding box center [150, 48] width 14 height 14
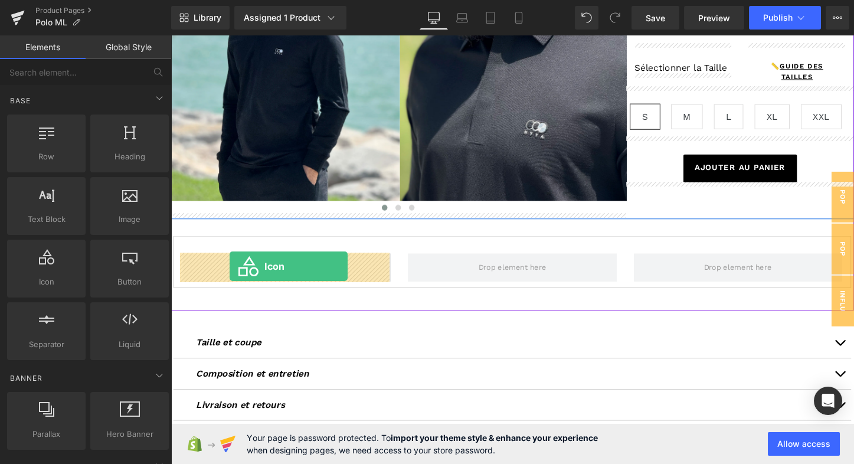
drag, startPoint x: 218, startPoint y: 302, endPoint x: 233, endPoint y: 276, distance: 29.1
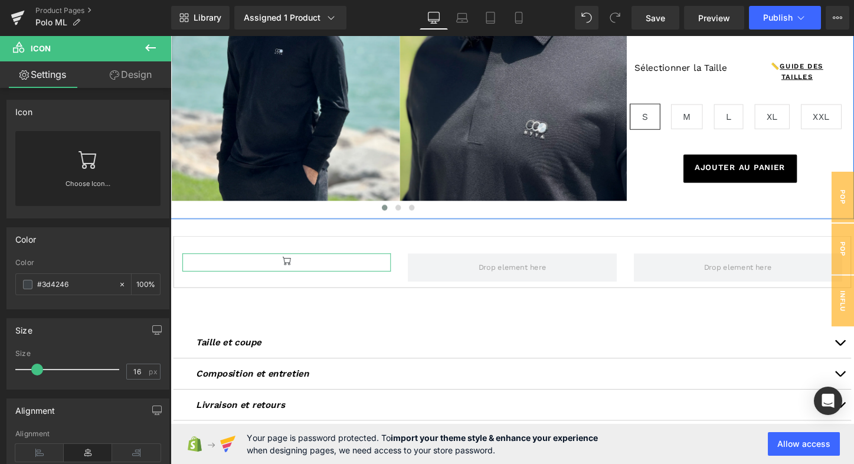
click at [87, 158] on icon at bounding box center [87, 159] width 19 height 19
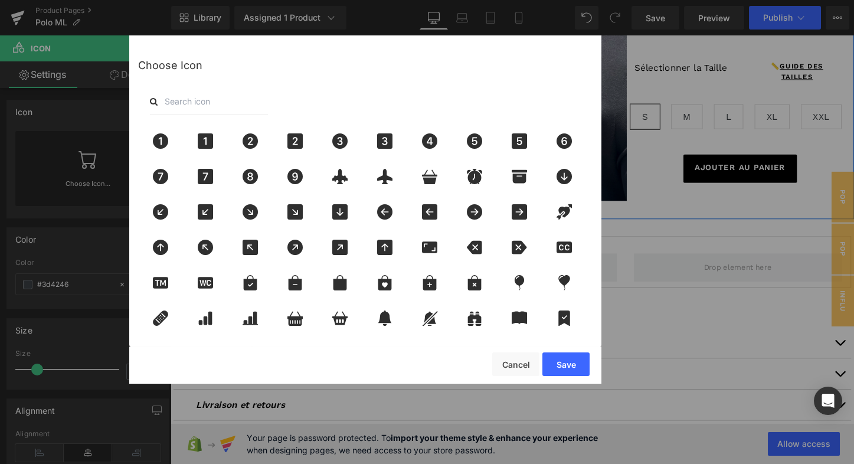
click at [185, 103] on input "text" at bounding box center [209, 102] width 118 height 26
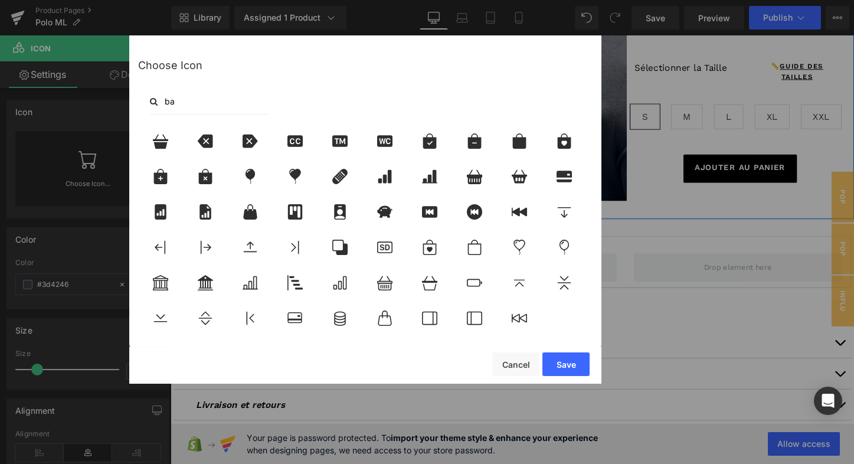
type input "b"
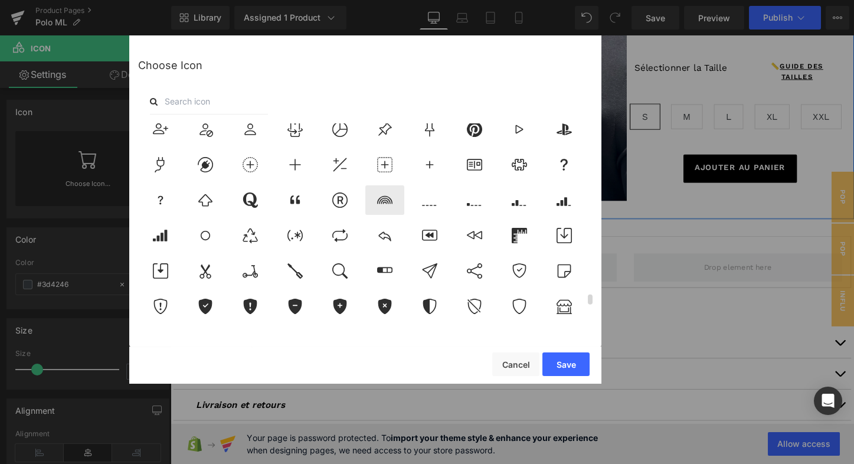
scroll to position [3625, 0]
click at [342, 235] on icon at bounding box center [340, 234] width 25 height 15
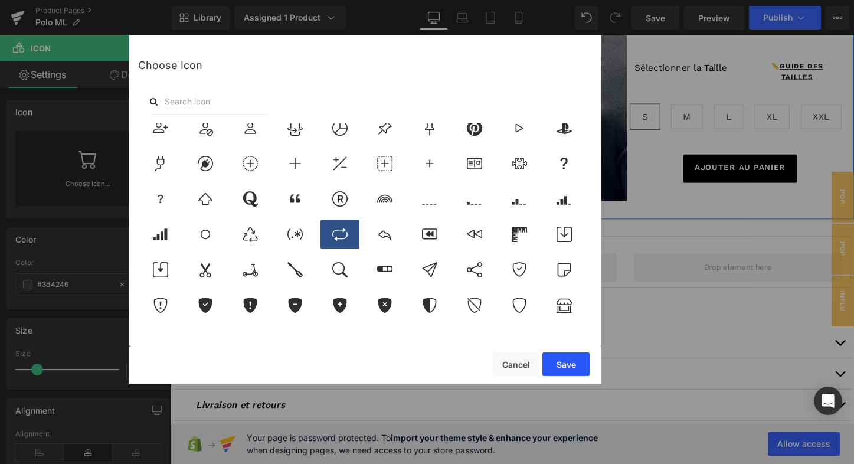
click at [568, 361] on button "Save" at bounding box center [565, 364] width 47 height 24
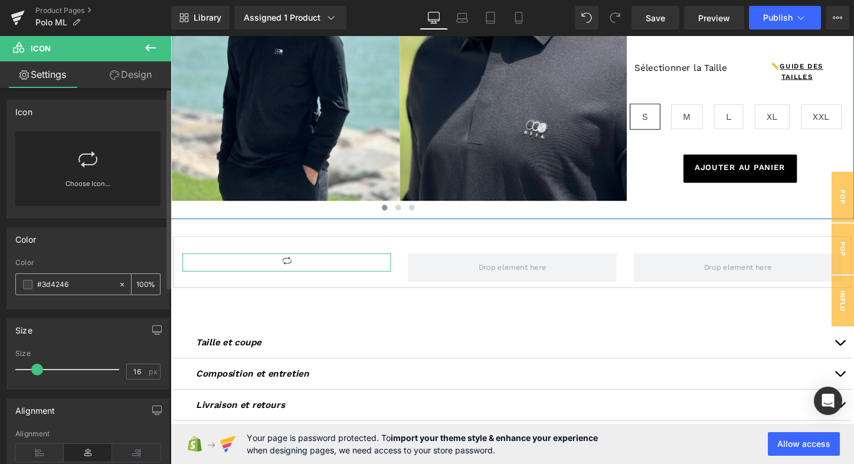
click at [27, 283] on span at bounding box center [27, 284] width 9 height 9
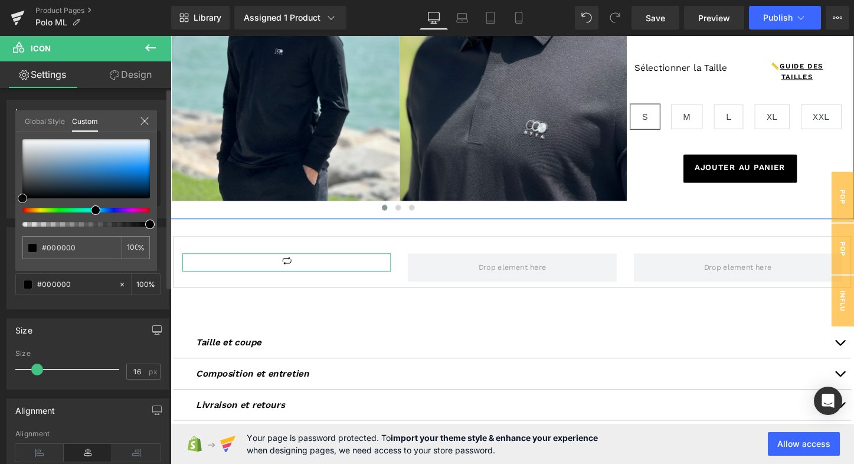
drag, startPoint x: 31, startPoint y: 182, endPoint x: 17, endPoint y: 208, distance: 30.1
click at [22, 208] on div at bounding box center [85, 182] width 127 height 87
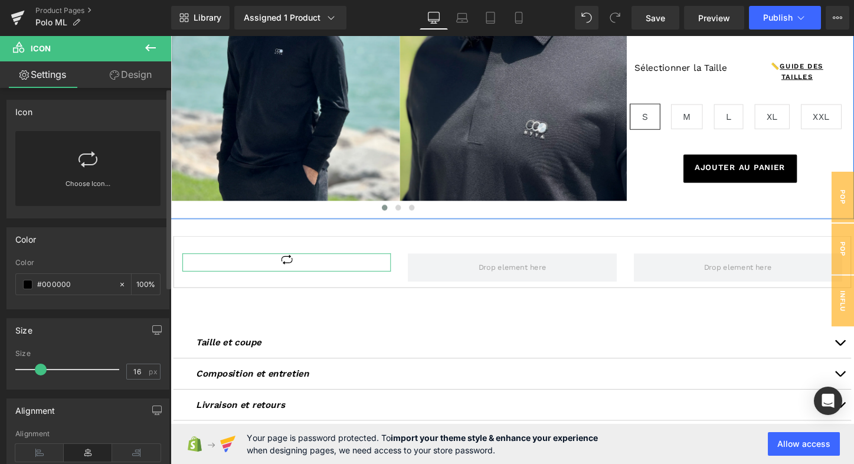
click at [38, 365] on span at bounding box center [41, 370] width 12 height 12
click at [148, 46] on icon at bounding box center [150, 47] width 11 height 7
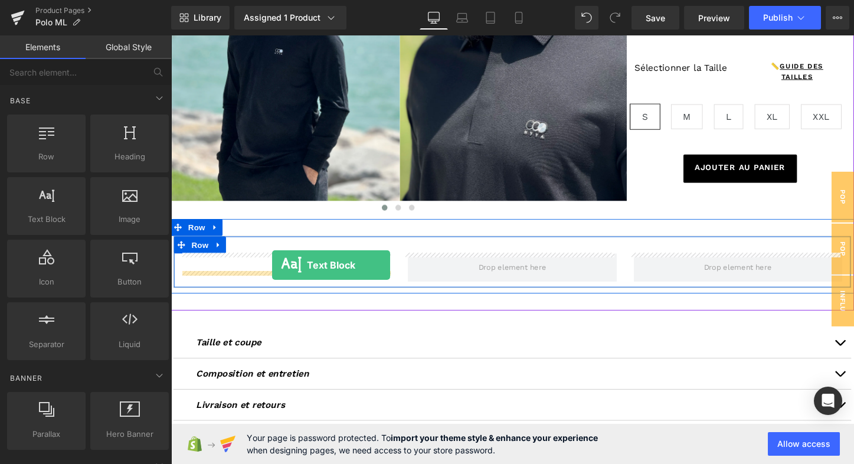
drag, startPoint x: 215, startPoint y: 239, endPoint x: 275, endPoint y: 275, distance: 69.6
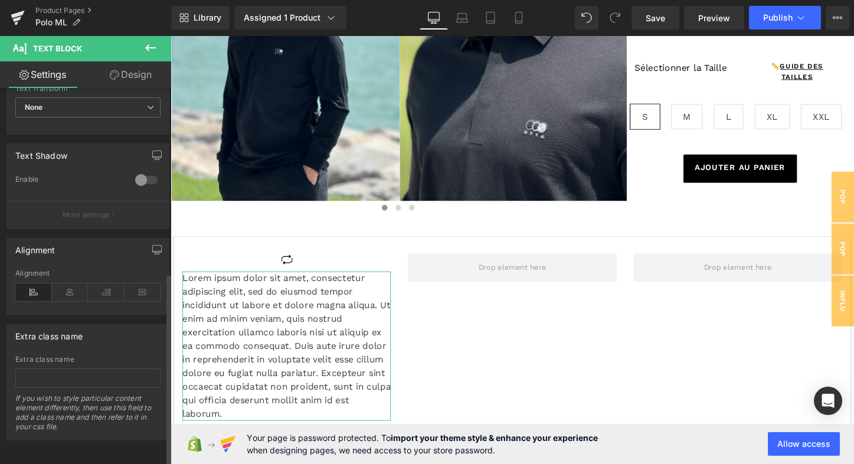
scroll to position [365, 0]
click at [74, 287] on icon at bounding box center [70, 292] width 37 height 18
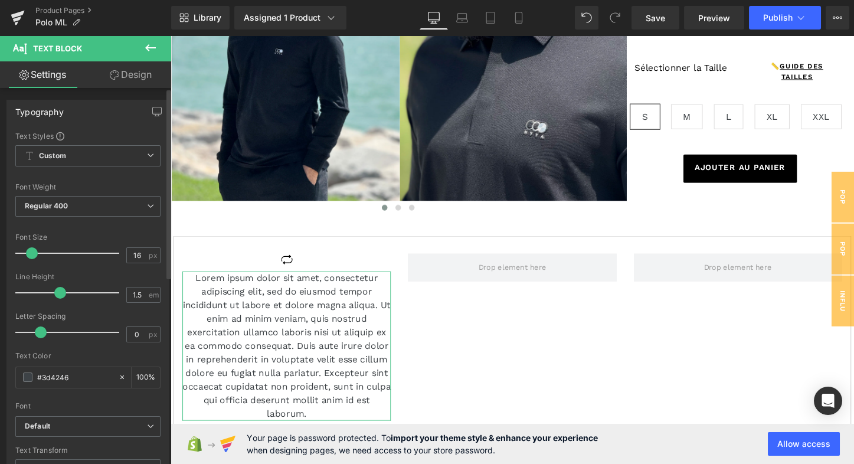
scroll to position [0, 0]
click at [27, 378] on span at bounding box center [27, 376] width 9 height 9
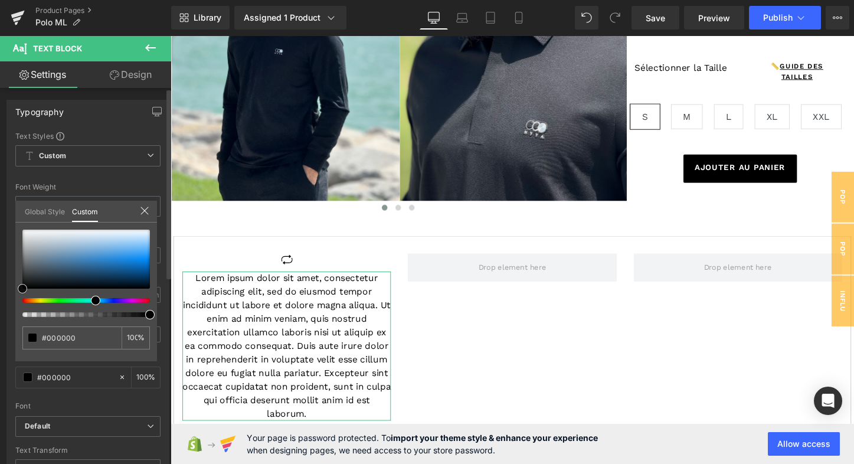
drag, startPoint x: 30, startPoint y: 270, endPoint x: 12, endPoint y: 300, distance: 34.9
click at [12, 300] on div "Typography Text Styles Custom Custom Setup Global Style Custom Setup Global Sty…" at bounding box center [88, 293] width 176 height 405
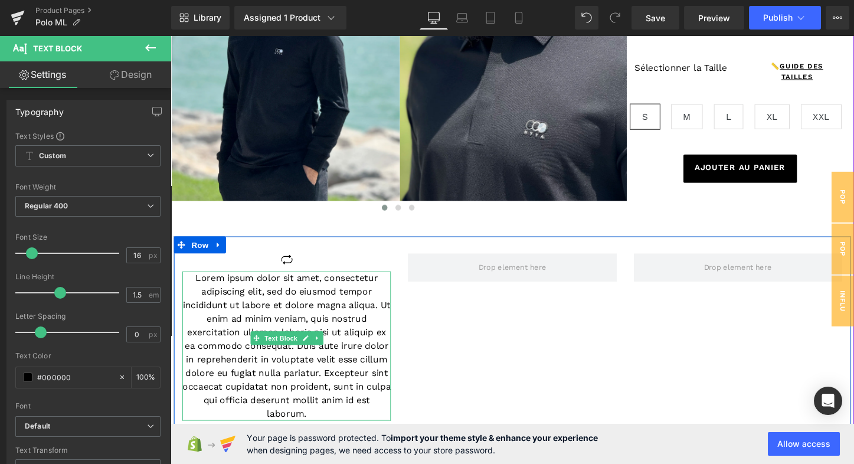
click at [243, 303] on p "Lorem ipsum dolor sit amet, consectetur adipiscing elit, sed do eiusmod tempor …" at bounding box center [292, 360] width 218 height 156
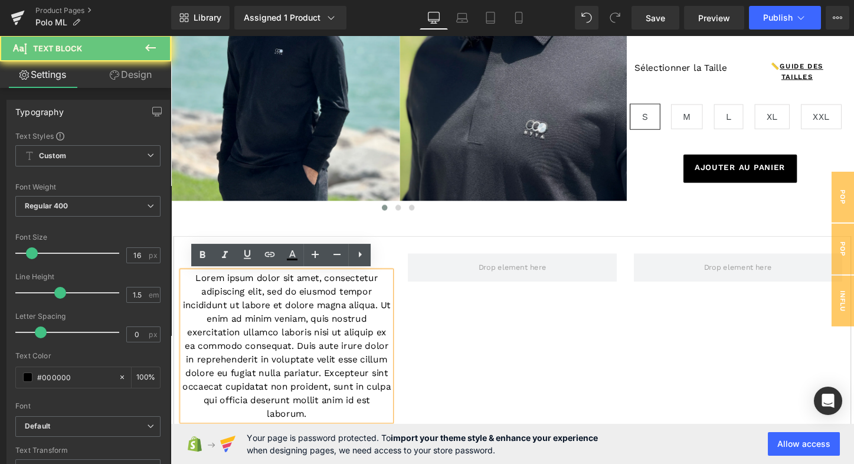
click at [243, 303] on p "Lorem ipsum dolor sit amet, consectetur adipiscing elit, sed do eiusmod tempor …" at bounding box center [292, 360] width 218 height 156
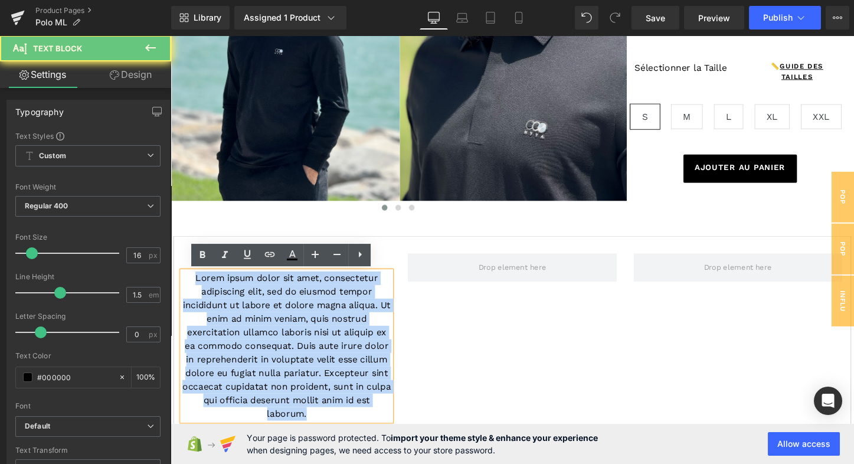
click at [243, 303] on p "Lorem ipsum dolor sit amet, consectetur adipiscing elit, sed do eiusmod tempor …" at bounding box center [292, 360] width 218 height 156
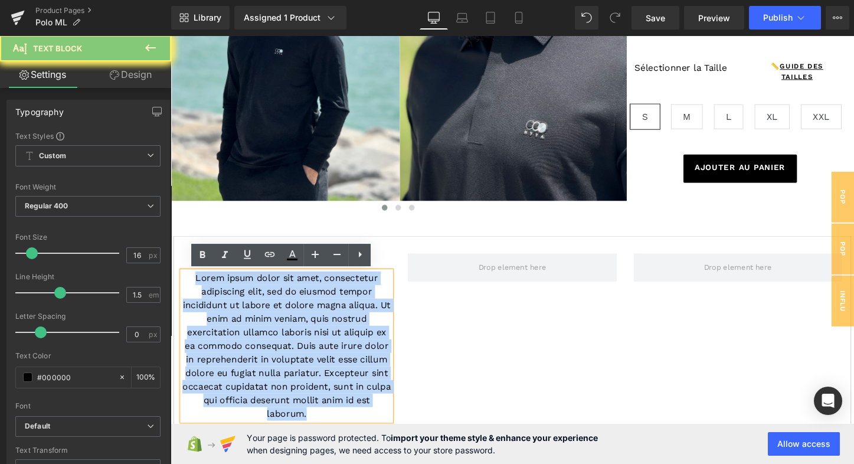
click at [243, 303] on p "Lorem ipsum dolor sit amet, consectetur adipiscing elit, sed do eiusmod tempor …" at bounding box center [292, 360] width 218 height 156
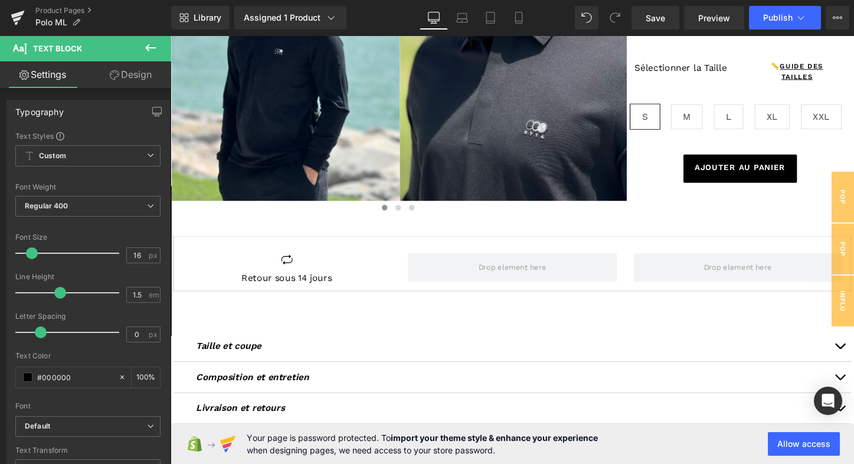
click at [149, 47] on icon at bounding box center [150, 48] width 14 height 14
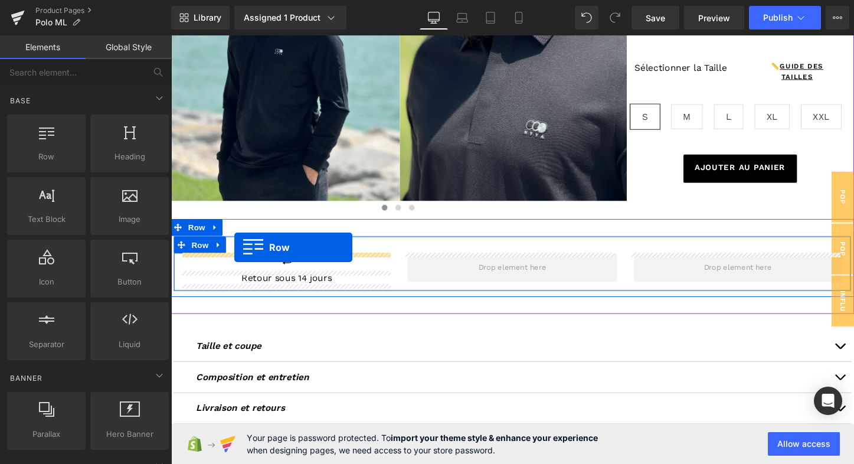
drag, startPoint x: 218, startPoint y: 175, endPoint x: 237, endPoint y: 256, distance: 83.0
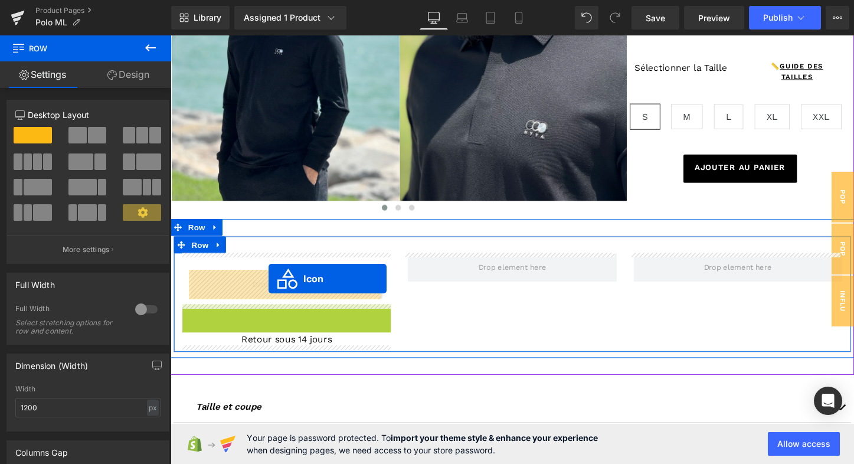
drag, startPoint x: 273, startPoint y: 322, endPoint x: 273, endPoint y: 289, distance: 33.6
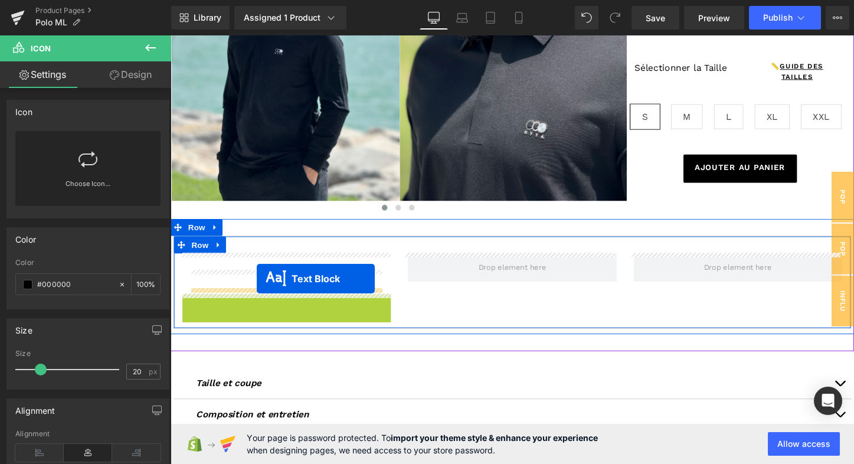
drag, startPoint x: 257, startPoint y: 310, endPoint x: 261, endPoint y: 290, distance: 21.1
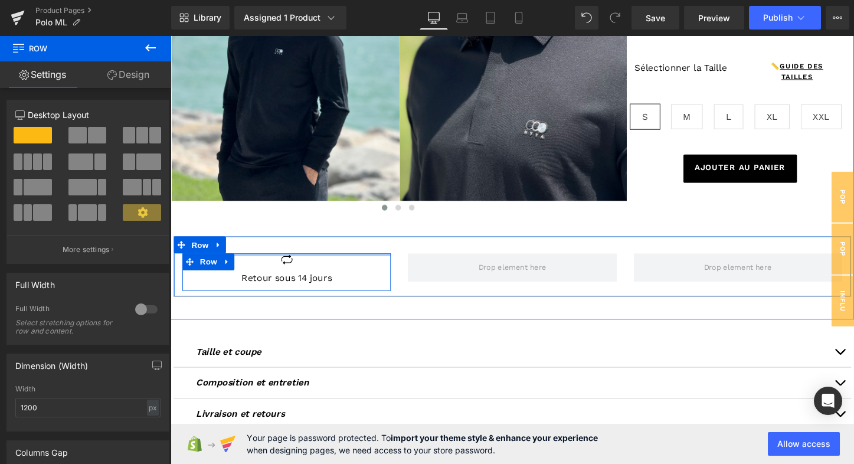
drag, startPoint x: 277, startPoint y: 273, endPoint x: 277, endPoint y: 254, distance: 18.3
click at [277, 254] on div "Icon Retour sous 14 jours Text Block Row Row" at bounding box center [528, 277] width 708 height 64
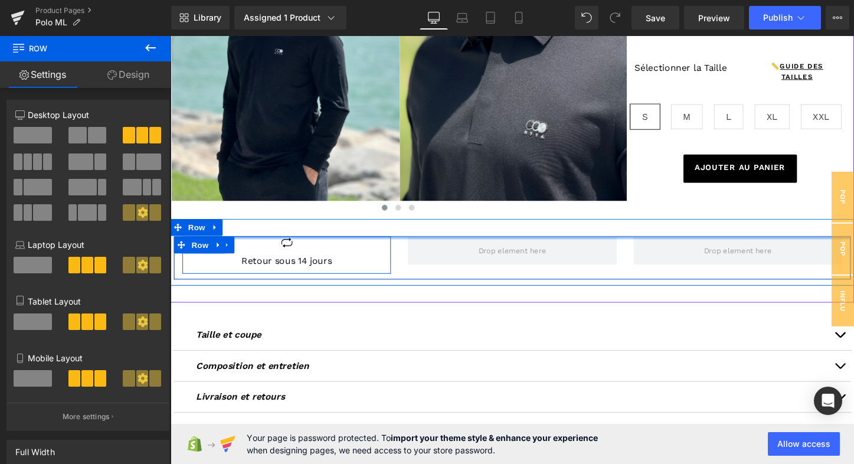
drag, startPoint x: 277, startPoint y: 248, endPoint x: 279, endPoint y: 230, distance: 17.9
click at [279, 230] on div "Icon Retour sous 14 jours Text [GEOGRAPHIC_DATA]" at bounding box center [528, 262] width 714 height 70
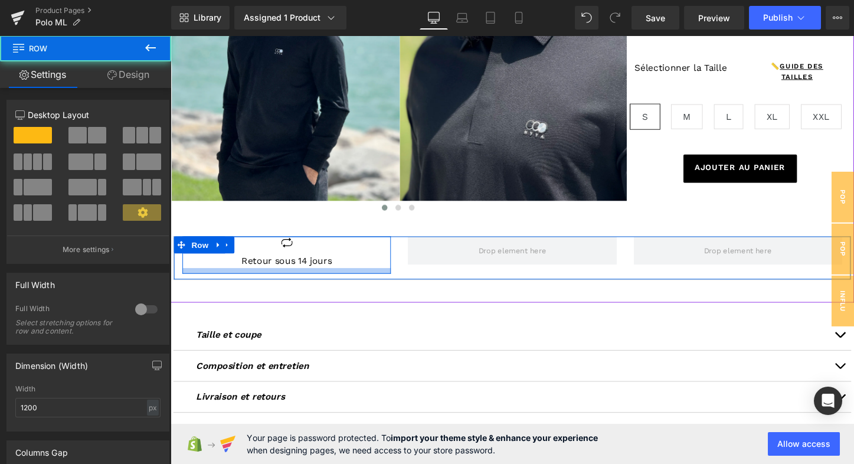
click at [197, 280] on div at bounding box center [292, 282] width 218 height 6
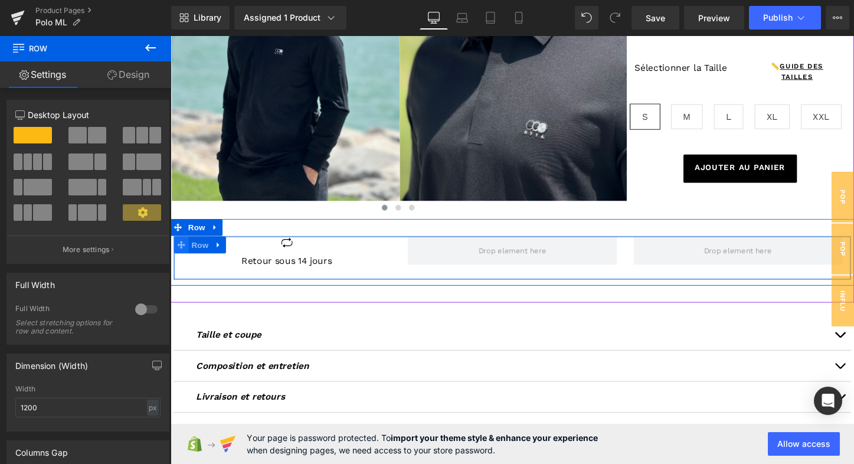
click at [182, 258] on icon at bounding box center [182, 254] width 8 height 9
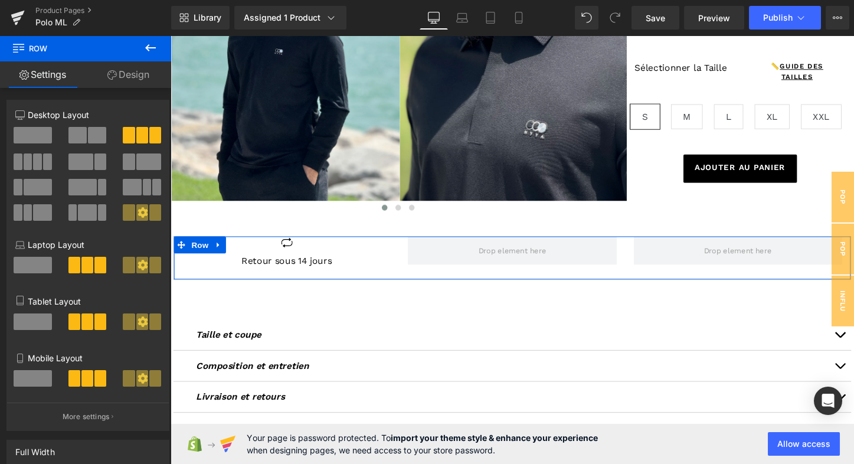
click at [127, 75] on link "Design" at bounding box center [129, 74] width 86 height 27
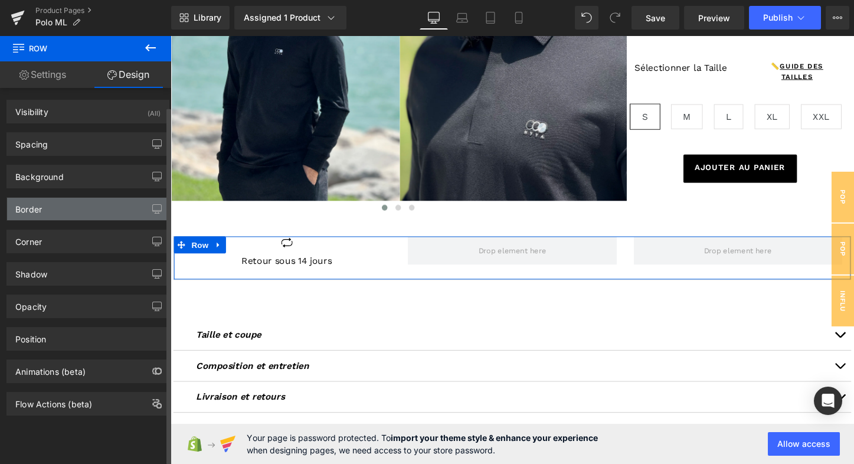
click at [69, 203] on div "Border" at bounding box center [88, 209] width 162 height 22
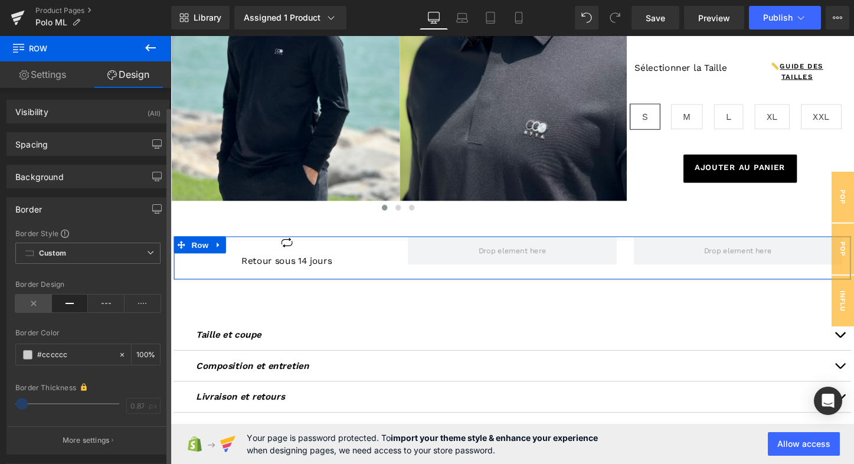
click at [30, 303] on icon at bounding box center [33, 304] width 37 height 18
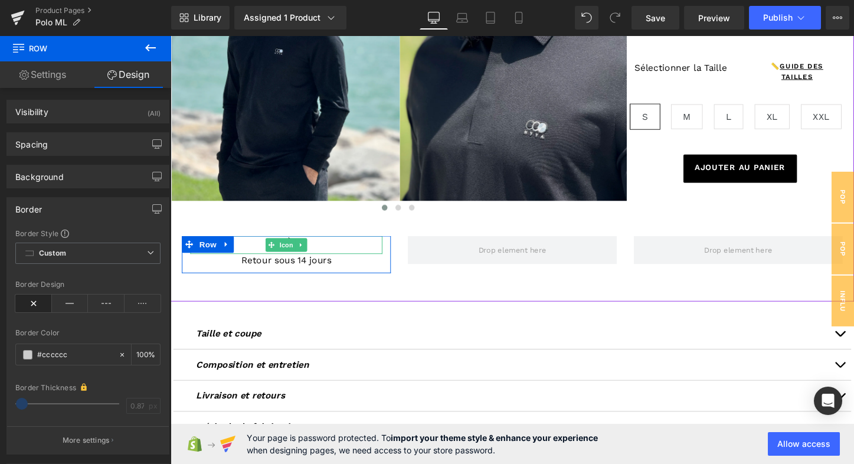
click at [339, 258] on div at bounding box center [291, 254] width 201 height 19
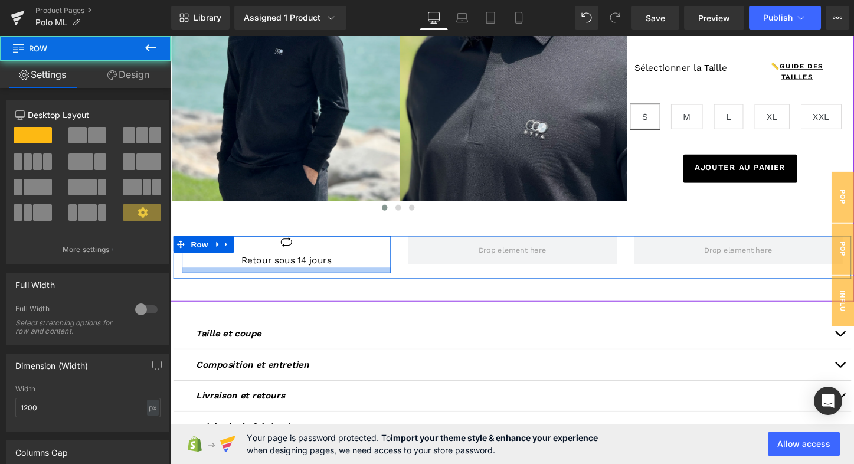
click at [367, 278] on div at bounding box center [291, 281] width 218 height 6
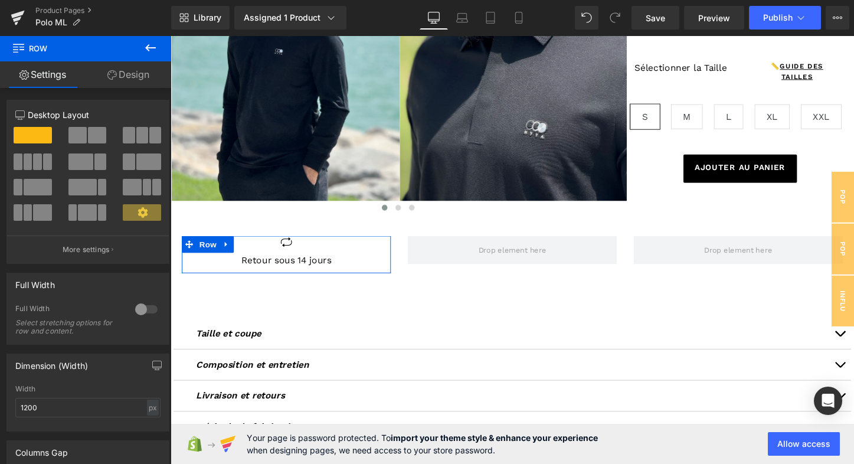
click at [138, 74] on link "Design" at bounding box center [129, 74] width 86 height 27
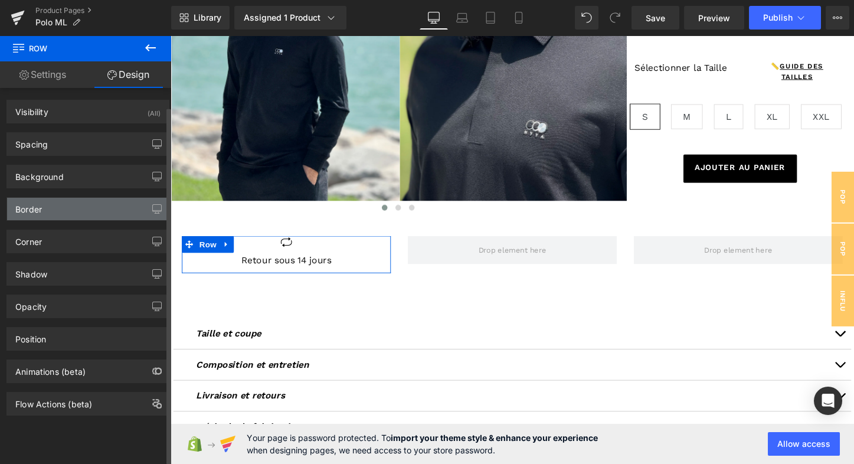
click at [53, 204] on div "Border" at bounding box center [88, 209] width 162 height 22
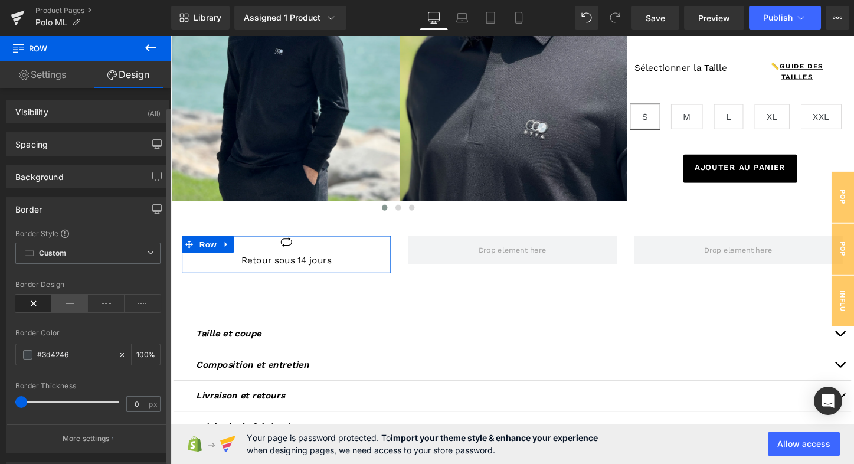
click at [63, 301] on icon at bounding box center [70, 304] width 37 height 18
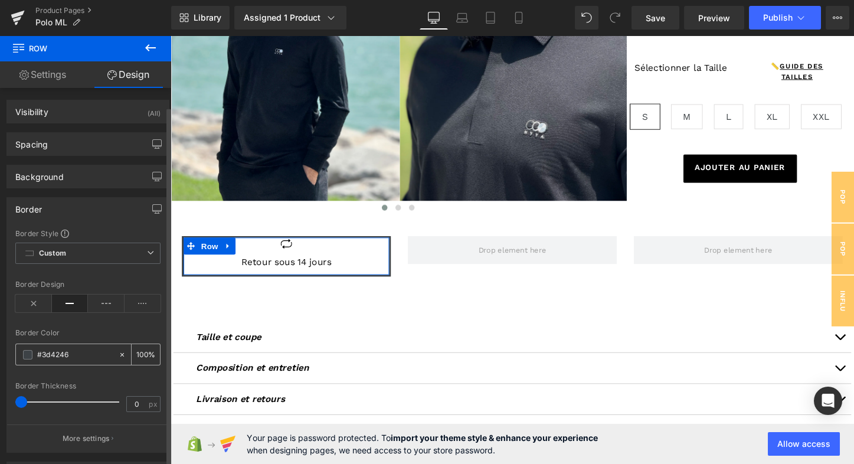
click at [28, 353] on span at bounding box center [27, 354] width 9 height 9
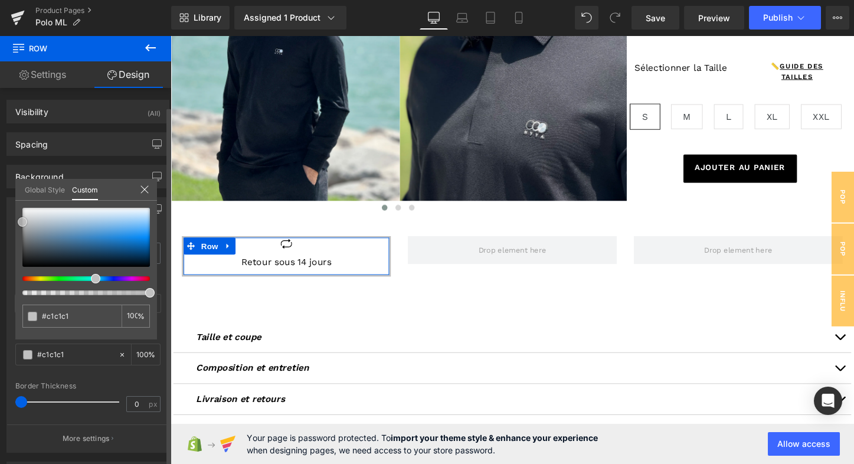
click at [22, 222] on div at bounding box center [85, 237] width 127 height 59
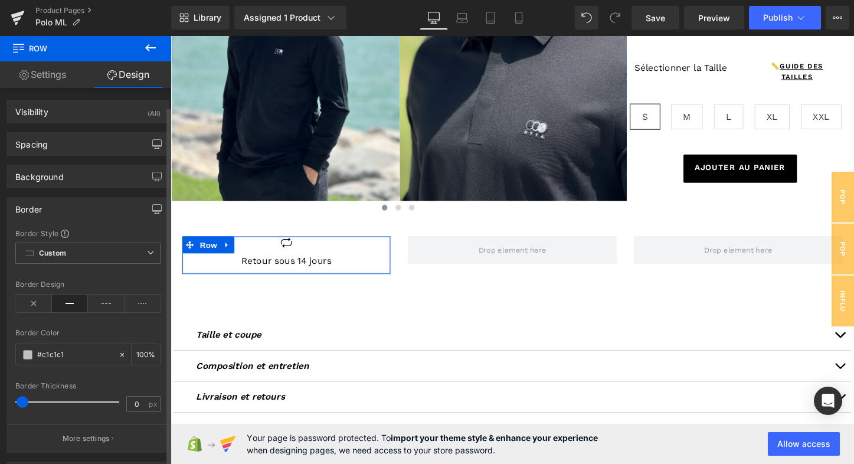
click at [22, 397] on span at bounding box center [23, 402] width 12 height 12
click at [14, 271] on div "Border Style Custom Custom Setup Global Style Custom Setup Global Style Border …" at bounding box center [88, 340] width 162 height 224
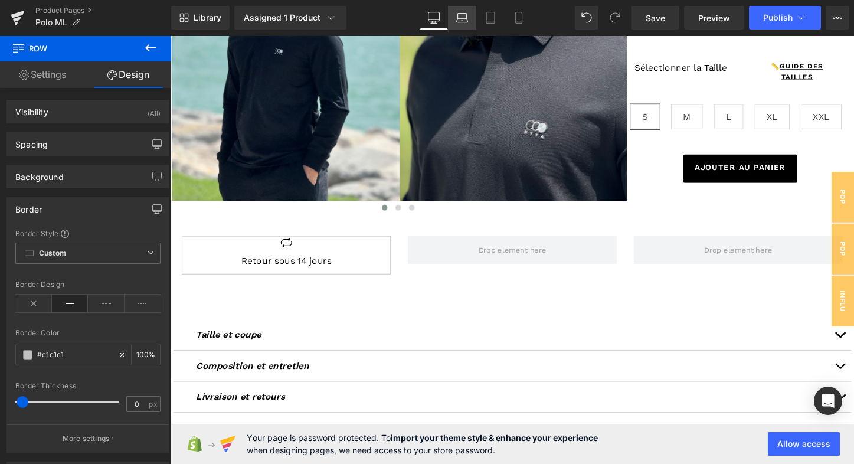
click at [461, 19] on icon at bounding box center [461, 21] width 11 height 4
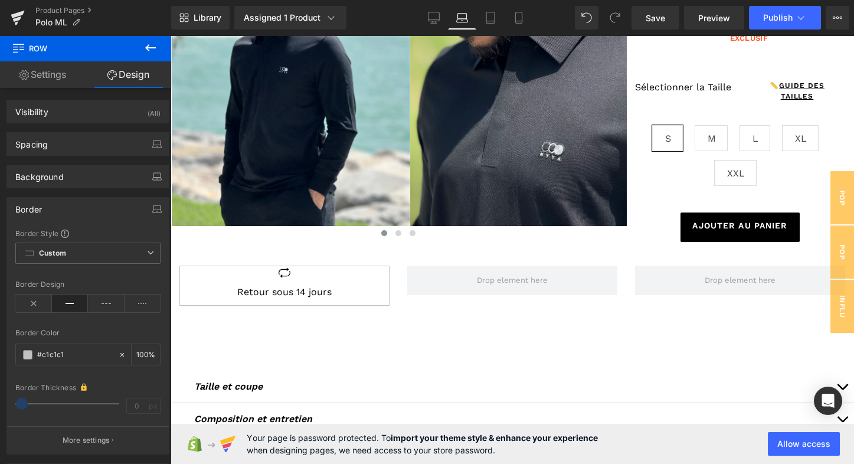
scroll to position [185, 0]
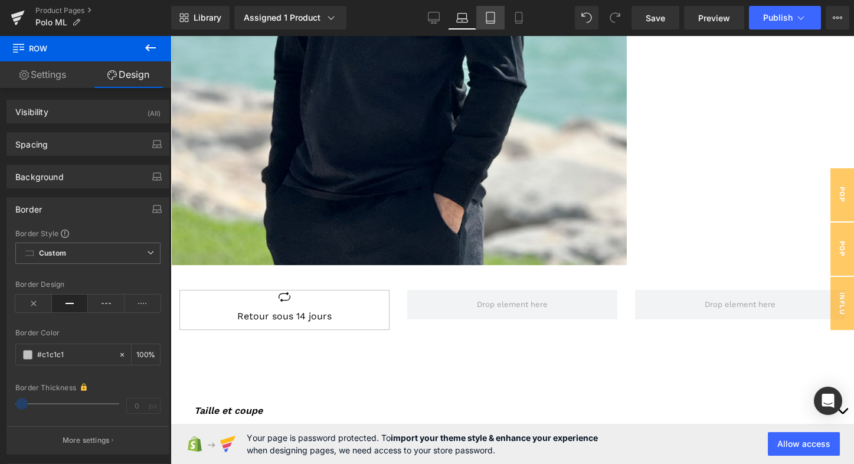
click at [492, 19] on icon at bounding box center [491, 18] width 12 height 12
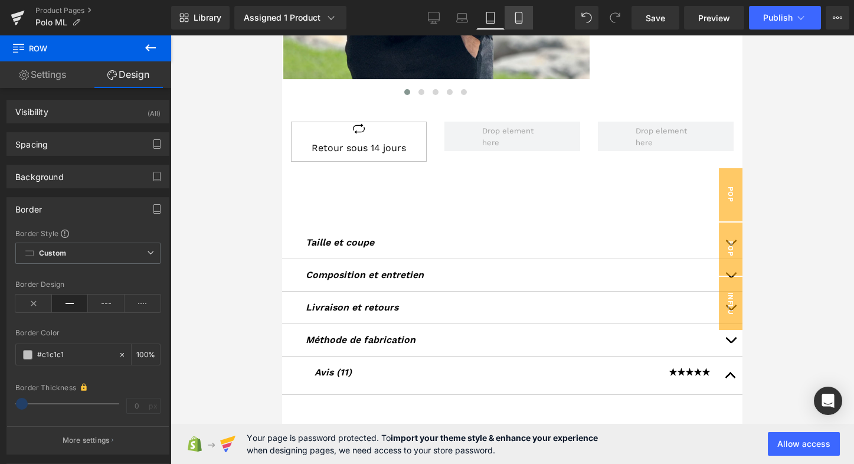
click at [519, 22] on icon at bounding box center [519, 18] width 12 height 12
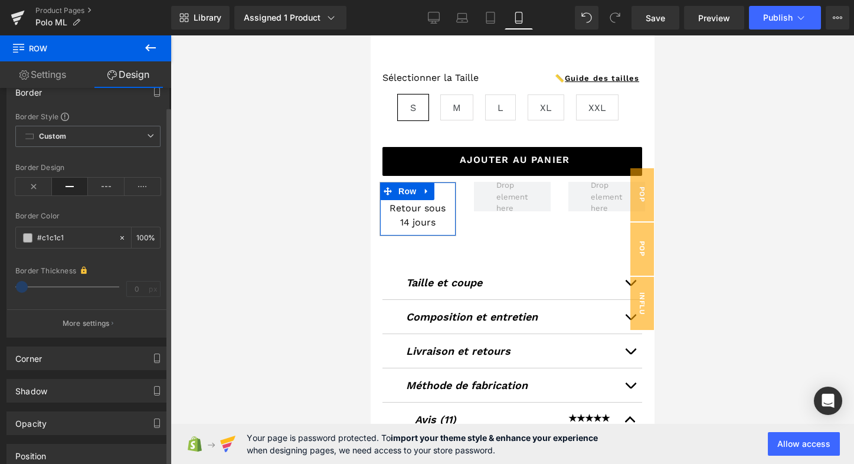
scroll to position [118, 0]
click at [102, 322] on p "More settings" at bounding box center [86, 322] width 47 height 11
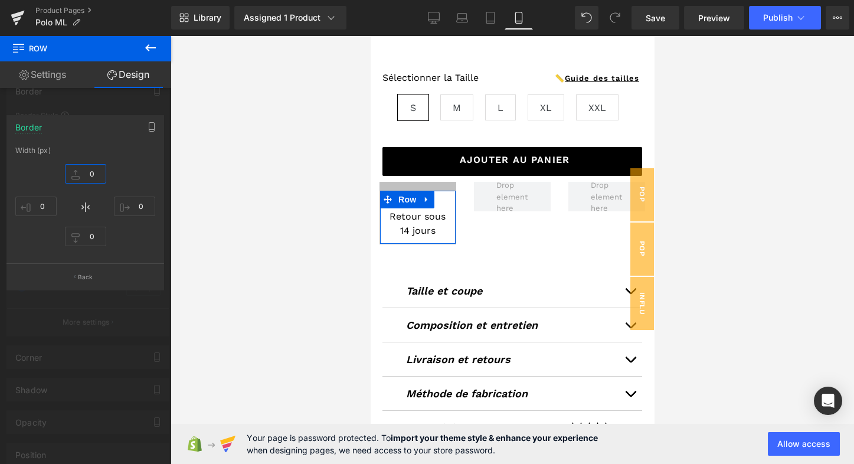
drag, startPoint x: 97, startPoint y: 173, endPoint x: 100, endPoint y: 155, distance: 17.9
click at [100, 155] on div "Width (px) 0 0 0 0" at bounding box center [85, 204] width 156 height 117
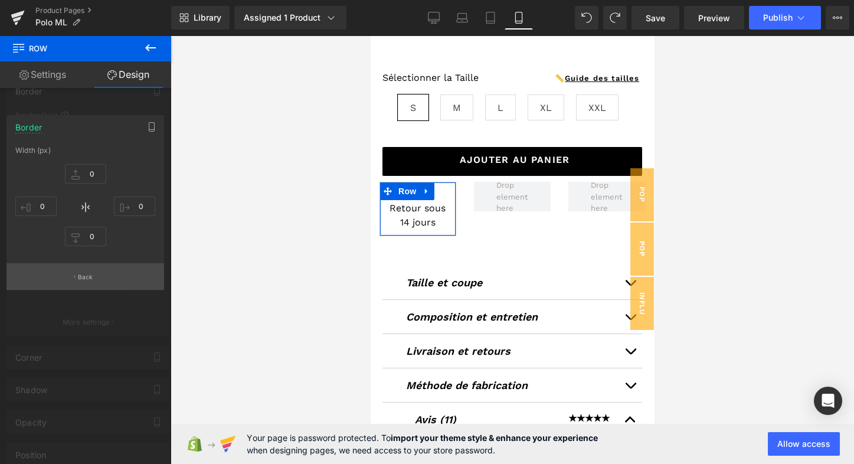
click at [88, 277] on p "Back" at bounding box center [85, 277] width 15 height 9
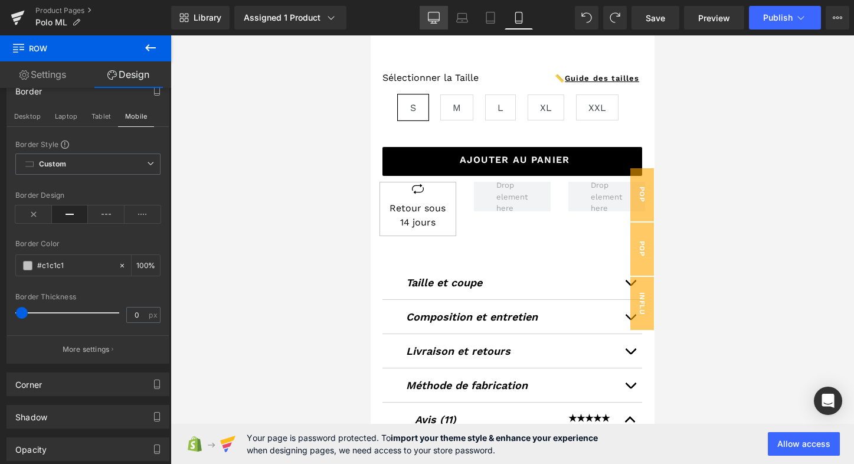
click at [440, 17] on icon at bounding box center [434, 18] width 12 height 12
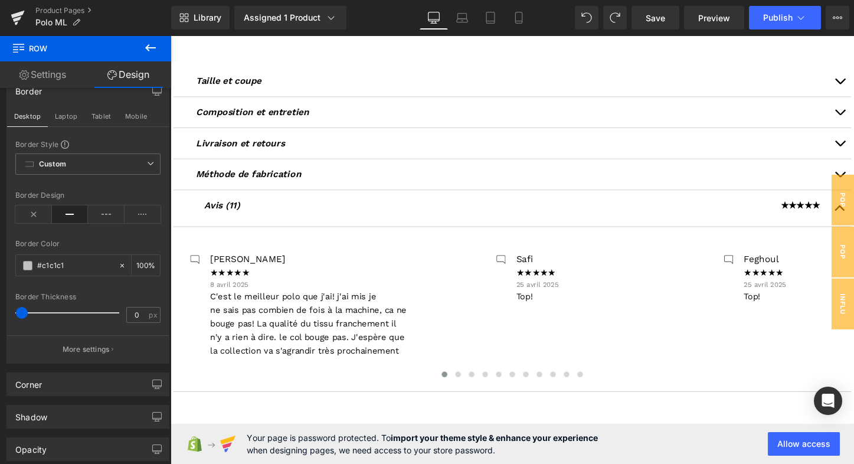
scroll to position [294, 0]
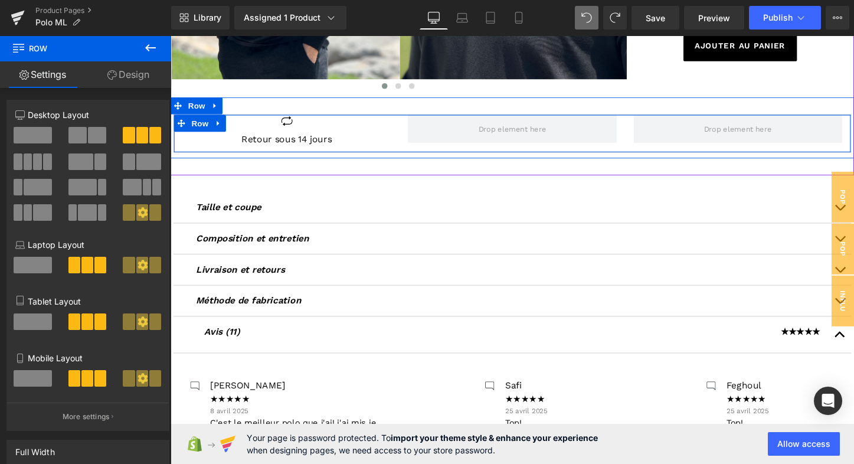
drag, startPoint x: 280, startPoint y: 129, endPoint x: 284, endPoint y: 110, distance: 18.6
click at [284, 110] on div "Icon Retour sous 14 jours Text Block Row Row" at bounding box center [528, 132] width 714 height 64
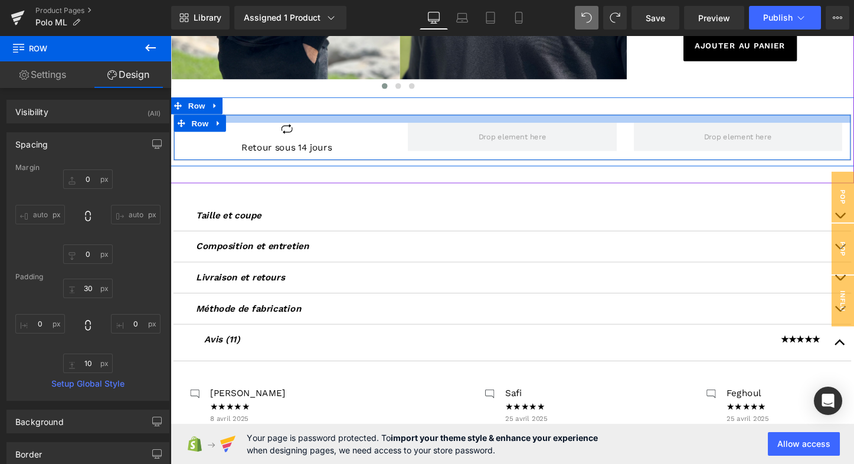
drag, startPoint x: 309, startPoint y: 129, endPoint x: 308, endPoint y: 120, distance: 9.5
click at [308, 120] on div at bounding box center [527, 123] width 707 height 8
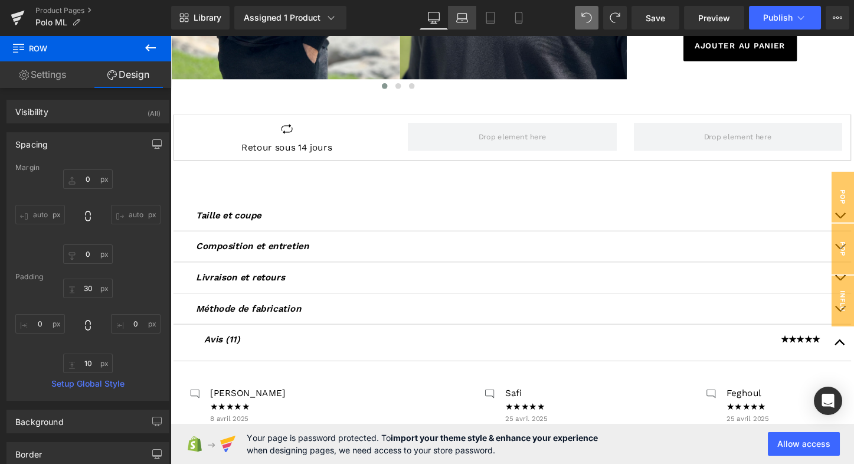
click at [466, 19] on icon at bounding box center [462, 18] width 12 height 12
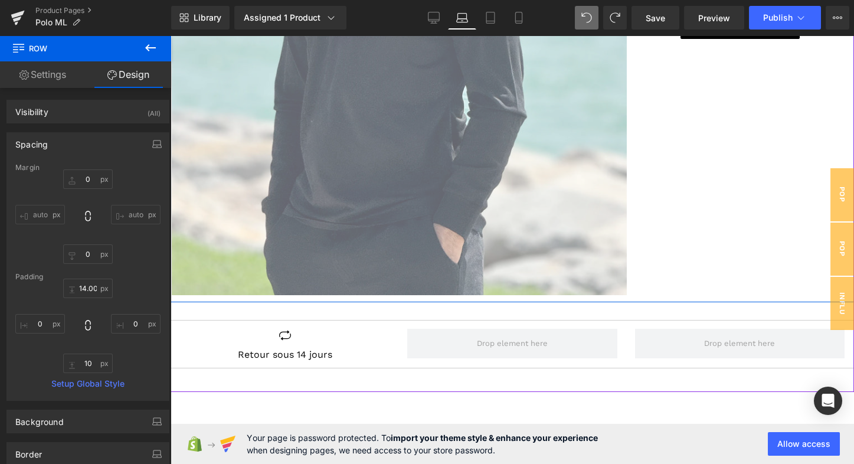
scroll to position [371, 0]
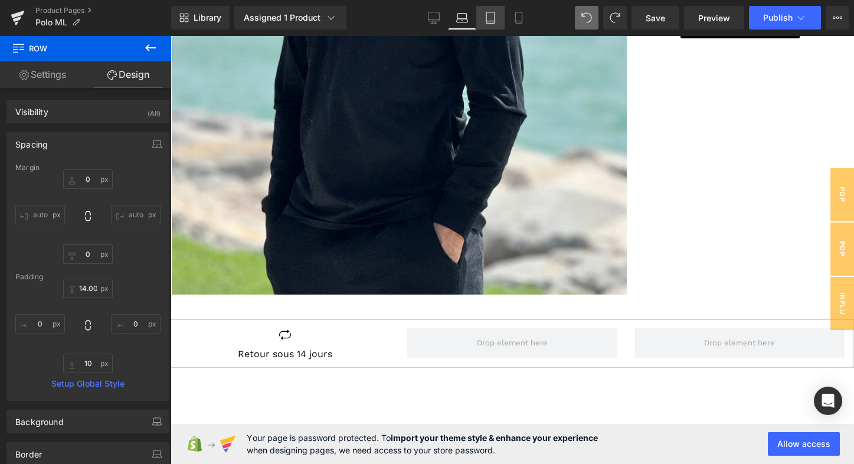
click at [488, 17] on icon at bounding box center [491, 18] width 12 height 12
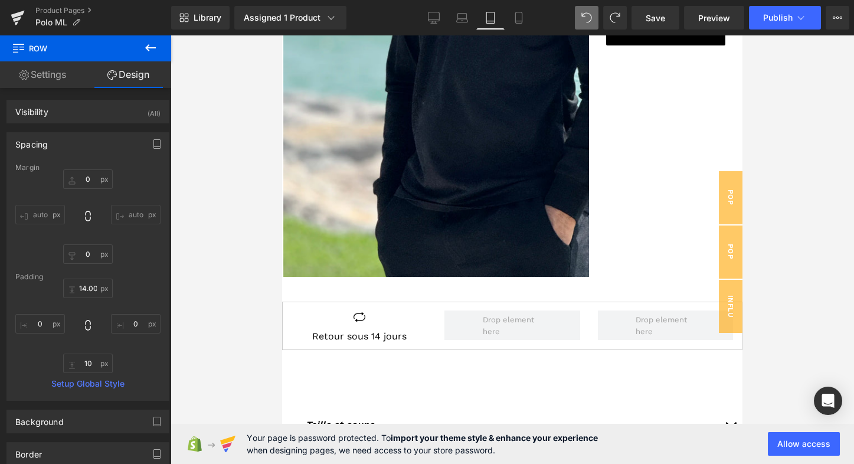
scroll to position [353, 0]
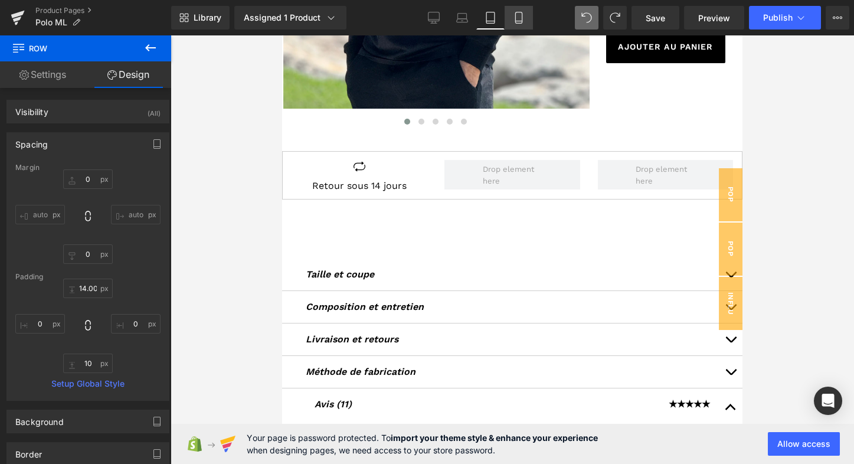
click at [515, 17] on icon at bounding box center [518, 17] width 6 height 11
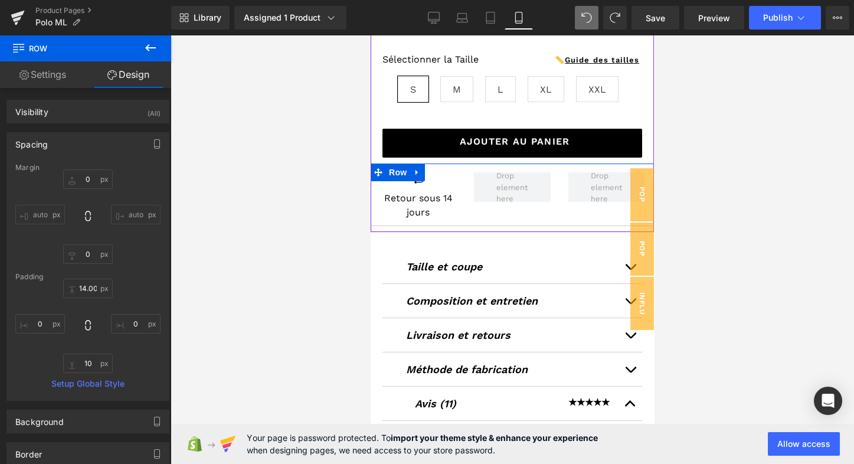
scroll to position [465, 0]
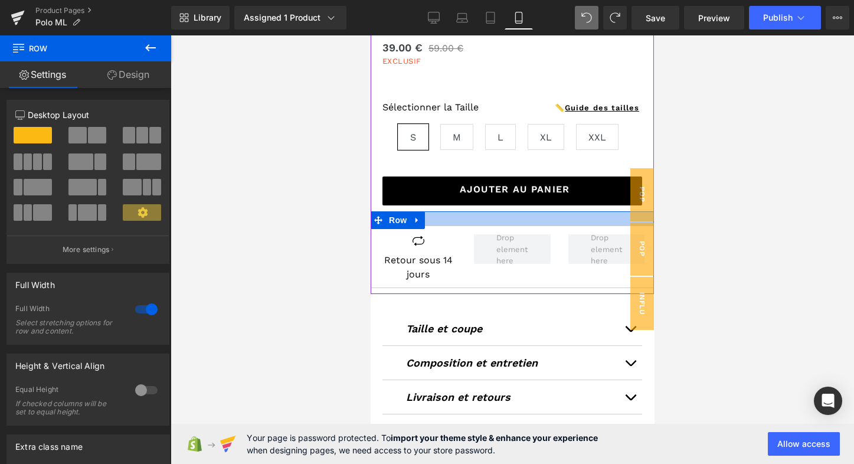
drag, startPoint x: 486, startPoint y: 208, endPoint x: 485, endPoint y: 223, distance: 14.3
click at [485, 223] on div at bounding box center [512, 218] width 283 height 14
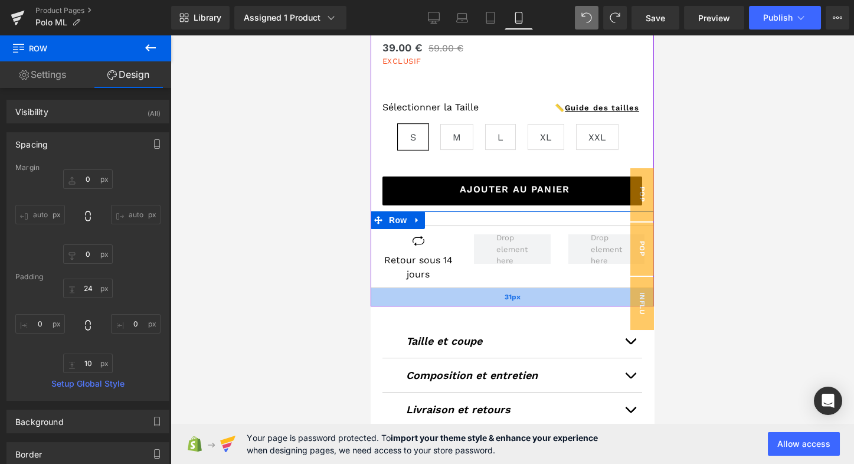
drag, startPoint x: 532, startPoint y: 285, endPoint x: 534, endPoint y: 297, distance: 12.5
click at [534, 297] on div "31px" at bounding box center [512, 297] width 283 height 18
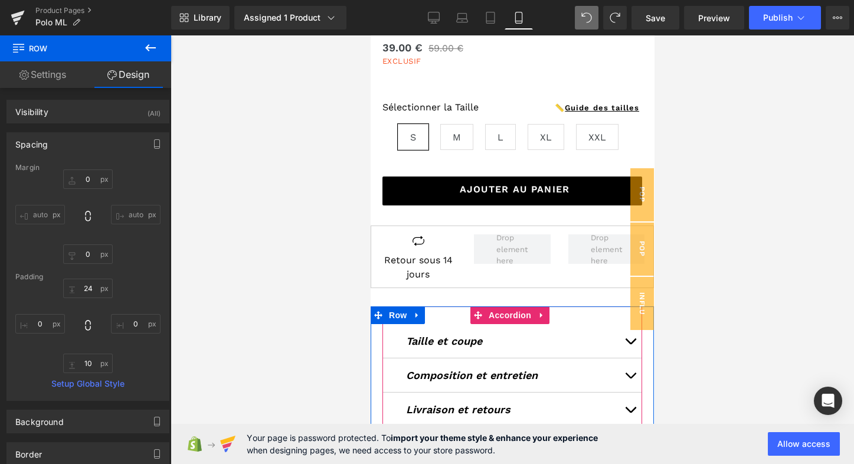
scroll to position [505, 0]
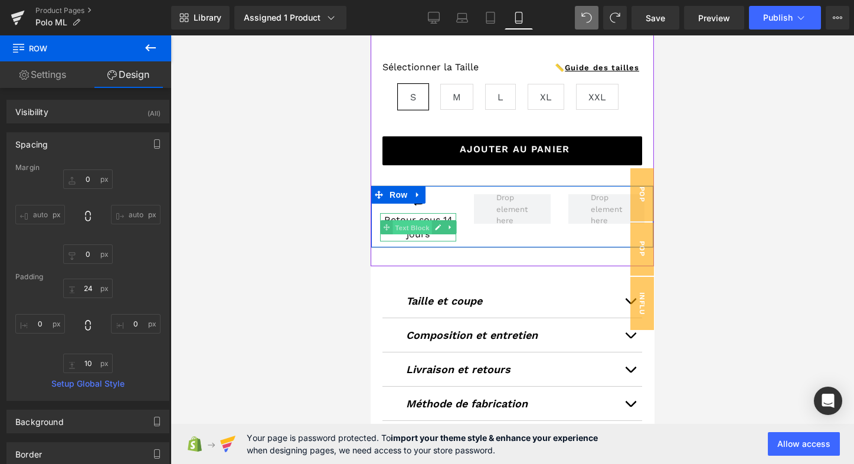
click at [412, 221] on span "Text Block" at bounding box center [411, 228] width 39 height 14
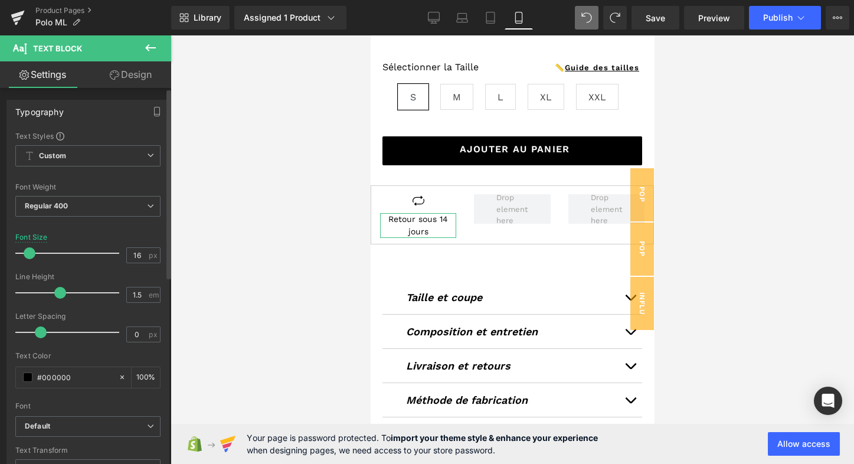
click at [28, 250] on span at bounding box center [30, 253] width 12 height 12
click at [91, 213] on span "Regular 400" at bounding box center [87, 206] width 145 height 21
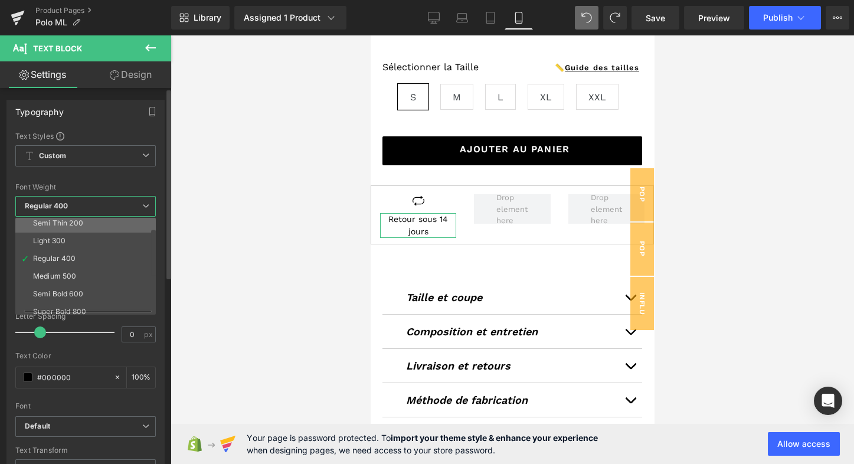
scroll to position [23, 0]
click at [69, 270] on div "Medium 500" at bounding box center [54, 274] width 43 height 8
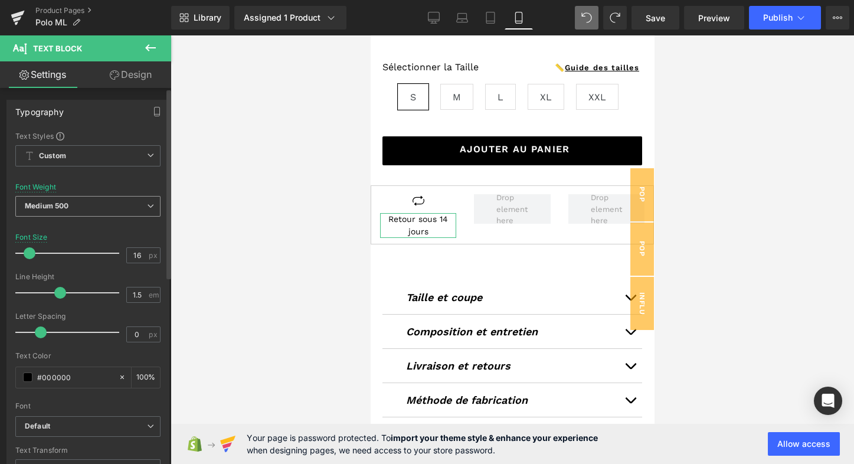
click at [90, 210] on span "Medium 500" at bounding box center [87, 206] width 145 height 21
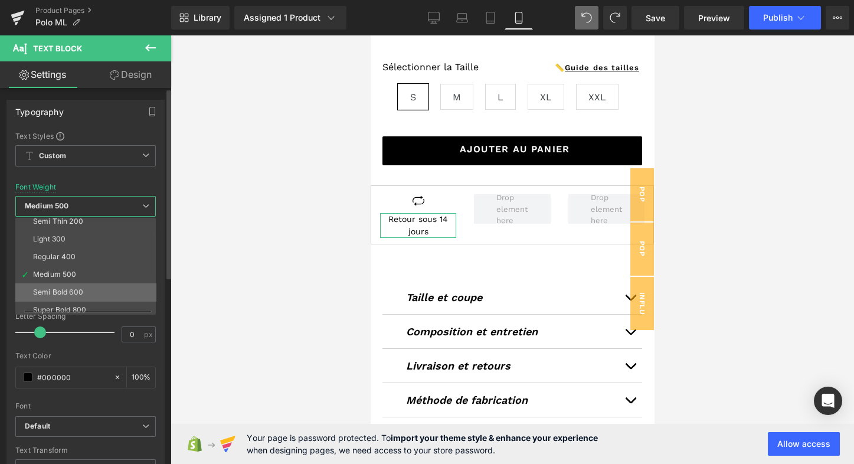
click at [81, 286] on li "Semi Bold 600" at bounding box center [88, 292] width 146 height 18
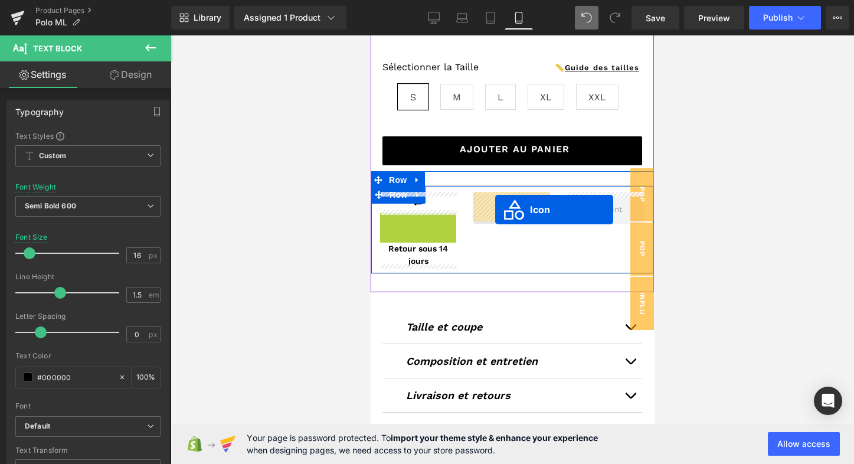
drag, startPoint x: 402, startPoint y: 217, endPoint x: 495, endPoint y: 209, distance: 93.6
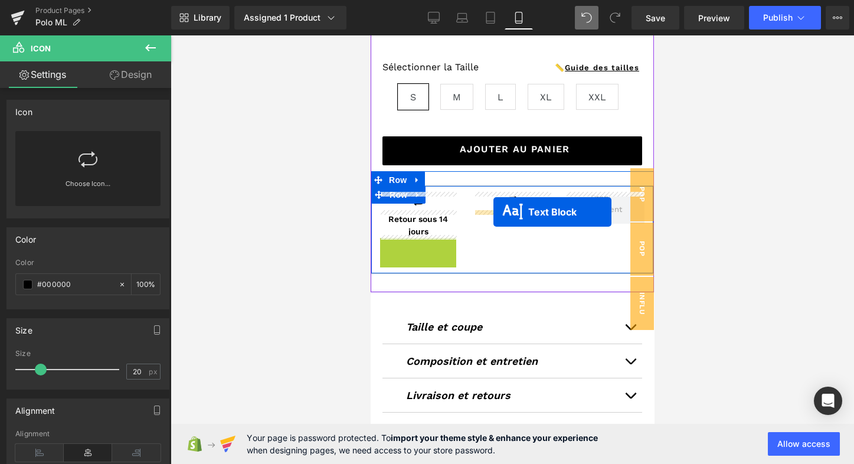
drag, startPoint x: 383, startPoint y: 247, endPoint x: 493, endPoint y: 212, distance: 115.9
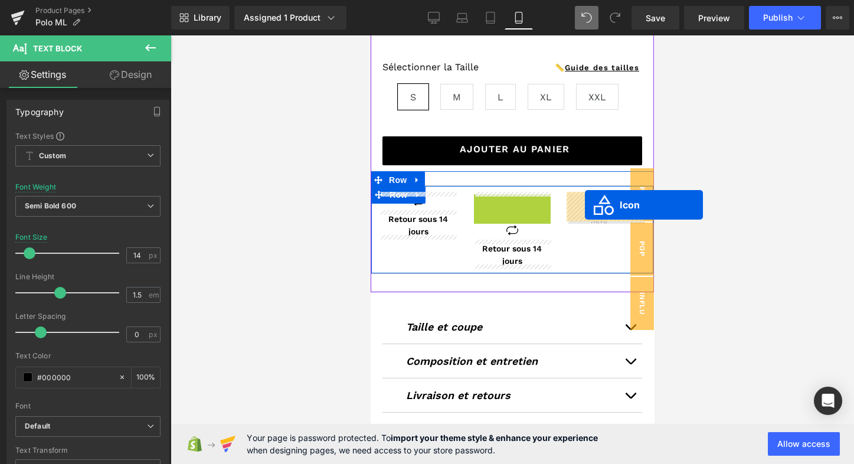
drag, startPoint x: 493, startPoint y: 204, endPoint x: 585, endPoint y: 204, distance: 91.5
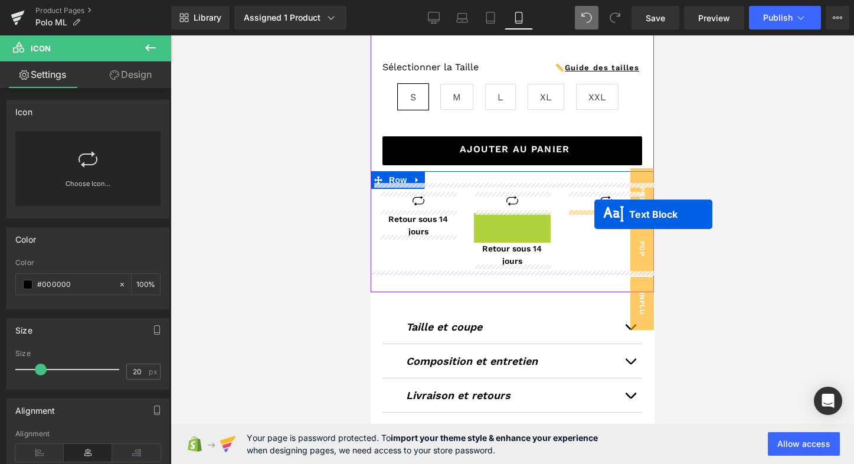
drag, startPoint x: 477, startPoint y: 223, endPoint x: 594, endPoint y: 214, distance: 117.8
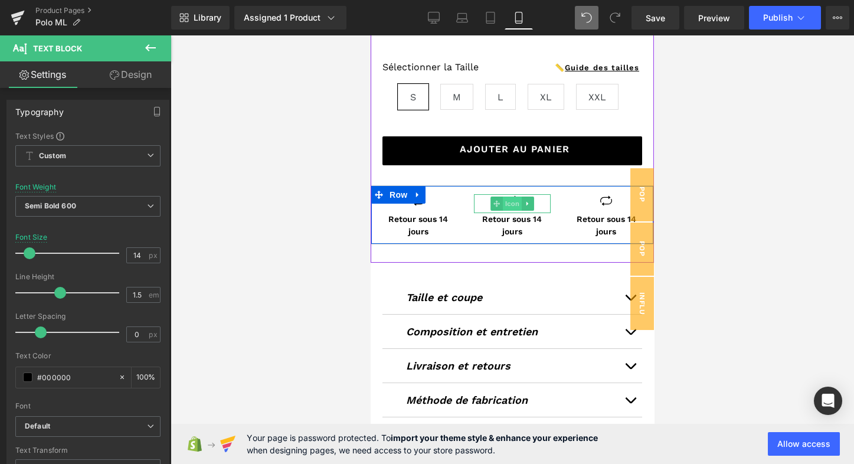
click at [510, 197] on span "Icon" at bounding box center [512, 204] width 19 height 14
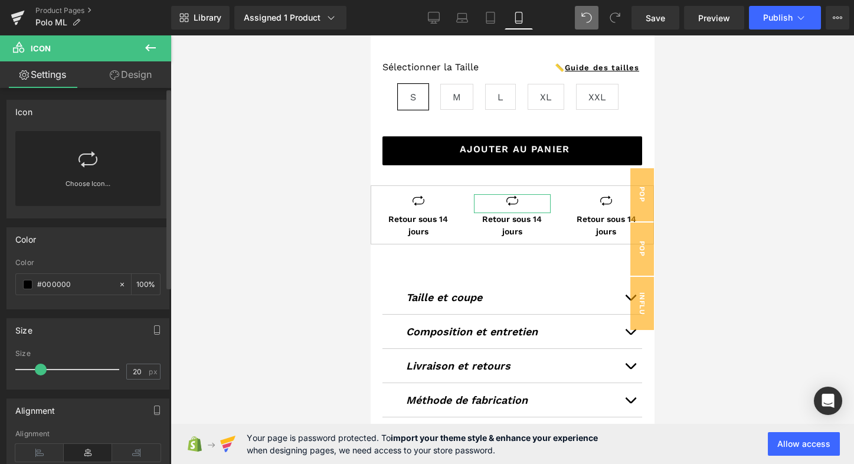
click at [83, 153] on icon at bounding box center [87, 159] width 19 height 19
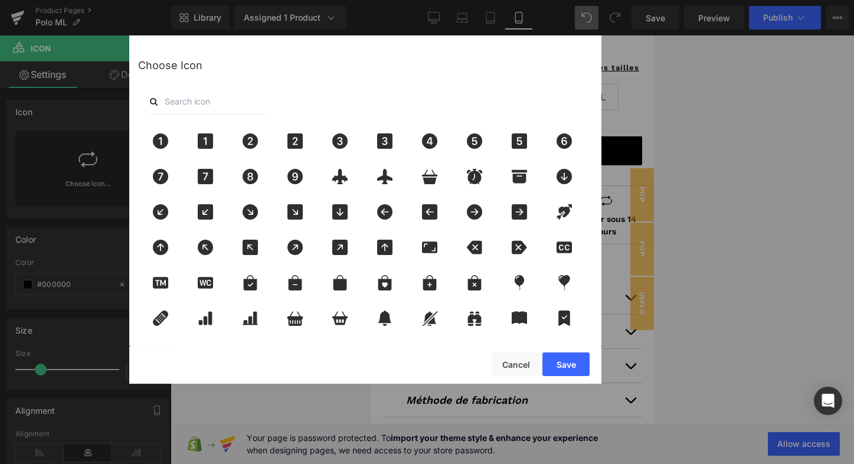
click at [194, 103] on input "text" at bounding box center [209, 102] width 118 height 26
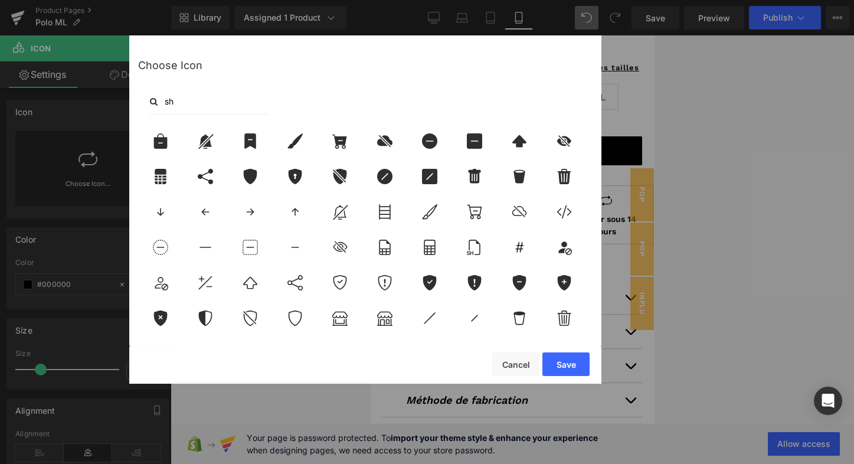
type input "s"
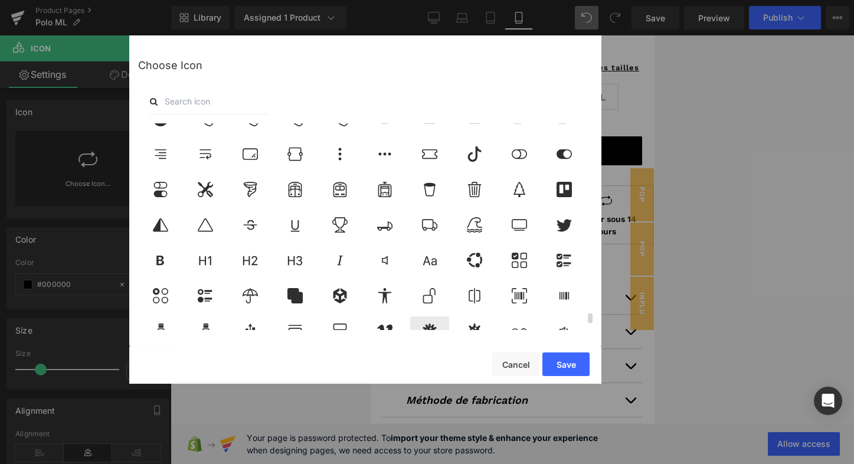
scroll to position [4021, 0]
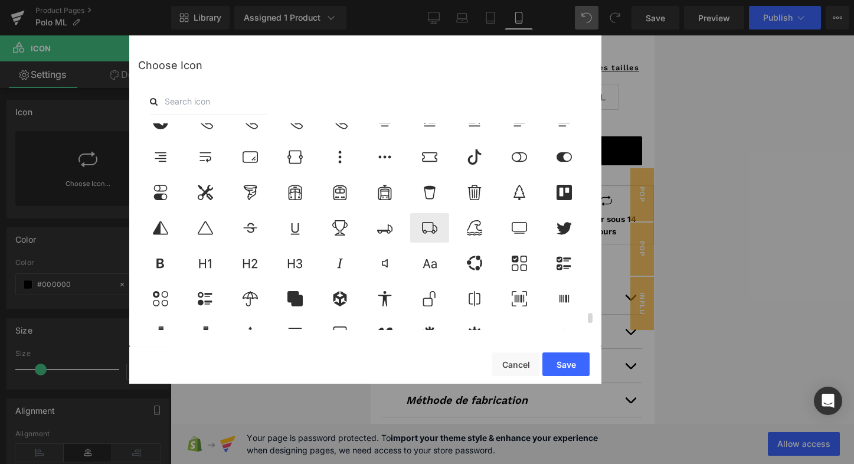
click at [434, 227] on icon at bounding box center [429, 227] width 25 height 15
click at [563, 366] on button "Save" at bounding box center [565, 364] width 47 height 24
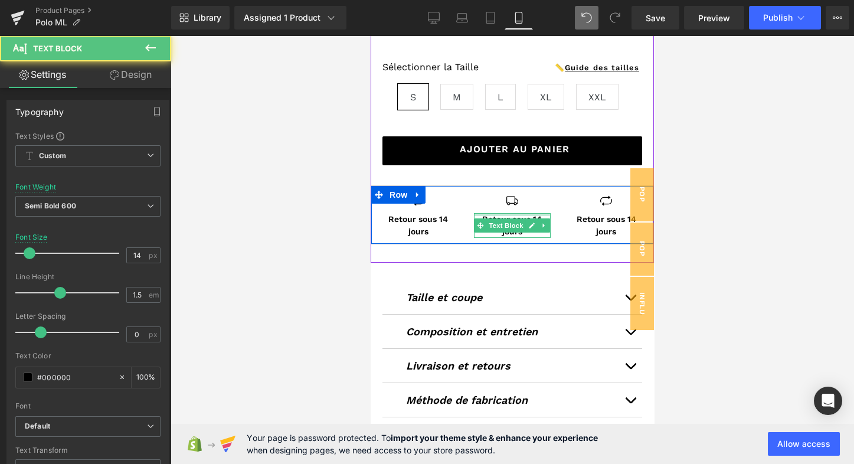
click at [502, 213] on div at bounding box center [512, 214] width 76 height 3
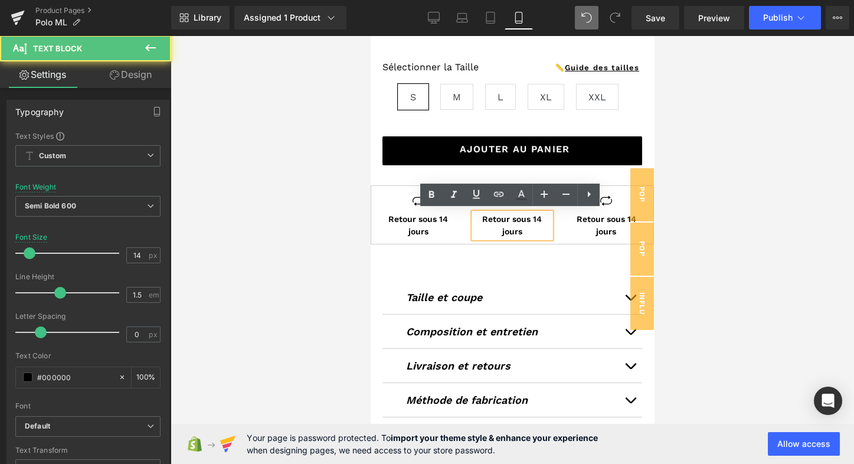
click at [502, 214] on p "Retour sous 14 jours" at bounding box center [512, 225] width 76 height 25
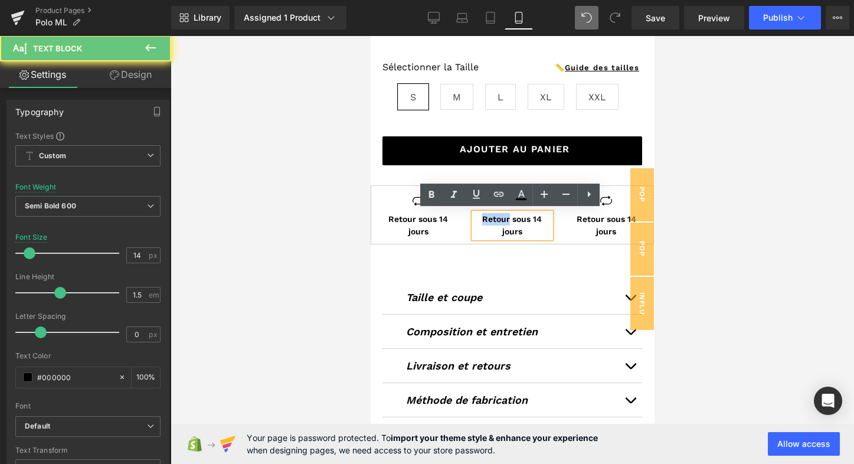
click at [502, 214] on p "Retour sous 14 jours" at bounding box center [512, 225] width 76 height 25
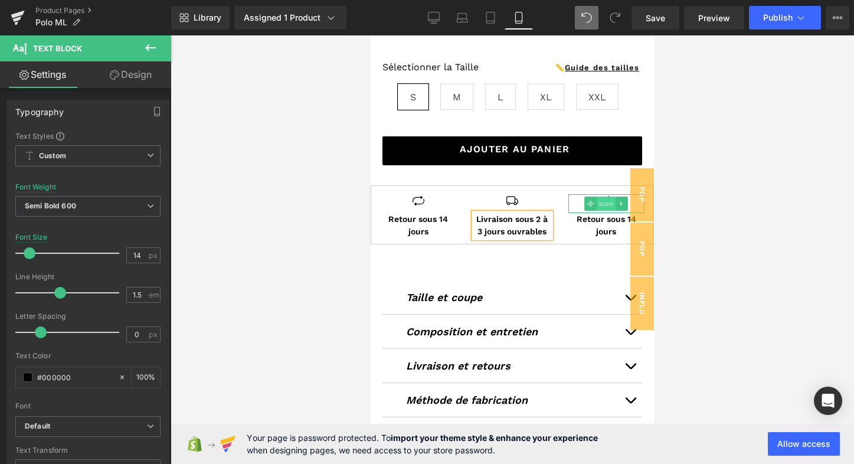
click at [601, 198] on span "Icon" at bounding box center [606, 204] width 19 height 14
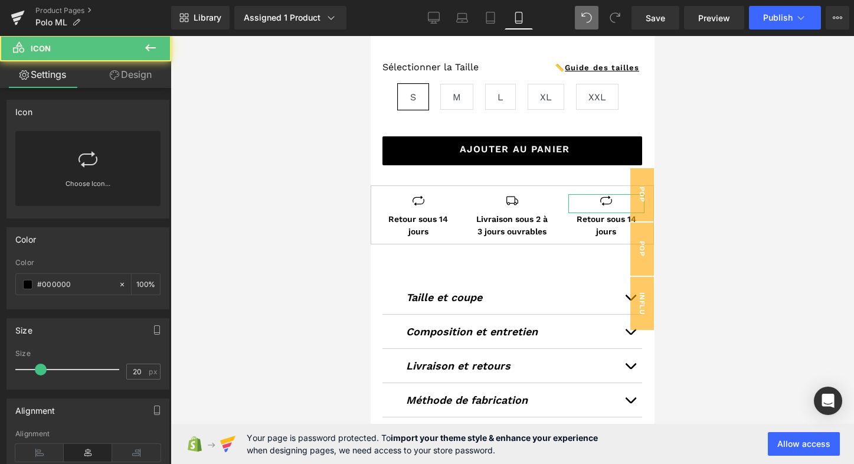
click at [88, 158] on icon at bounding box center [87, 159] width 19 height 19
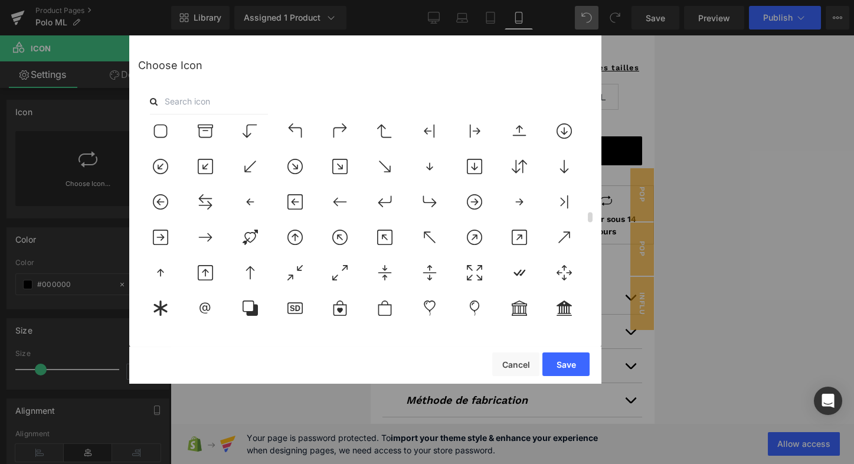
scroll to position [1893, 0]
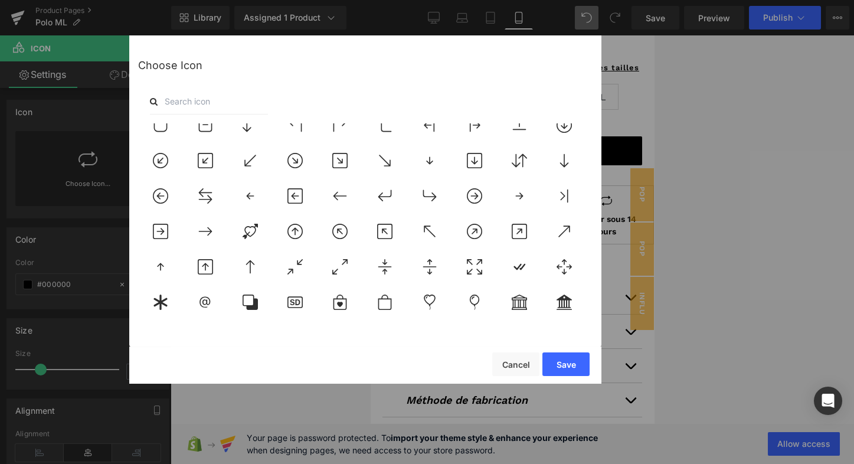
click at [193, 112] on input "text" at bounding box center [209, 102] width 118 height 26
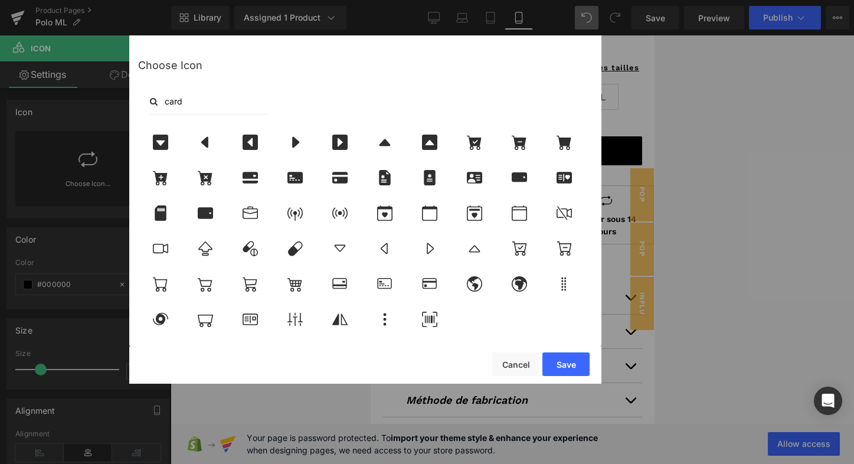
scroll to position [0, 0]
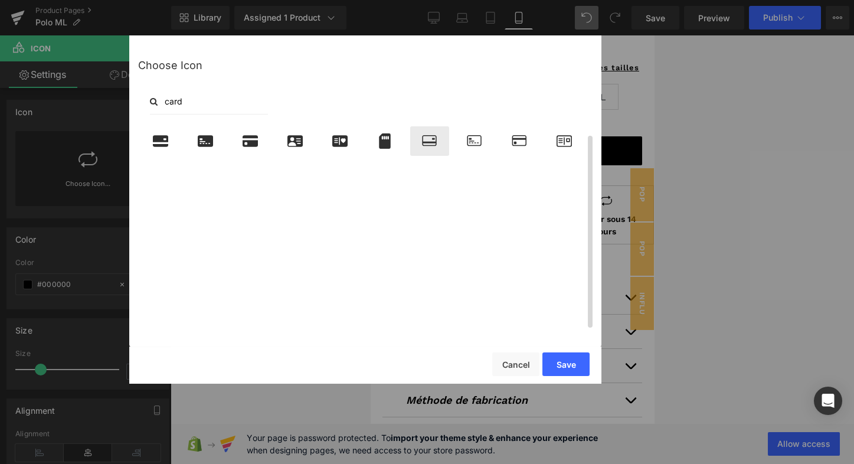
type input "card"
click at [431, 138] on icon at bounding box center [429, 140] width 25 height 15
click at [577, 361] on button "Save" at bounding box center [565, 364] width 47 height 24
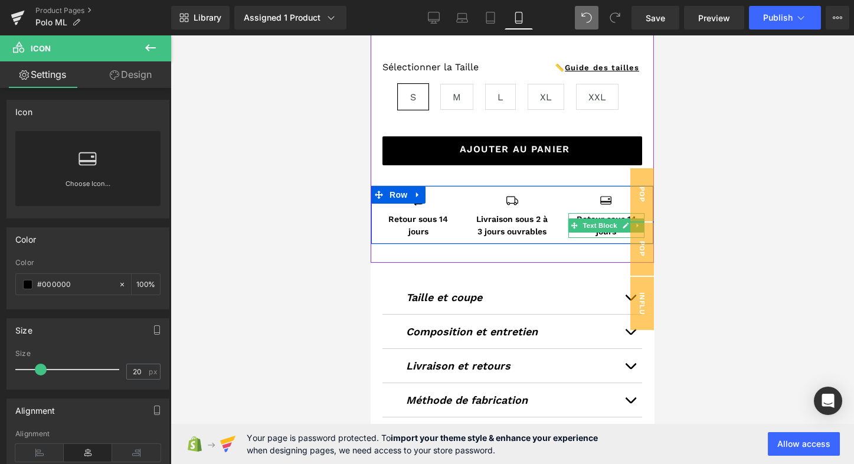
click at [593, 215] on p "Retour sous 14 jours" at bounding box center [606, 225] width 76 height 25
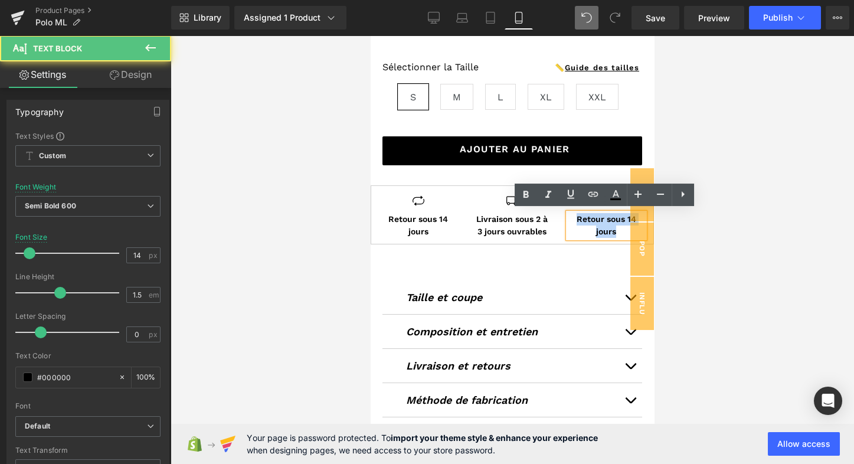
drag, startPoint x: 575, startPoint y: 213, endPoint x: 614, endPoint y: 227, distance: 41.8
click at [614, 227] on p "Retour sous 14 jours" at bounding box center [606, 225] width 76 height 25
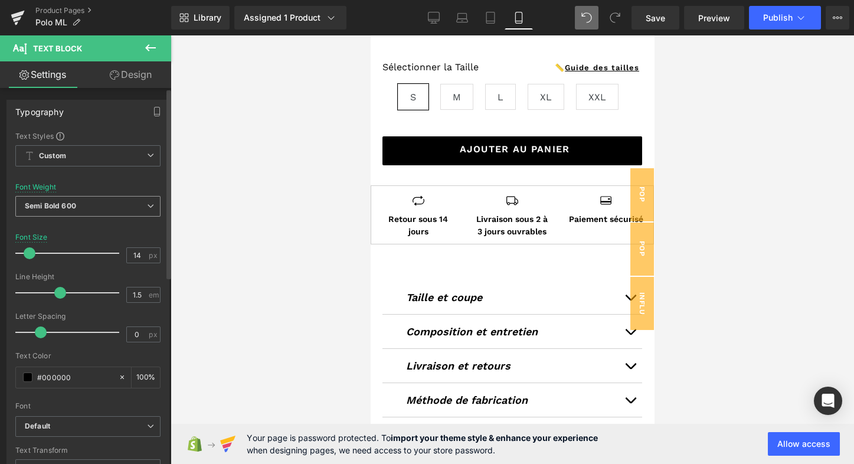
click at [140, 201] on span "Semi Bold 600" at bounding box center [87, 206] width 145 height 21
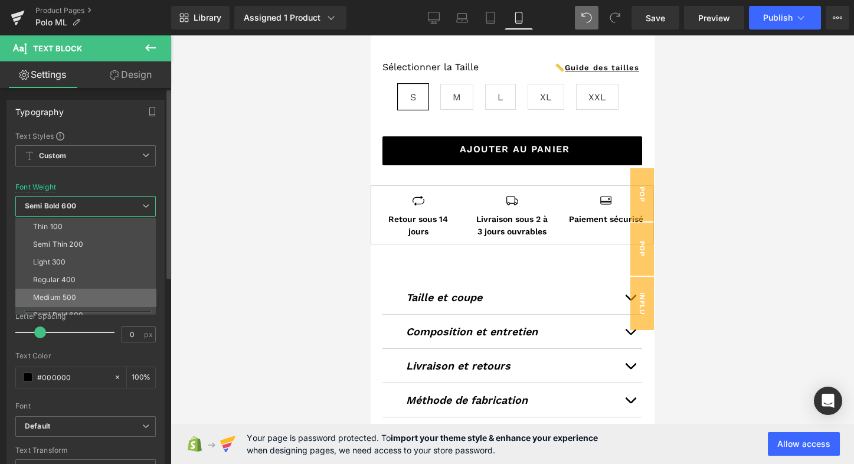
scroll to position [17, 0]
click at [68, 279] on div "Medium 500" at bounding box center [54, 280] width 43 height 8
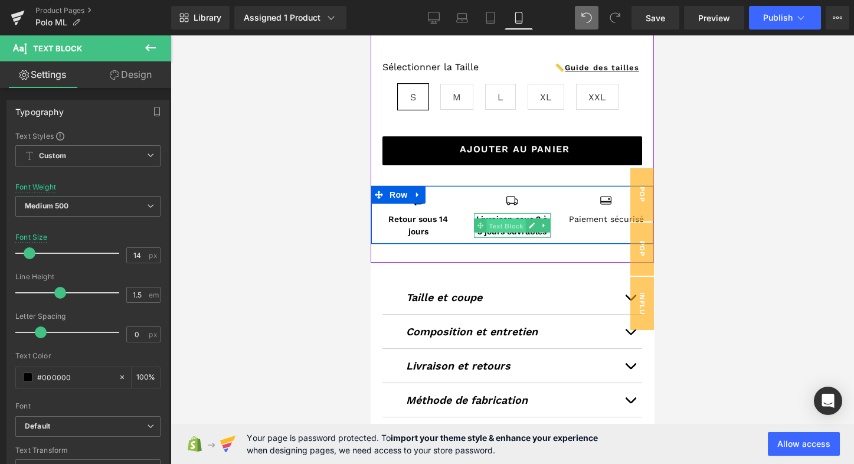
click at [496, 219] on span "Text Block" at bounding box center [506, 226] width 39 height 14
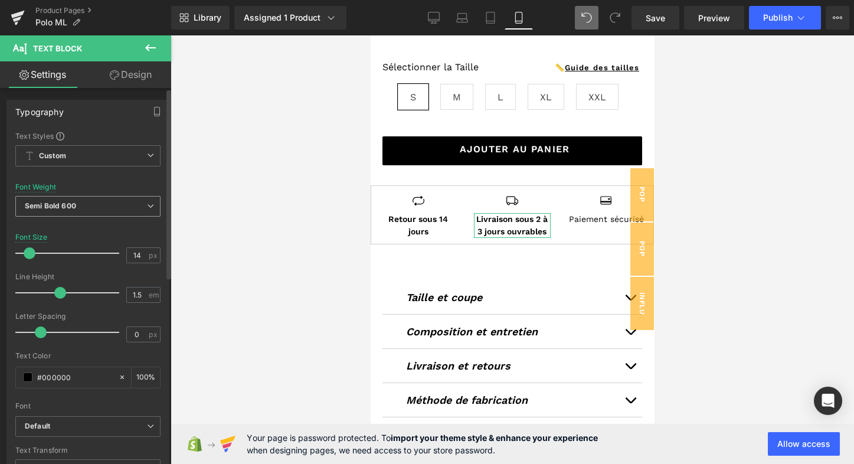
click at [68, 204] on b "Semi Bold 600" at bounding box center [50, 205] width 51 height 9
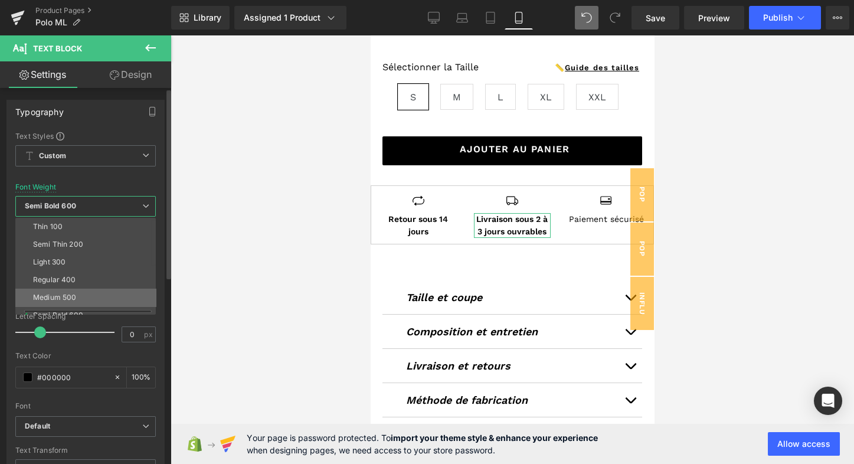
click at [65, 296] on div "Medium 500" at bounding box center [54, 297] width 43 height 8
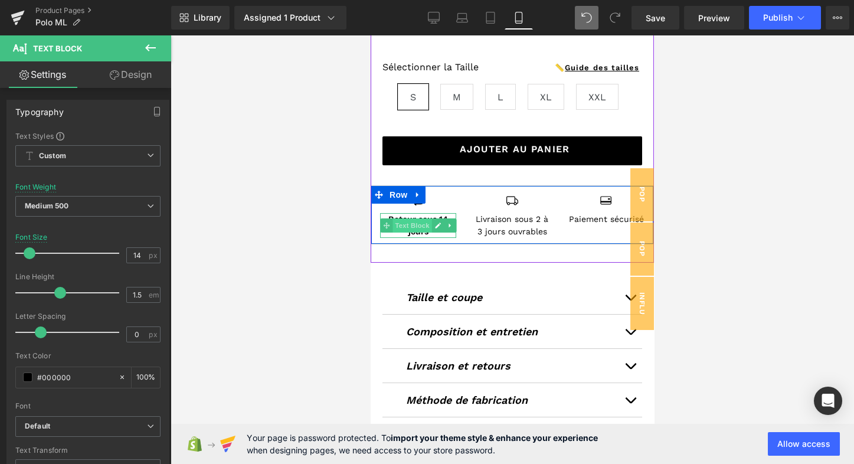
click at [415, 218] on span "Text Block" at bounding box center [411, 225] width 39 height 14
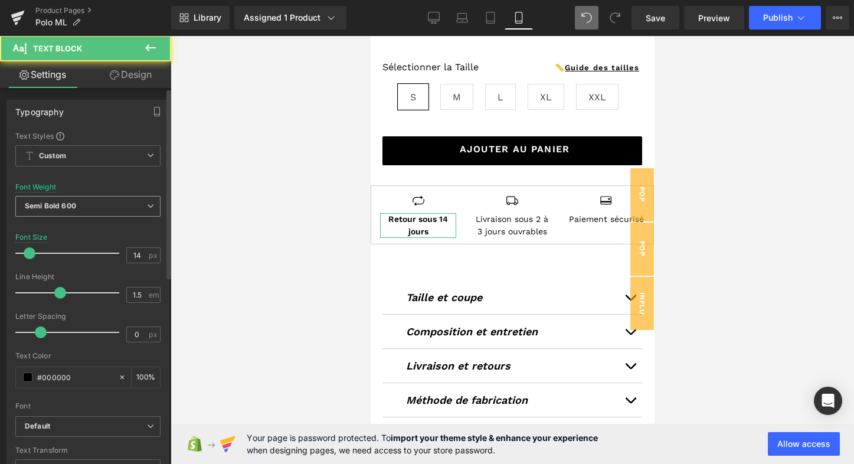
click at [58, 208] on b "Semi Bold 600" at bounding box center [50, 205] width 51 height 9
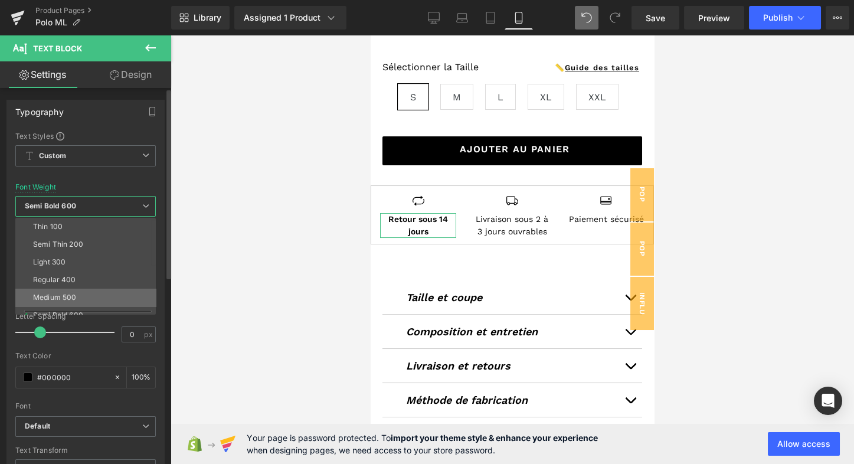
click at [42, 293] on div "Medium 500" at bounding box center [54, 297] width 43 height 8
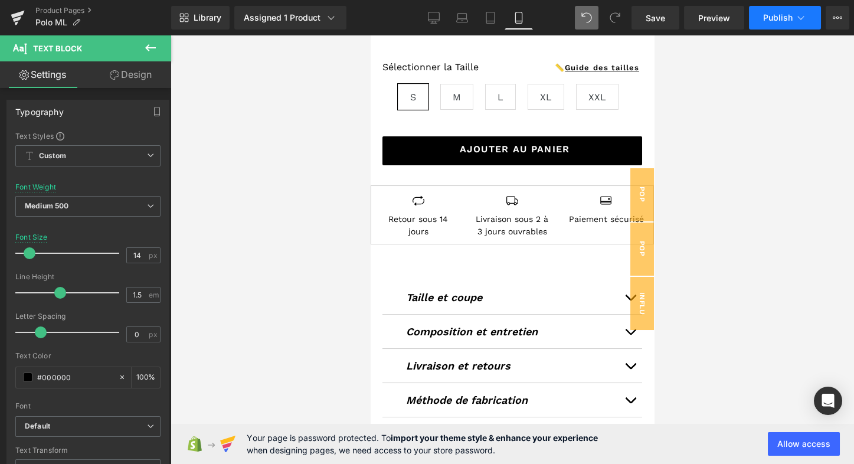
click at [802, 15] on icon at bounding box center [801, 18] width 12 height 12
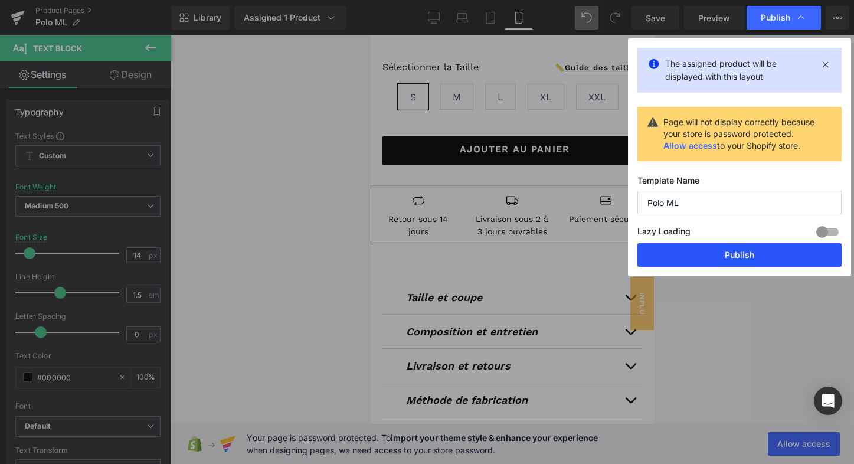
click at [693, 251] on button "Publish" at bounding box center [739, 255] width 204 height 24
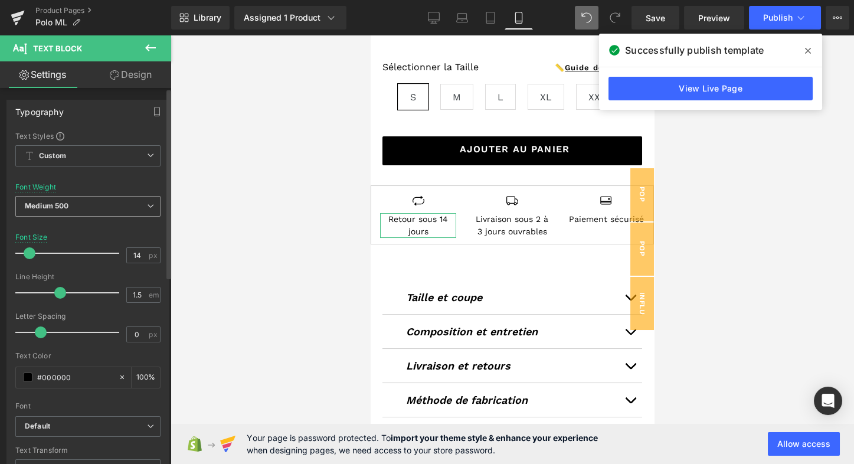
click at [130, 202] on span "Medium 500" at bounding box center [87, 206] width 145 height 21
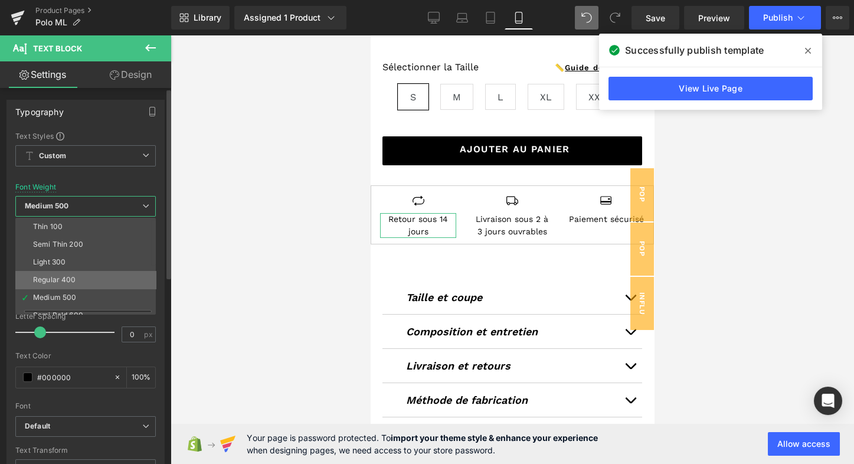
click at [76, 281] on li "Regular 400" at bounding box center [88, 280] width 146 height 18
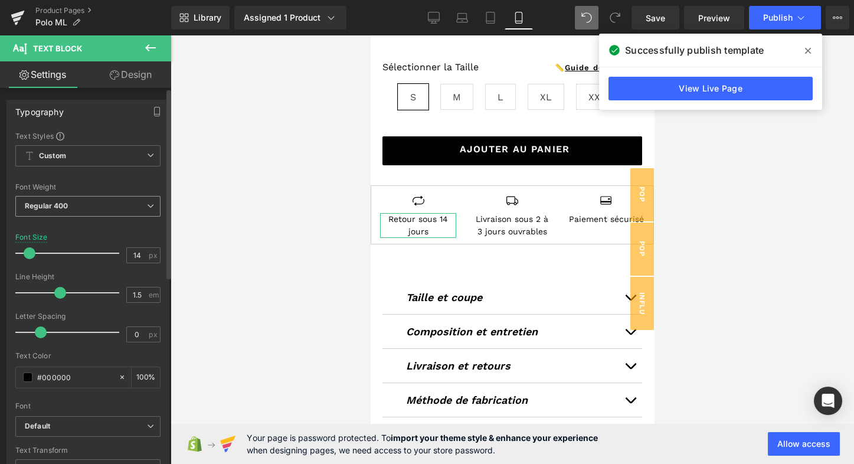
click at [140, 208] on span "Regular 400" at bounding box center [87, 206] width 145 height 21
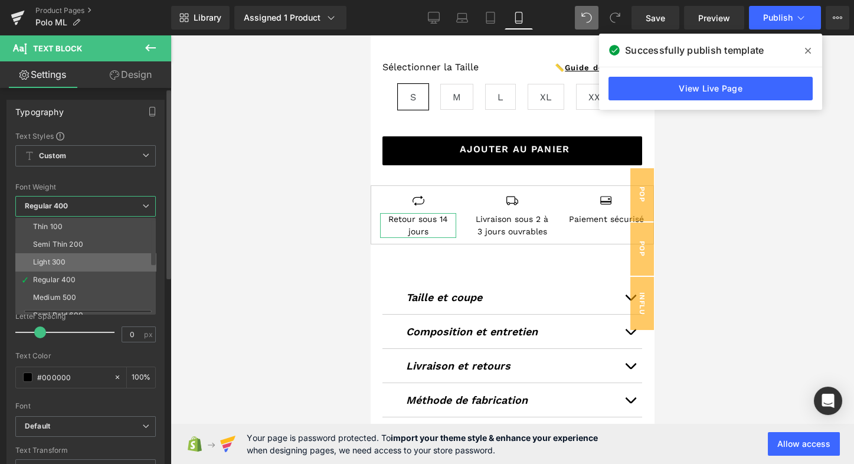
click at [70, 263] on li "Light 300" at bounding box center [88, 262] width 146 height 18
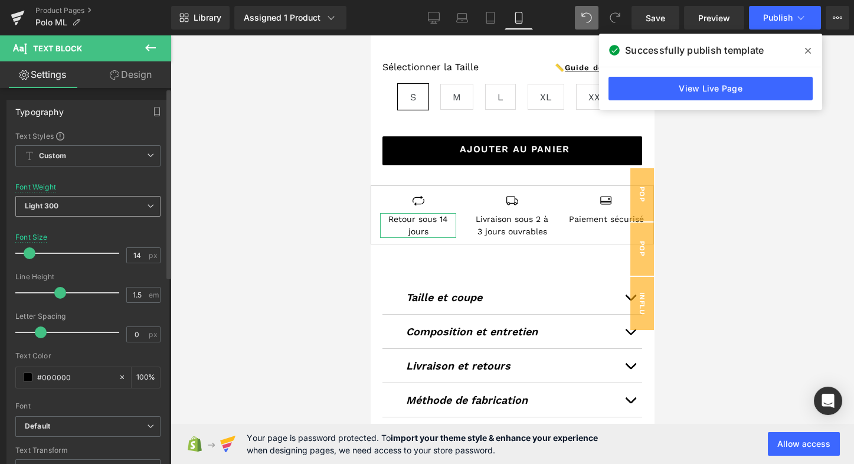
click at [122, 208] on span "Light 300" at bounding box center [87, 206] width 145 height 21
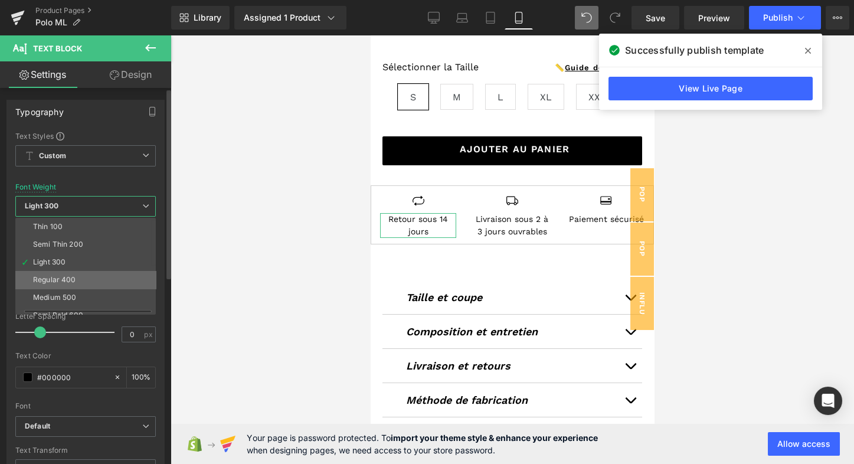
click at [78, 274] on li "Regular 400" at bounding box center [88, 280] width 146 height 18
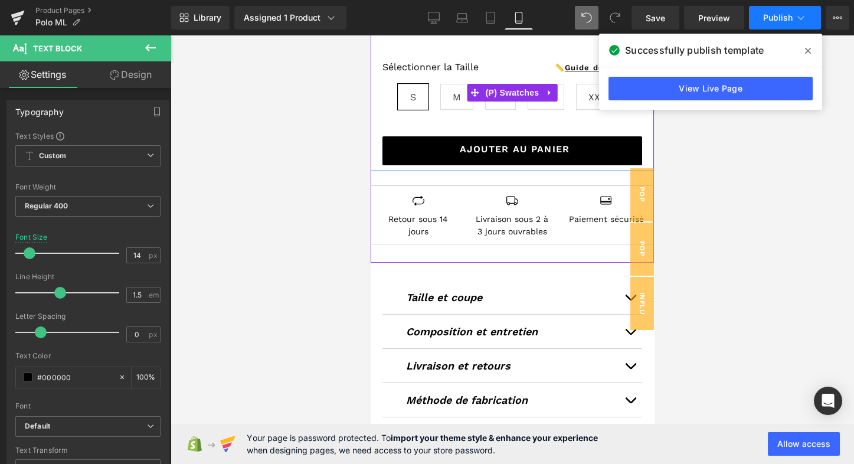
click at [810, 18] on button "Publish" at bounding box center [785, 18] width 72 height 24
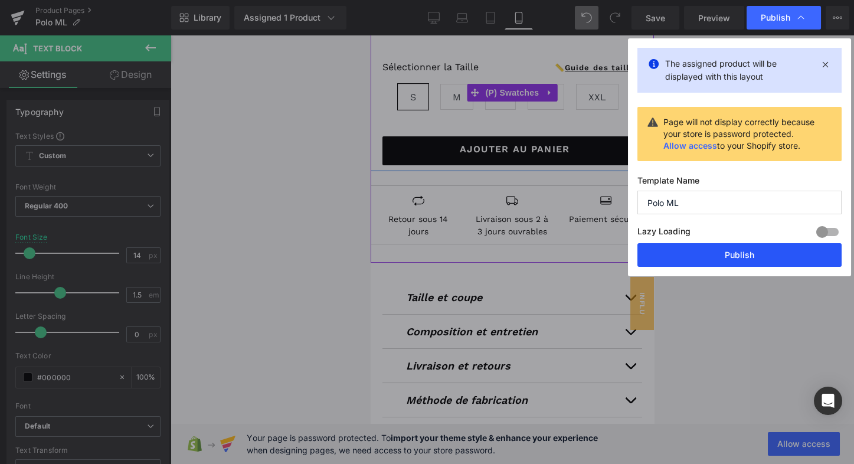
click at [692, 257] on button "Publish" at bounding box center [739, 255] width 204 height 24
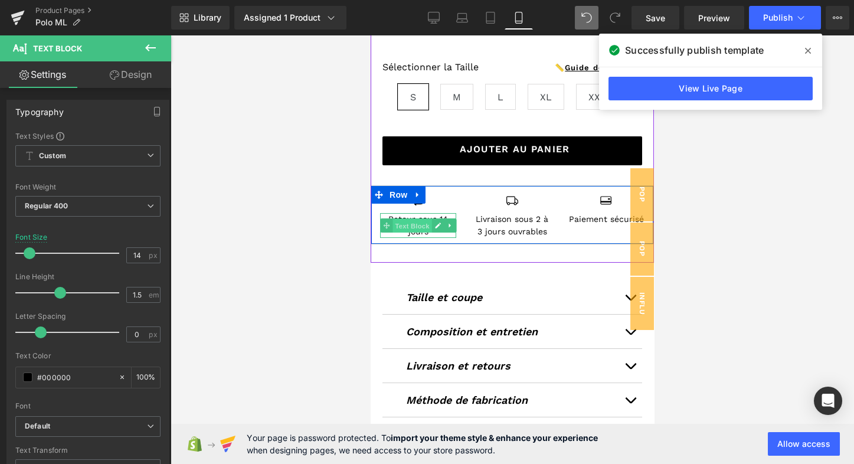
click at [414, 221] on span "Text Block" at bounding box center [411, 226] width 39 height 14
click at [435, 228] on link at bounding box center [437, 225] width 12 height 14
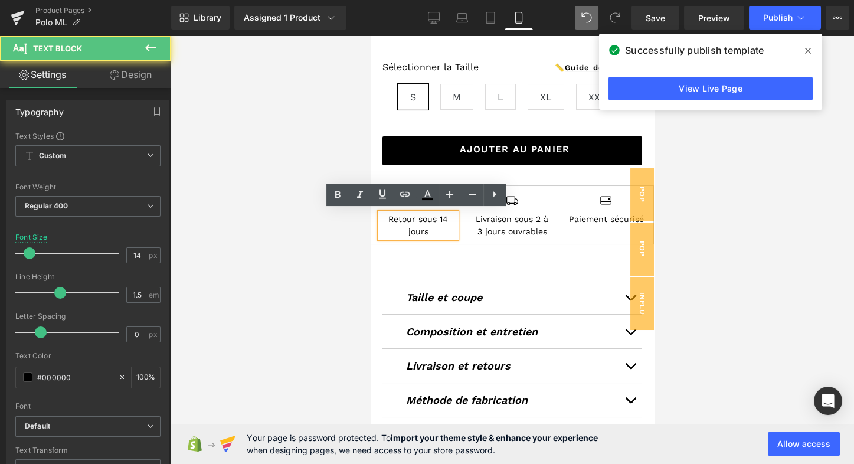
click at [417, 218] on p "Retour sous 14 jours" at bounding box center [418, 225] width 76 height 25
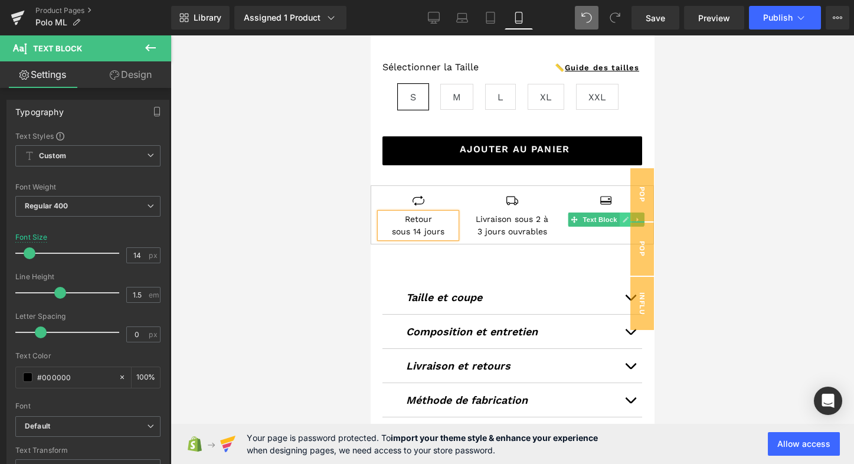
click at [624, 217] on icon at bounding box center [626, 220] width 6 height 6
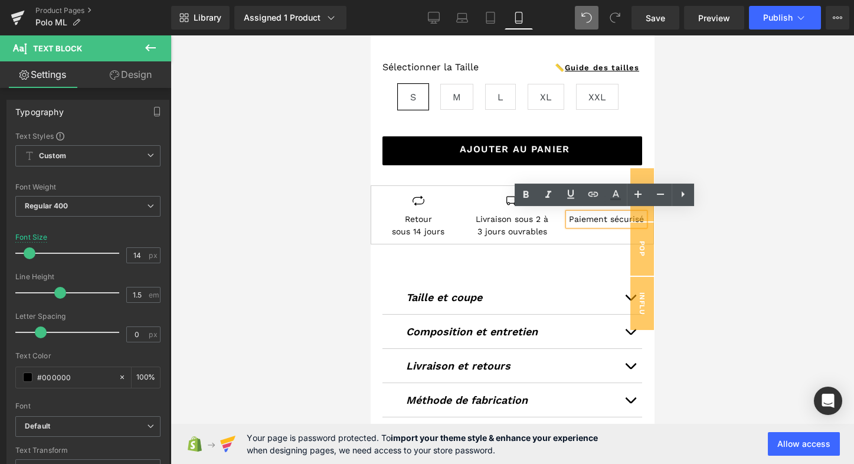
click at [608, 216] on p "Paiement sécurisé" at bounding box center [606, 219] width 76 height 12
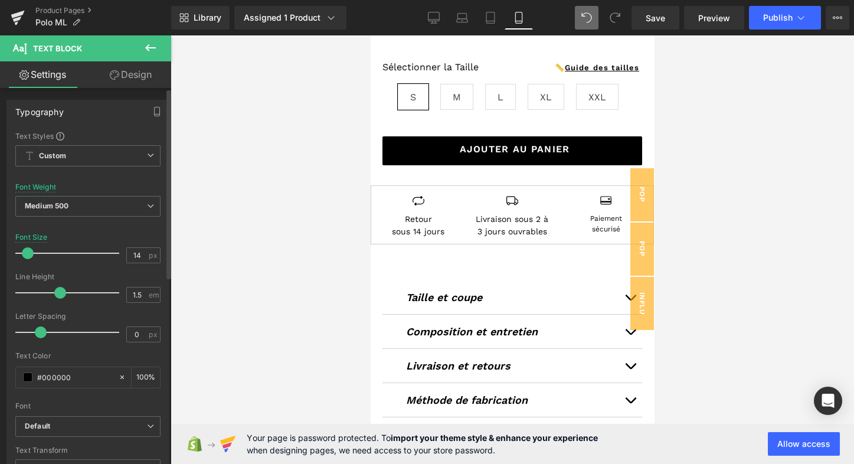
click at [27, 250] on span at bounding box center [28, 253] width 12 height 12
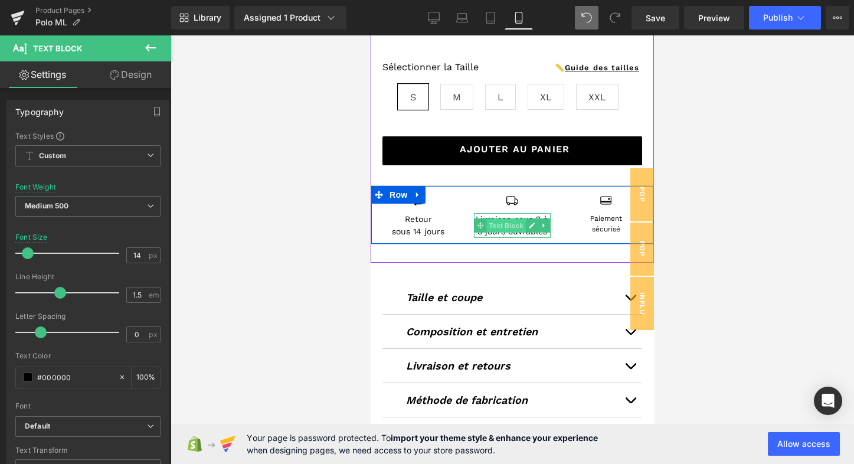
click at [500, 218] on span "Text Block" at bounding box center [506, 225] width 39 height 14
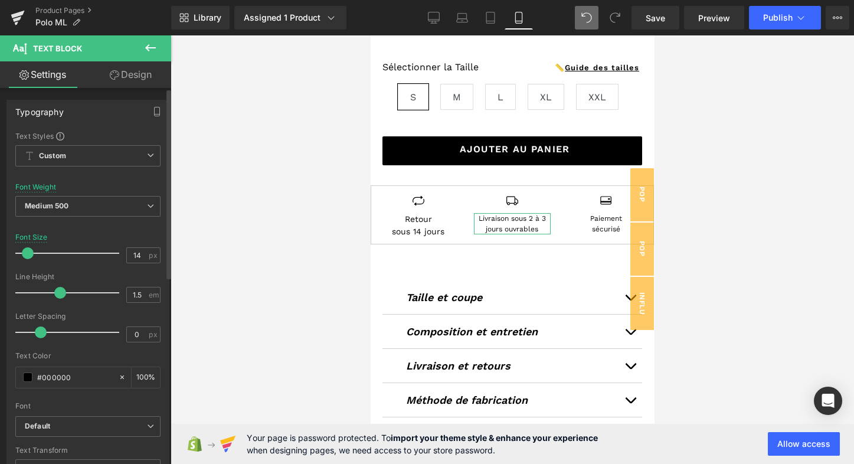
click at [25, 248] on span at bounding box center [28, 253] width 12 height 12
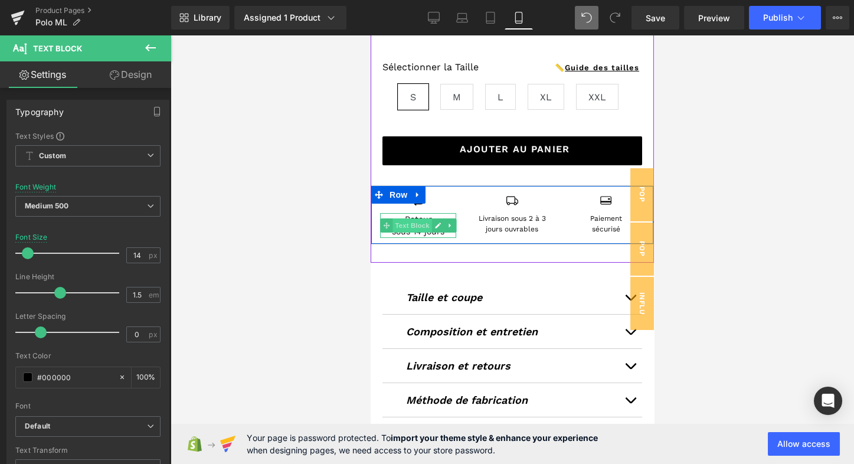
click at [417, 218] on span "Text Block" at bounding box center [411, 225] width 39 height 14
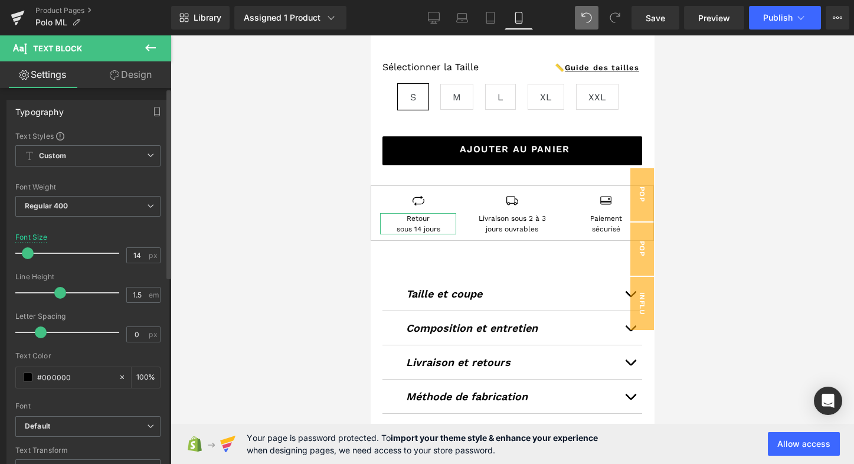
click at [25, 250] on span at bounding box center [28, 253] width 12 height 12
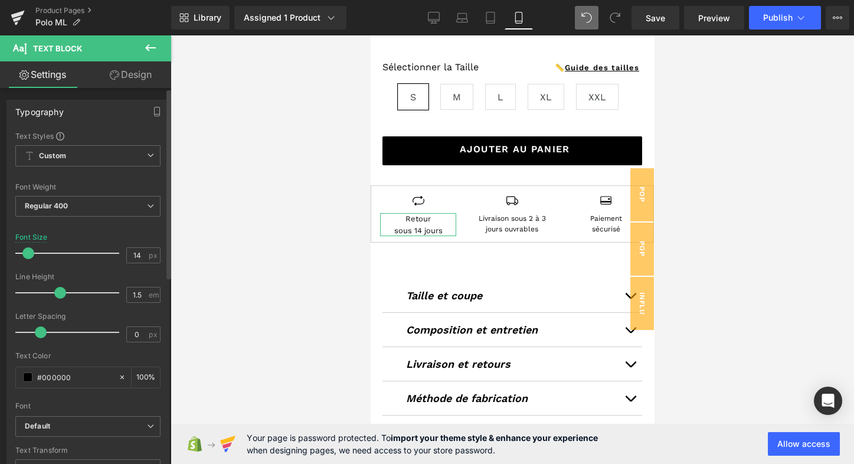
click at [27, 250] on span at bounding box center [28, 253] width 12 height 12
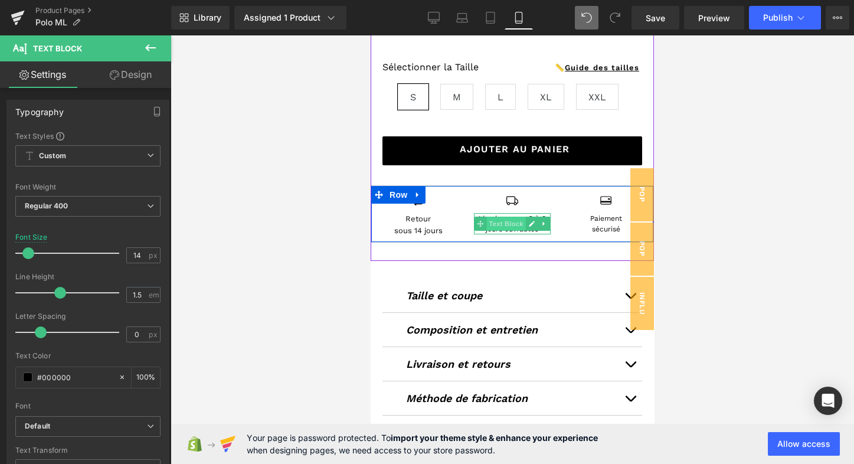
click at [496, 223] on span "Text Block" at bounding box center [506, 224] width 39 height 14
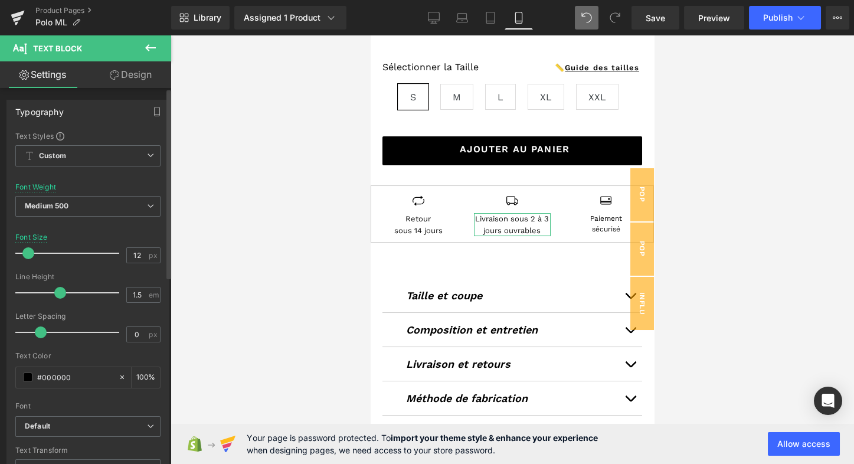
click at [23, 250] on span at bounding box center [28, 253] width 12 height 12
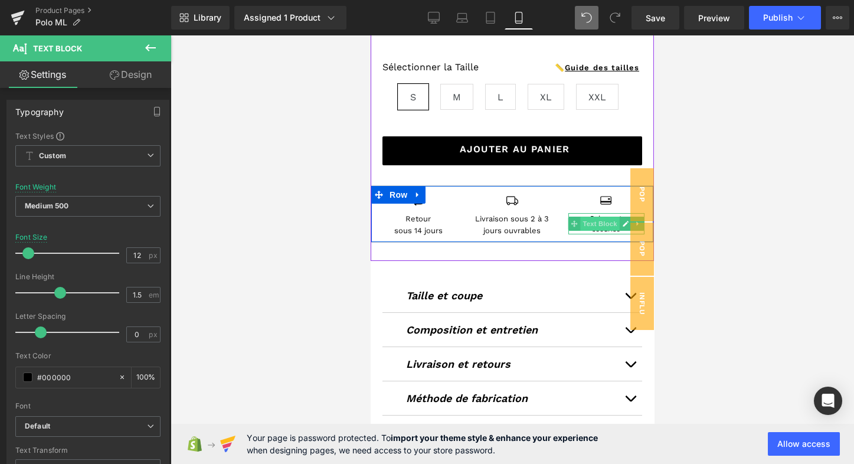
click at [596, 222] on span "Text Block" at bounding box center [600, 224] width 39 height 14
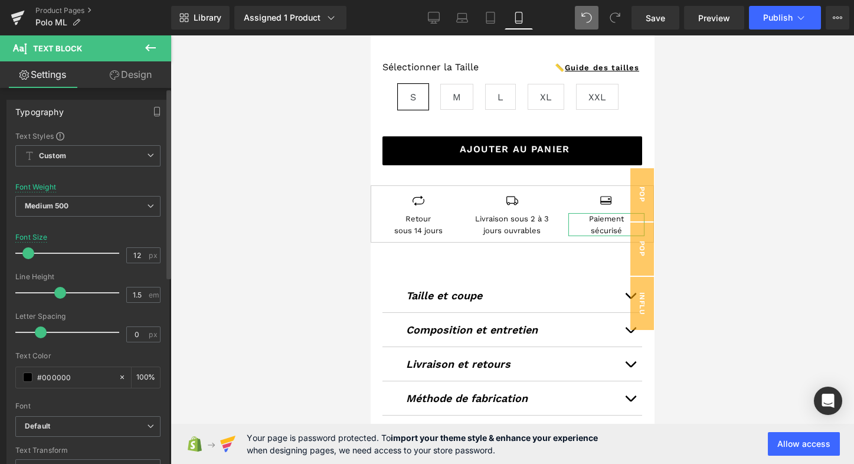
click at [28, 251] on span at bounding box center [28, 253] width 12 height 12
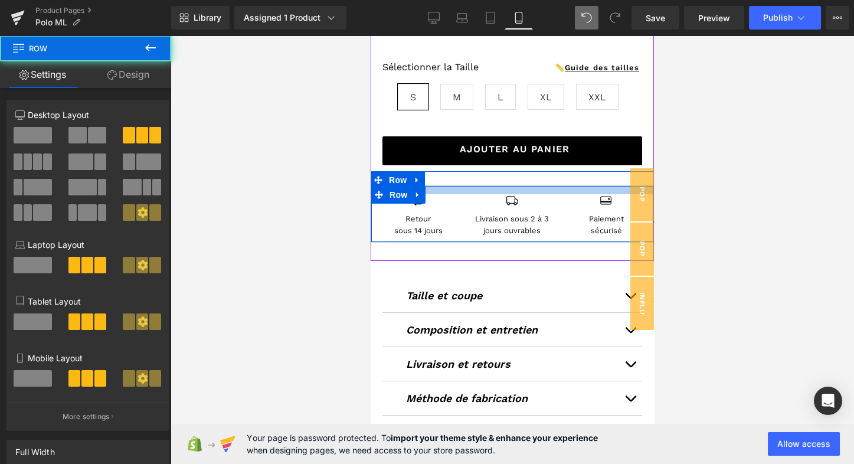
click at [476, 186] on div at bounding box center [512, 190] width 282 height 8
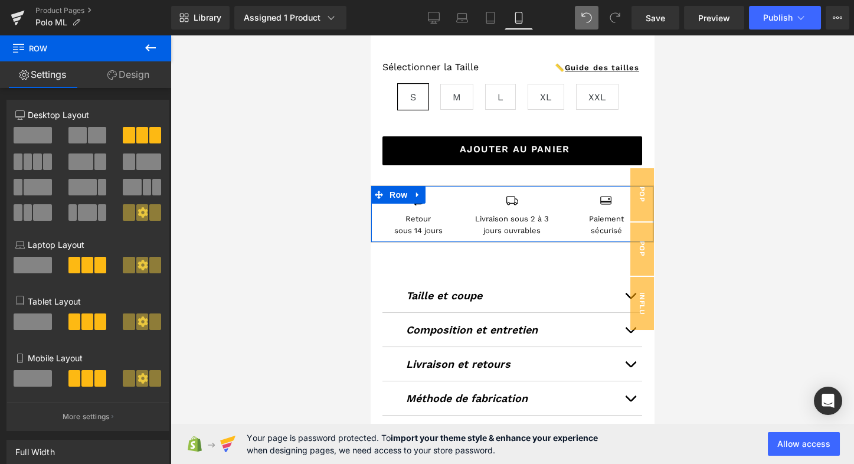
click at [142, 72] on link "Design" at bounding box center [129, 74] width 86 height 27
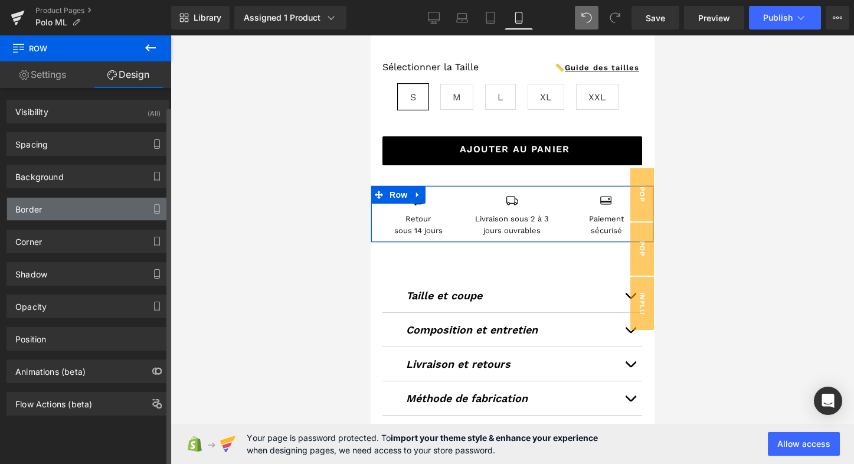
click at [46, 206] on div "Border" at bounding box center [88, 209] width 162 height 22
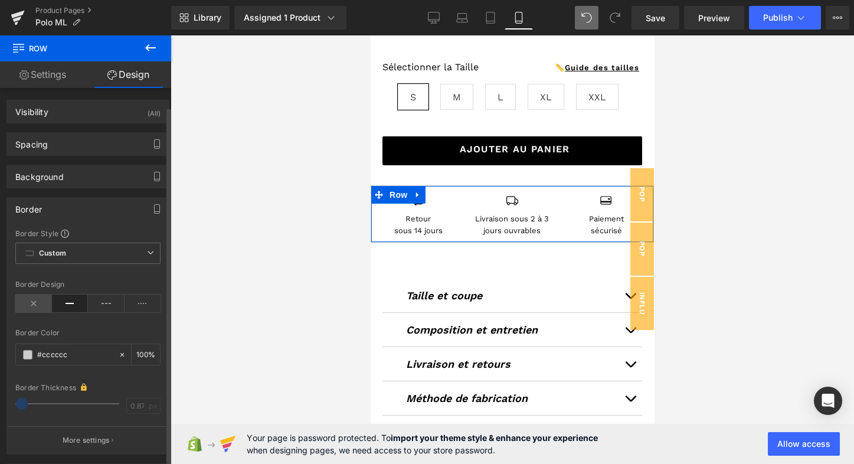
click at [35, 297] on icon at bounding box center [33, 304] width 37 height 18
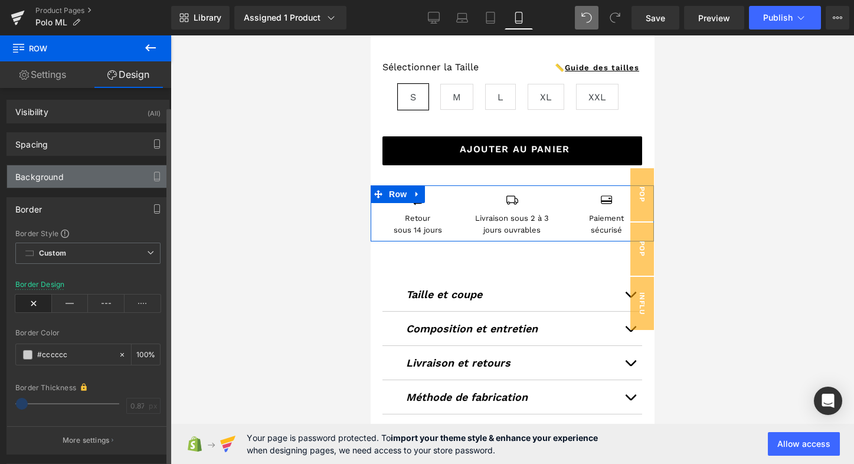
click at [74, 177] on div "Background" at bounding box center [88, 176] width 162 height 22
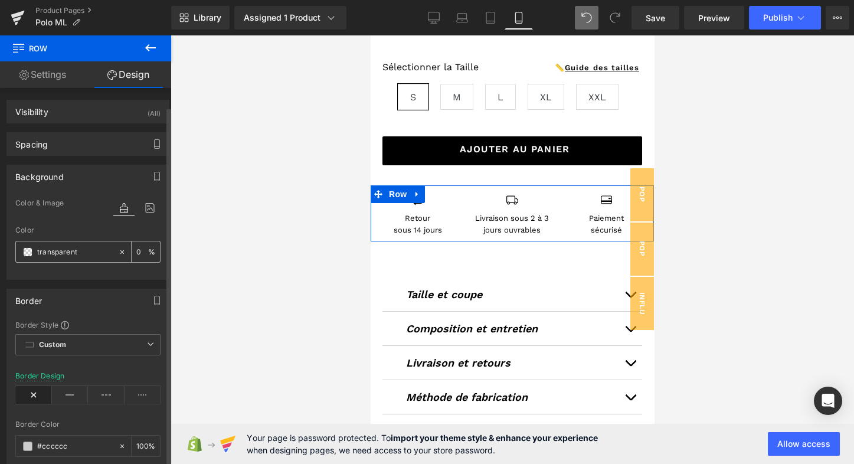
click at [30, 249] on span at bounding box center [27, 251] width 9 height 9
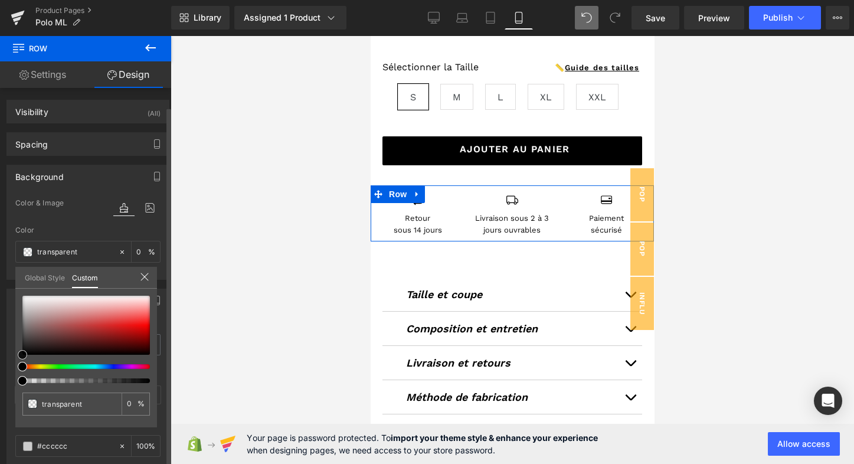
click at [39, 303] on div at bounding box center [85, 325] width 127 height 59
drag, startPoint x: 25, startPoint y: 305, endPoint x: 19, endPoint y: 296, distance: 10.2
click at [22, 296] on div at bounding box center [85, 325] width 127 height 59
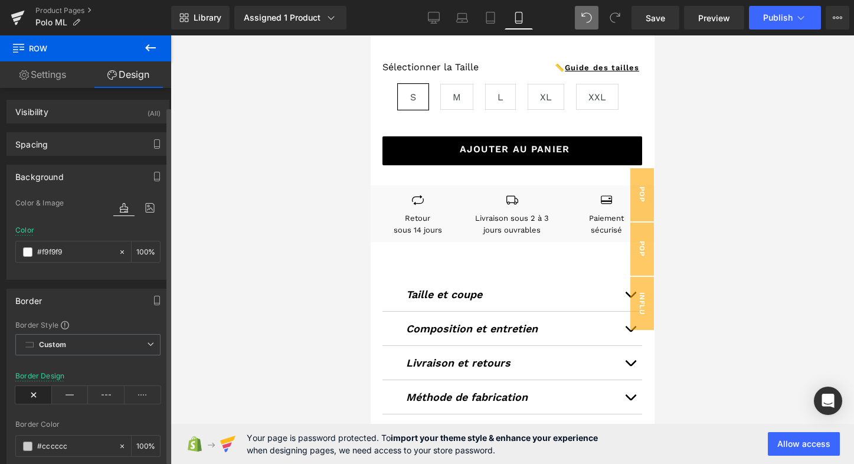
click at [471, 185] on body "Skip to content Submit Close search Home Catalog" at bounding box center [512, 469] width 283 height 1879
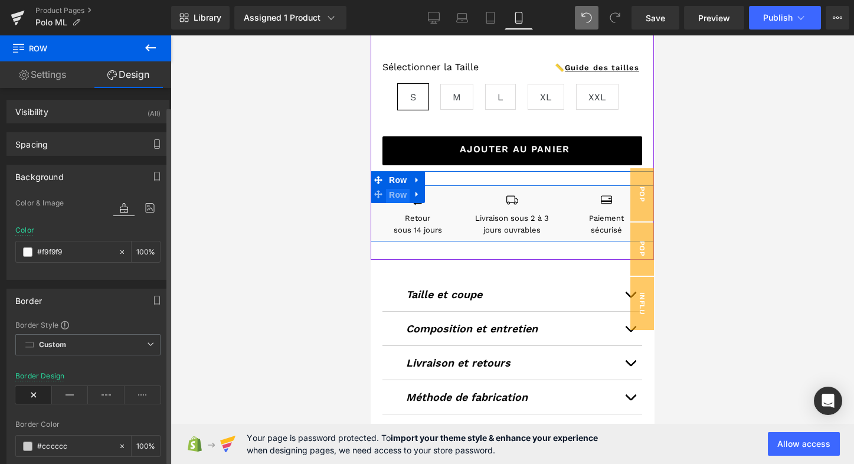
click at [397, 192] on span "Row" at bounding box center [398, 195] width 24 height 18
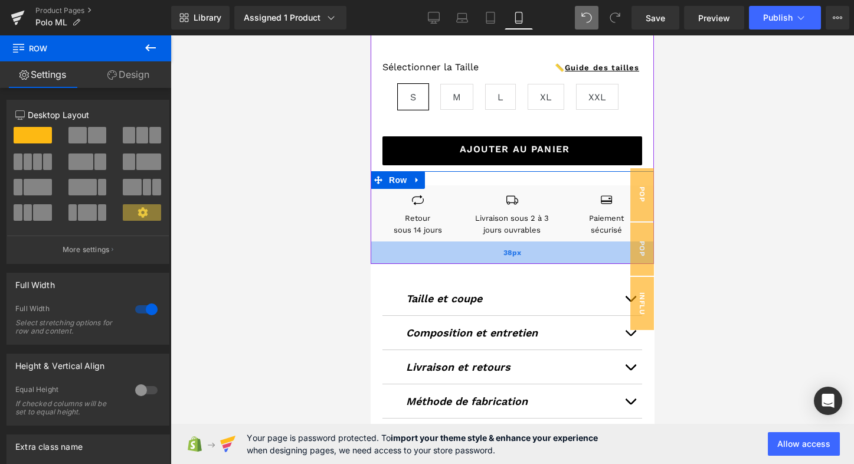
click at [479, 246] on div "38px" at bounding box center [512, 252] width 283 height 22
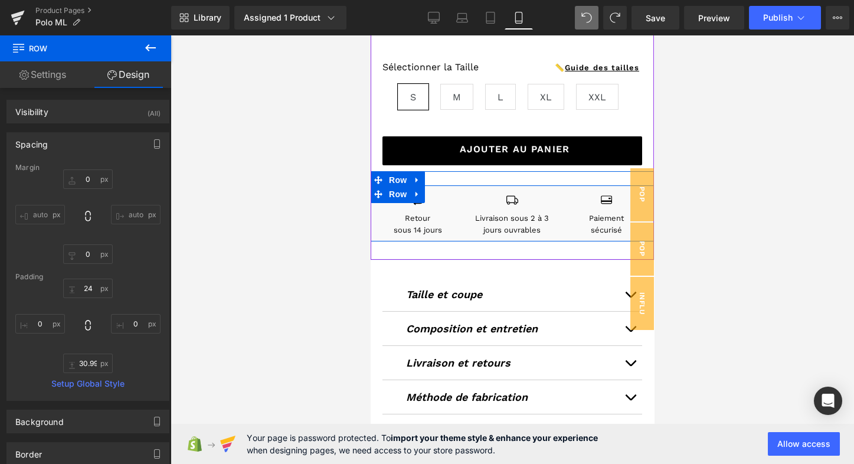
click at [465, 194] on div "Icon Livraison sous 2 à 3 jours ouvrables Text Block" at bounding box center [512, 215] width 94 height 42
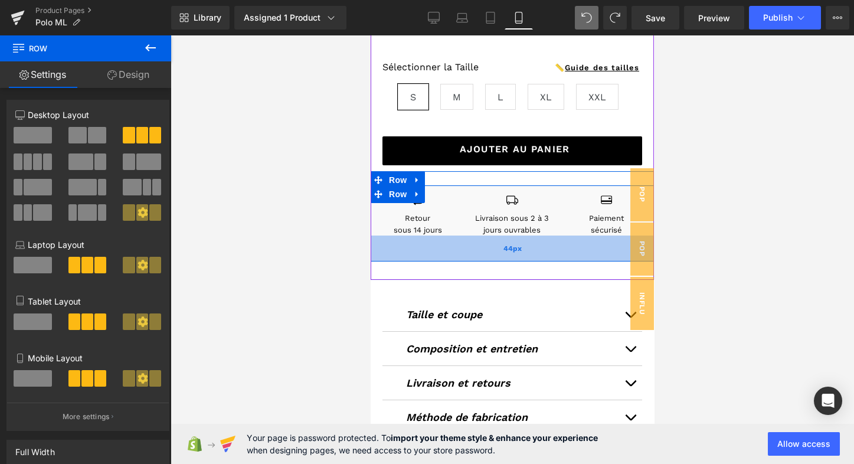
drag, startPoint x: 469, startPoint y: 236, endPoint x: 468, endPoint y: 256, distance: 19.5
click at [468, 256] on div "44px" at bounding box center [512, 248] width 283 height 26
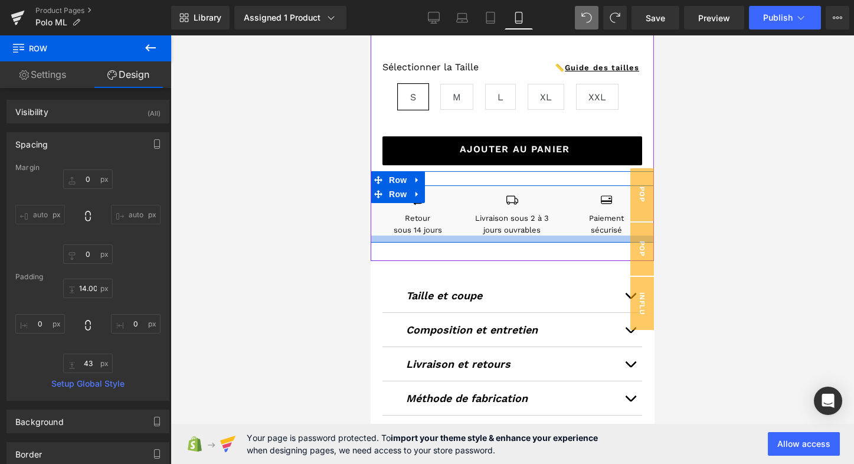
drag, startPoint x: 482, startPoint y: 250, endPoint x: 485, endPoint y: 232, distance: 18.4
click at [485, 232] on div "Icon Retour sous 14 jours Text Block Icon Livraison sous 2 à 3 jours ouvrables …" at bounding box center [512, 213] width 283 height 57
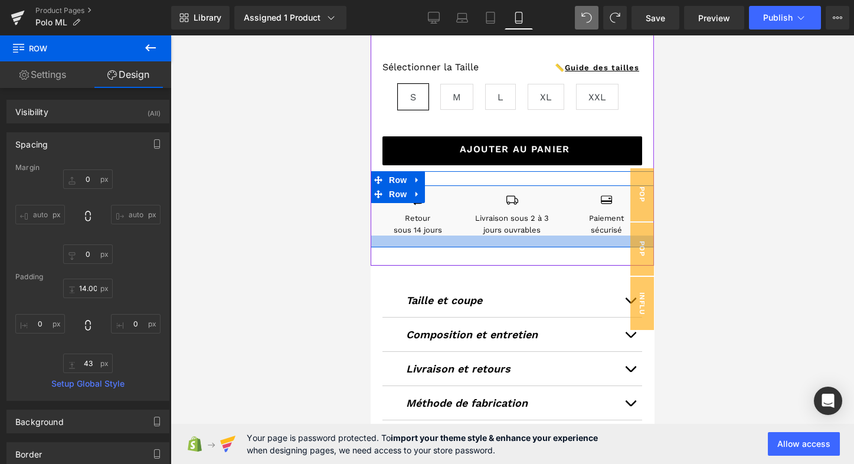
click at [472, 240] on div at bounding box center [512, 241] width 283 height 12
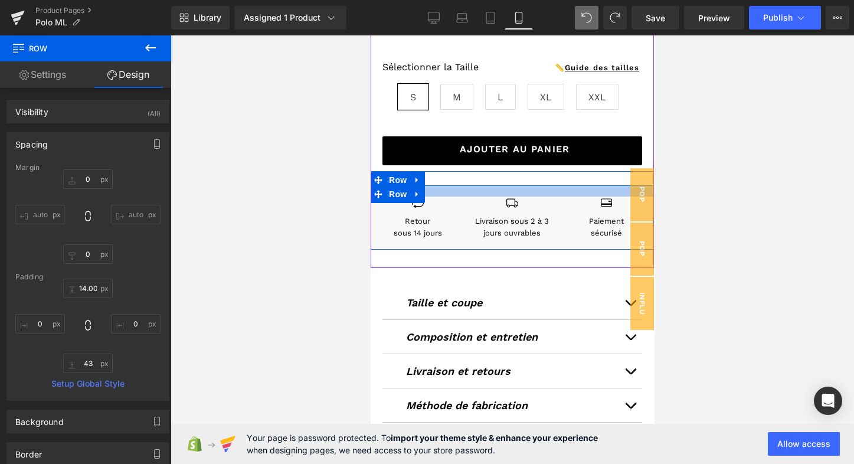
click at [473, 188] on div at bounding box center [512, 190] width 283 height 11
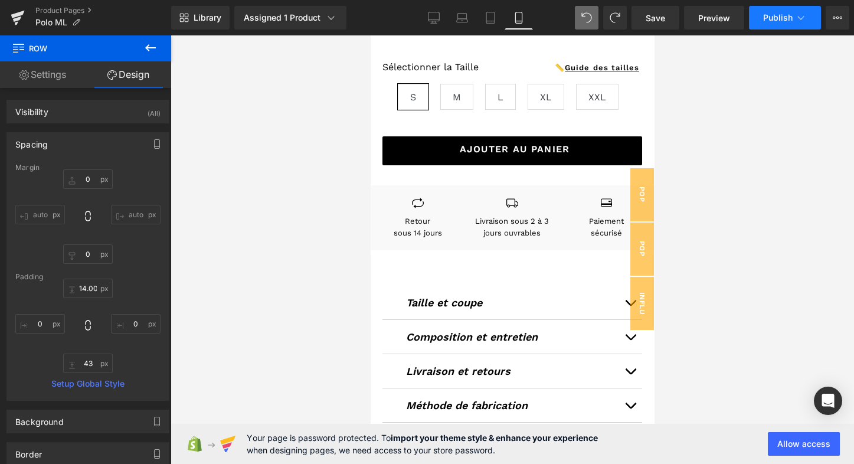
click at [775, 15] on span "Publish" at bounding box center [778, 17] width 30 height 9
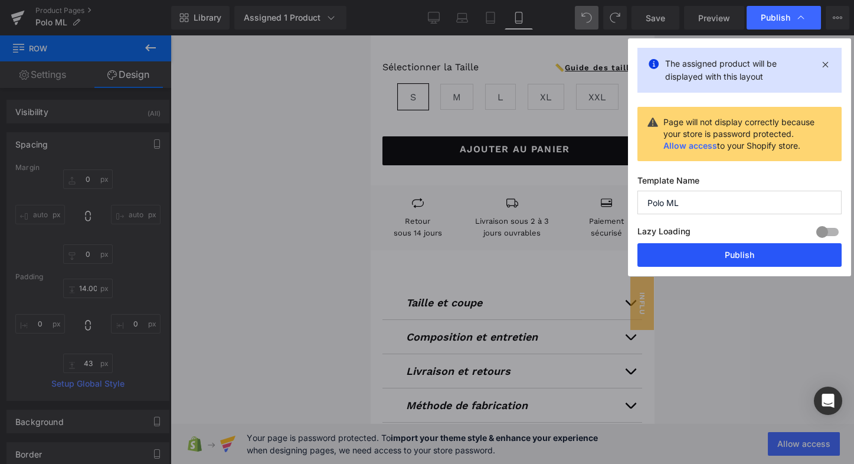
click at [720, 260] on button "Publish" at bounding box center [739, 255] width 204 height 24
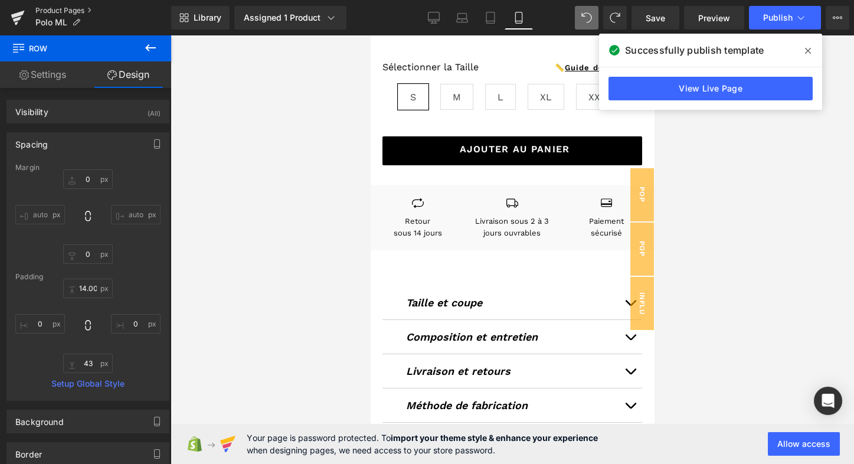
click at [45, 8] on link "Product Pages" at bounding box center [103, 10] width 136 height 9
